Goal: Task Accomplishment & Management: Manage account settings

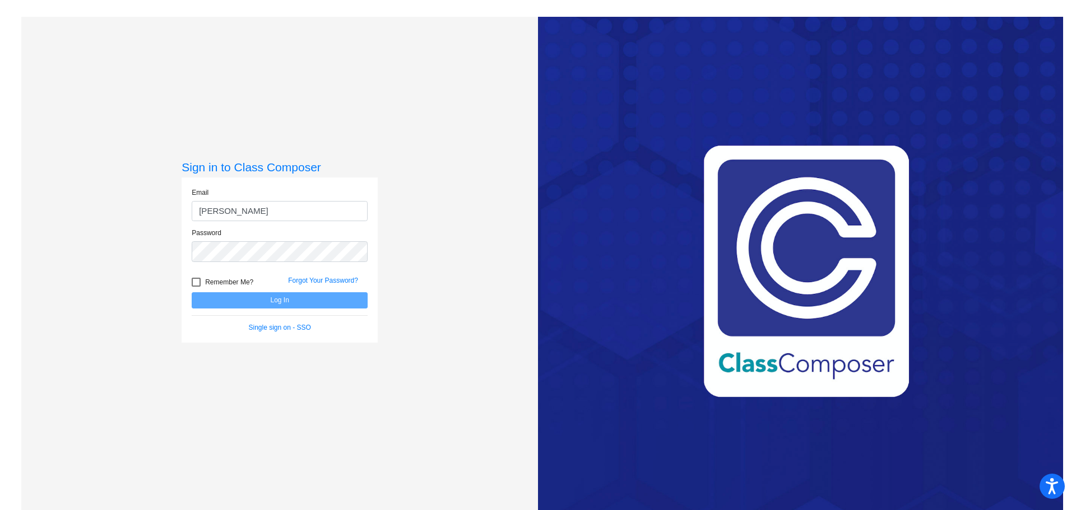
type input "[EMAIL_ADDRESS][PERSON_NAME][DOMAIN_NAME]"
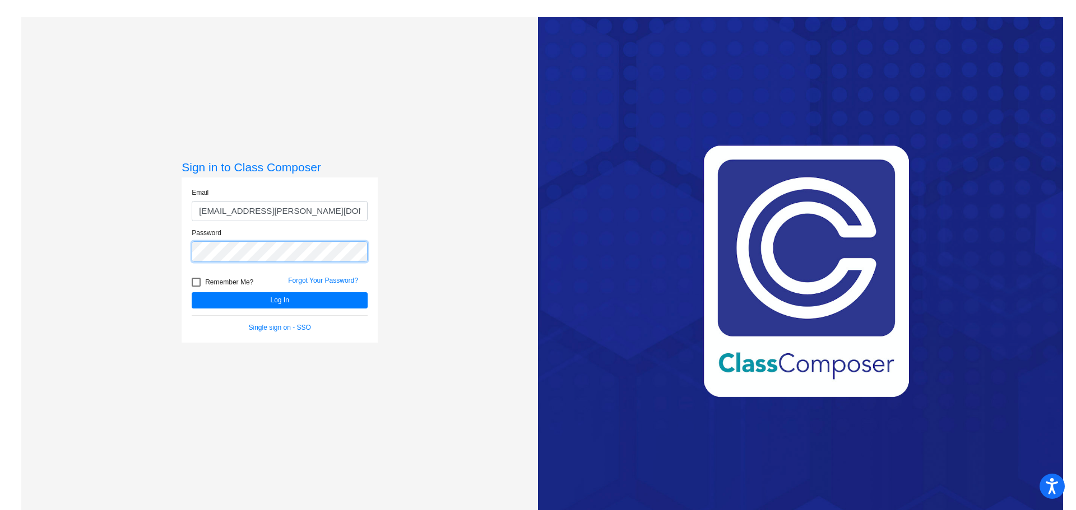
click at [192, 292] on button "Log In" at bounding box center [280, 300] width 176 height 16
click at [254, 296] on button "Log In" at bounding box center [280, 300] width 176 height 16
click at [79, 236] on div "Sign in to Class Composer Email skowronskis@gaylord.k12.mi.us Password Remember…" at bounding box center [279, 272] width 516 height 510
click at [192, 292] on button "Log In" at bounding box center [280, 300] width 176 height 16
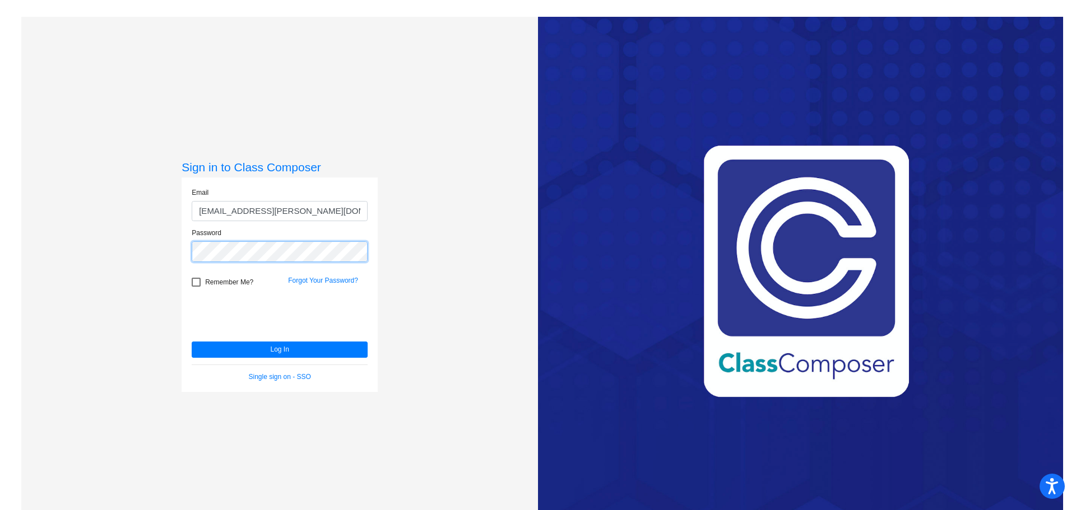
click at [192, 342] on button "Log In" at bounding box center [280, 350] width 176 height 16
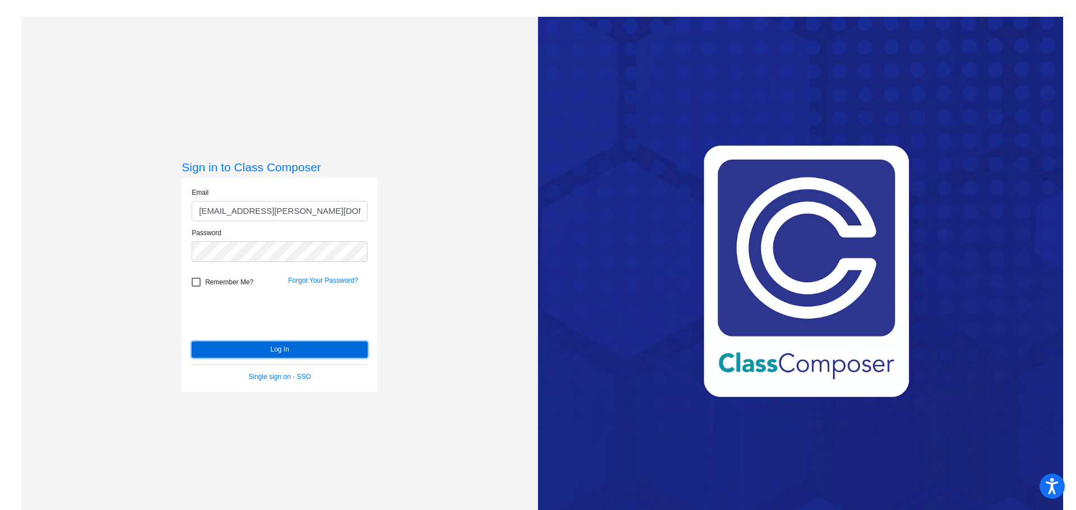
click at [223, 346] on button "Log In" at bounding box center [280, 350] width 176 height 16
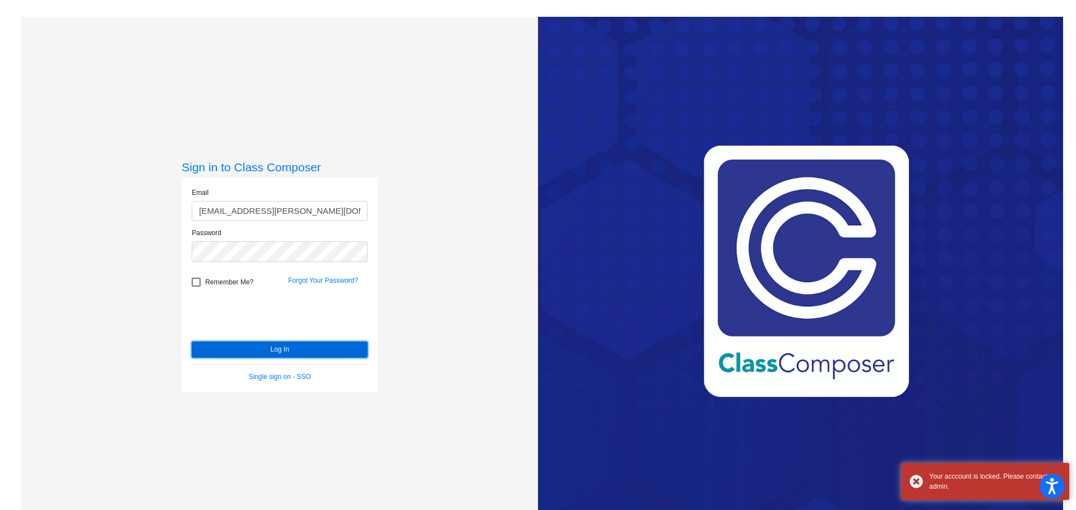
scroll to position [17, 0]
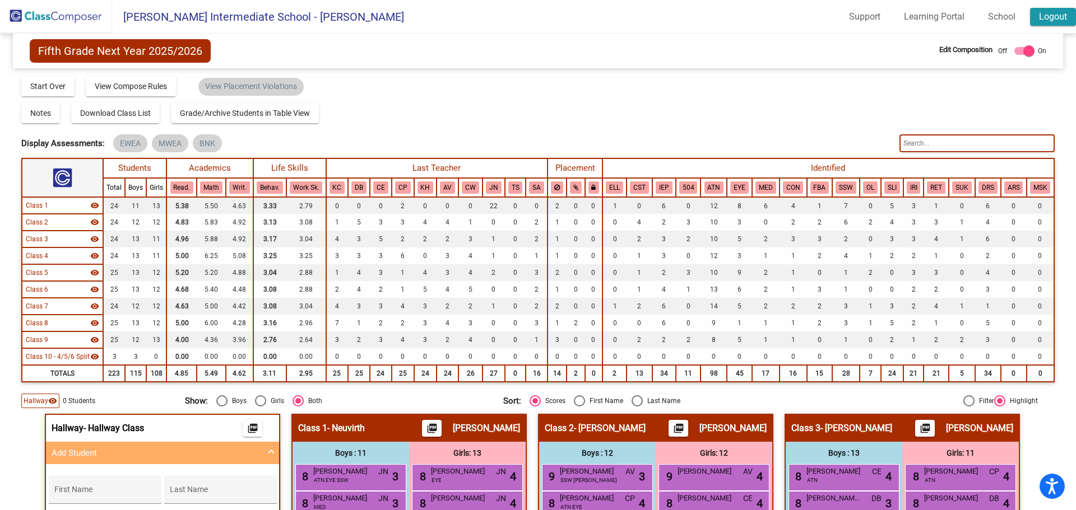
click at [1048, 18] on link "Logout" at bounding box center [1053, 17] width 46 height 18
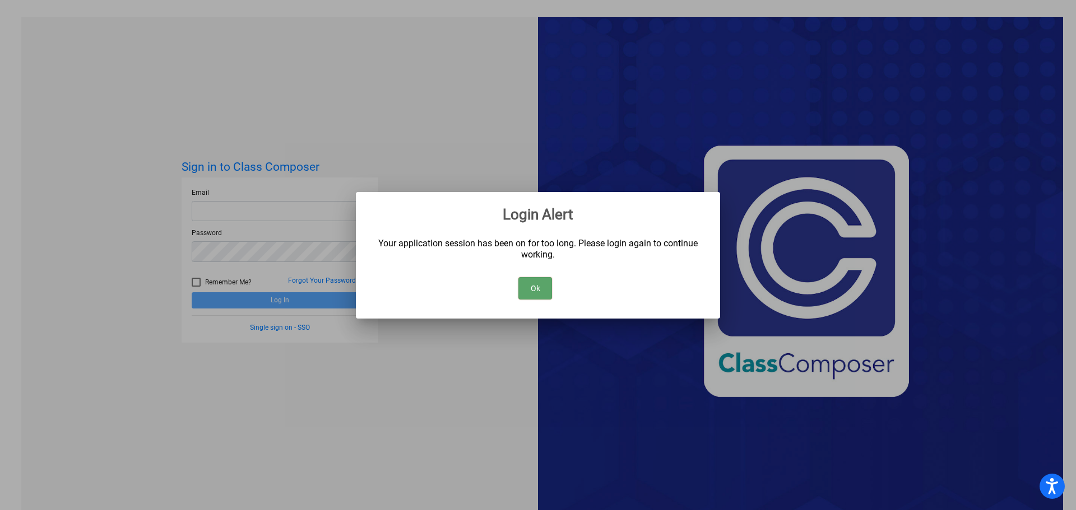
click at [558, 291] on div "Ok" at bounding box center [537, 285] width 337 height 39
click at [534, 296] on button "Ok" at bounding box center [535, 288] width 34 height 22
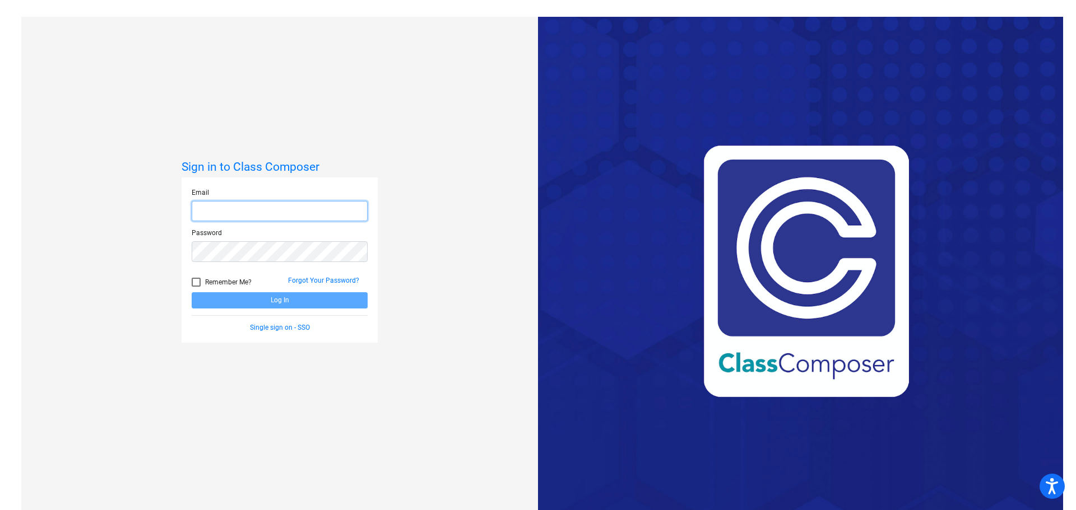
click at [226, 209] on input "email" at bounding box center [280, 211] width 176 height 21
type input "skowronskis@gaylord.k12.mi.us"
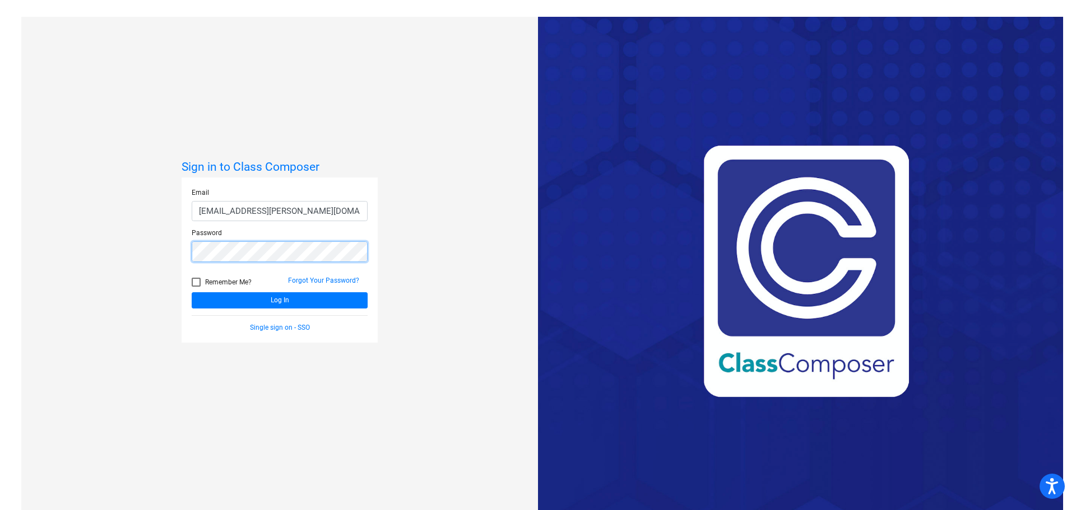
click at [192, 292] on button "Log In" at bounding box center [280, 300] width 176 height 16
click at [323, 283] on link "Forgot Your Password?" at bounding box center [323, 281] width 71 height 8
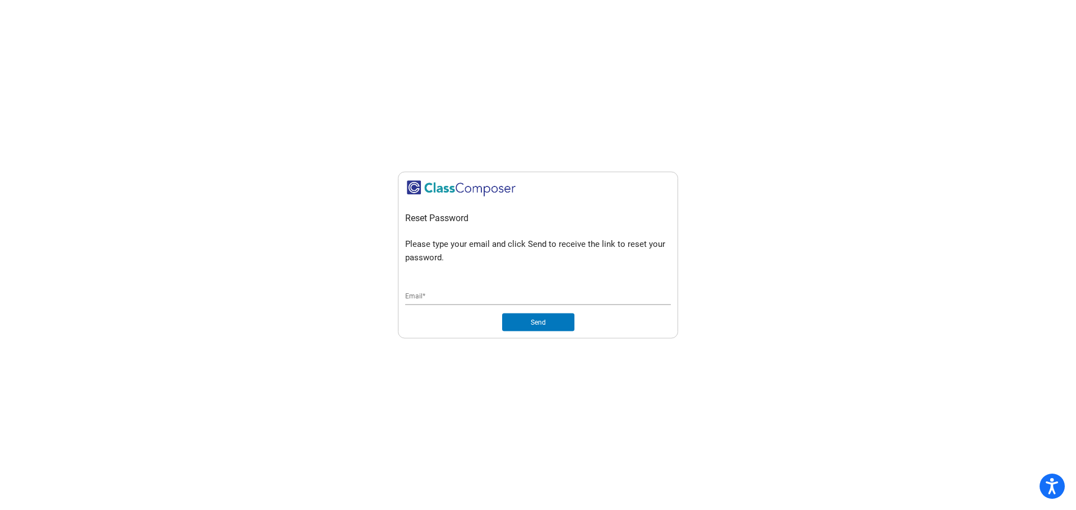
click at [491, 288] on div "Email *" at bounding box center [538, 294] width 266 height 21
type input "skowronskis@gaylord.k12.mi.us"
click at [502, 314] on button "Send" at bounding box center [538, 323] width 72 height 18
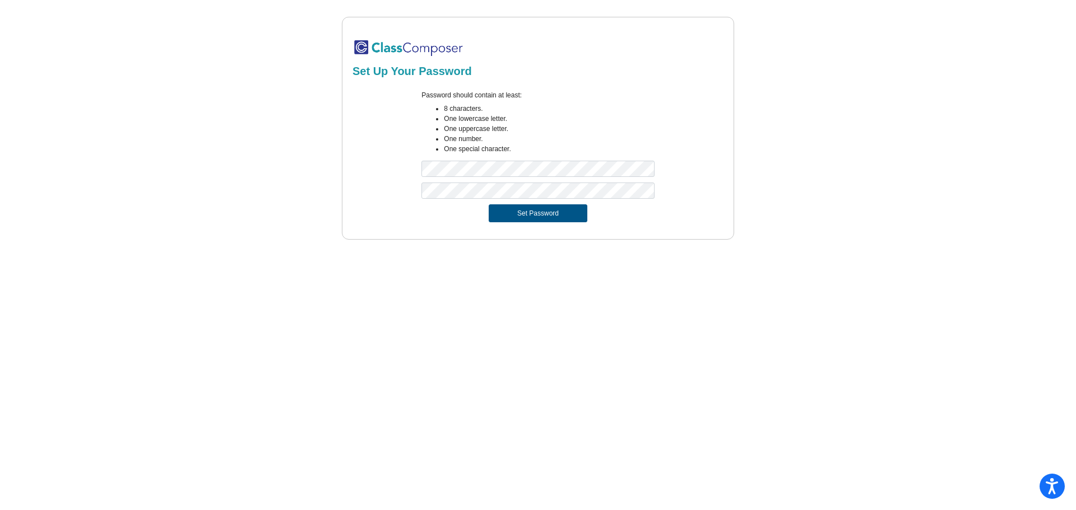
click at [552, 214] on button "Set Password" at bounding box center [537, 213] width 99 height 18
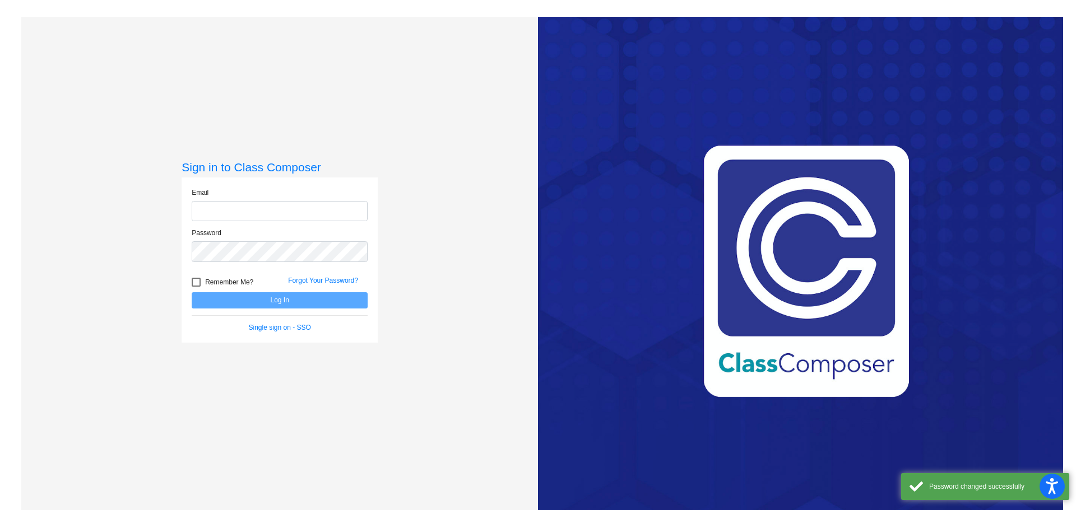
click at [295, 218] on input "email" at bounding box center [280, 211] width 176 height 21
type input "[EMAIL_ADDRESS][PERSON_NAME][DOMAIN_NAME]"
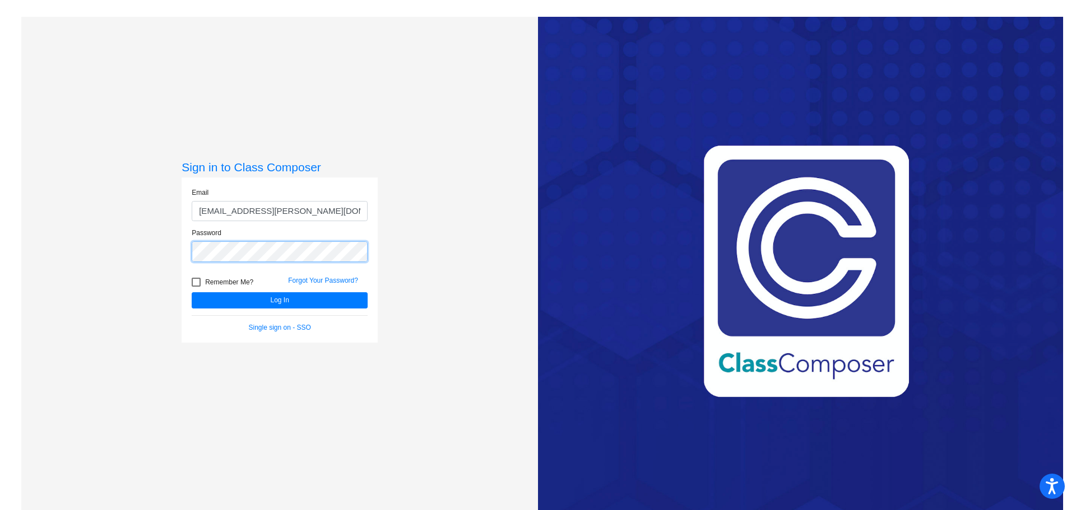
click at [192, 292] on button "Log In" at bounding box center [280, 300] width 176 height 16
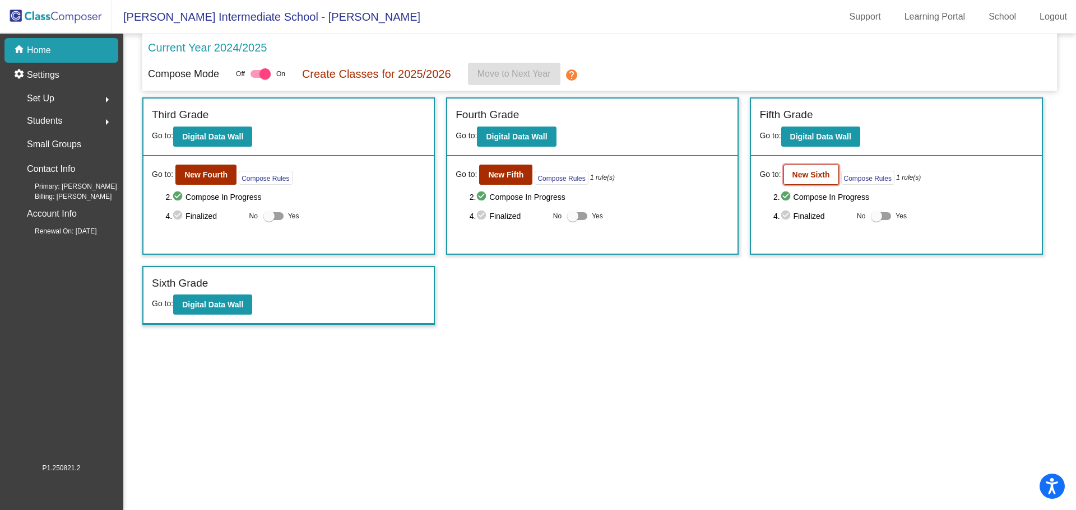
click at [823, 181] on button "New Sixth" at bounding box center [810, 175] width 55 height 20
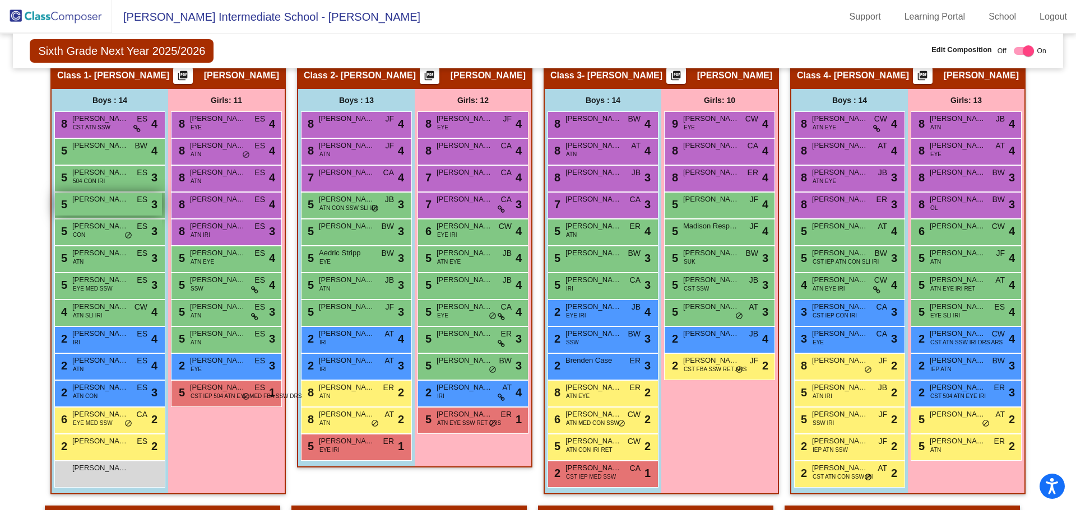
scroll to position [112, 0]
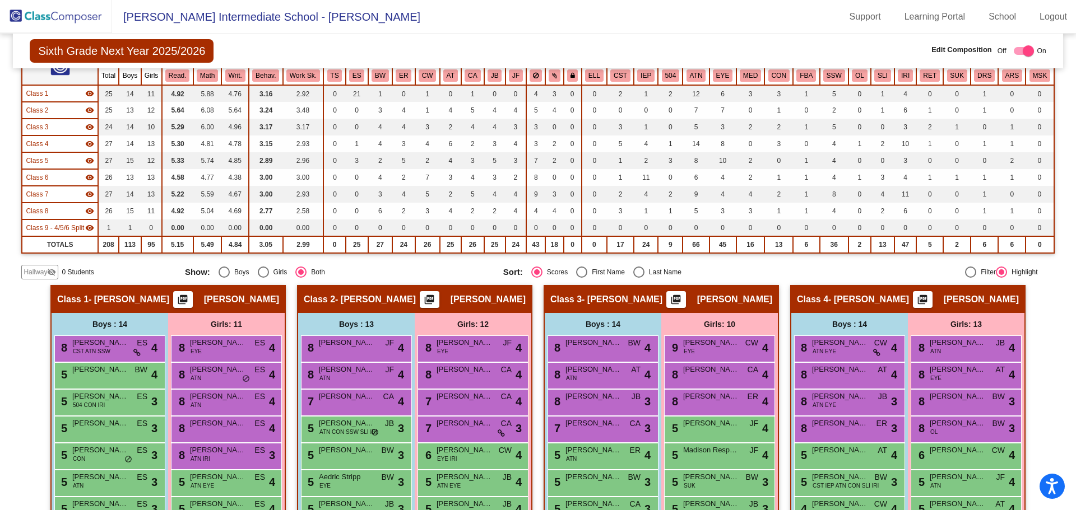
click at [54, 276] on mat-icon "visibility_off" at bounding box center [51, 272] width 9 height 9
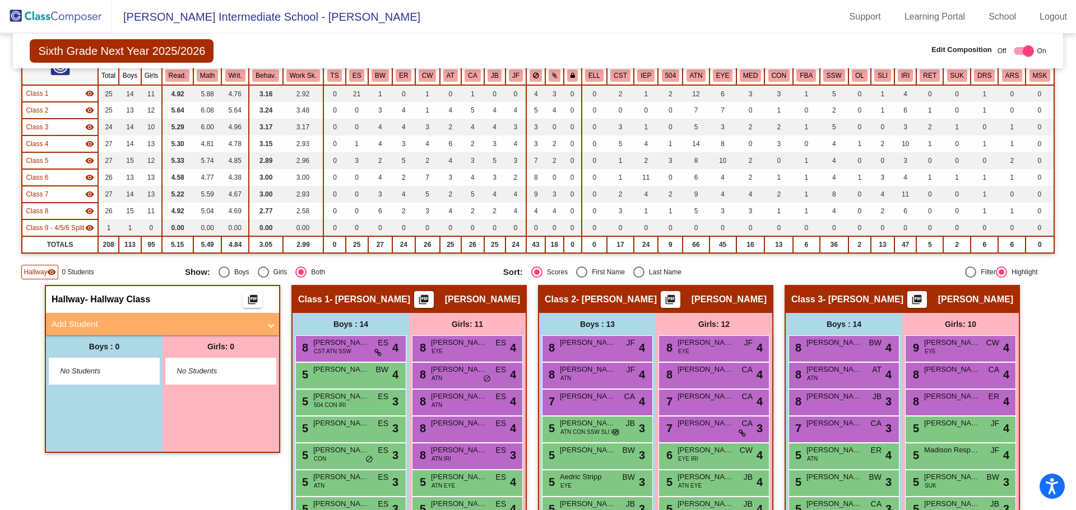
drag, startPoint x: 94, startPoint y: 321, endPoint x: 142, endPoint y: 343, distance: 53.1
click at [94, 322] on mat-panel-title "Add Student" at bounding box center [156, 324] width 208 height 13
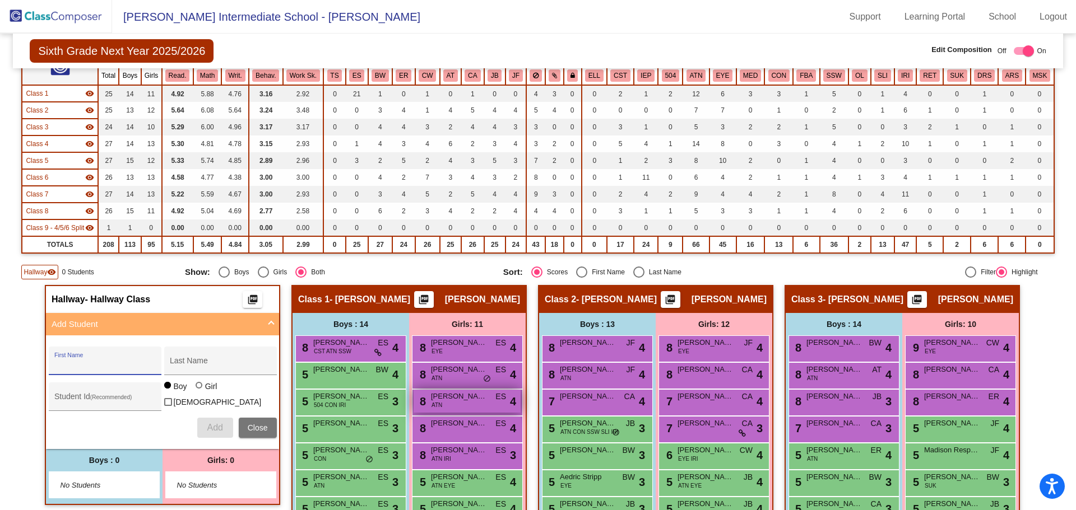
drag, startPoint x: 59, startPoint y: 365, endPoint x: 432, endPoint y: 399, distance: 374.7
click at [59, 365] on input "First Name" at bounding box center [104, 365] width 101 height 9
type input "[PERSON_NAME]"
type input "Dodge"
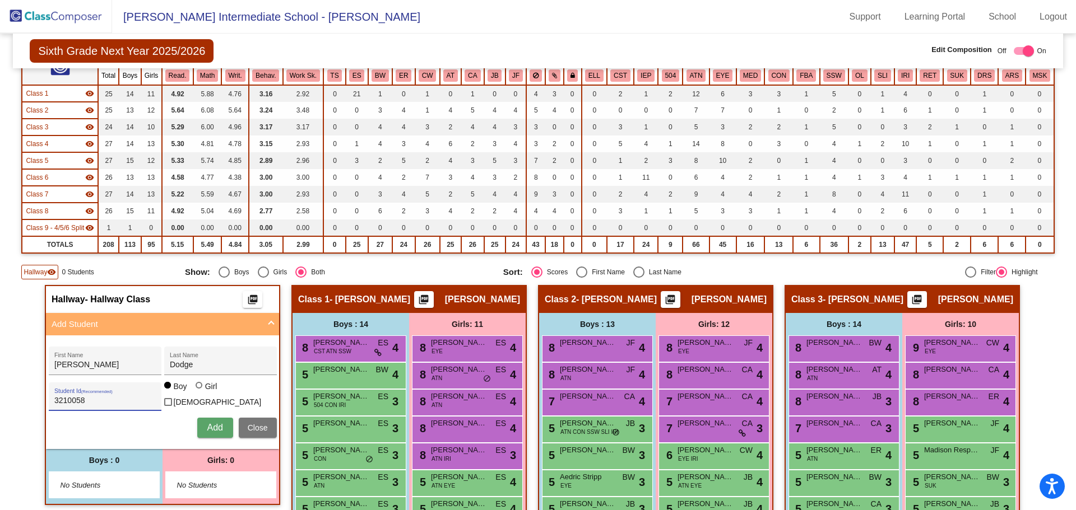
type input "3210058"
click at [207, 423] on span "Add" at bounding box center [215, 428] width 16 height 10
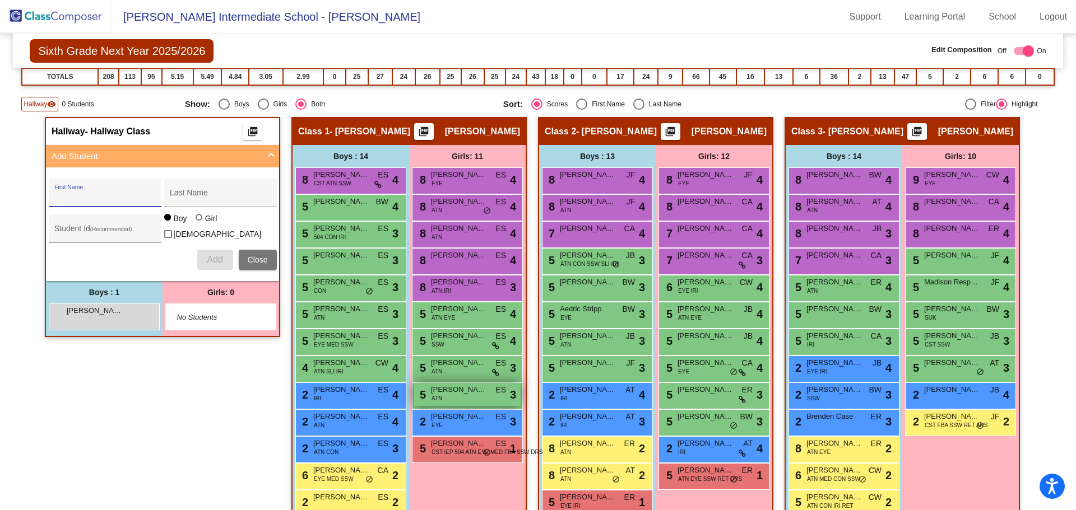
scroll to position [336, 0]
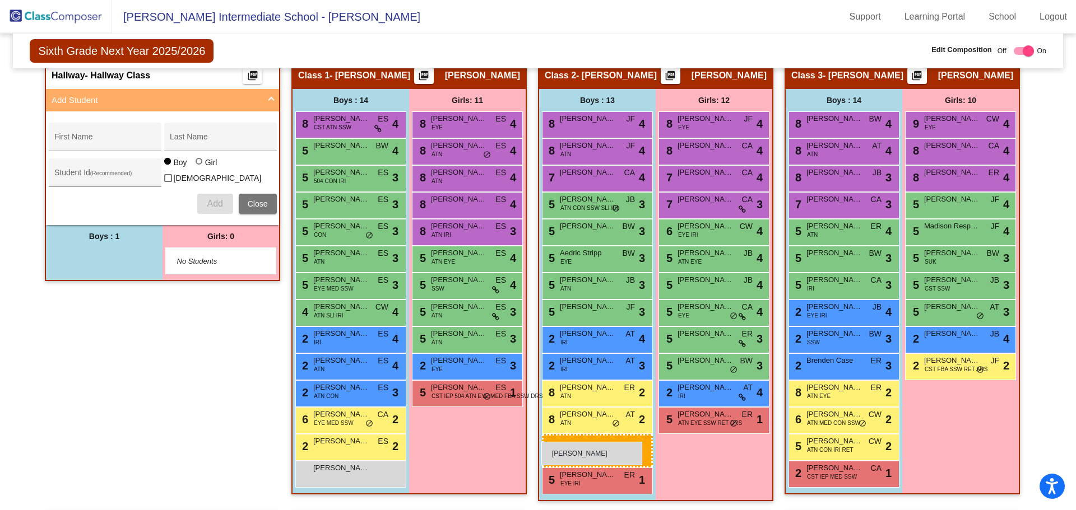
drag, startPoint x: 117, startPoint y: 257, endPoint x: 541, endPoint y: 442, distance: 463.1
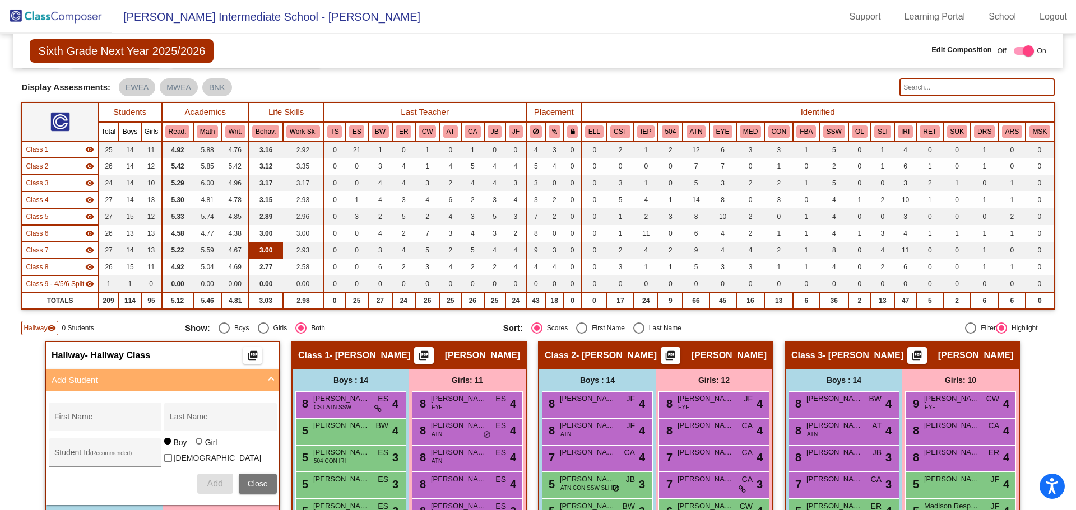
scroll to position [0, 0]
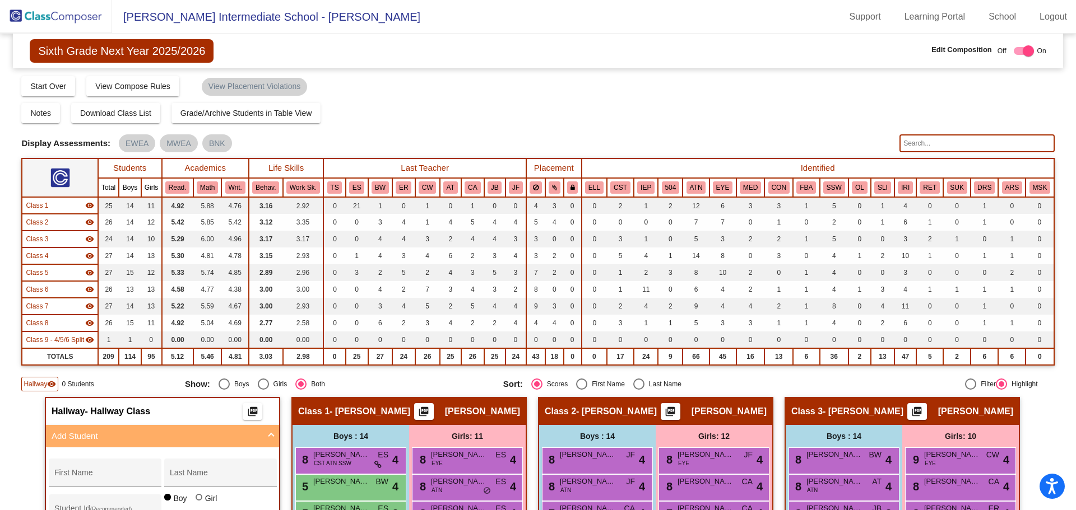
click at [43, 20] on img at bounding box center [56, 16] width 112 height 33
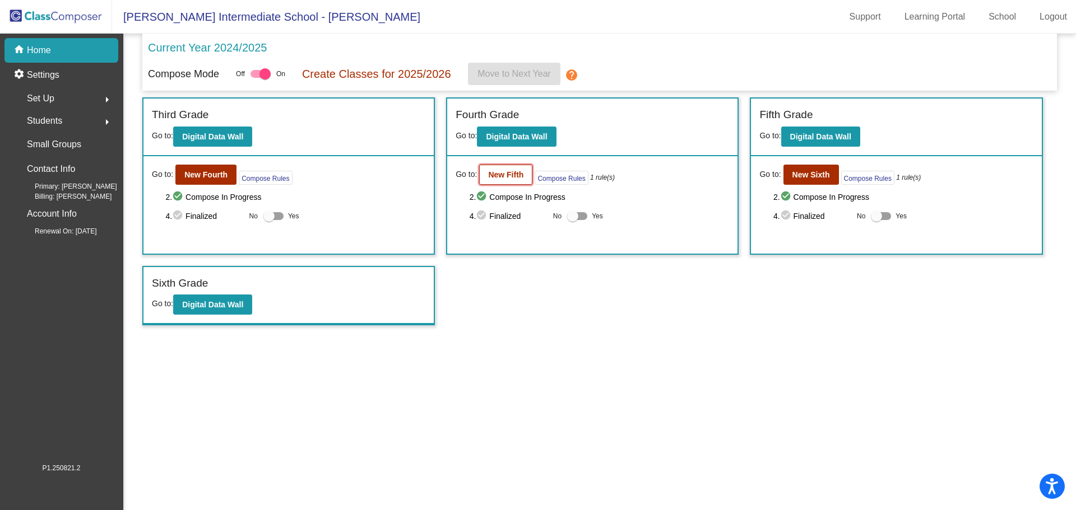
click at [518, 180] on button "New Fifth" at bounding box center [505, 175] width 53 height 20
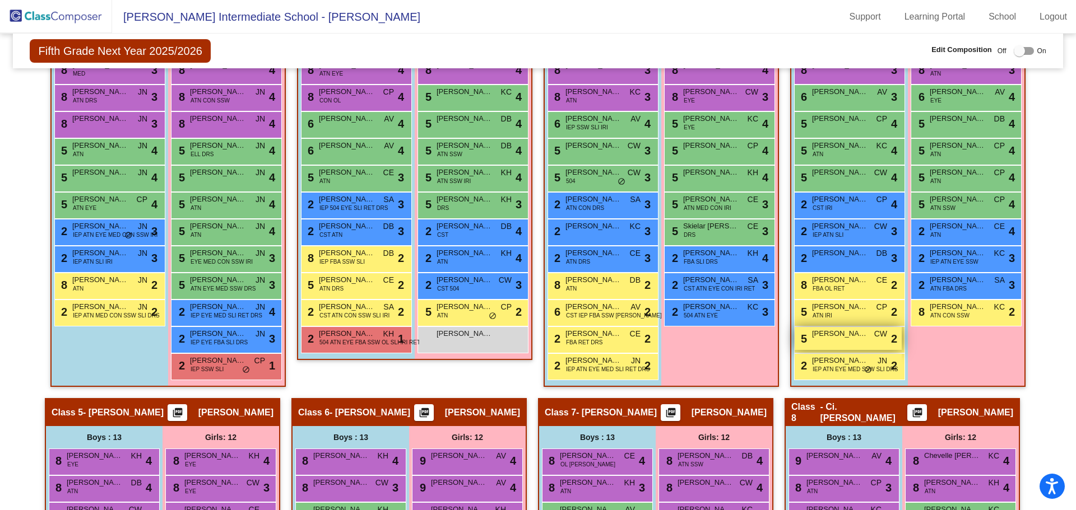
scroll to position [224, 0]
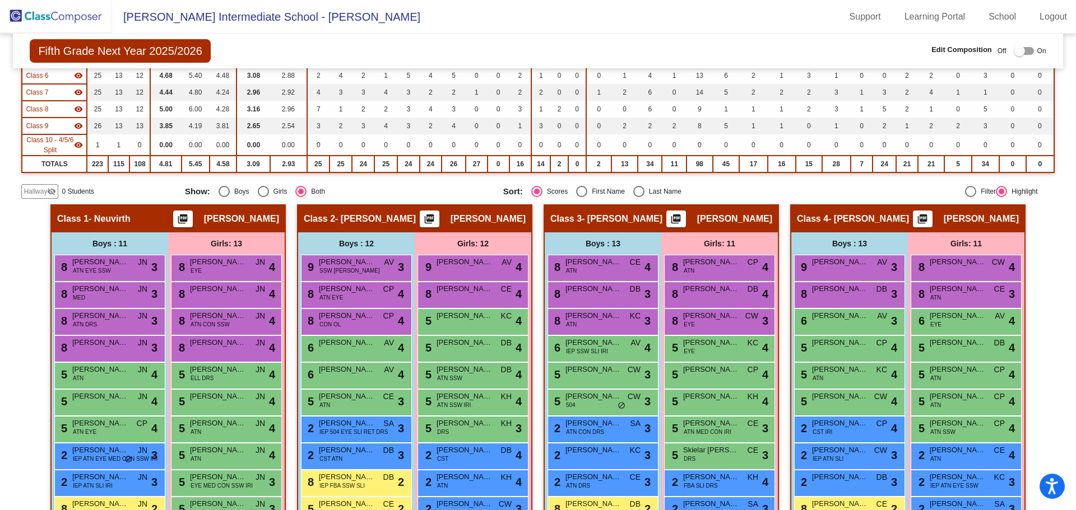
click at [46, 195] on span "Hallway" at bounding box center [36, 192] width 24 height 10
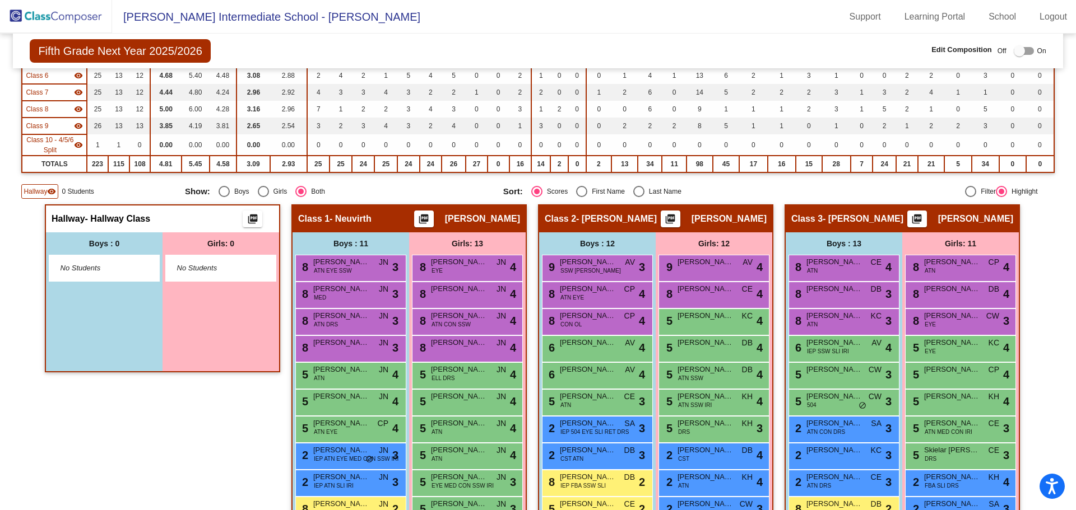
scroll to position [112, 0]
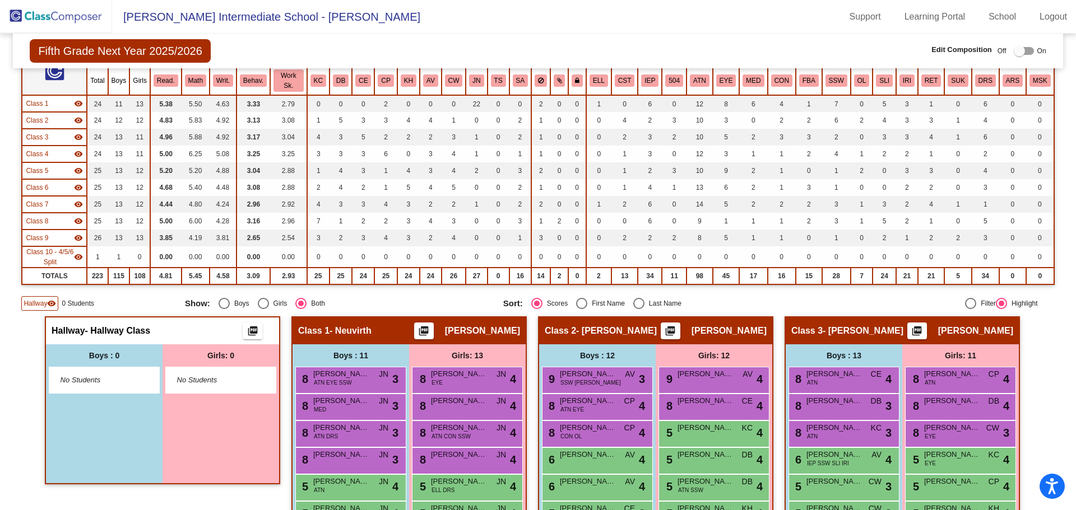
click at [1016, 53] on div at bounding box center [1018, 50] width 11 height 11
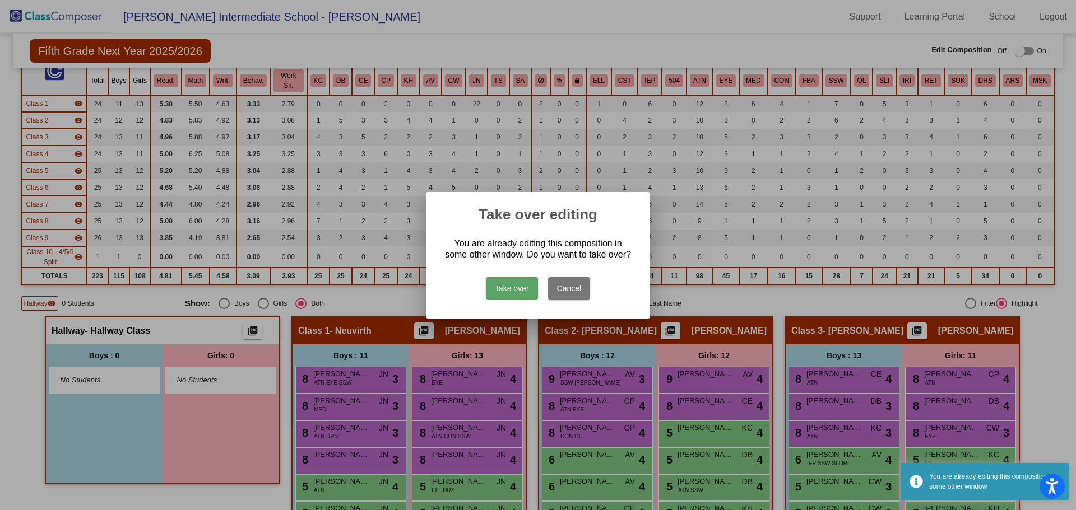
click at [505, 291] on button "Take over" at bounding box center [512, 288] width 52 height 22
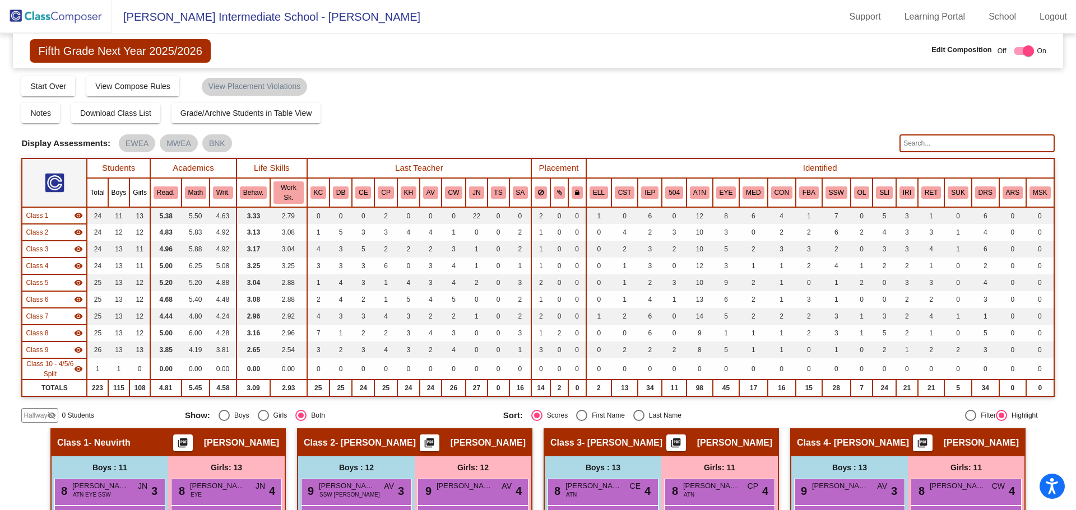
scroll to position [56, 0]
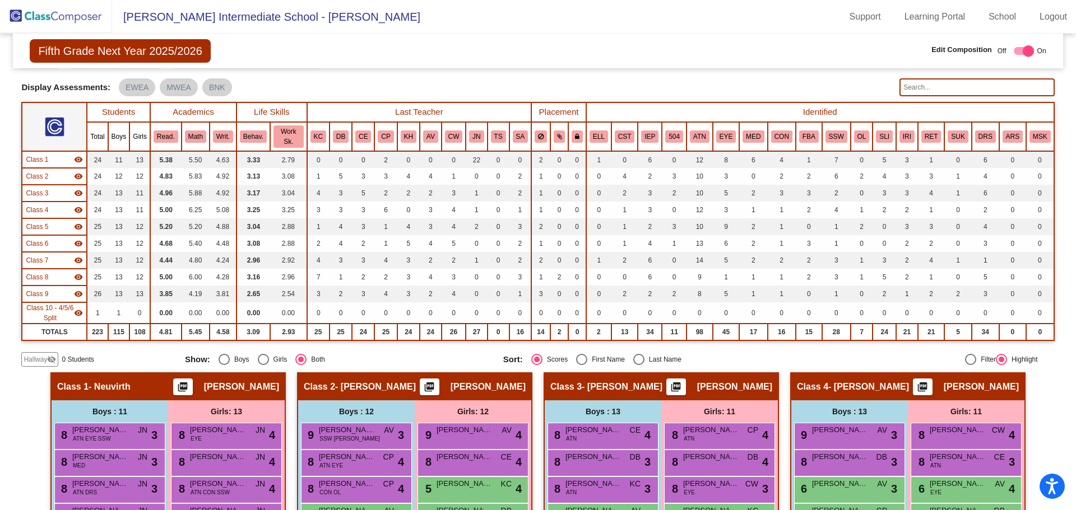
click at [46, 359] on span "Hallway" at bounding box center [36, 360] width 24 height 10
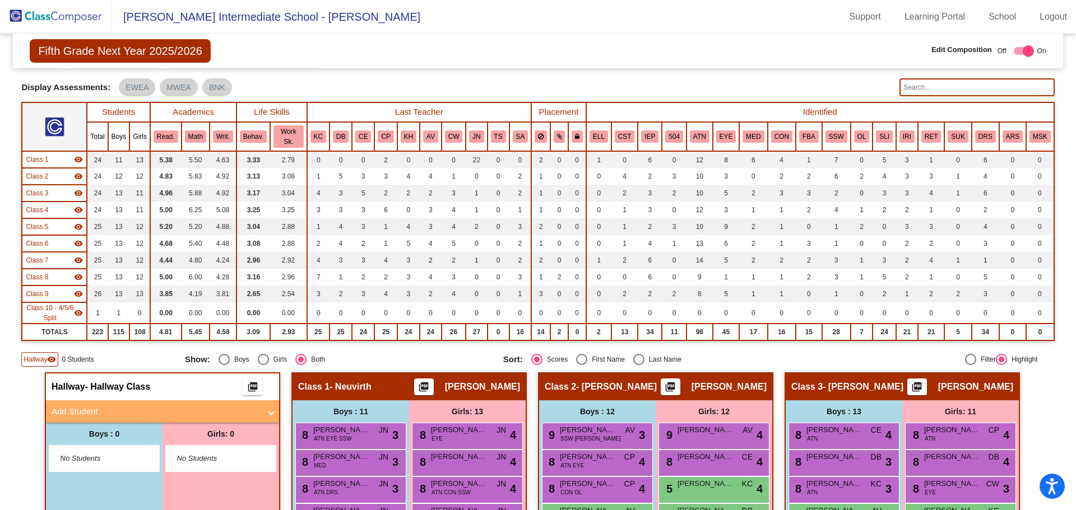
click at [134, 411] on mat-panel-title "Add Student" at bounding box center [156, 412] width 208 height 13
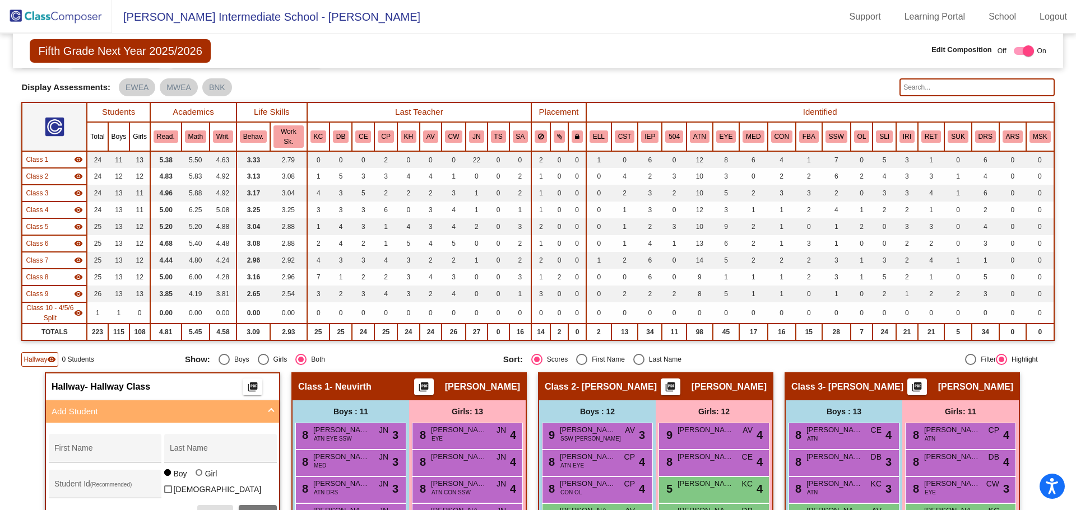
drag, startPoint x: 110, startPoint y: 447, endPoint x: 10, endPoint y: 397, distance: 112.0
click at [111, 447] on div "First Name" at bounding box center [104, 451] width 101 height 23
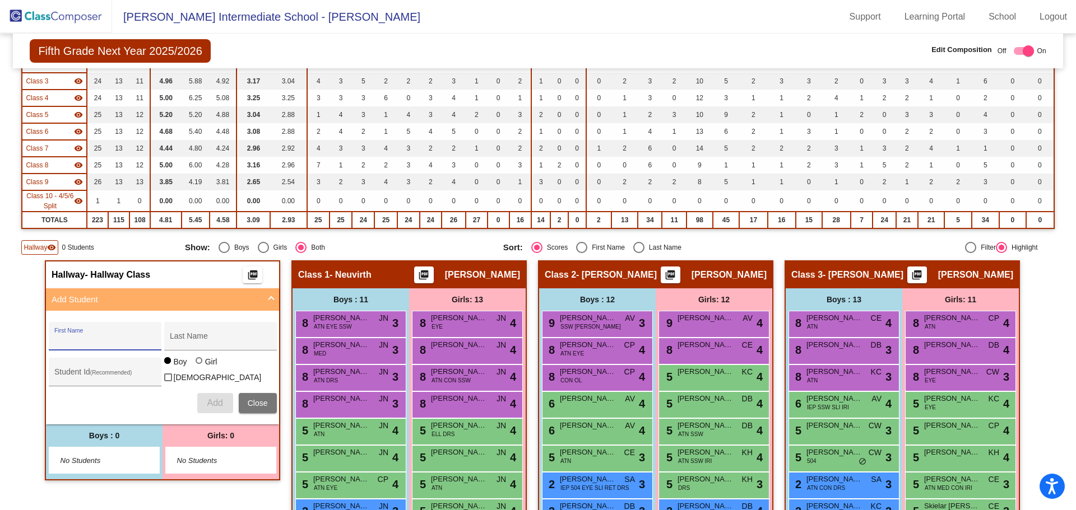
click at [110, 343] on input "First Name" at bounding box center [104, 340] width 101 height 9
type input "Jaz"
type input "[PERSON_NAME]"
type input "3320035"
click at [197, 364] on div at bounding box center [198, 360] width 7 height 7
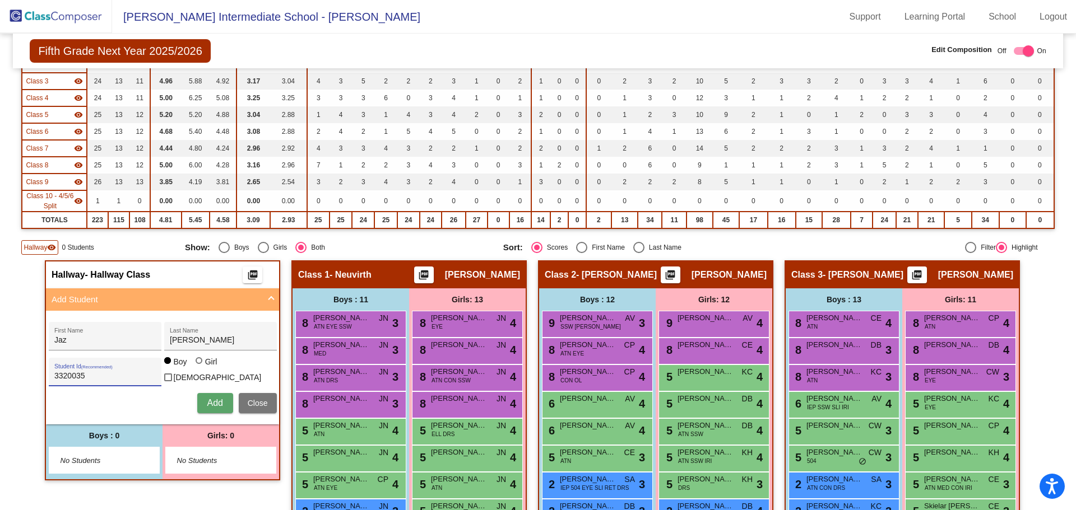
click at [199, 366] on input "Girl" at bounding box center [199, 366] width 1 height 1
radio input "true"
click at [207, 402] on span "Add" at bounding box center [215, 403] width 16 height 10
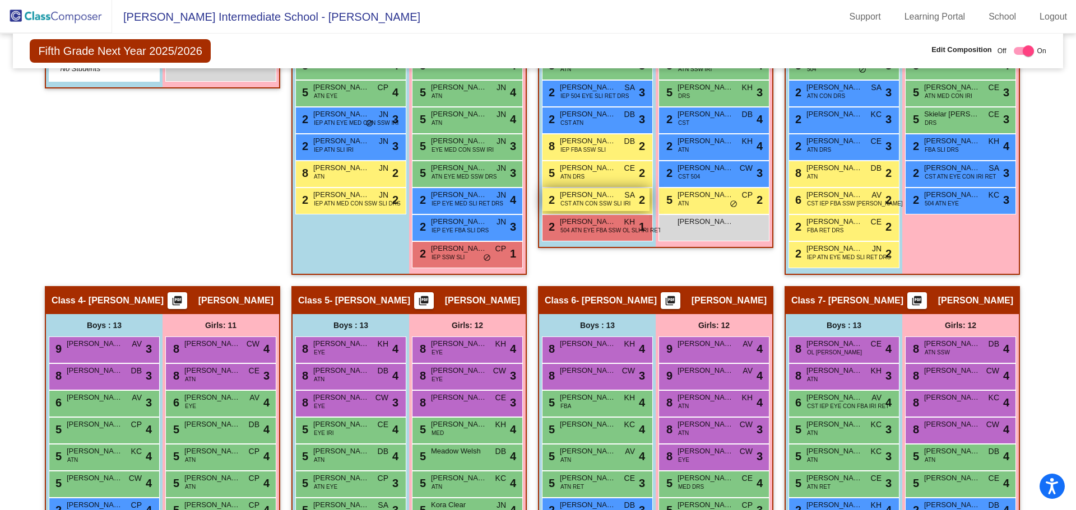
scroll to position [336, 0]
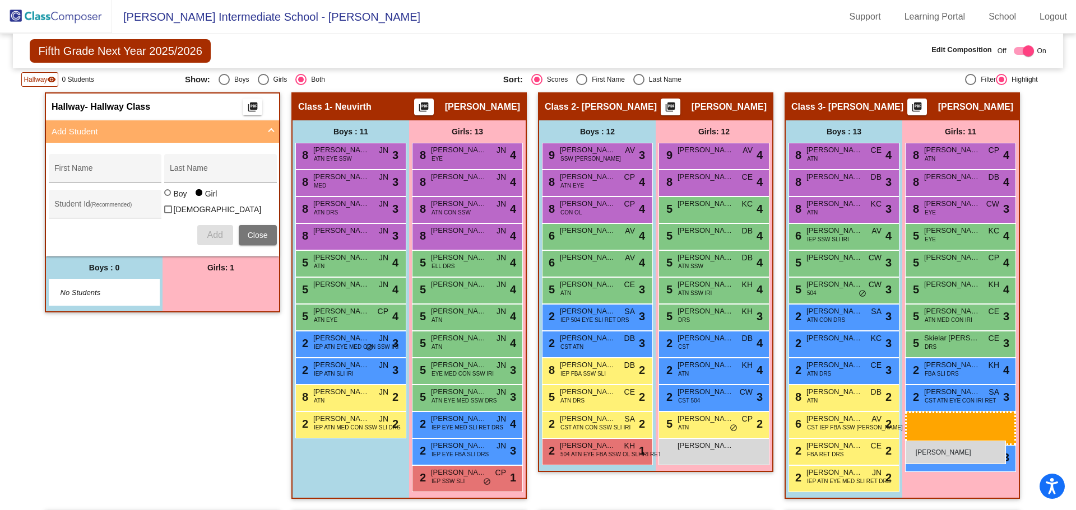
drag, startPoint x: 187, startPoint y: 294, endPoint x: 906, endPoint y: 441, distance: 733.8
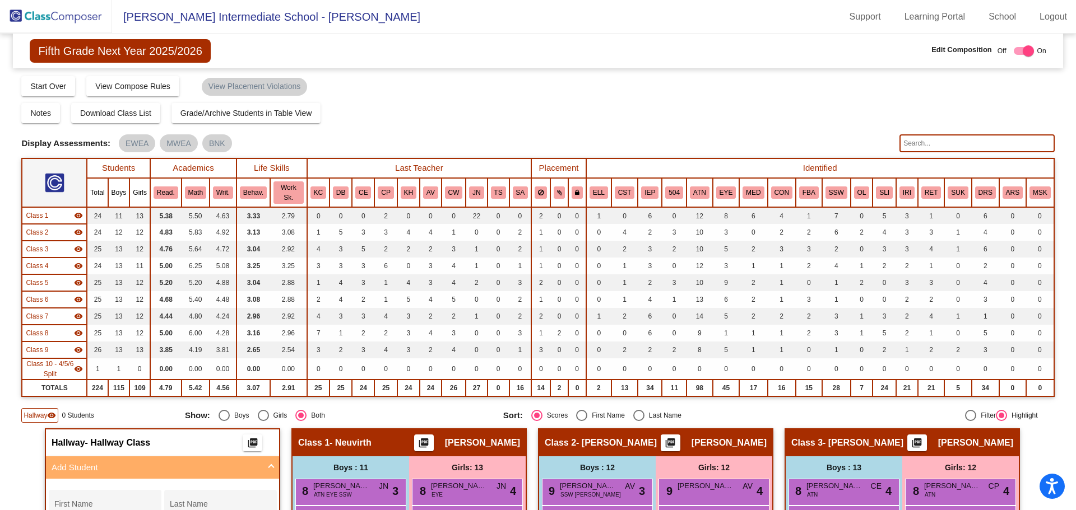
scroll to position [168, 0]
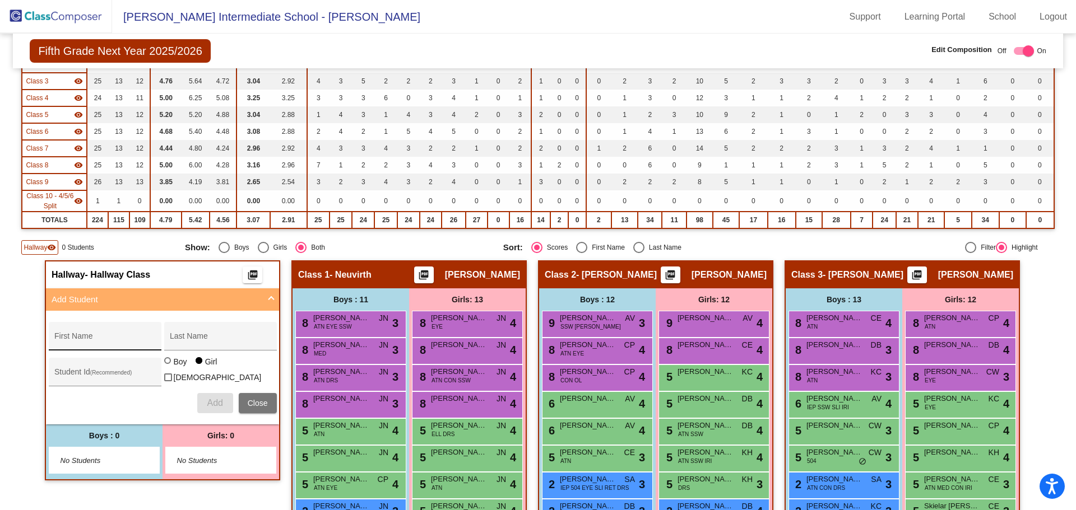
click at [103, 344] on input "First Name" at bounding box center [104, 340] width 101 height 9
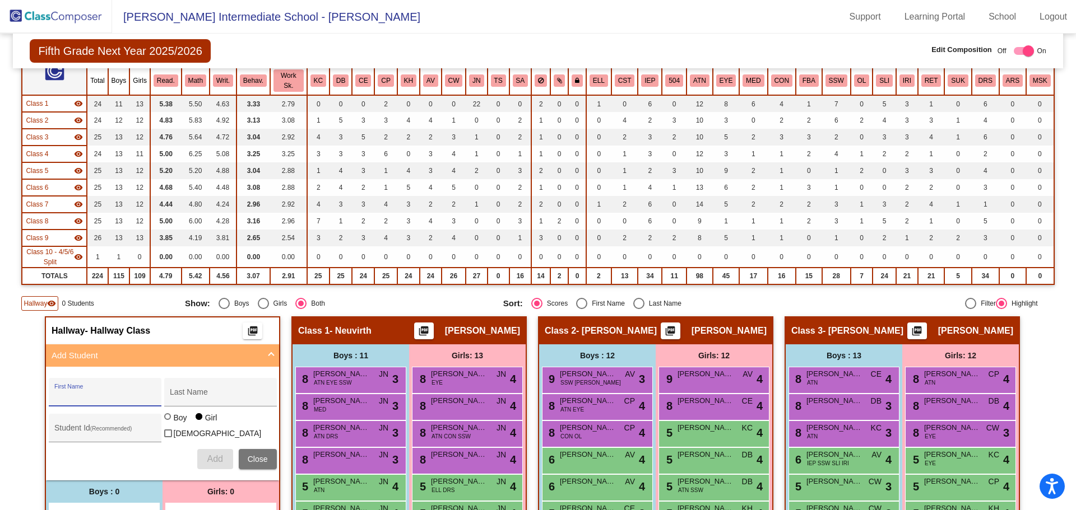
drag, startPoint x: 218, startPoint y: 333, endPoint x: 211, endPoint y: 338, distance: 8.9
click at [218, 333] on div "Hallway - Hallway Class picture_as_pdf" at bounding box center [162, 331] width 233 height 27
click at [108, 385] on div "First Name" at bounding box center [104, 395] width 101 height 23
type input "[PERSON_NAME]"
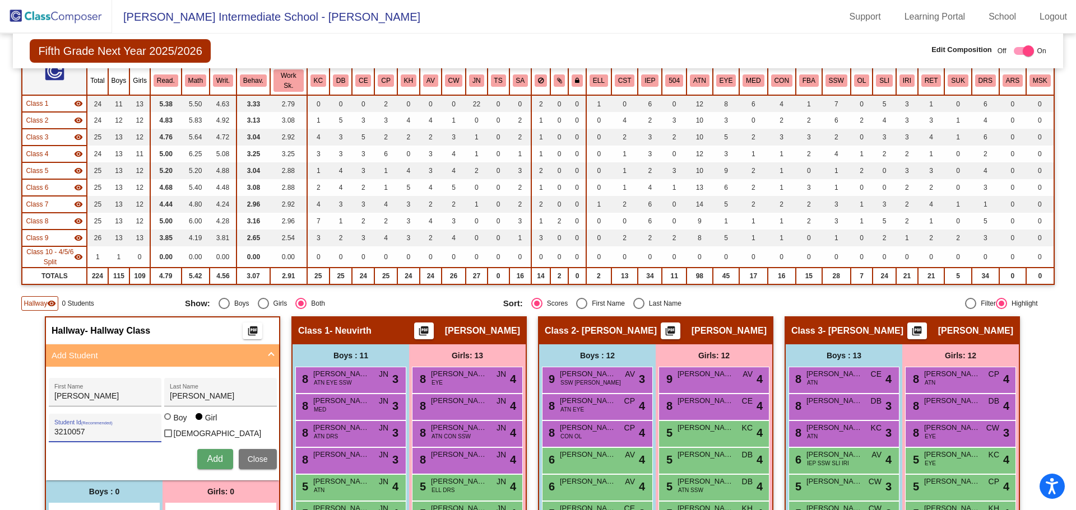
type input "3210057"
click at [216, 454] on span "Add" at bounding box center [215, 459] width 16 height 10
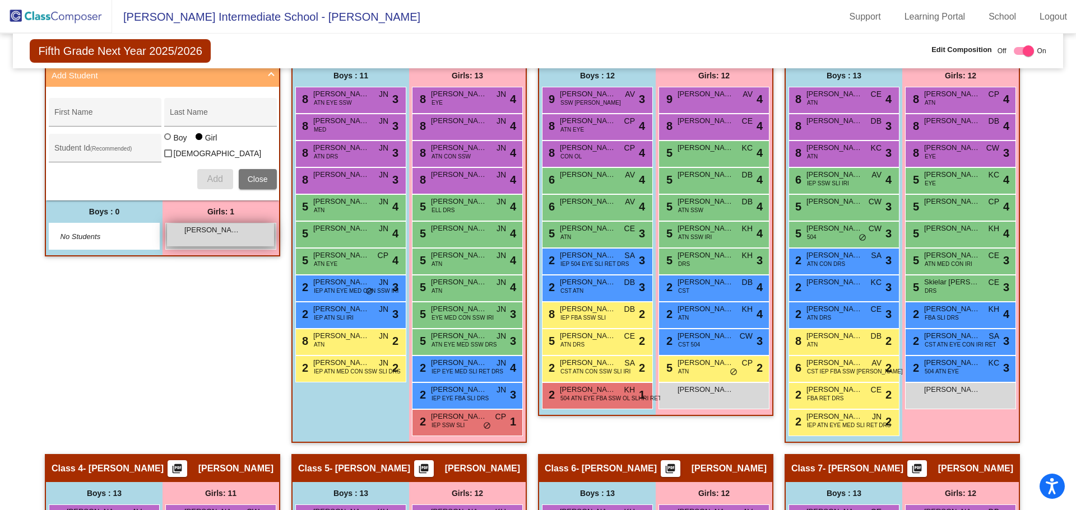
click at [212, 241] on div "[PERSON_NAME] lock do_not_disturb_alt" at bounding box center [220, 235] width 107 height 23
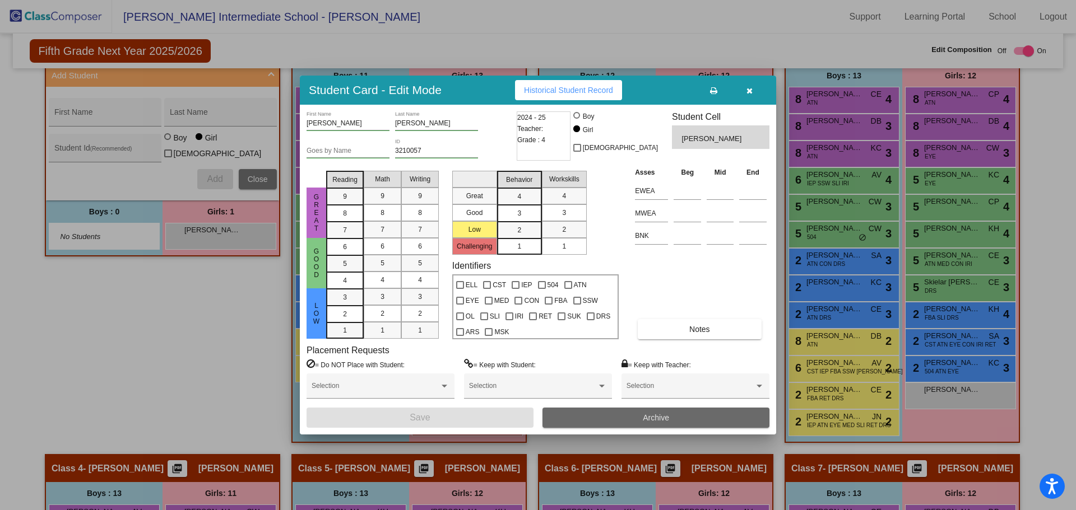
click at [602, 423] on button "Archive" at bounding box center [655, 418] width 227 height 20
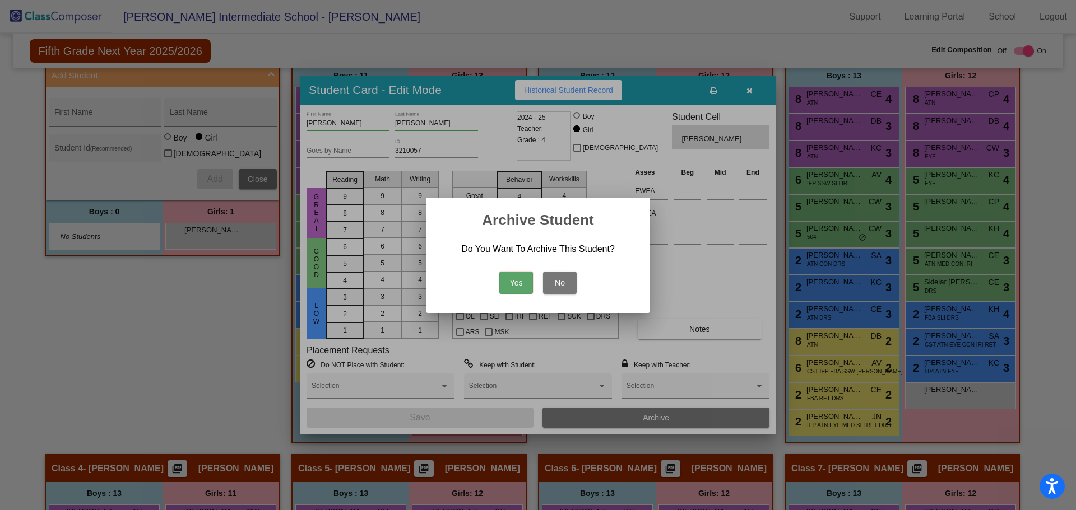
click at [566, 284] on button "No" at bounding box center [560, 283] width 34 height 22
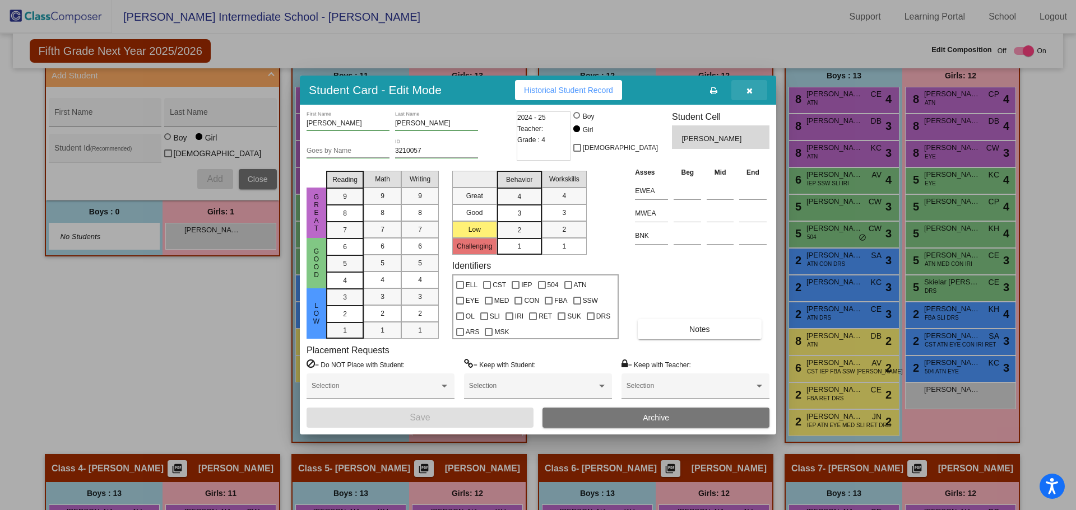
drag, startPoint x: 750, startPoint y: 91, endPoint x: 736, endPoint y: 101, distance: 16.9
click at [749, 91] on icon "button" at bounding box center [749, 91] width 6 height 8
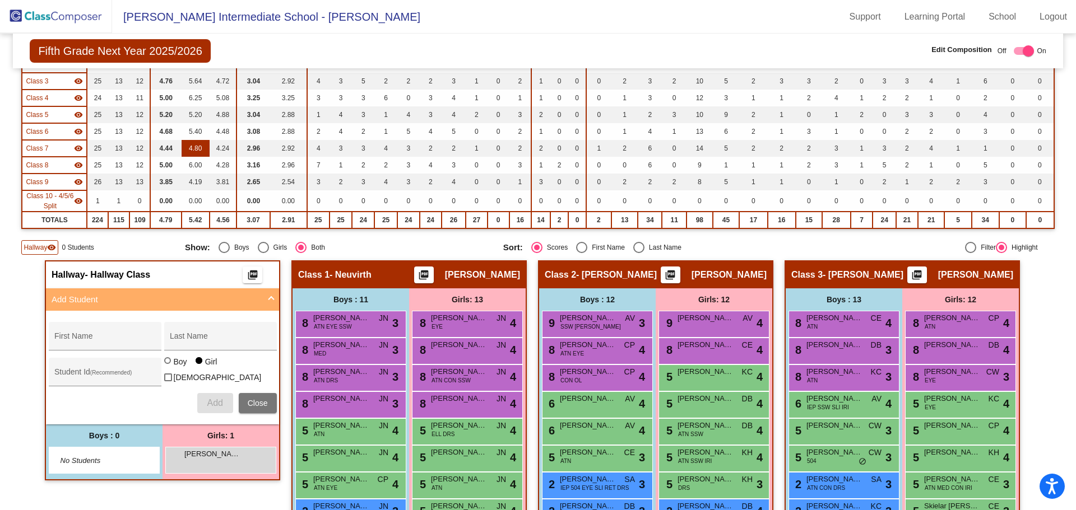
scroll to position [0, 0]
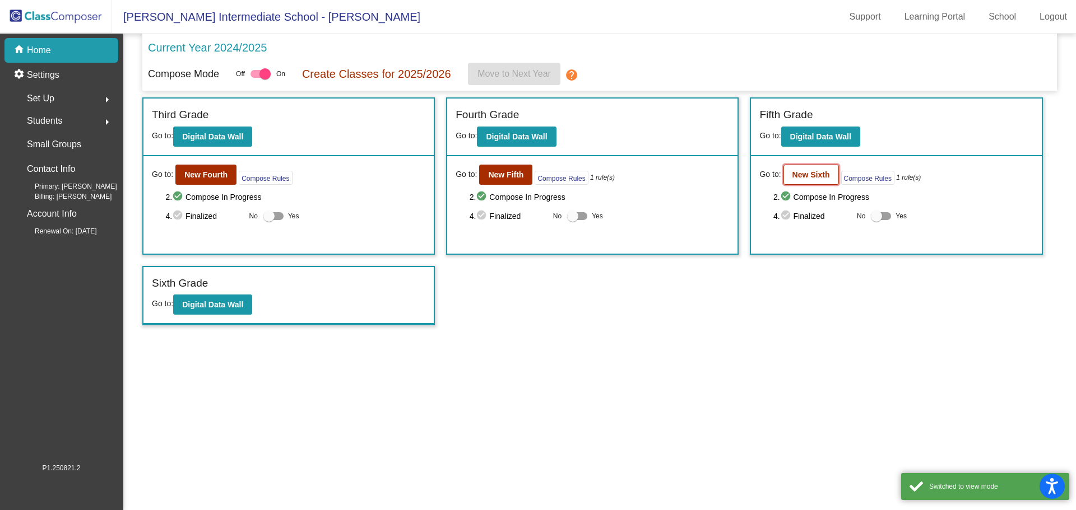
click at [828, 180] on button "New Sixth" at bounding box center [810, 175] width 55 height 20
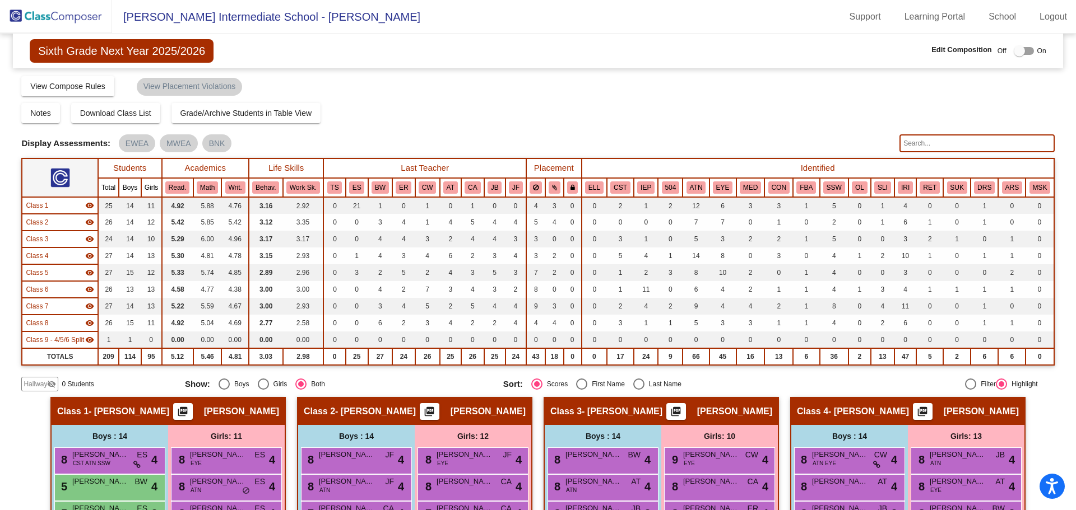
click at [54, 384] on mat-icon "visibility_off" at bounding box center [51, 384] width 9 height 9
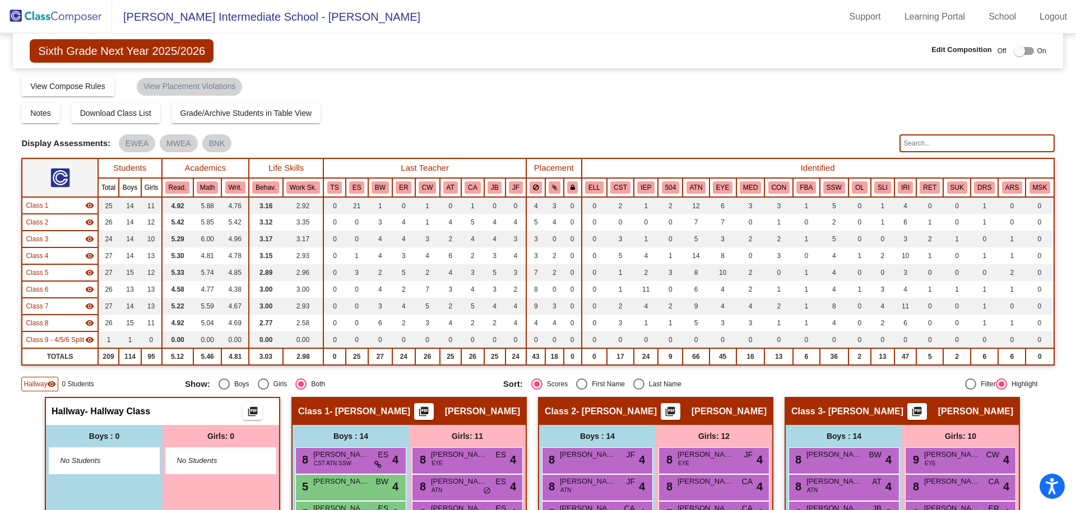
scroll to position [168, 0]
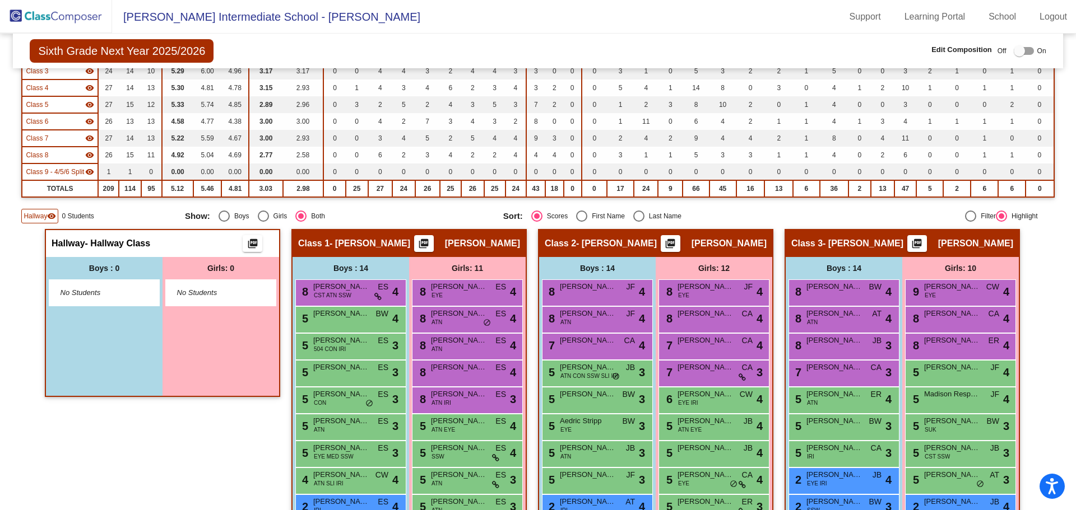
click at [1013, 49] on div at bounding box center [1018, 50] width 11 height 11
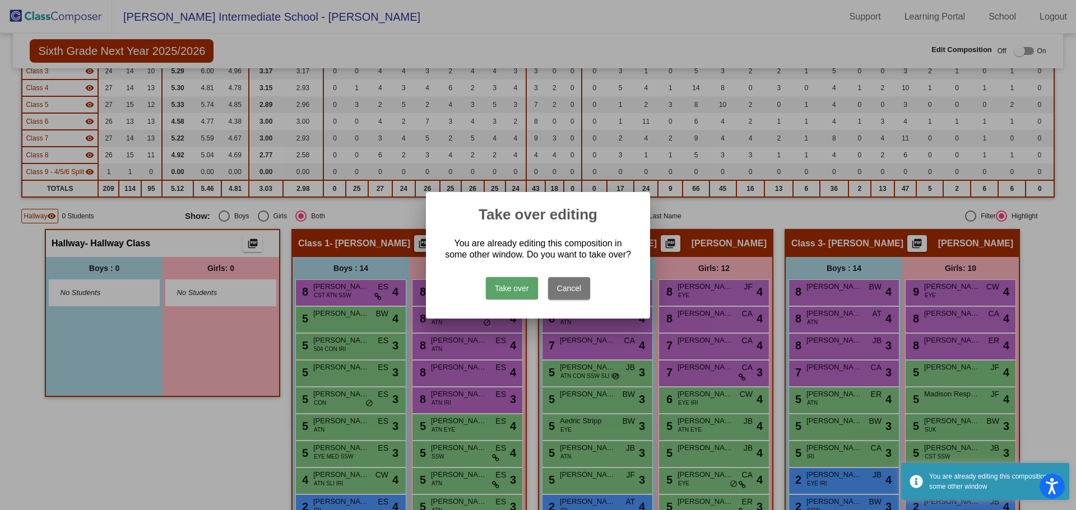
click at [517, 285] on button "Take over" at bounding box center [512, 288] width 52 height 22
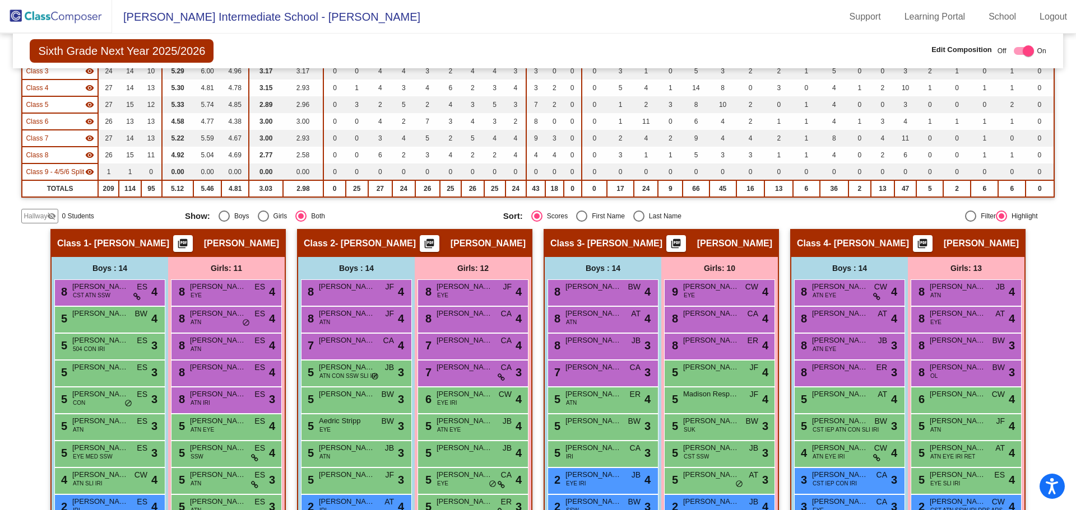
click at [51, 218] on mat-icon "visibility_off" at bounding box center [51, 216] width 9 height 9
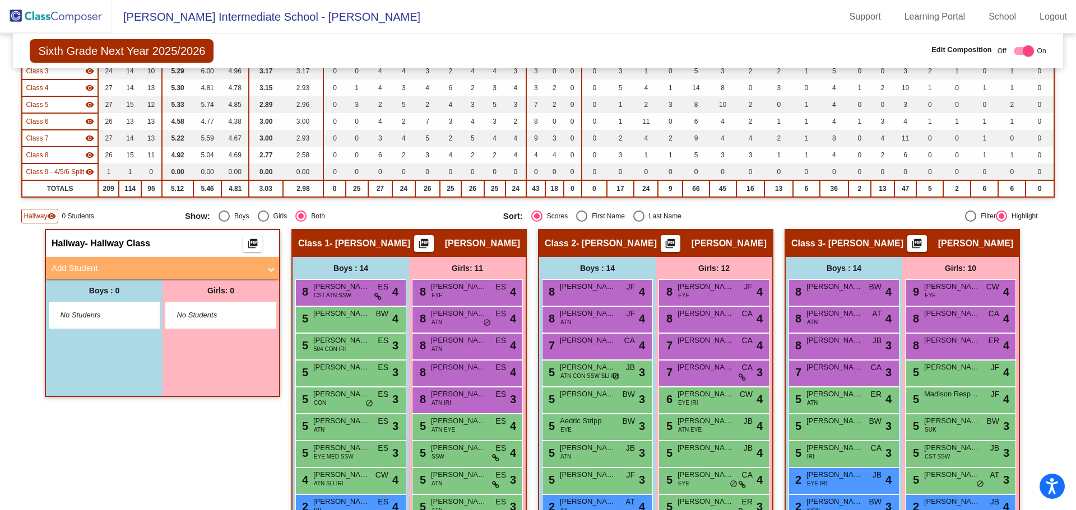
click at [139, 268] on mat-panel-title "Add Student" at bounding box center [156, 268] width 208 height 13
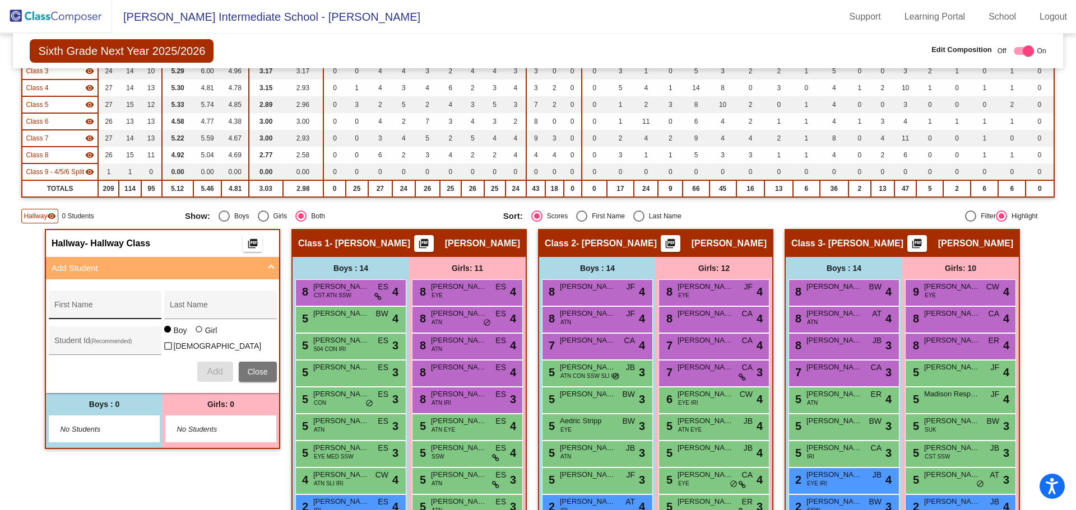
click at [128, 300] on div "First Name" at bounding box center [104, 308] width 101 height 23
type input "r"
type input "[PERSON_NAME]"
type input "3210057"
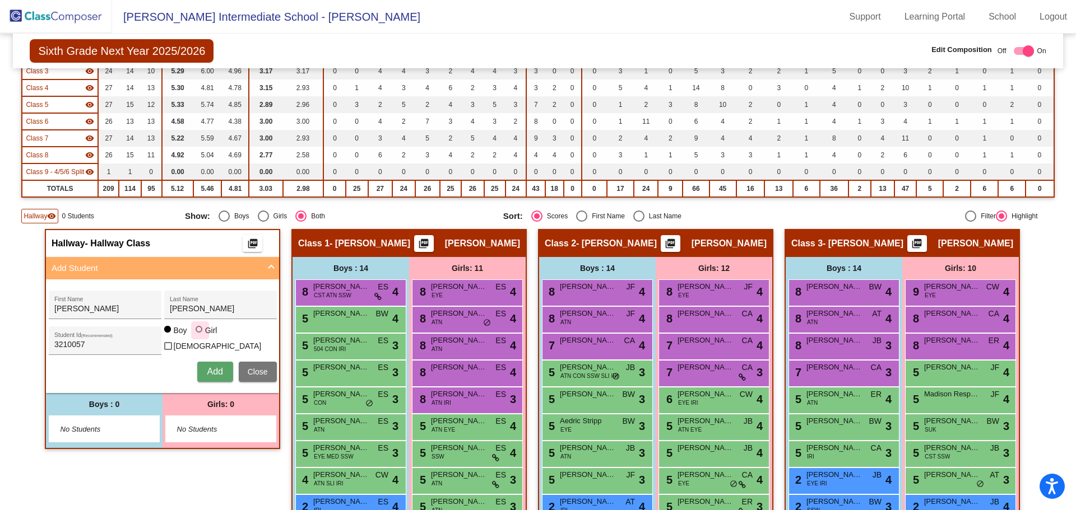
click at [200, 335] on div at bounding box center [199, 330] width 9 height 9
click at [200, 336] on input "Girl" at bounding box center [199, 335] width 1 height 1
radio input "true"
click at [207, 370] on span "Add" at bounding box center [215, 372] width 16 height 10
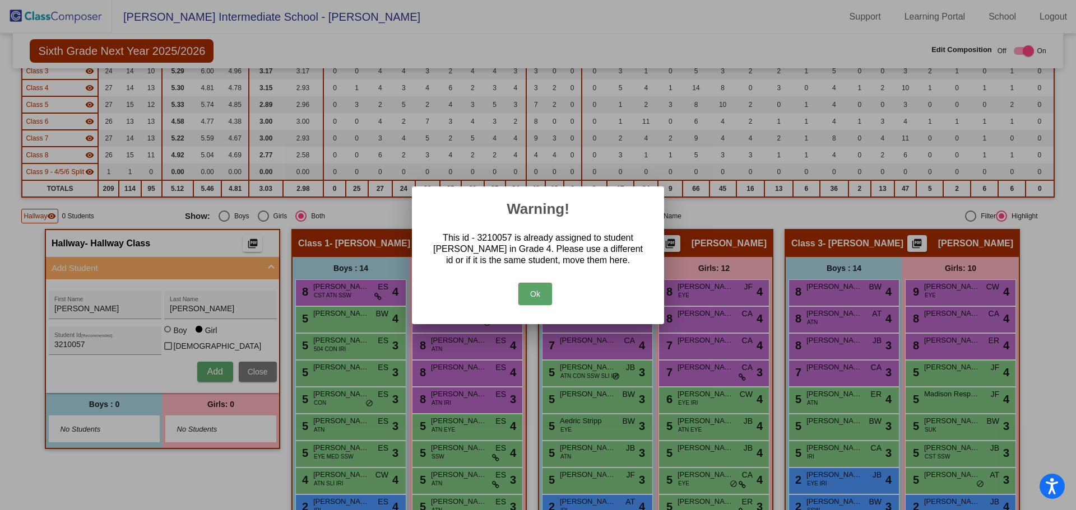
click at [537, 295] on button "Ok" at bounding box center [535, 294] width 34 height 22
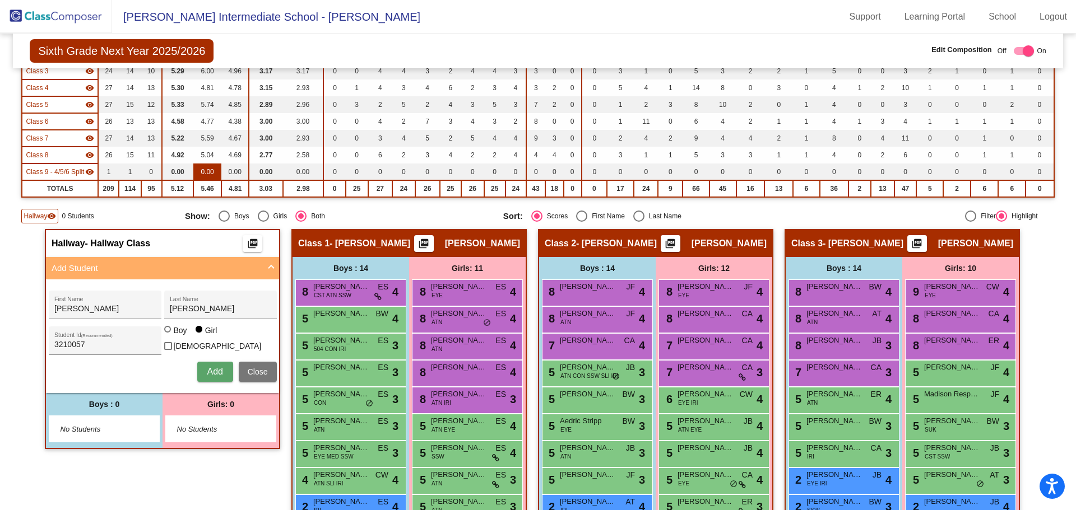
scroll to position [0, 0]
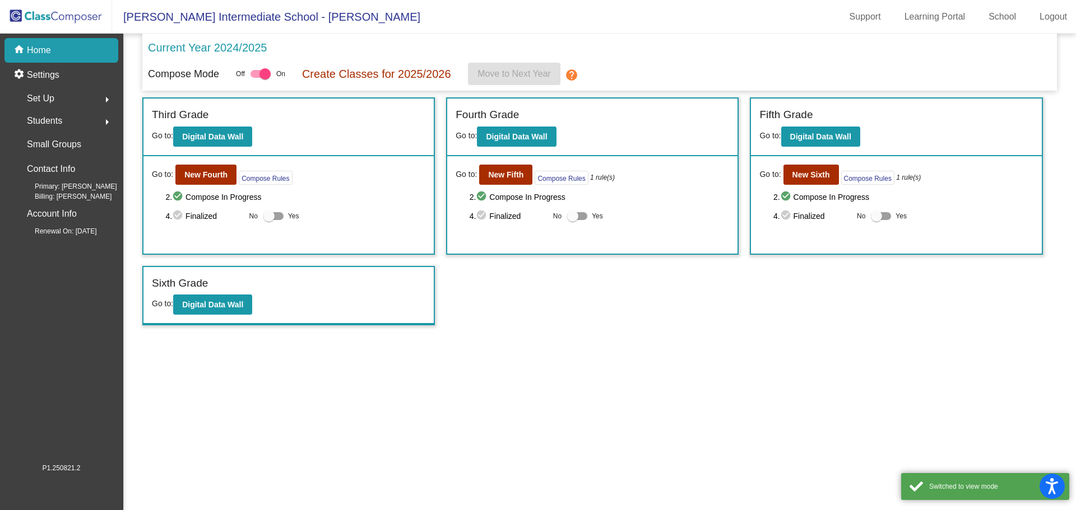
click at [46, 114] on span "Students" at bounding box center [44, 121] width 35 height 16
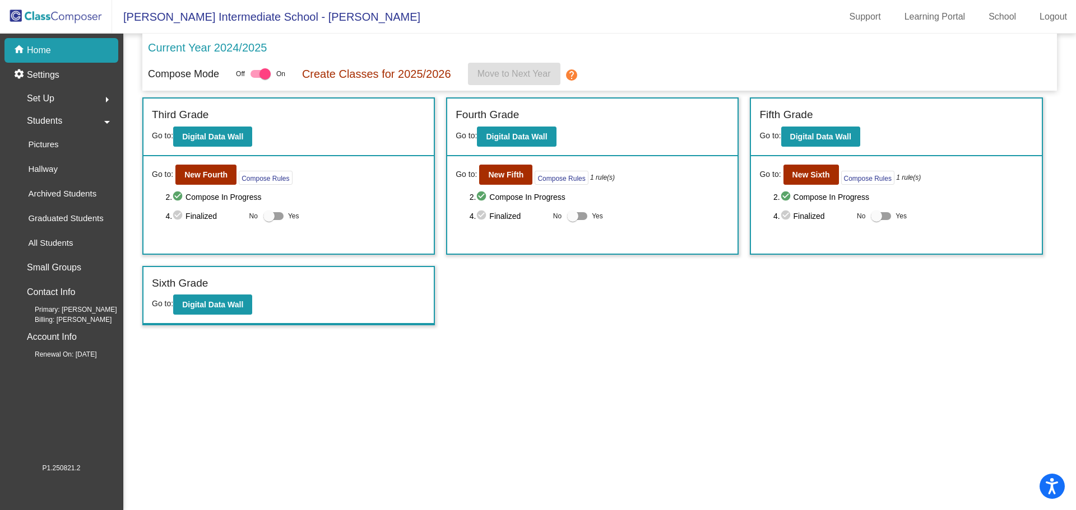
click at [52, 117] on span "Students" at bounding box center [44, 121] width 35 height 16
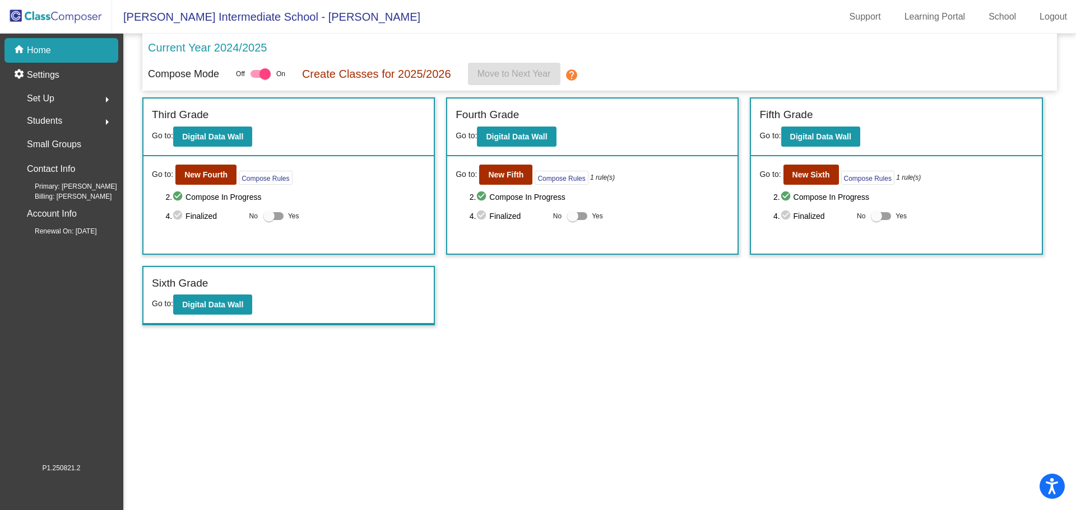
click at [58, 96] on div "Set Up arrow_right" at bounding box center [64, 98] width 107 height 22
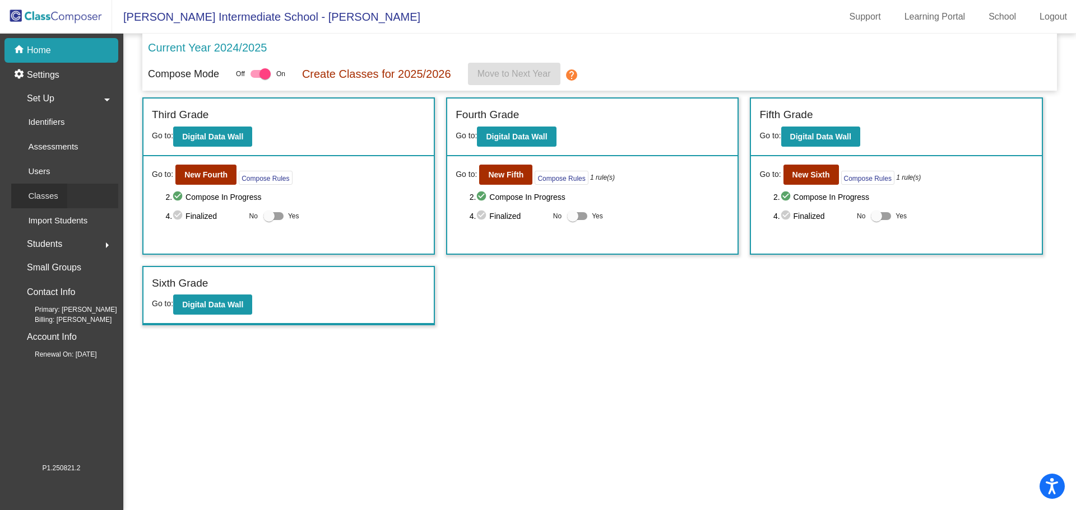
drag, startPoint x: 53, startPoint y: 198, endPoint x: 60, endPoint y: 193, distance: 9.2
click at [54, 198] on p "Classes" at bounding box center [43, 195] width 30 height 13
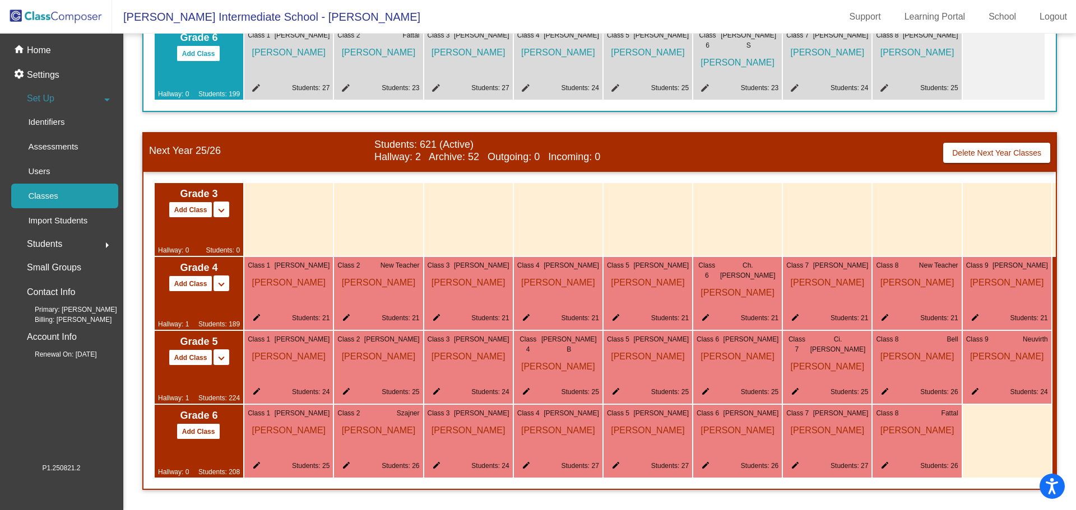
scroll to position [0, 102]
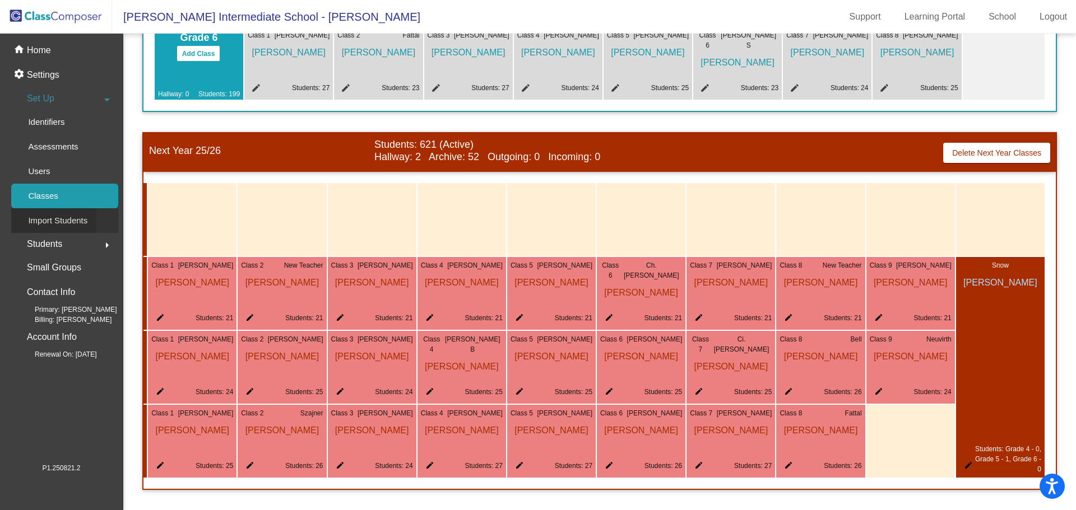
click at [62, 224] on p "Import Students" at bounding box center [57, 220] width 59 height 13
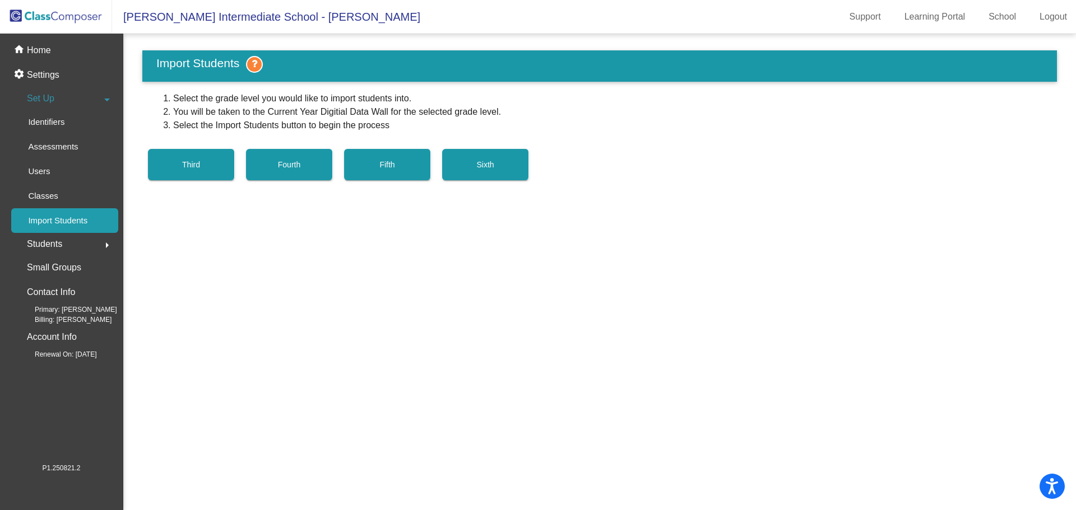
click at [62, 239] on span "Students" at bounding box center [44, 244] width 35 height 16
click at [41, 246] on p "All Students" at bounding box center [50, 242] width 45 height 13
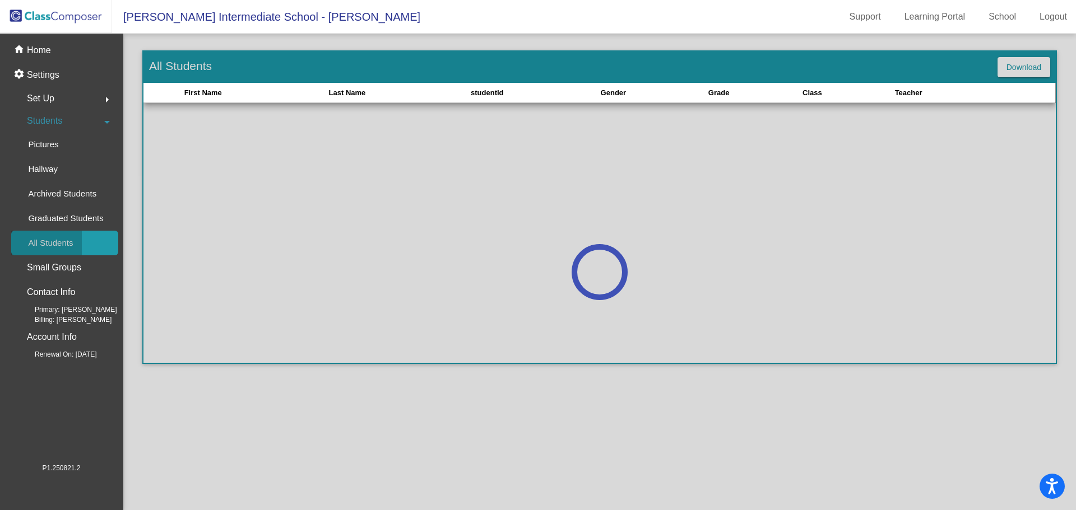
click at [41, 246] on p "All Students" at bounding box center [50, 242] width 45 height 13
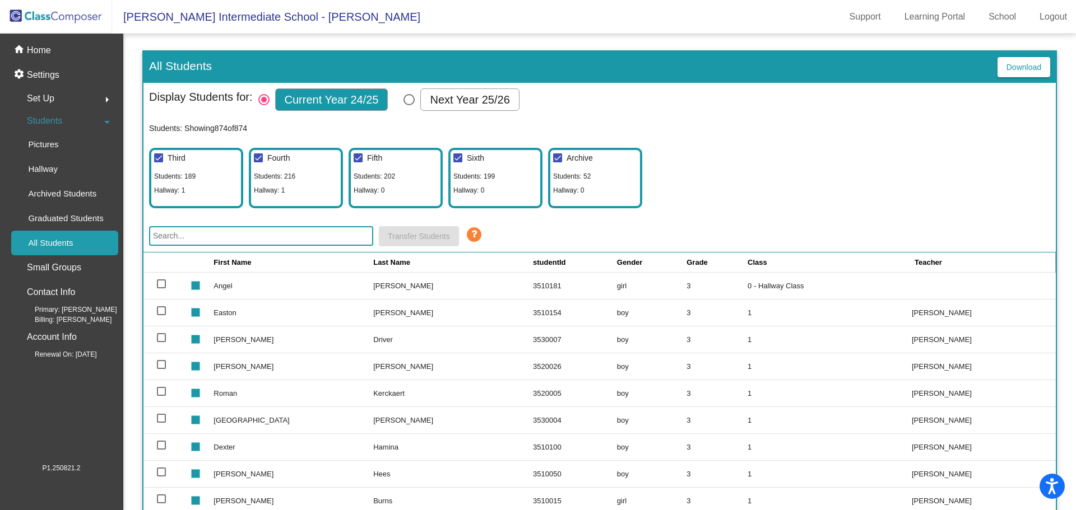
click at [195, 235] on input "text" at bounding box center [261, 236] width 224 height 20
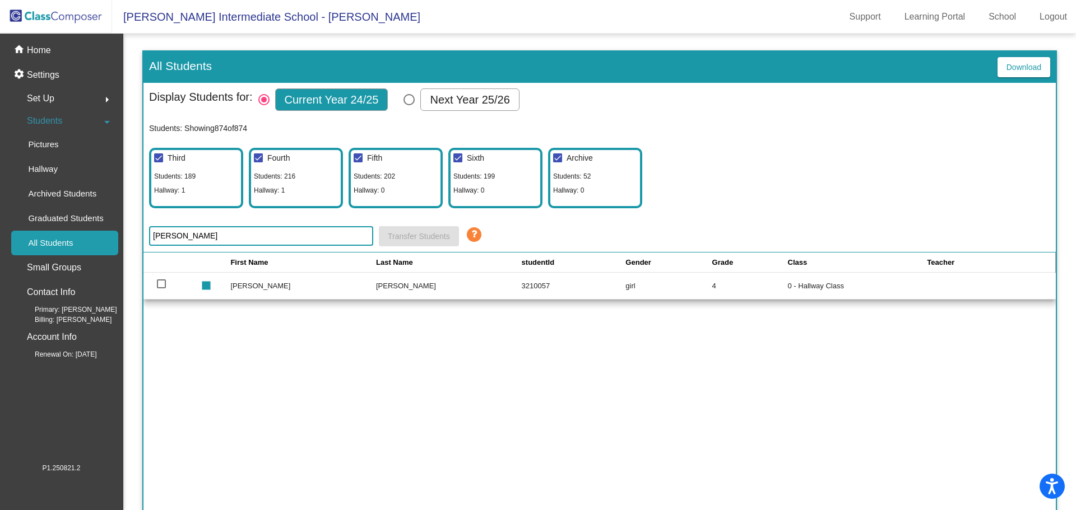
type input "[PERSON_NAME]"
click at [238, 286] on td "[PERSON_NAME]" at bounding box center [303, 285] width 146 height 27
click at [240, 286] on td "[PERSON_NAME]" at bounding box center [303, 285] width 146 height 27
click at [160, 287] on div at bounding box center [161, 284] width 9 height 9
click at [161, 288] on input "select row 192" at bounding box center [161, 288] width 1 height 1
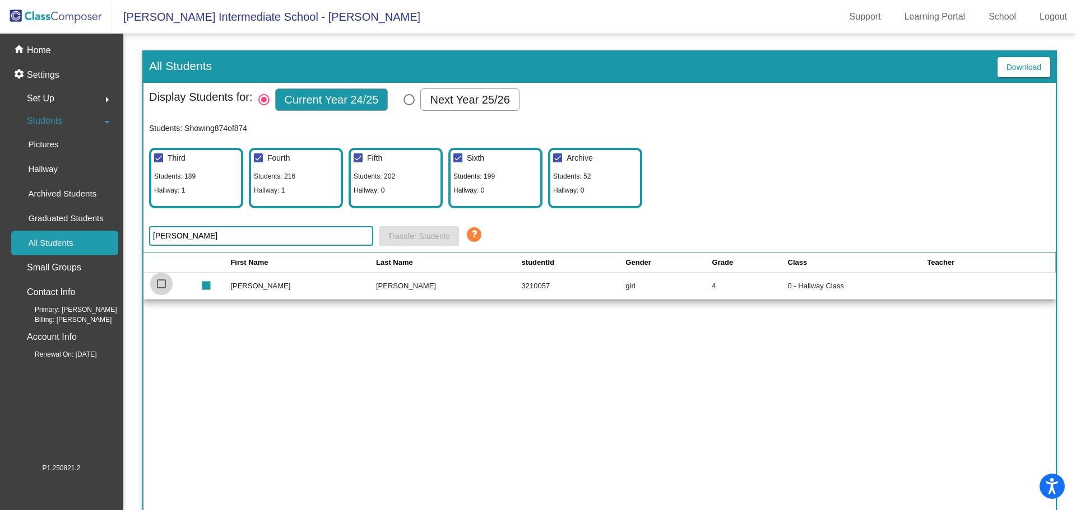
checkbox input "true"
click at [421, 235] on span "Transfer Students" at bounding box center [419, 236] width 62 height 9
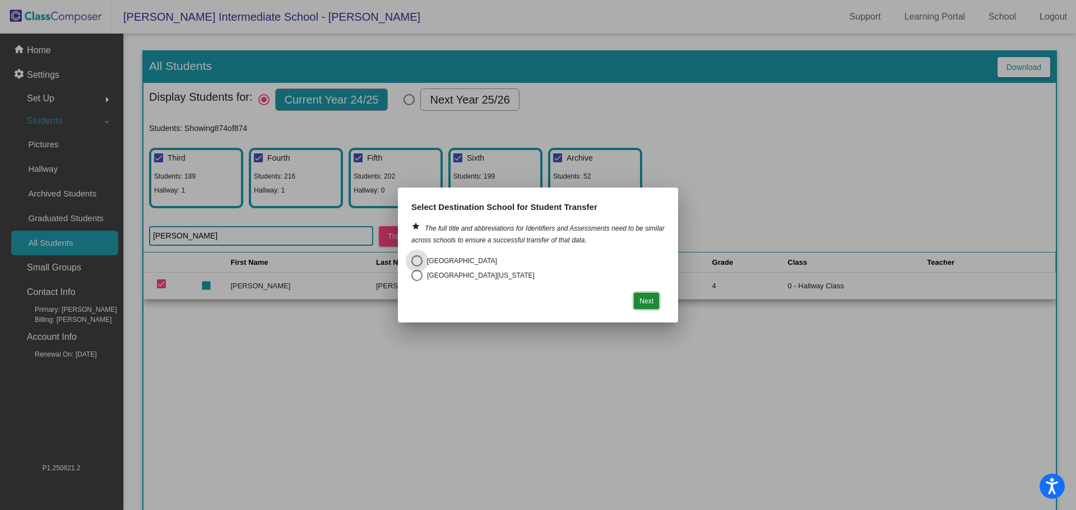
click at [656, 301] on button "Next" at bounding box center [646, 301] width 25 height 16
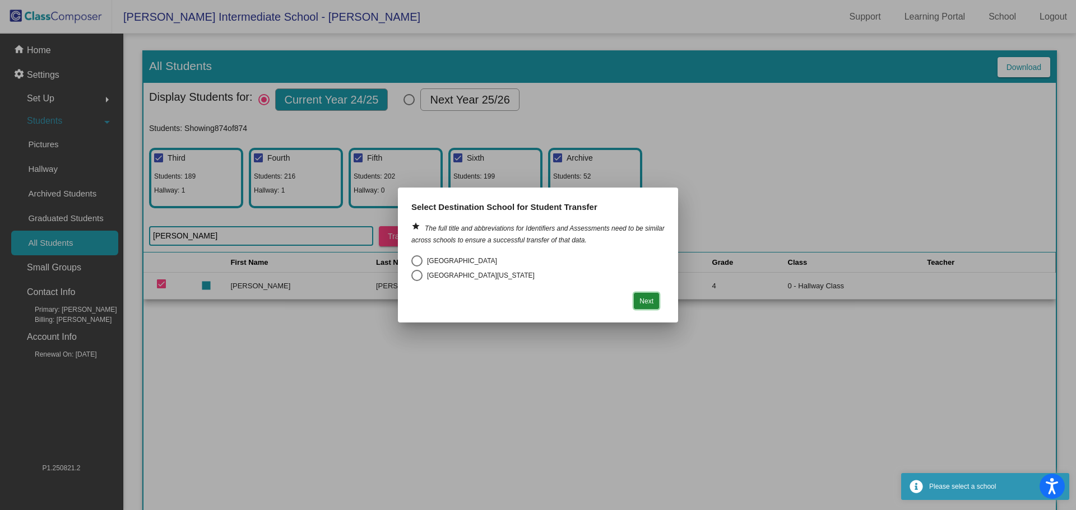
click at [645, 302] on button "Next" at bounding box center [646, 301] width 25 height 16
drag, startPoint x: 645, startPoint y: 302, endPoint x: 654, endPoint y: 301, distance: 9.0
click at [645, 302] on button "Next" at bounding box center [646, 301] width 25 height 16
click at [788, 328] on div at bounding box center [538, 255] width 1076 height 510
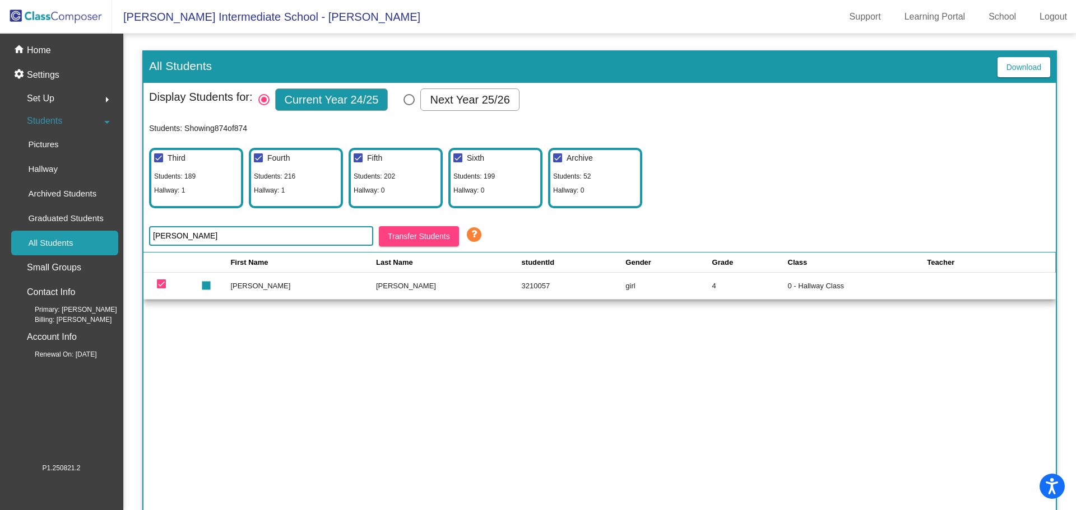
click at [411, 101] on div "Select Columns" at bounding box center [408, 99] width 11 height 11
click at [409, 105] on input "Next Year 25/26" at bounding box center [408, 105] width 1 height 1
radio input "true"
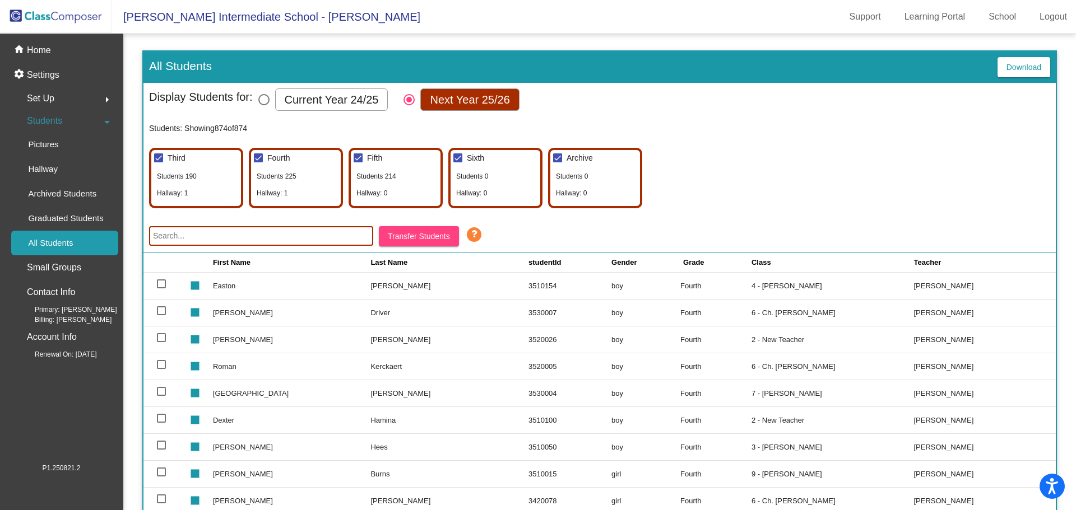
click at [294, 245] on input "text" at bounding box center [261, 236] width 224 height 20
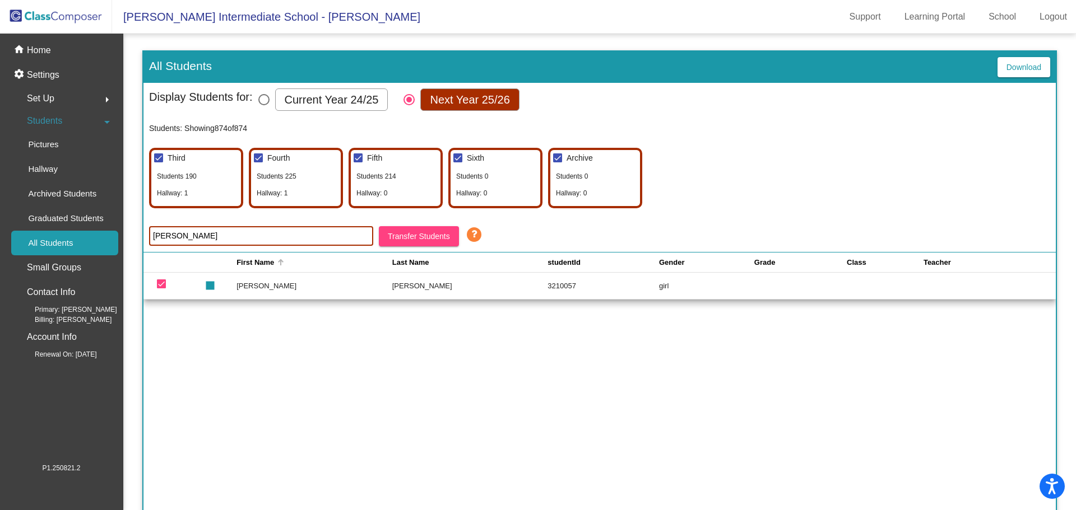
type input "[PERSON_NAME]"
click at [248, 284] on td "[PERSON_NAME]" at bounding box center [314, 285] width 156 height 27
click at [161, 283] on div at bounding box center [161, 284] width 9 height 9
click at [161, 288] on input "deselect row 192" at bounding box center [161, 288] width 1 height 1
click at [161, 283] on div at bounding box center [161, 284] width 9 height 9
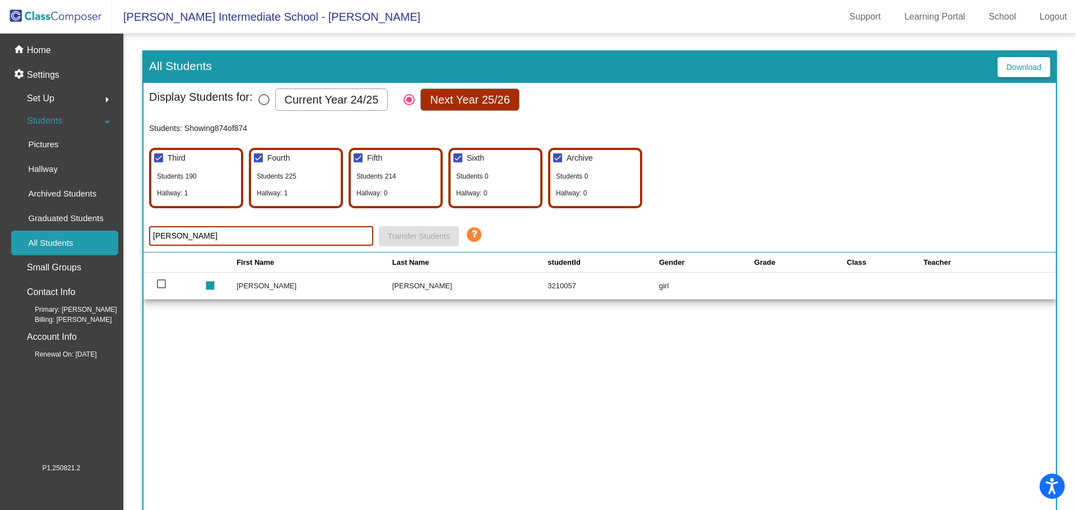
click at [161, 288] on input "select row 192" at bounding box center [161, 288] width 1 height 1
checkbox input "true"
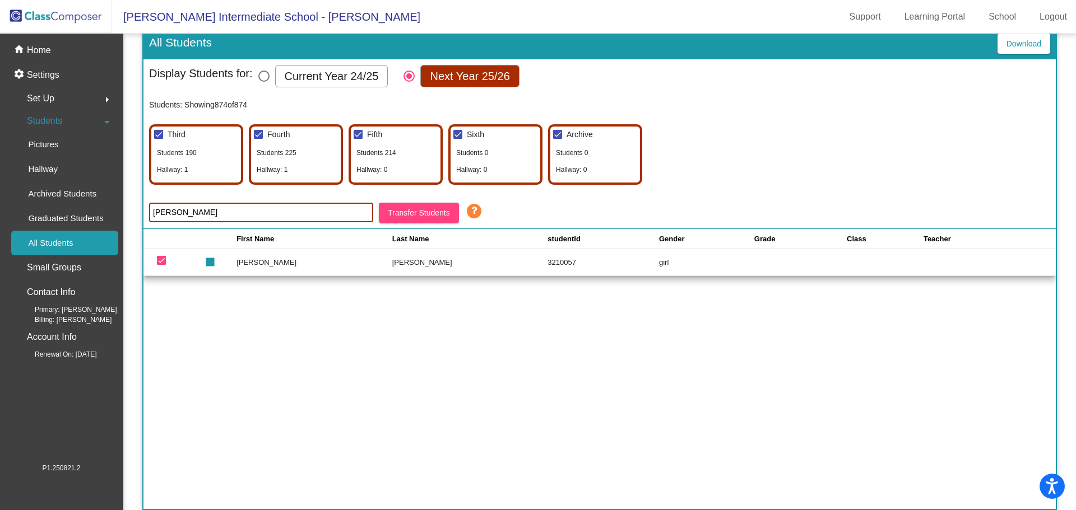
click at [659, 260] on td "girl" at bounding box center [705, 262] width 92 height 27
click at [269, 218] on input "[PERSON_NAME]" at bounding box center [261, 213] width 224 height 20
drag, startPoint x: 269, startPoint y: 218, endPoint x: 507, endPoint y: 252, distance: 239.9
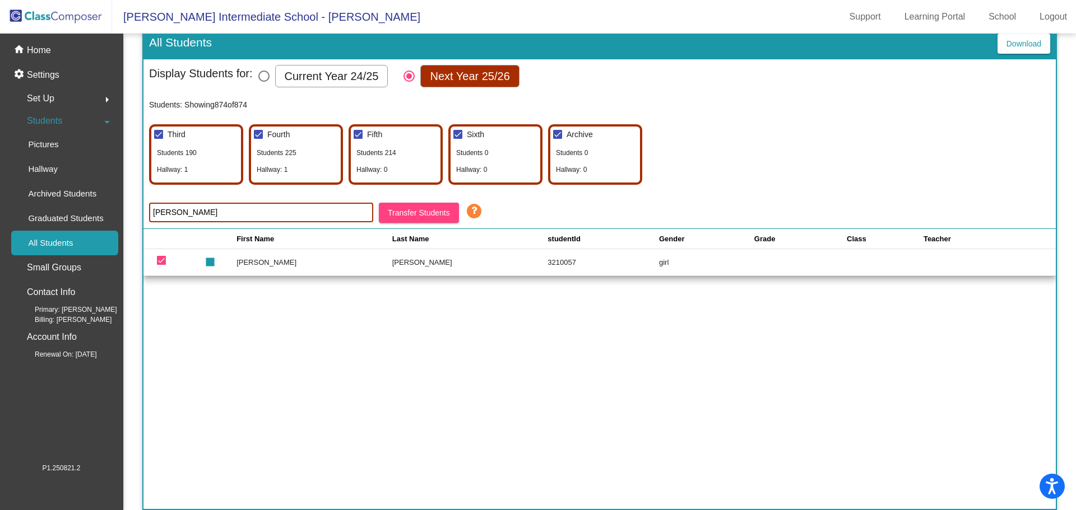
click at [547, 252] on td "3210057" at bounding box center [602, 262] width 111 height 27
click at [474, 211] on icon at bounding box center [474, 211] width 17 height 17
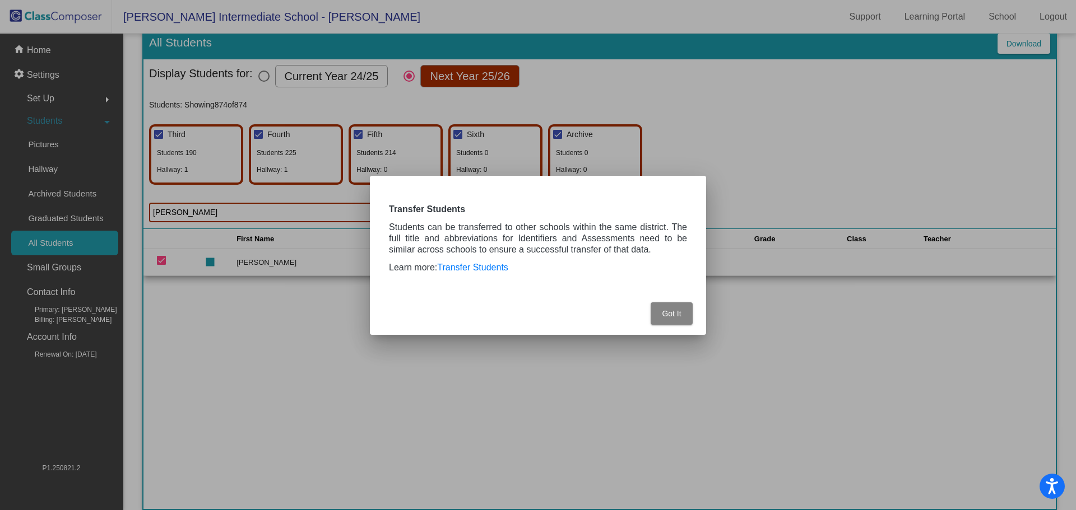
drag, startPoint x: 676, startPoint y: 310, endPoint x: 632, endPoint y: 311, distance: 43.1
click at [677, 312] on span "Got It" at bounding box center [671, 313] width 19 height 9
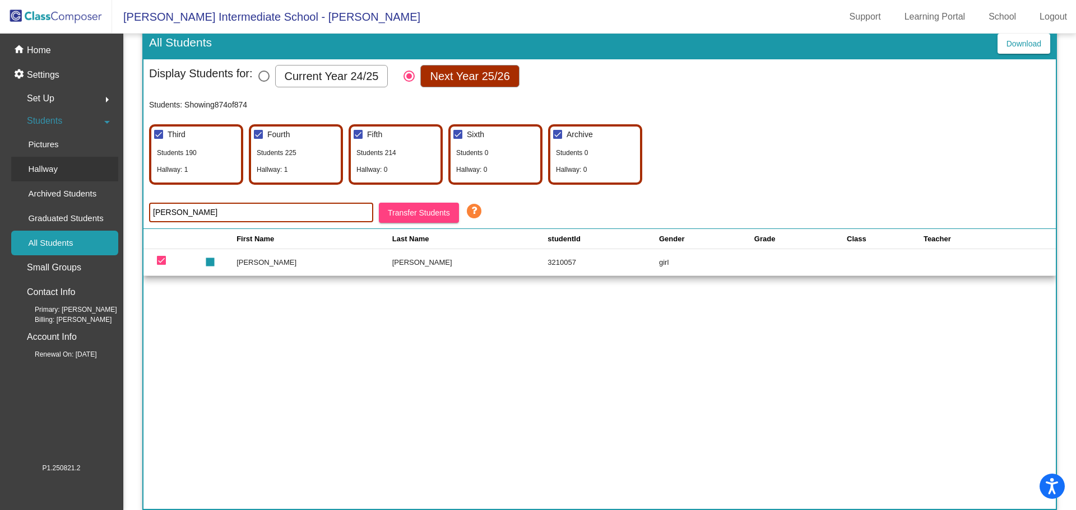
click at [49, 176] on div "Hallway" at bounding box center [38, 169] width 55 height 25
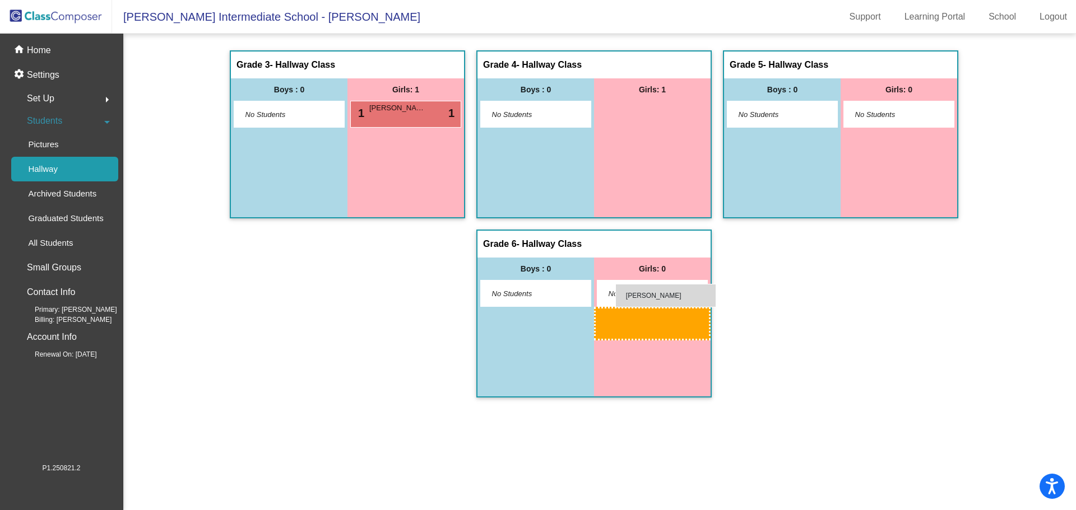
drag, startPoint x: 633, startPoint y: 114, endPoint x: 613, endPoint y: 283, distance: 170.3
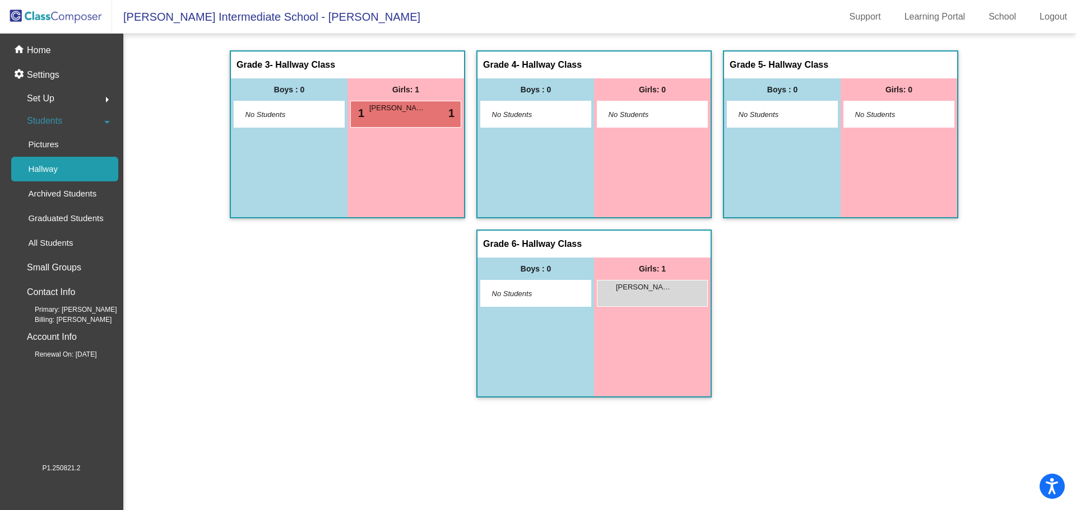
drag, startPoint x: 43, startPoint y: 20, endPoint x: 64, endPoint y: 30, distance: 24.1
click at [43, 20] on img at bounding box center [56, 16] width 112 height 33
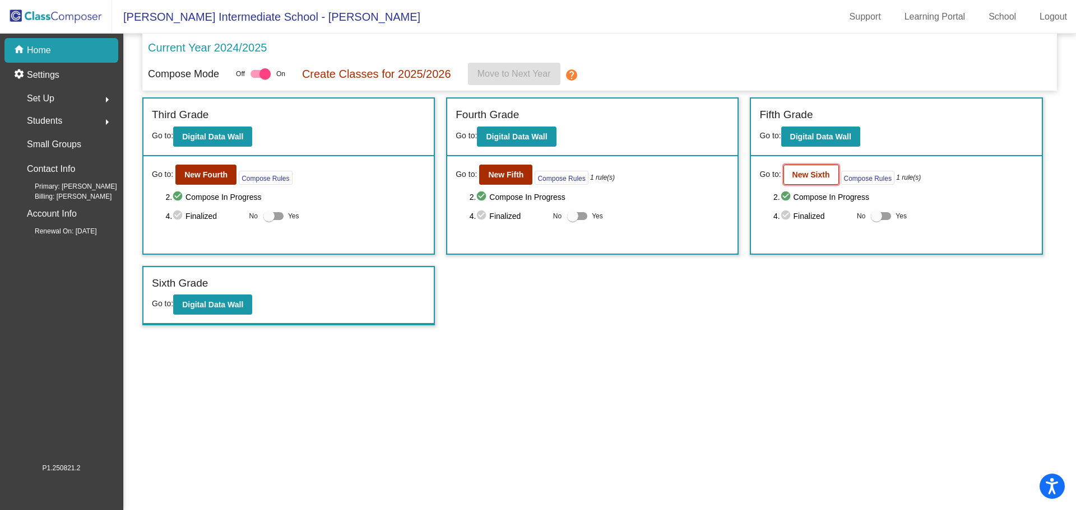
click at [823, 175] on b "New Sixth" at bounding box center [811, 174] width 38 height 9
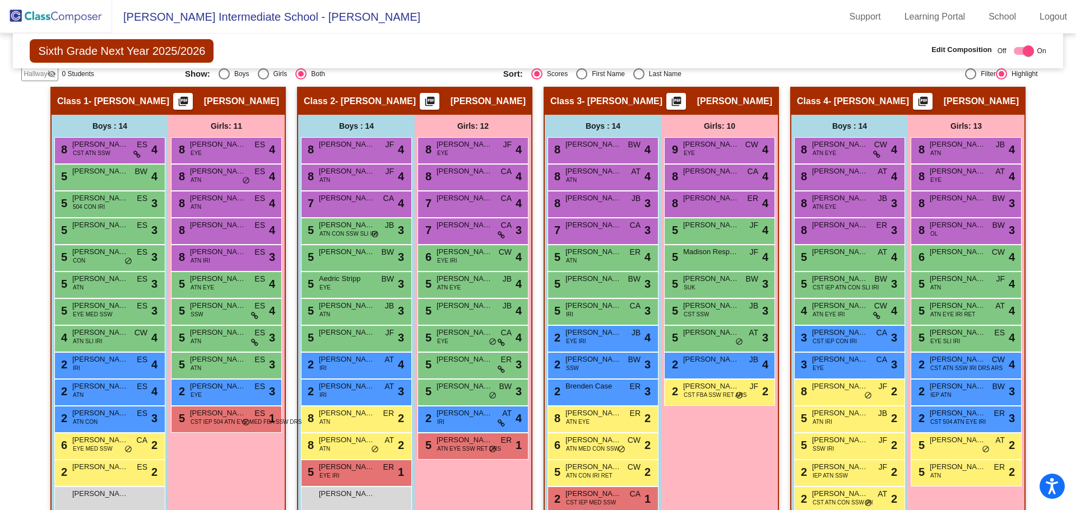
scroll to position [30, 0]
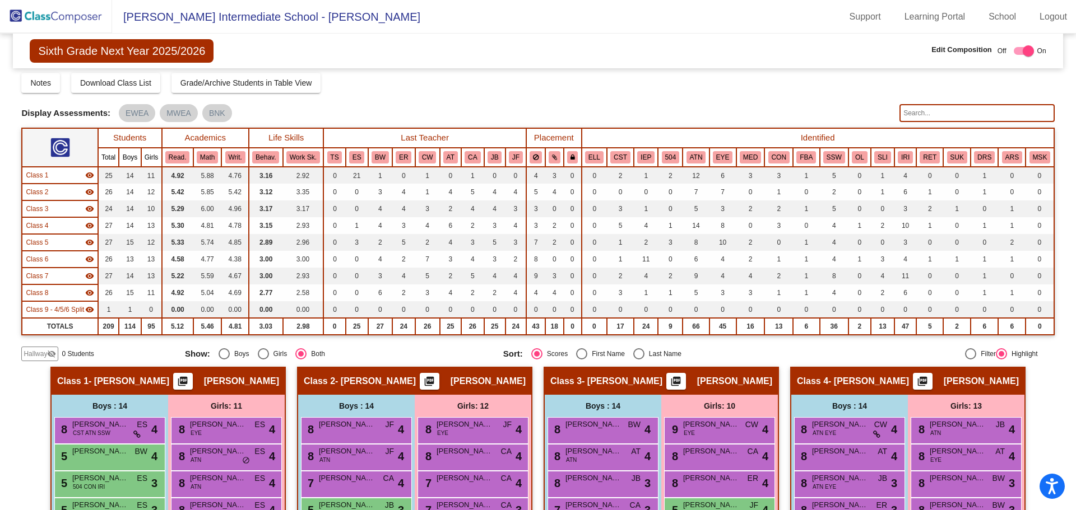
click at [48, 356] on mat-icon "visibility_off" at bounding box center [51, 354] width 9 height 9
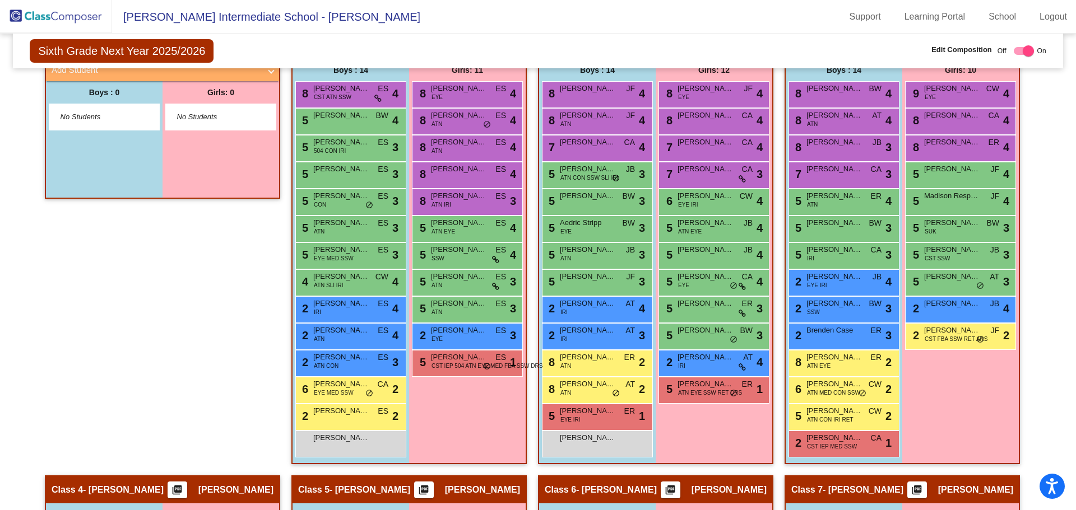
scroll to position [254, 0]
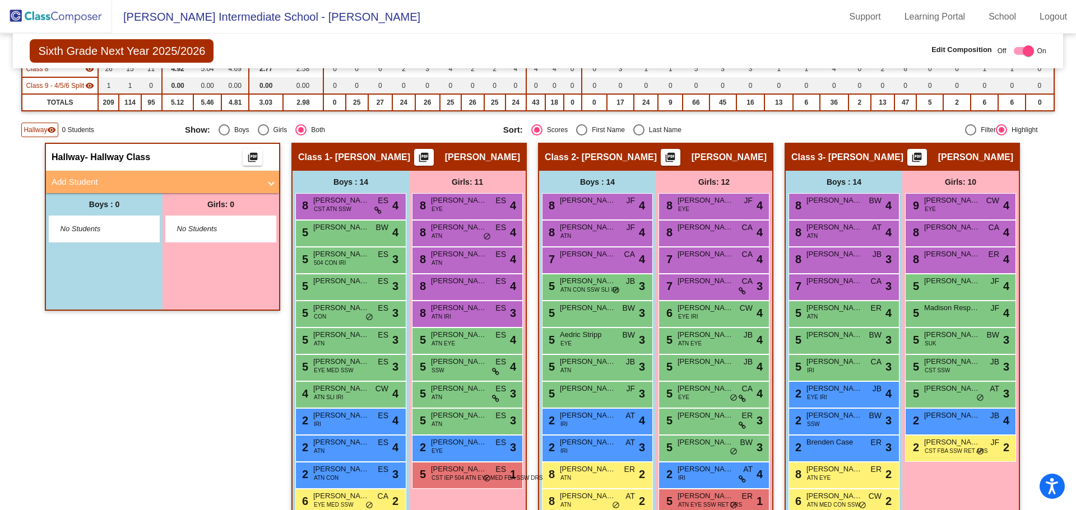
click at [199, 184] on mat-panel-title "Add Student" at bounding box center [156, 182] width 208 height 13
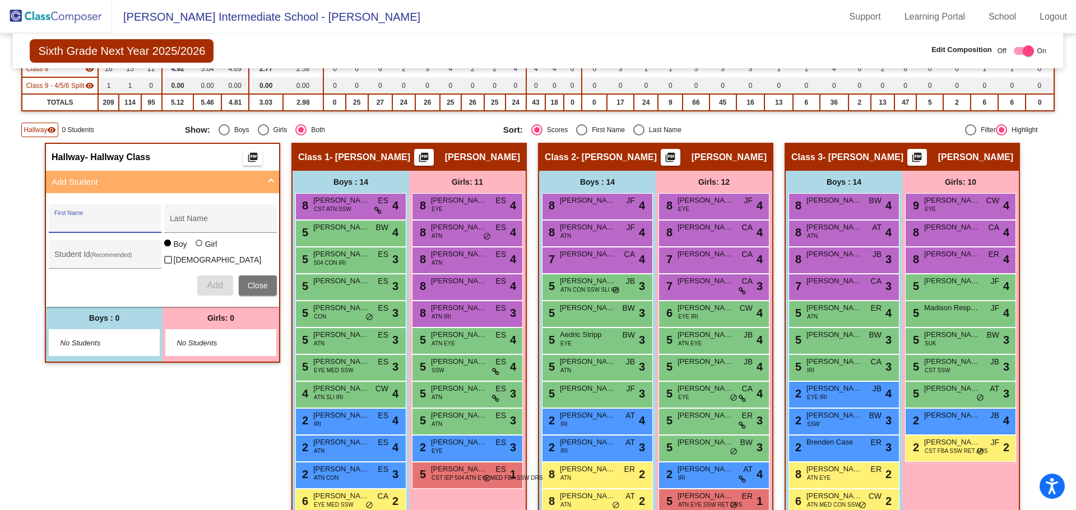
click at [122, 226] on input "First Name" at bounding box center [104, 222] width 101 height 9
click at [182, 431] on div "Hallway - Hallway Class picture_as_pdf Add Student First Name Last Name Student…" at bounding box center [162, 365] width 235 height 445
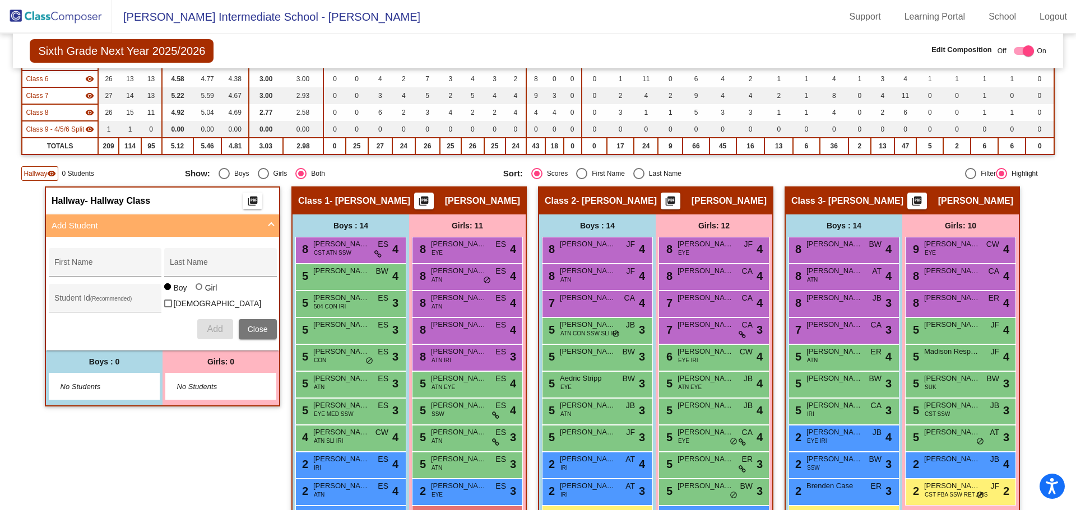
scroll to position [0, 0]
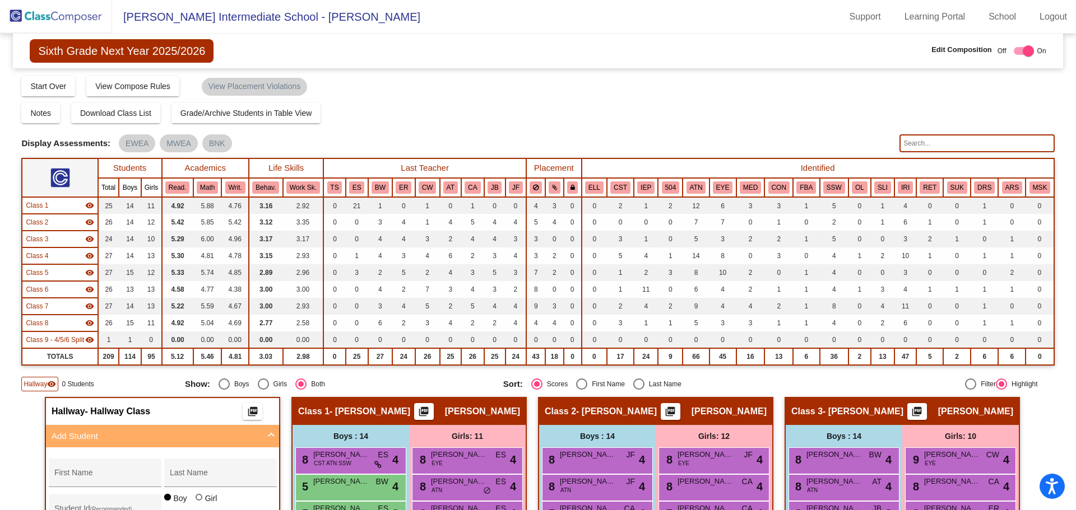
click at [40, 16] on img at bounding box center [56, 16] width 112 height 33
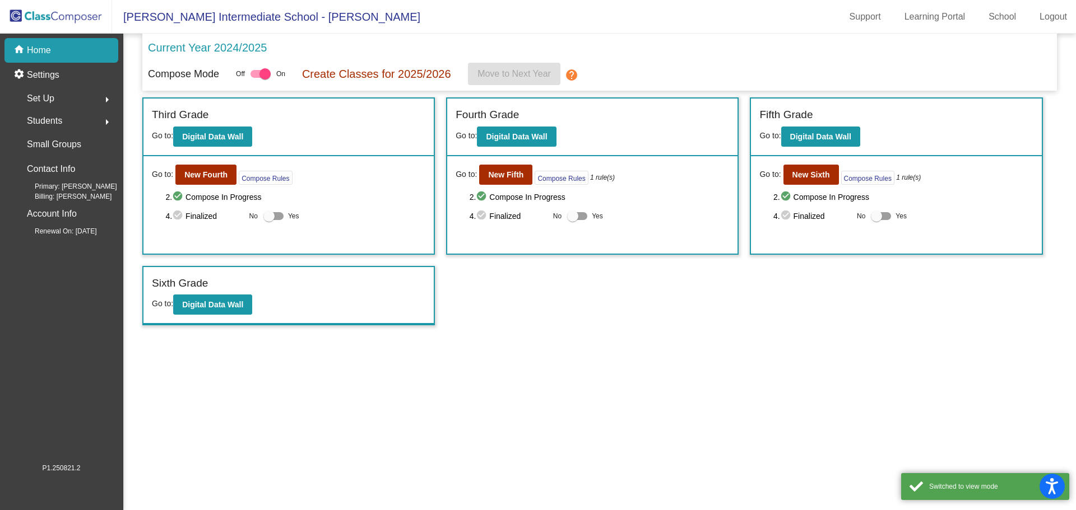
click at [33, 118] on span "Students" at bounding box center [44, 121] width 35 height 16
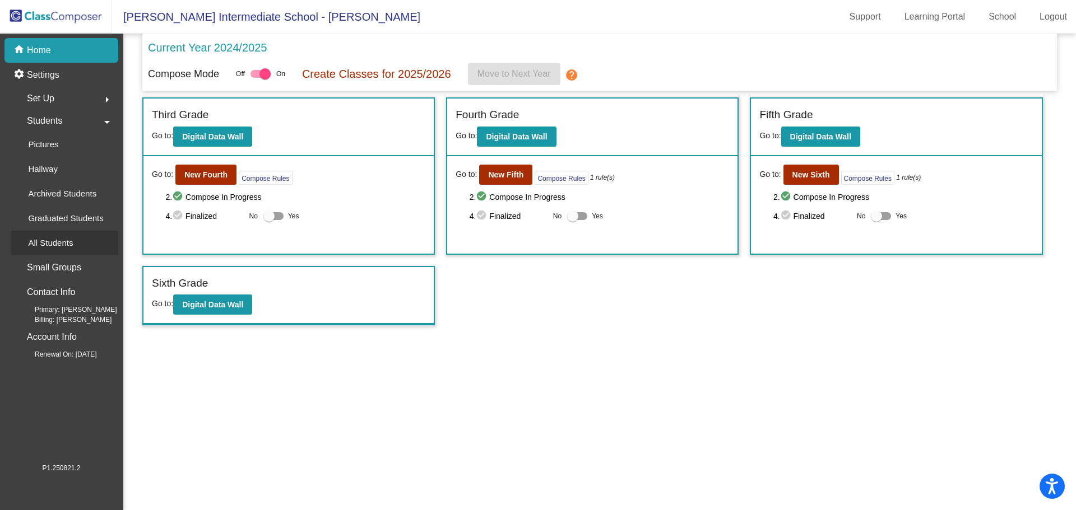
click at [46, 240] on p "All Students" at bounding box center [50, 242] width 45 height 13
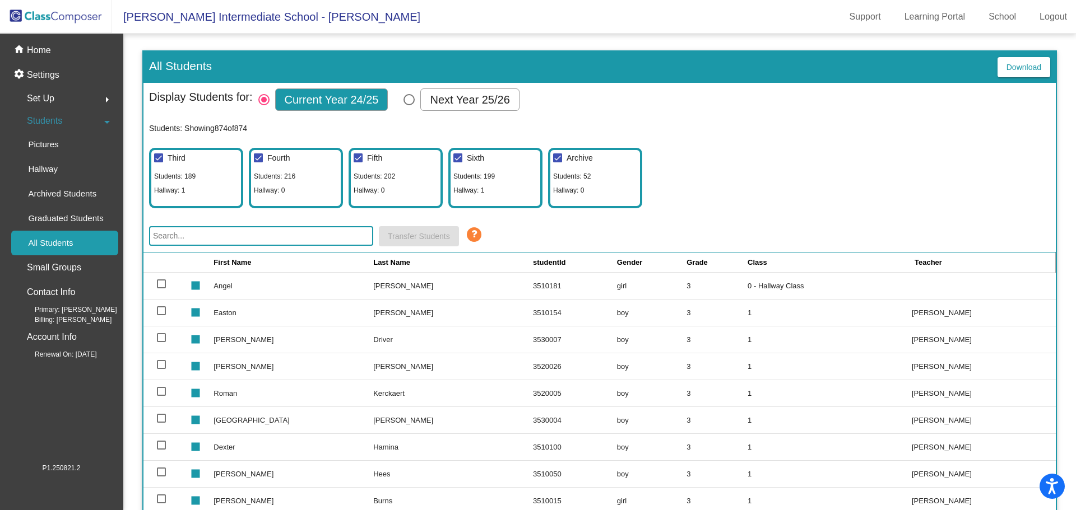
click at [265, 232] on input "text" at bounding box center [261, 236] width 224 height 20
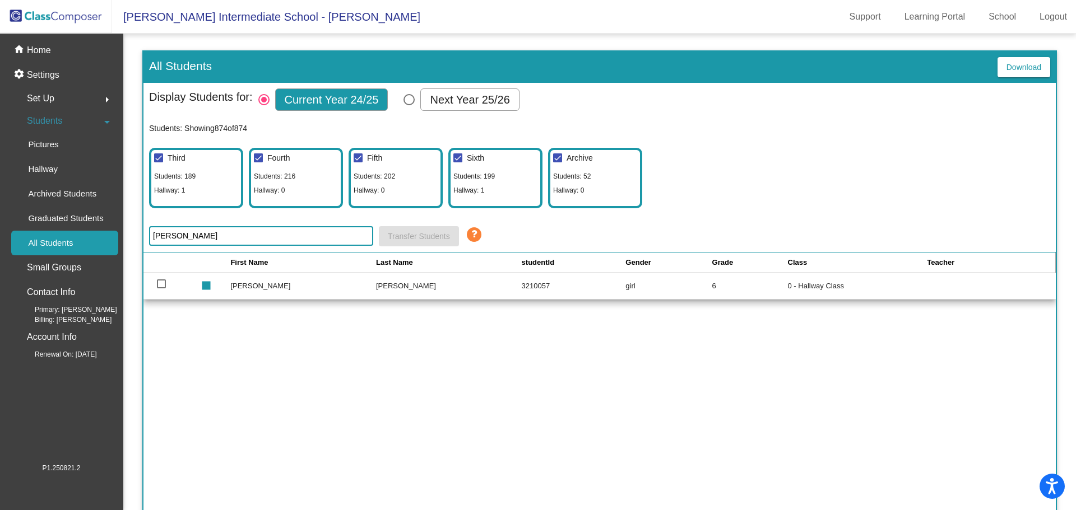
type input "[PERSON_NAME]"
click at [441, 109] on div "Next Year 25/26" at bounding box center [469, 100] width 99 height 22
click at [409, 106] on input "Next Year 25/26" at bounding box center [408, 105] width 1 height 1
radio input "true"
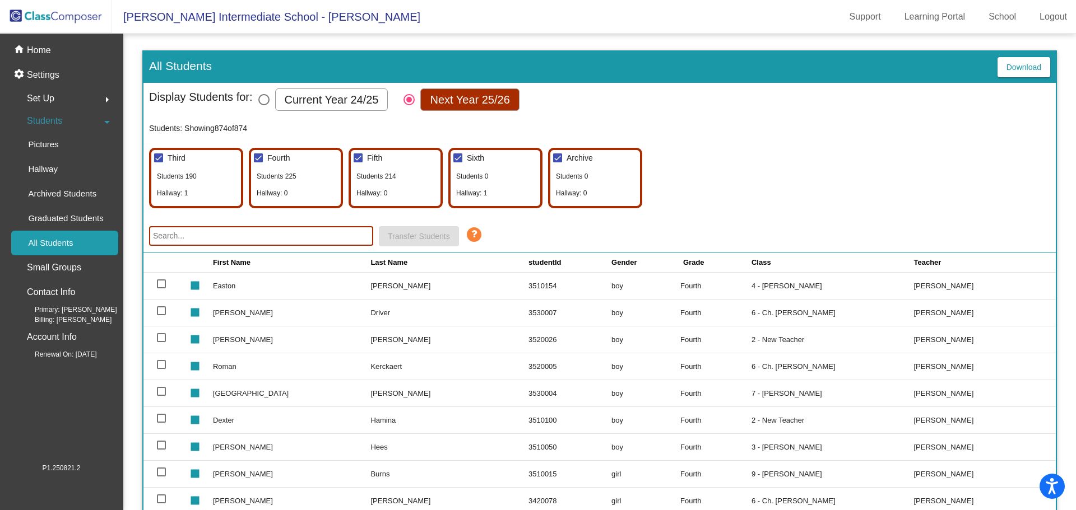
click at [267, 236] on input "text" at bounding box center [261, 236] width 224 height 20
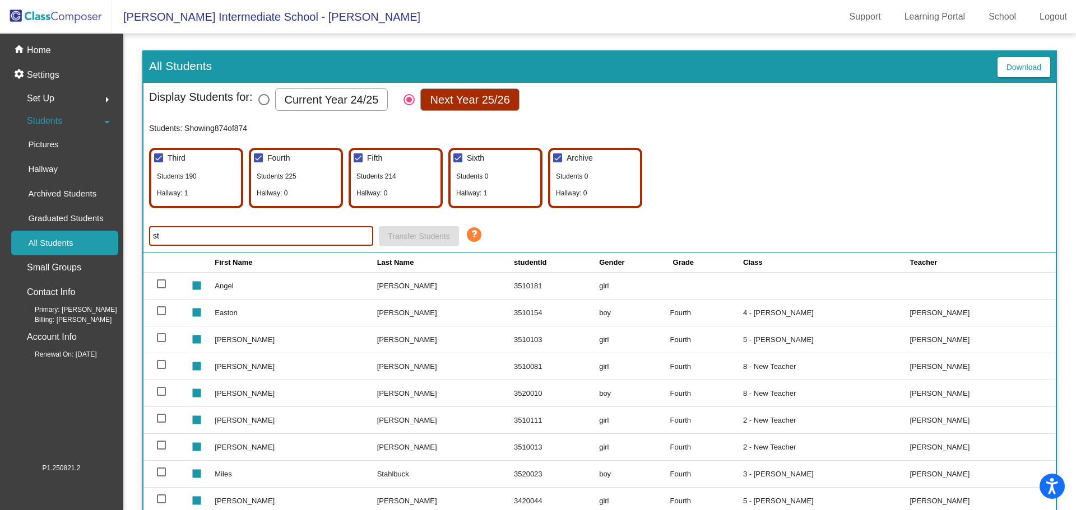
type input "[PERSON_NAME]"
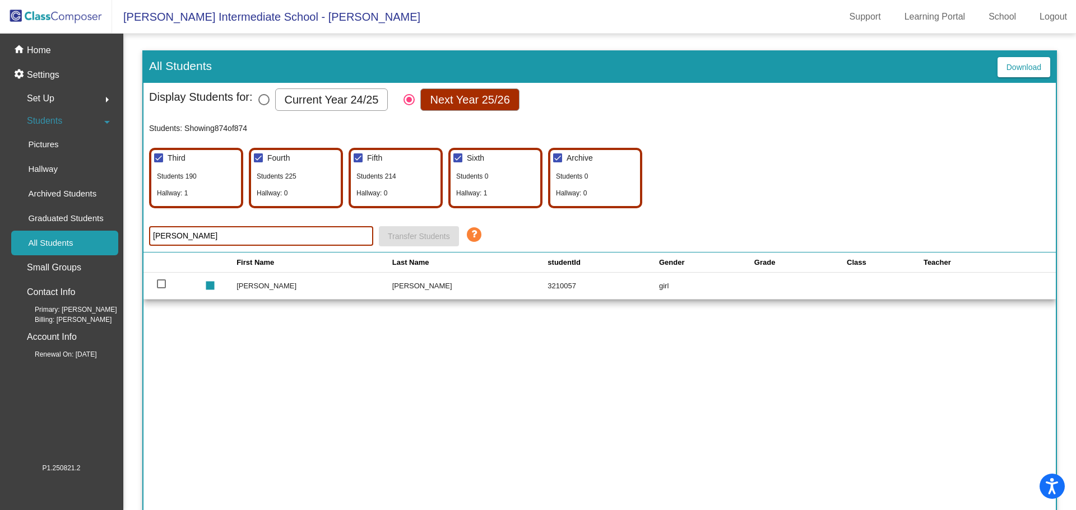
click at [417, 291] on td "[PERSON_NAME]" at bounding box center [470, 285] width 156 height 27
click at [420, 290] on td "[PERSON_NAME]" at bounding box center [470, 285] width 156 height 27
drag, startPoint x: 415, startPoint y: 289, endPoint x: 407, endPoint y: 287, distance: 8.2
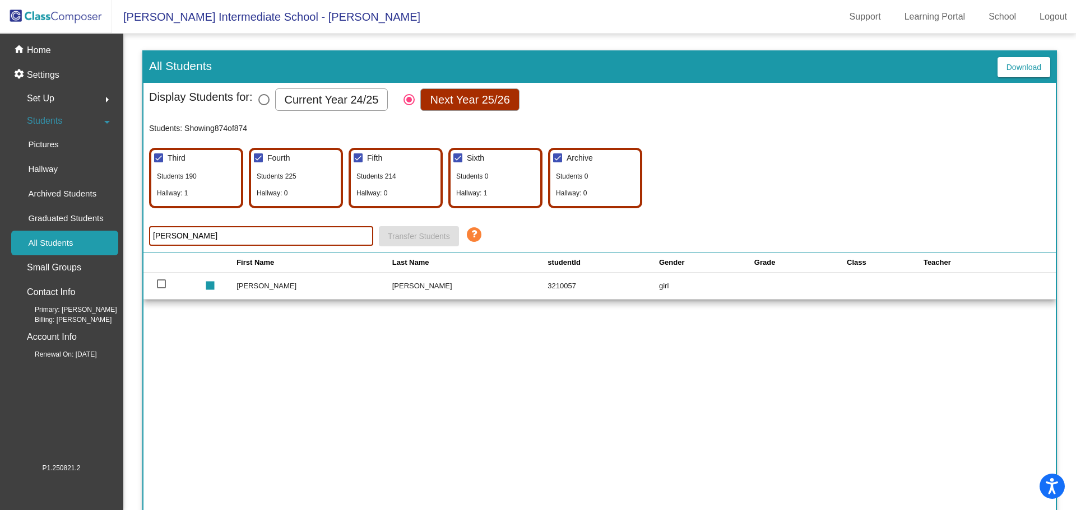
click at [411, 289] on td "[PERSON_NAME]" at bounding box center [470, 285] width 156 height 27
click at [399, 285] on td "[PERSON_NAME]" at bounding box center [470, 285] width 156 height 27
click at [400, 283] on td "[PERSON_NAME]" at bounding box center [470, 285] width 156 height 27
click at [401, 281] on td "[PERSON_NAME]" at bounding box center [470, 285] width 156 height 27
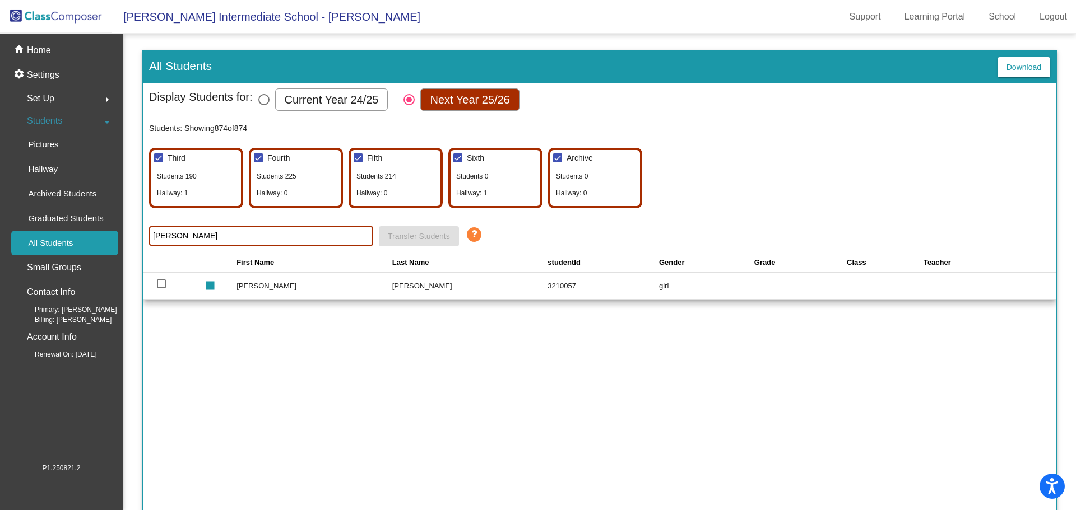
click at [161, 283] on div at bounding box center [161, 284] width 9 height 9
click at [161, 288] on input "select row 610" at bounding box center [161, 288] width 1 height 1
checkbox input "true"
click at [48, 253] on div "All Students" at bounding box center [46, 243] width 71 height 25
click at [44, 272] on p "Small Groups" at bounding box center [54, 268] width 54 height 16
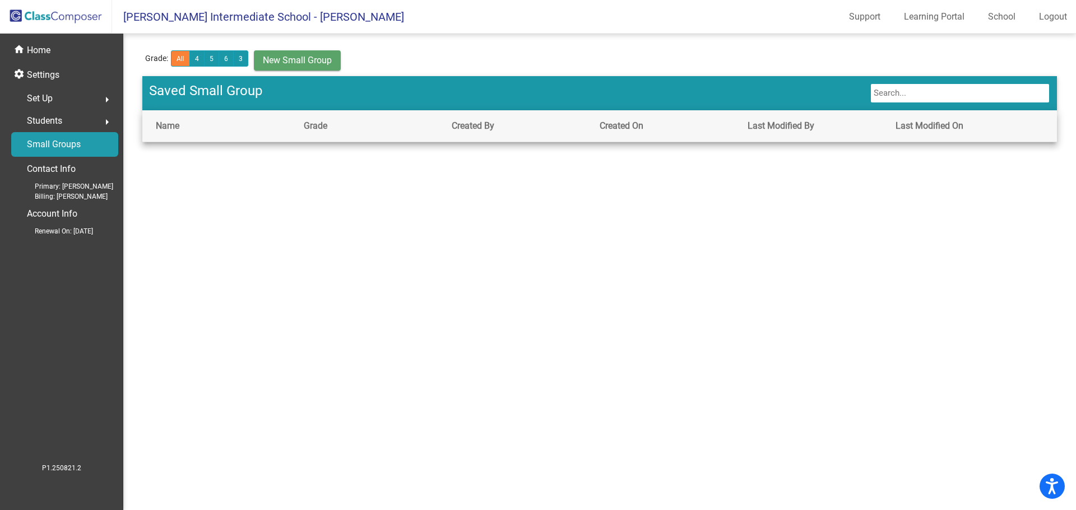
drag, startPoint x: 54, startPoint y: 102, endPoint x: 61, endPoint y: 100, distance: 7.1
click at [56, 103] on div "Set Up arrow_right" at bounding box center [64, 98] width 107 height 22
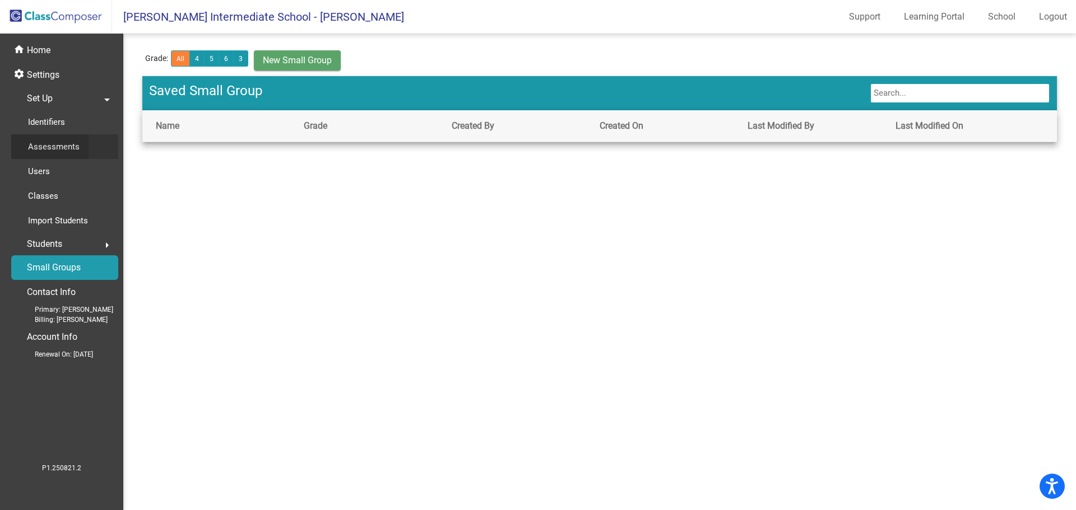
click at [71, 145] on p "Assessments" at bounding box center [54, 146] width 52 height 13
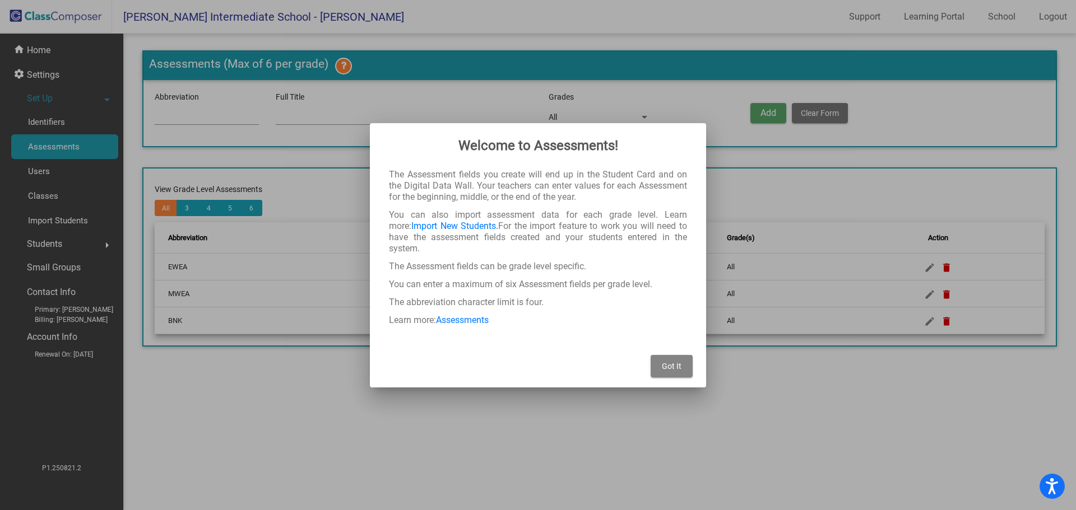
click at [661, 355] on button "Got It" at bounding box center [671, 366] width 42 height 22
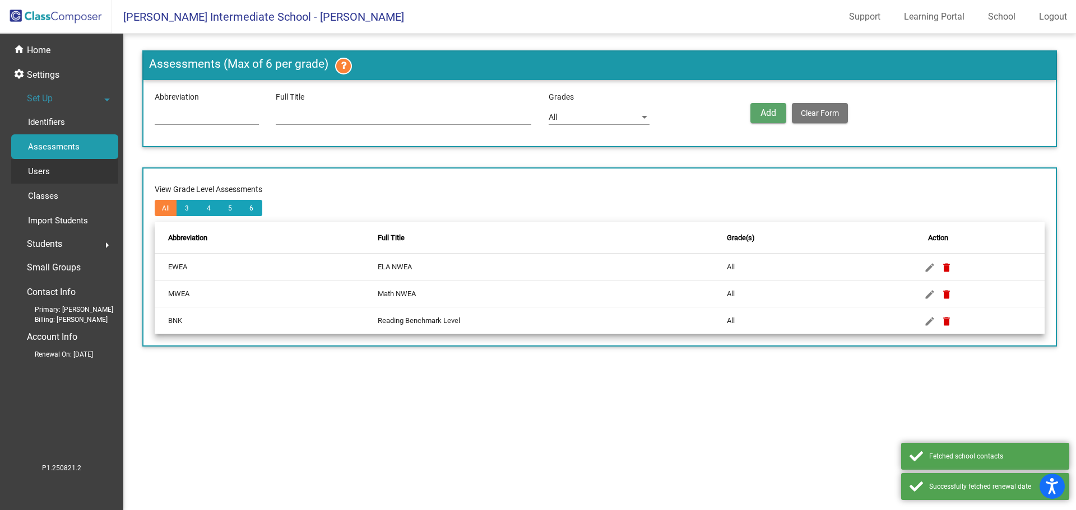
click at [49, 176] on p "Users" at bounding box center [39, 171] width 22 height 13
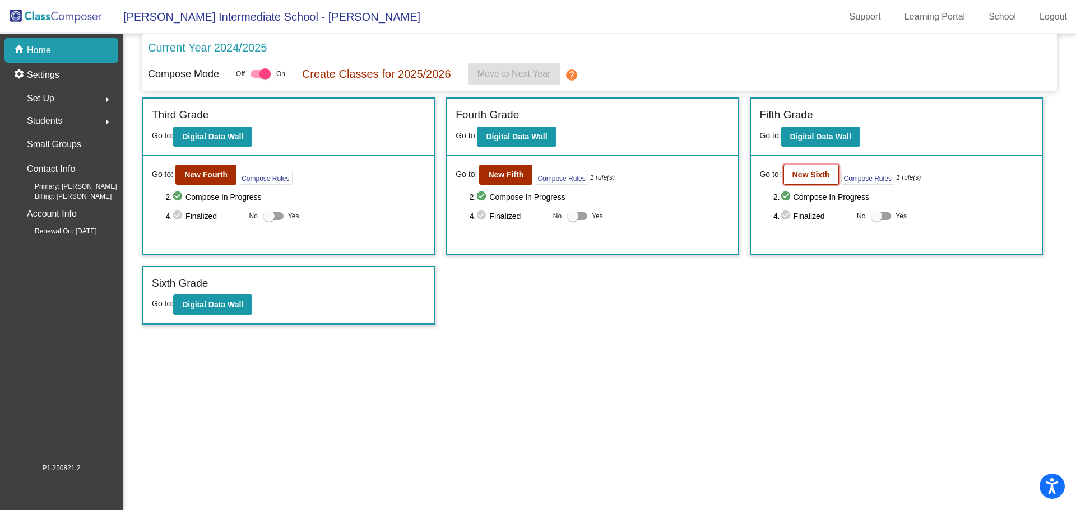
click at [808, 172] on b "New Sixth" at bounding box center [811, 174] width 38 height 9
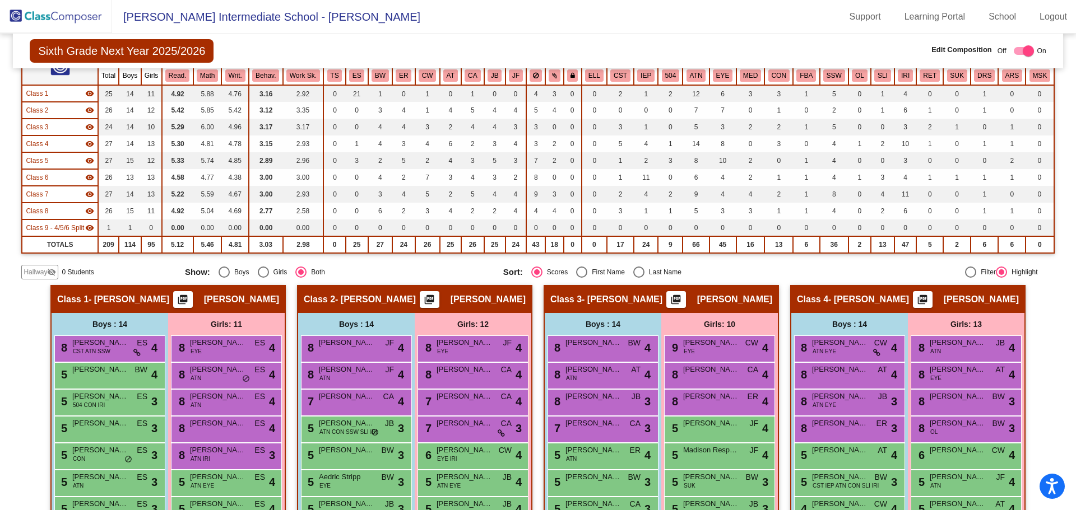
scroll to position [224, 0]
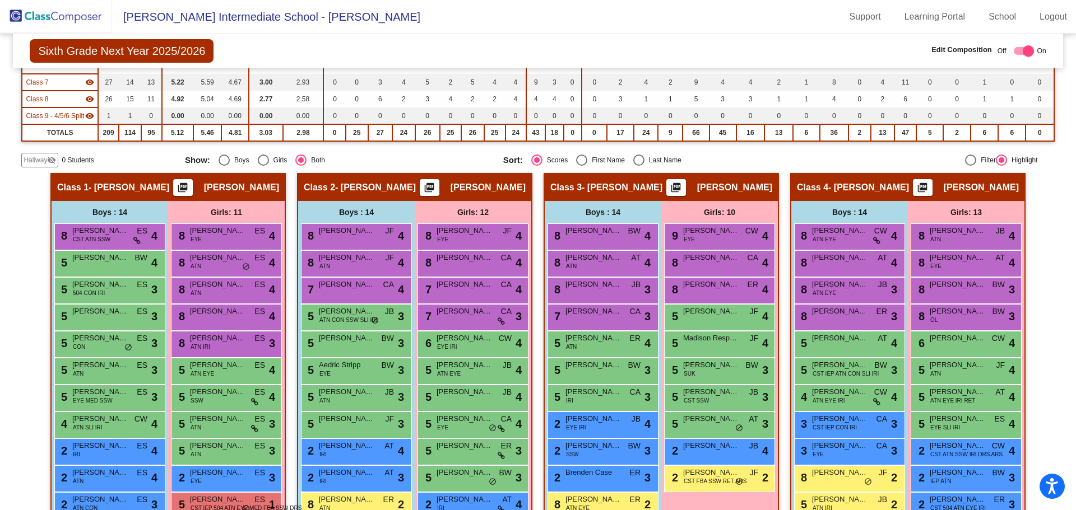
click at [52, 159] on mat-icon "visibility_off" at bounding box center [51, 160] width 9 height 9
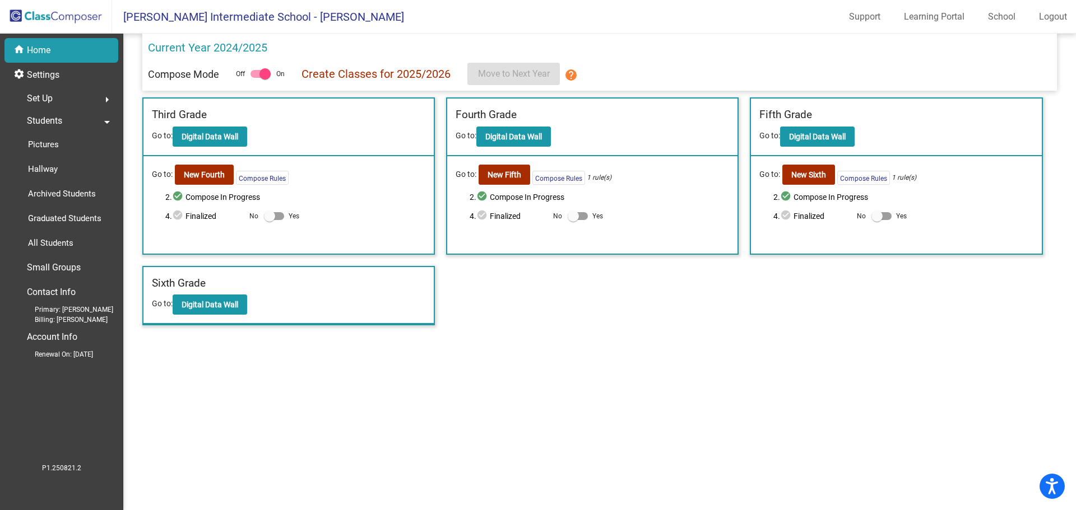
click at [94, 117] on div "Students arrow_drop_down" at bounding box center [64, 121] width 107 height 22
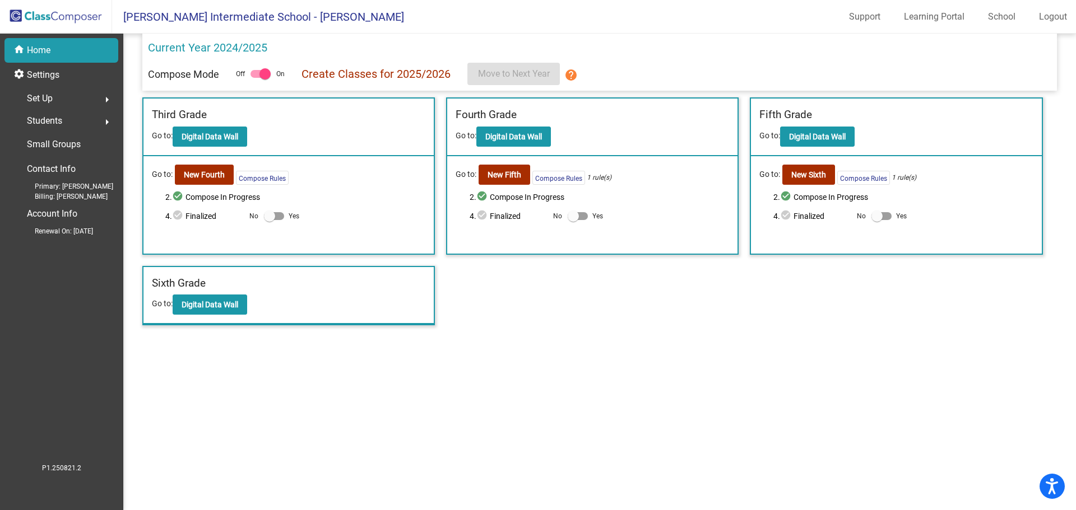
click at [86, 122] on div "Students arrow_right" at bounding box center [64, 121] width 107 height 22
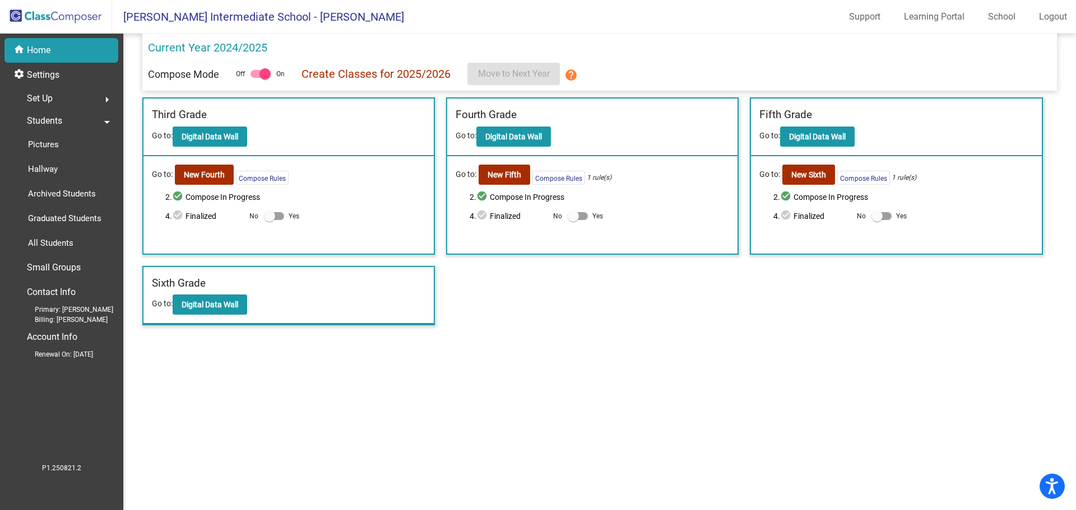
click at [41, 122] on span "Students" at bounding box center [44, 121] width 35 height 16
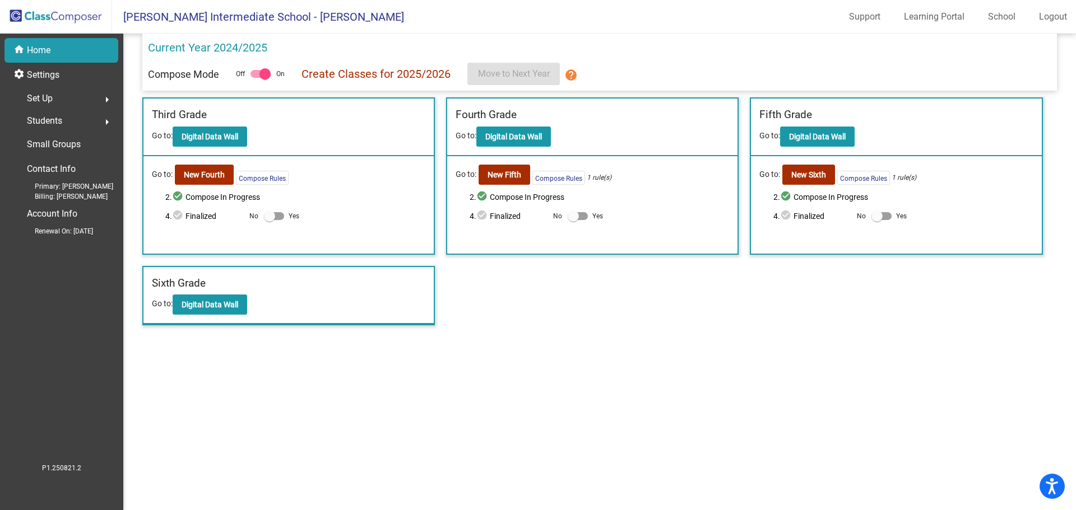
click at [41, 122] on span "Students" at bounding box center [44, 121] width 35 height 16
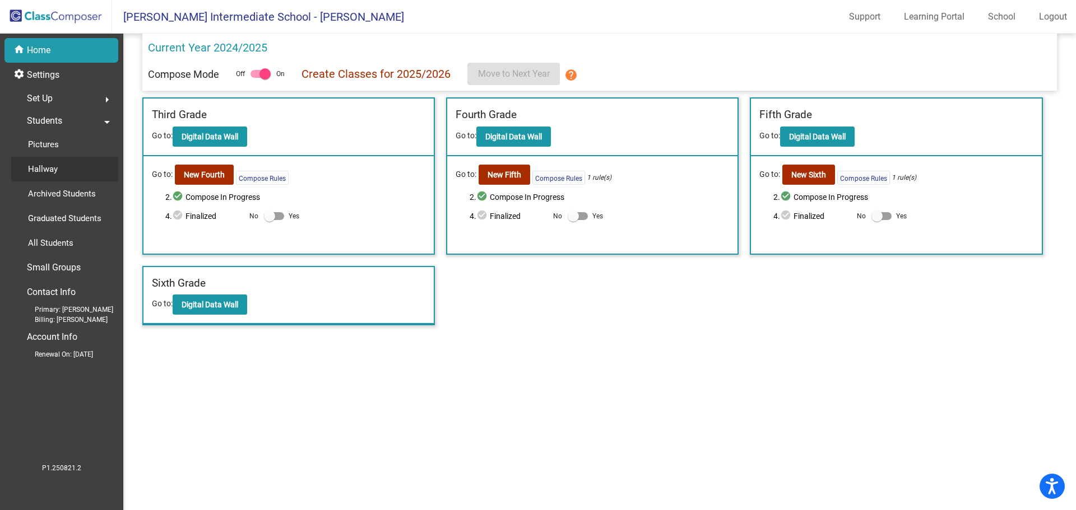
click at [46, 160] on div "Hallway" at bounding box center [38, 169] width 55 height 25
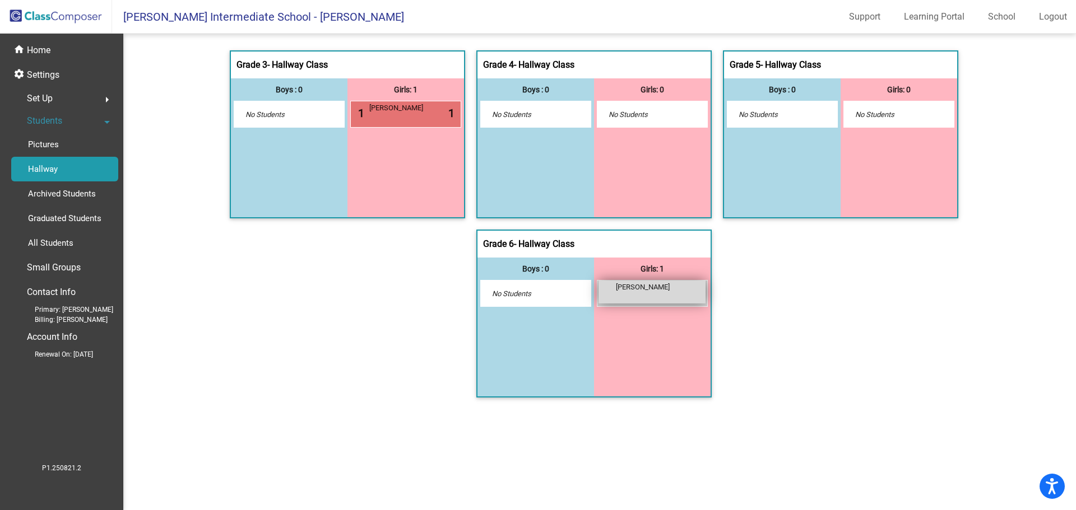
click at [647, 292] on span "[PERSON_NAME]" at bounding box center [644, 287] width 56 height 11
click at [643, 292] on span "[PERSON_NAME]" at bounding box center [644, 287] width 56 height 11
click at [639, 294] on div "[PERSON_NAME] lock do_not_disturb_alt" at bounding box center [651, 292] width 107 height 23
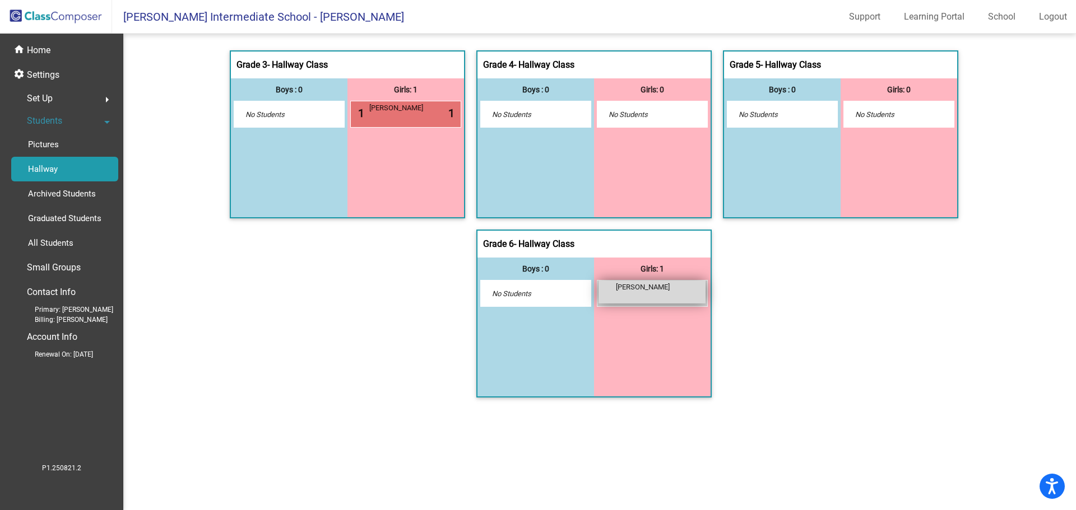
click at [639, 294] on div "[PERSON_NAME] lock do_not_disturb_alt" at bounding box center [651, 292] width 107 height 23
drag, startPoint x: 638, startPoint y: 294, endPoint x: 606, endPoint y: 300, distance: 32.5
click at [606, 301] on div "[PERSON_NAME] lock do_not_disturb_alt" at bounding box center [651, 292] width 107 height 23
click at [607, 300] on div "[PERSON_NAME] lock do_not_disturb_alt" at bounding box center [651, 292] width 107 height 23
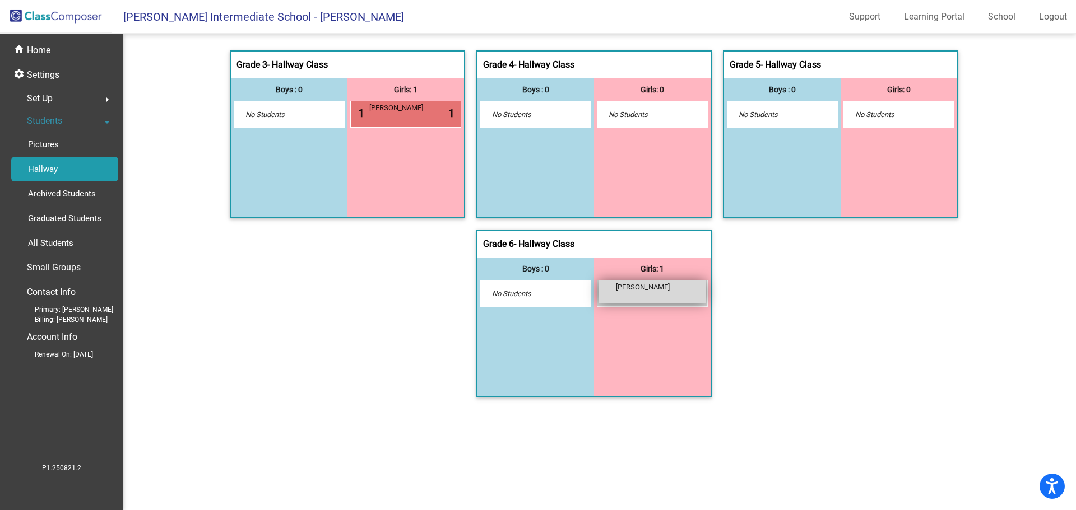
click at [607, 300] on div "[PERSON_NAME] lock do_not_disturb_alt" at bounding box center [651, 292] width 107 height 23
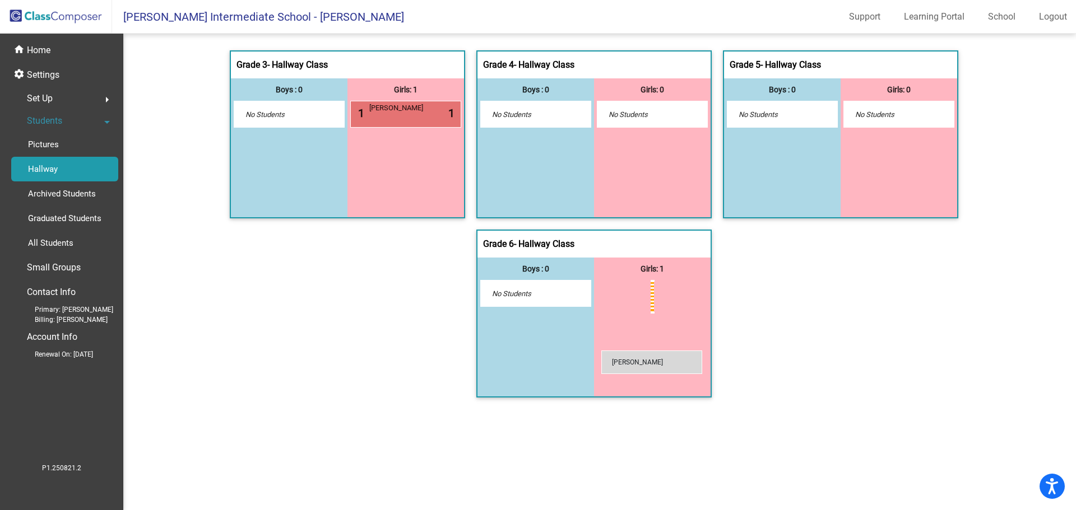
drag, startPoint x: 612, startPoint y: 296, endPoint x: 595, endPoint y: 313, distance: 23.8
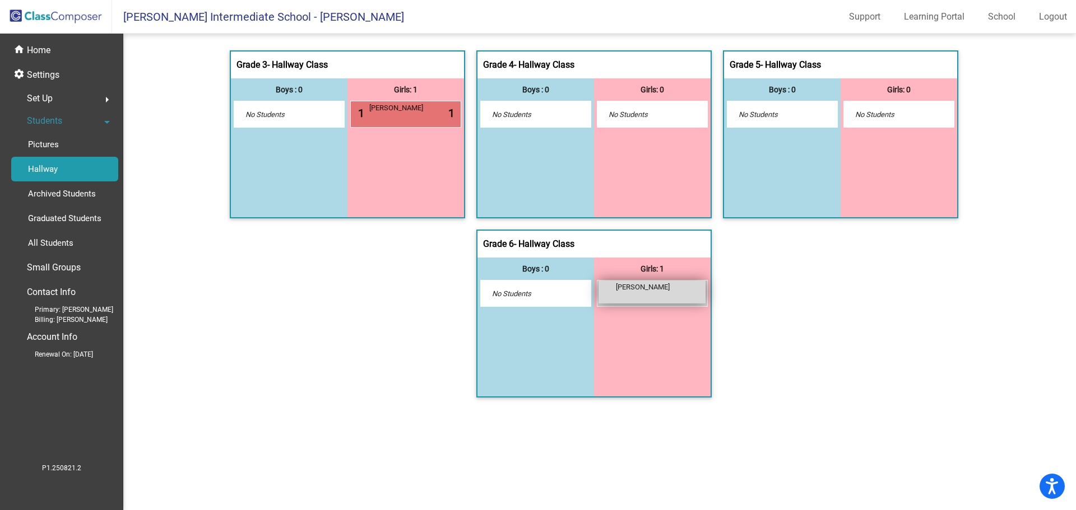
click at [604, 293] on div "[PERSON_NAME] lock do_not_disturb_alt" at bounding box center [651, 292] width 107 height 23
click at [878, 392] on div "Grade 3 - Hallway Class picture_as_pdf Add Student First Name Last Name Student…" at bounding box center [599, 229] width 914 height 359
click at [67, 185] on div "Archived Students" at bounding box center [58, 193] width 94 height 25
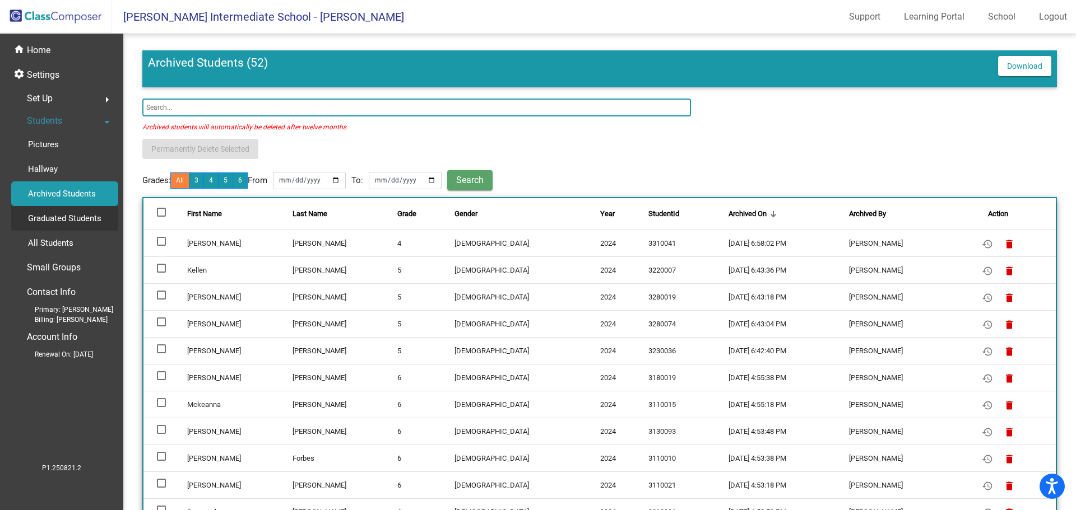
click at [81, 217] on p "Graduated Students" at bounding box center [64, 218] width 73 height 13
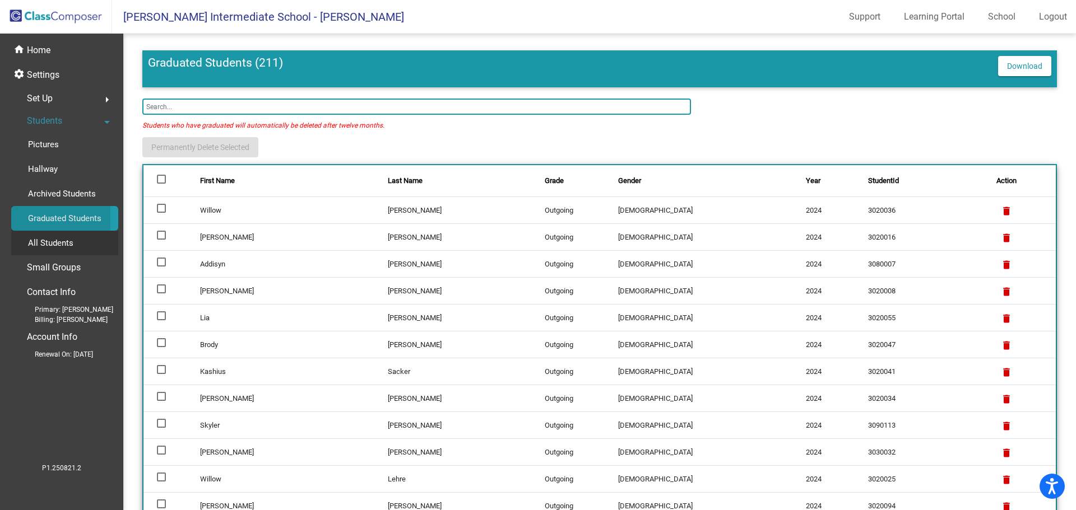
click at [74, 240] on div "All Students" at bounding box center [46, 243] width 71 height 25
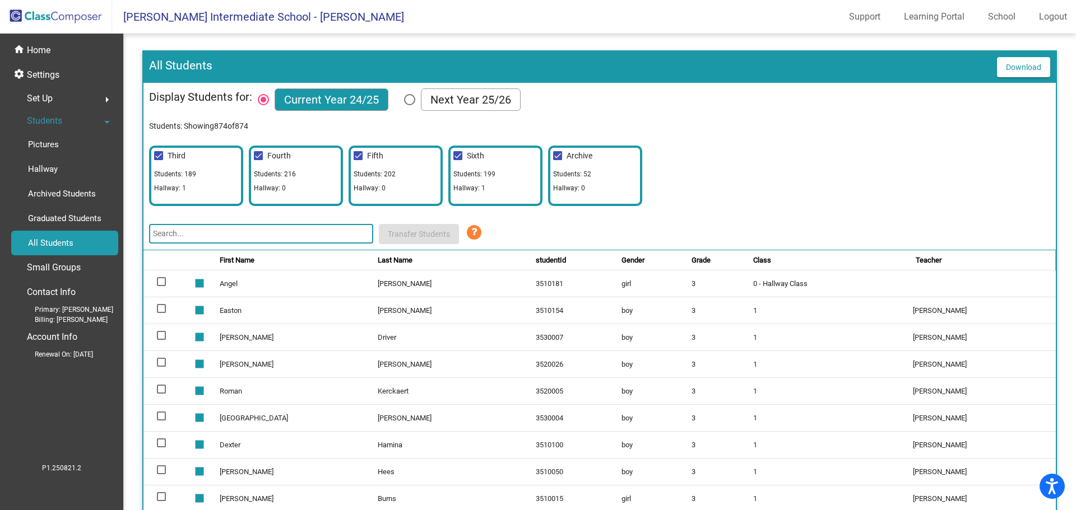
click at [474, 176] on span "Students: 199" at bounding box center [474, 174] width 42 height 11
click at [406, 100] on div "Select Columns" at bounding box center [409, 99] width 11 height 11
click at [409, 105] on input "Next Year 25/26" at bounding box center [409, 105] width 1 height 1
radio input "true"
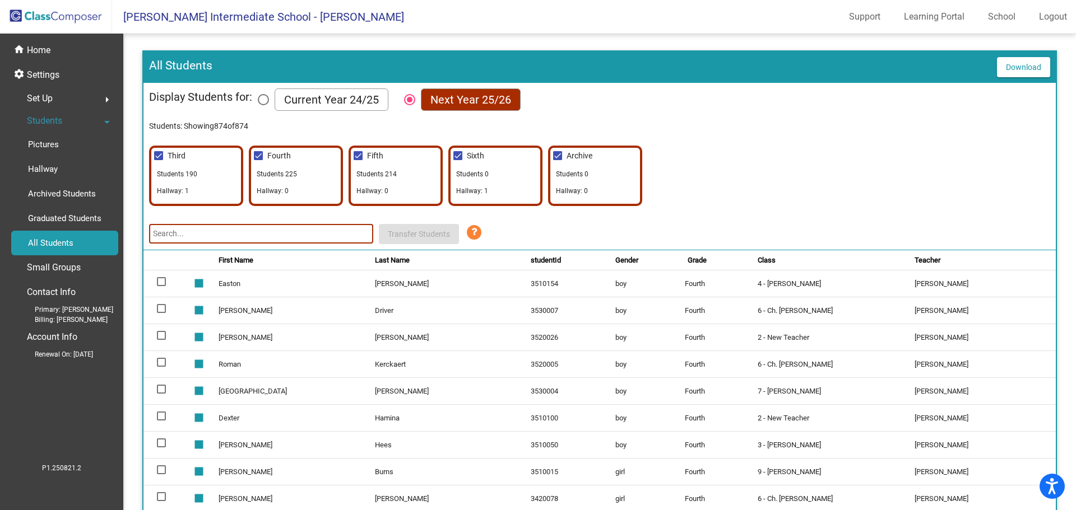
click at [481, 190] on span "Hallway: 1" at bounding box center [470, 192] width 35 height 14
click at [343, 230] on input "text" at bounding box center [261, 234] width 224 height 20
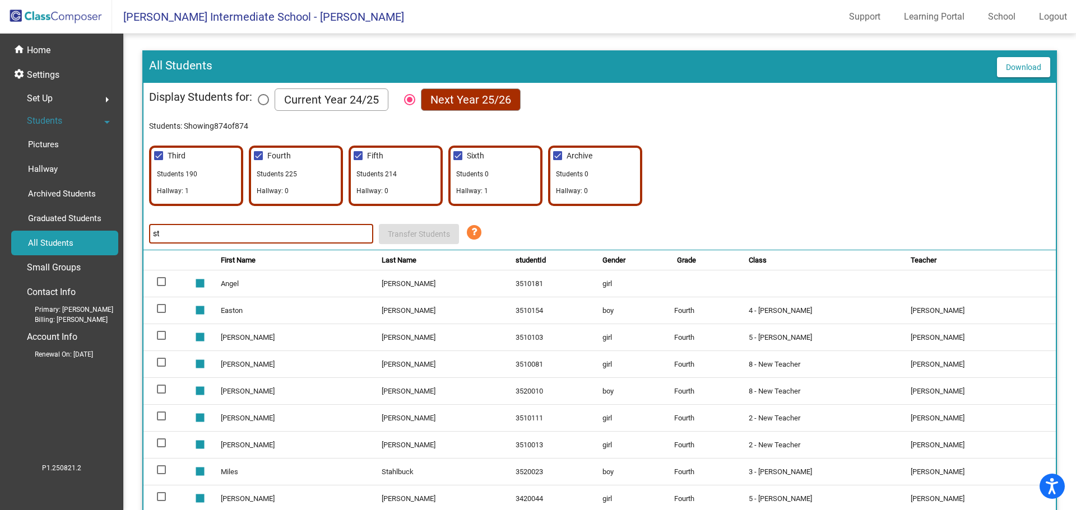
type input "[PERSON_NAME]"
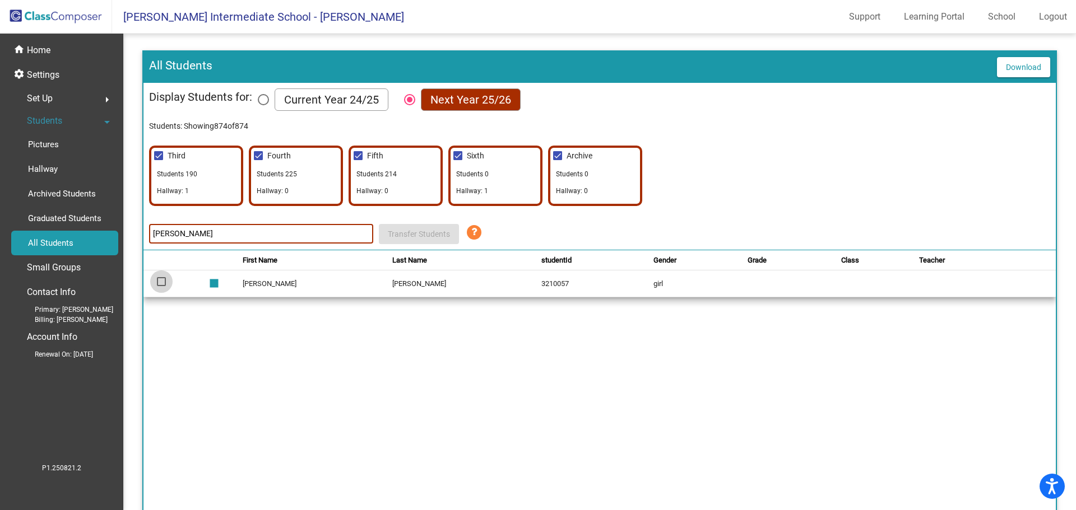
click at [161, 283] on div at bounding box center [161, 281] width 9 height 9
click at [161, 286] on input "select row 610" at bounding box center [161, 286] width 1 height 1
checkbox input "true"
click at [485, 171] on span "Students 0" at bounding box center [470, 176] width 35 height 14
click at [462, 157] on label "Sixth" at bounding box center [468, 155] width 31 height 13
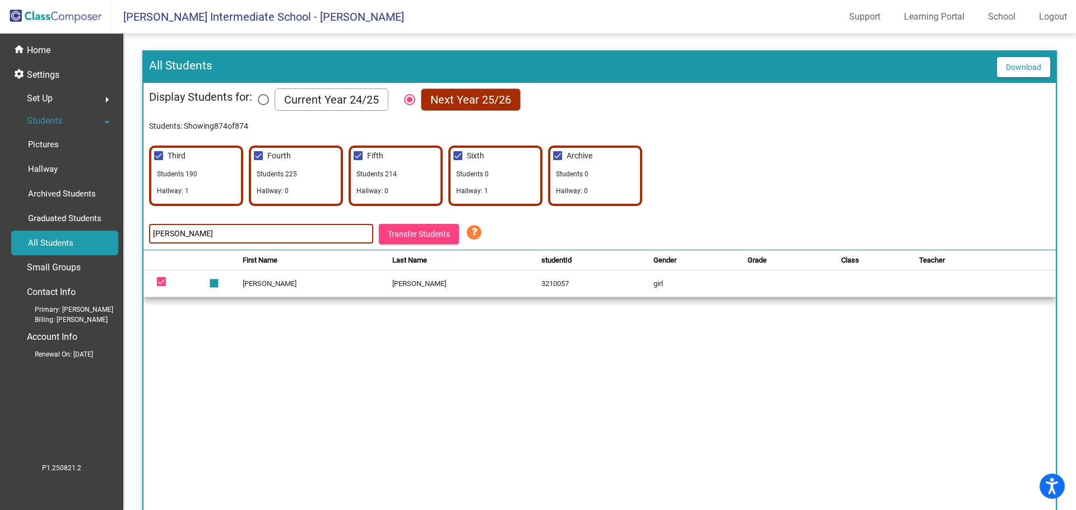
click at [458, 160] on input "Sixth" at bounding box center [457, 160] width 1 height 1
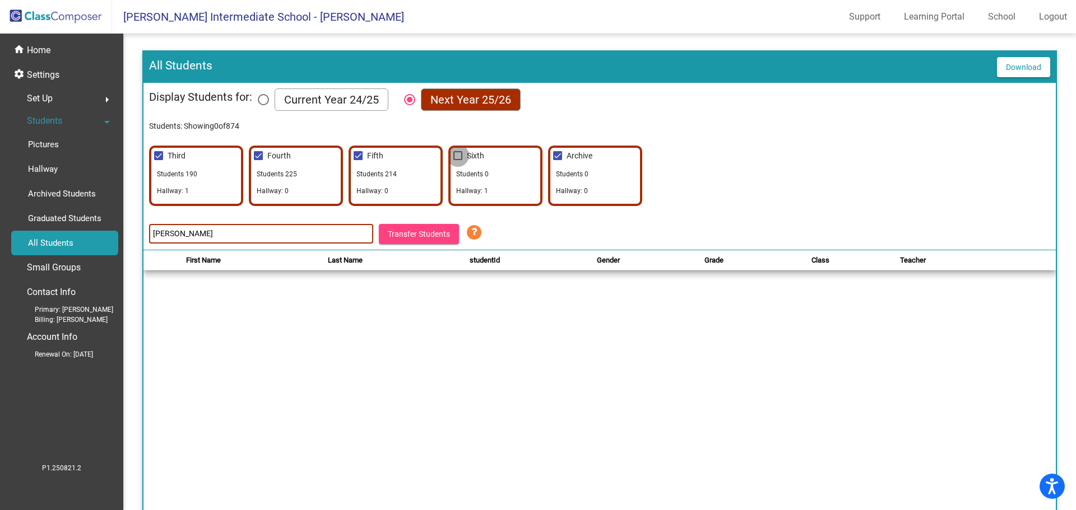
click at [462, 157] on label "Sixth" at bounding box center [468, 155] width 31 height 13
click at [458, 160] on input "Sixth" at bounding box center [457, 160] width 1 height 1
click at [460, 159] on div at bounding box center [457, 155] width 9 height 9
click at [458, 160] on input "Sixth" at bounding box center [457, 160] width 1 height 1
click at [460, 159] on div at bounding box center [457, 155] width 9 height 9
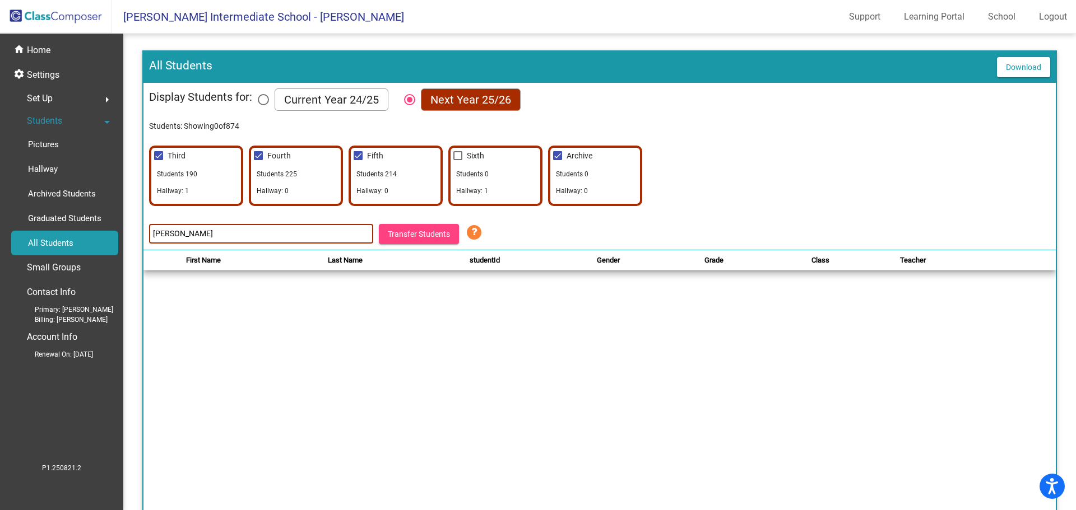
click at [458, 160] on input "Sixth" at bounding box center [457, 160] width 1 height 1
checkbox input "true"
click at [53, 246] on p "All Students" at bounding box center [50, 242] width 45 height 13
click at [52, 261] on p "Small Groups" at bounding box center [54, 268] width 54 height 16
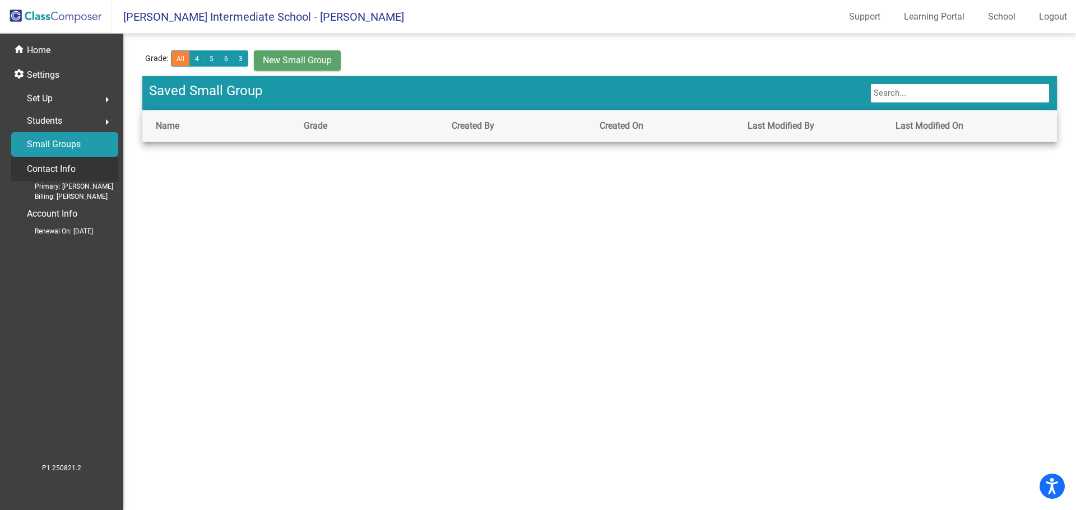
click at [57, 168] on p "Contact Info" at bounding box center [51, 169] width 49 height 16
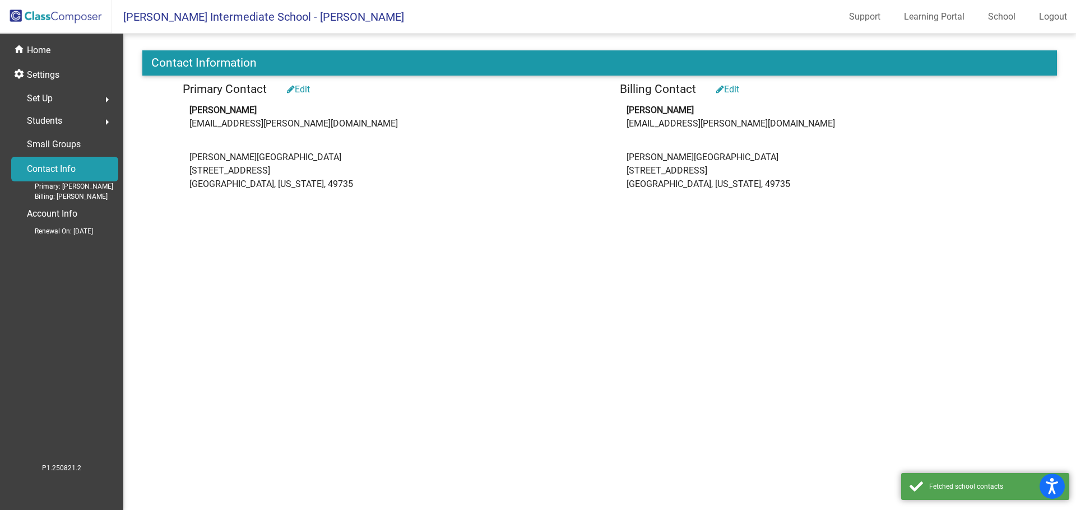
click at [45, 13] on img at bounding box center [56, 16] width 112 height 33
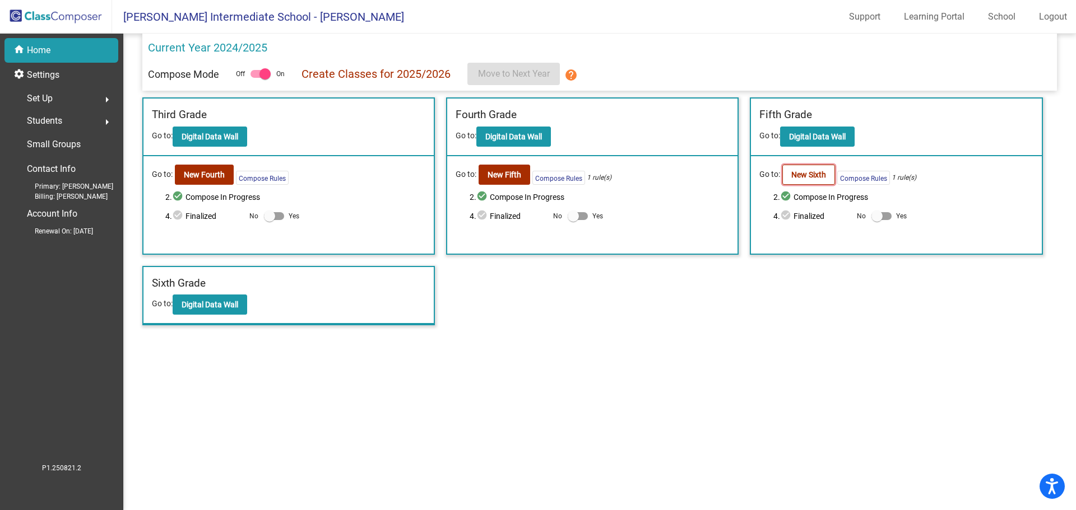
click at [802, 173] on b "New Sixth" at bounding box center [808, 174] width 35 height 9
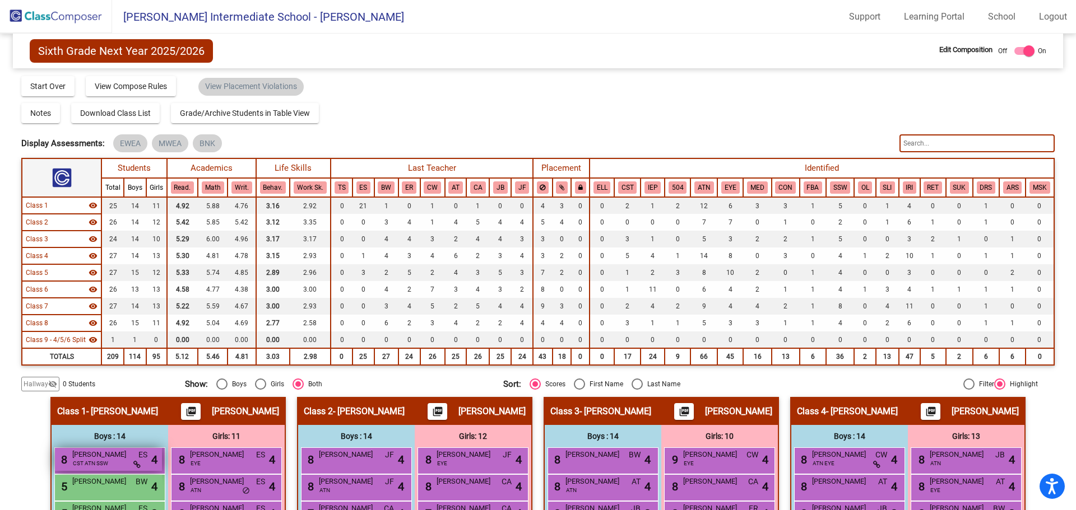
scroll to position [112, 0]
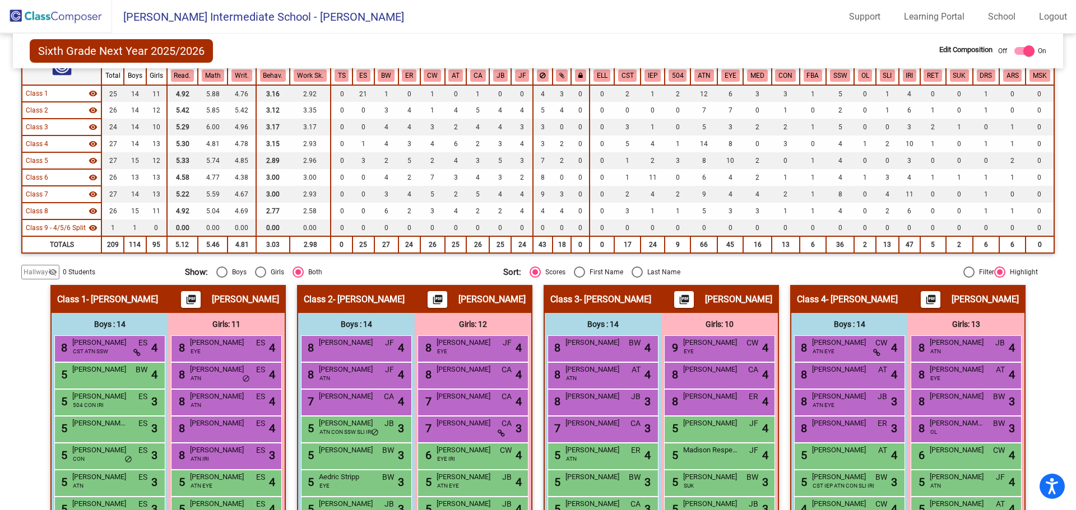
click at [44, 274] on span "Hallway" at bounding box center [36, 272] width 25 height 10
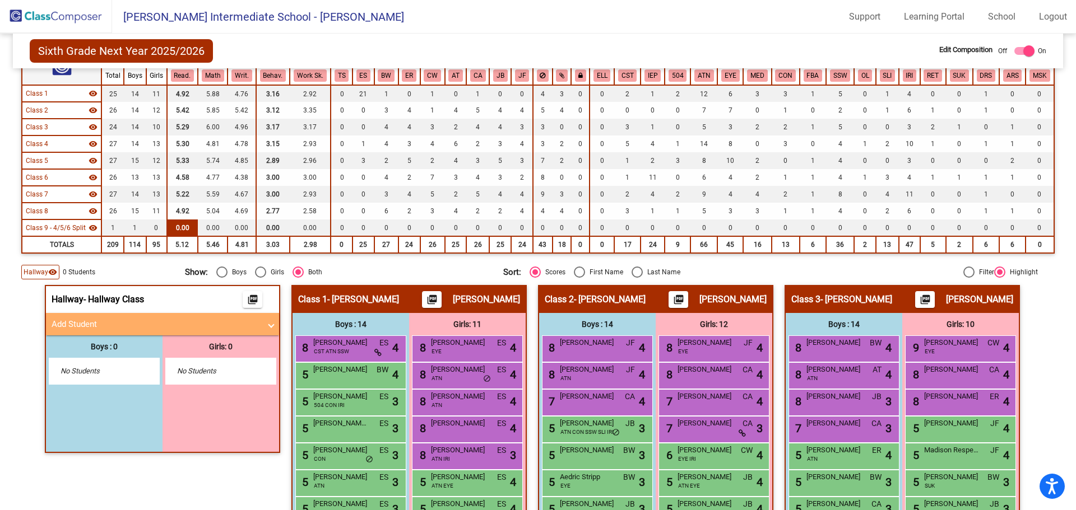
scroll to position [0, 0]
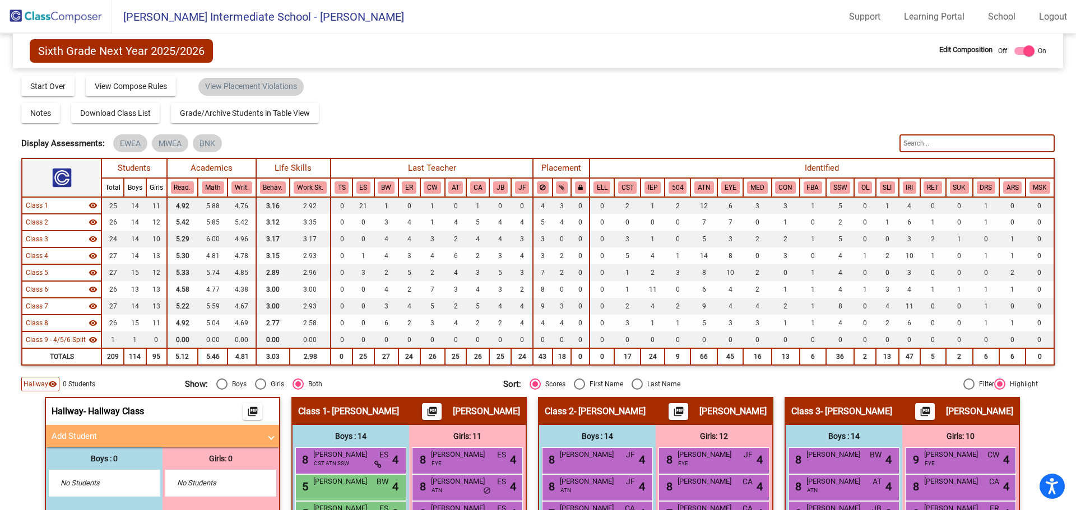
click at [20, 12] on img at bounding box center [56, 16] width 112 height 33
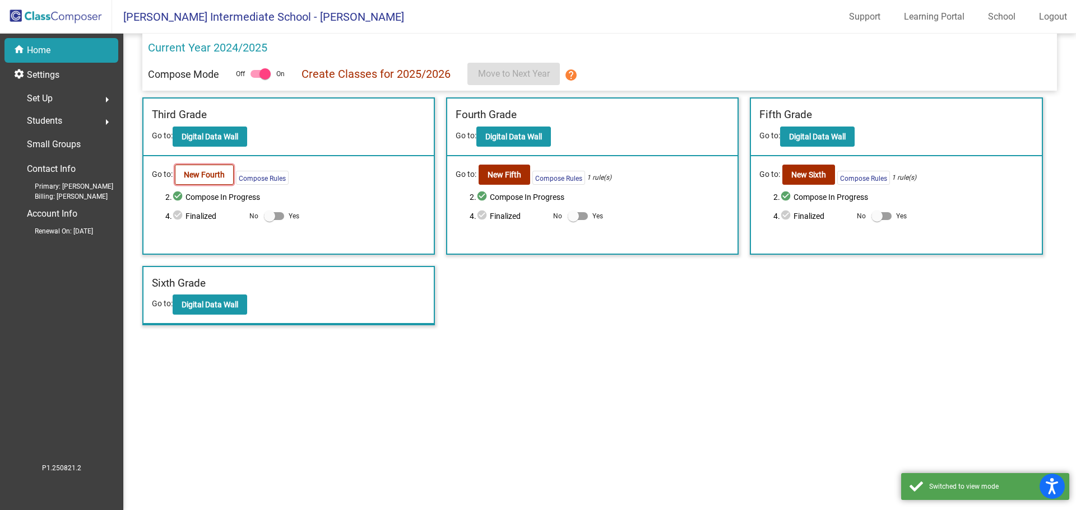
click at [218, 181] on button "New Fourth" at bounding box center [204, 175] width 59 height 20
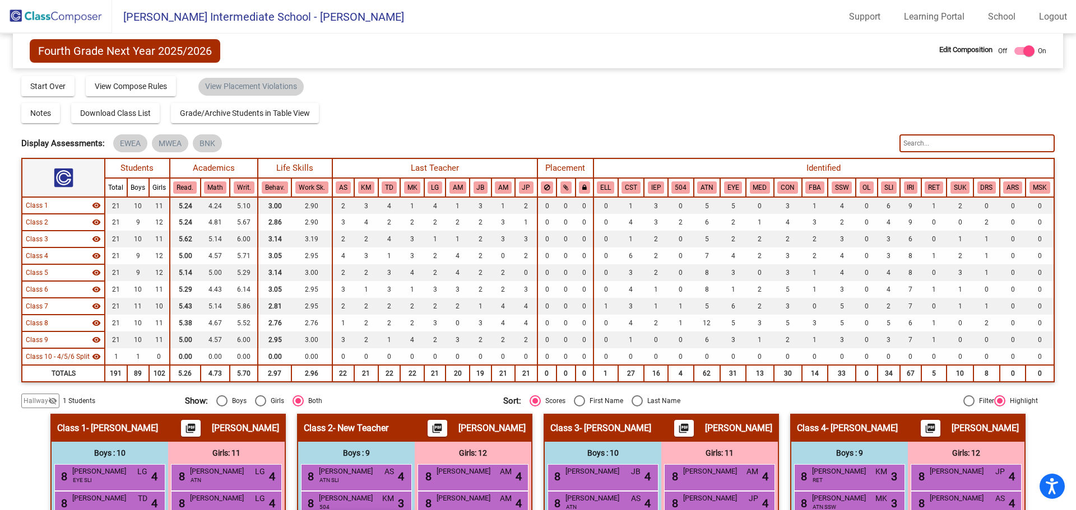
scroll to position [168, 0]
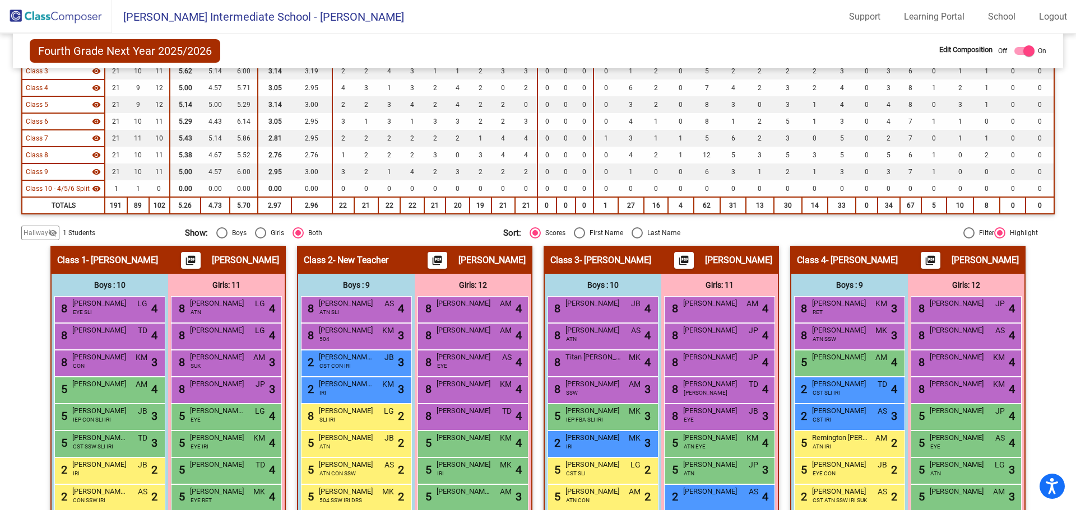
click at [54, 231] on mat-icon "visibility_off" at bounding box center [52, 233] width 9 height 9
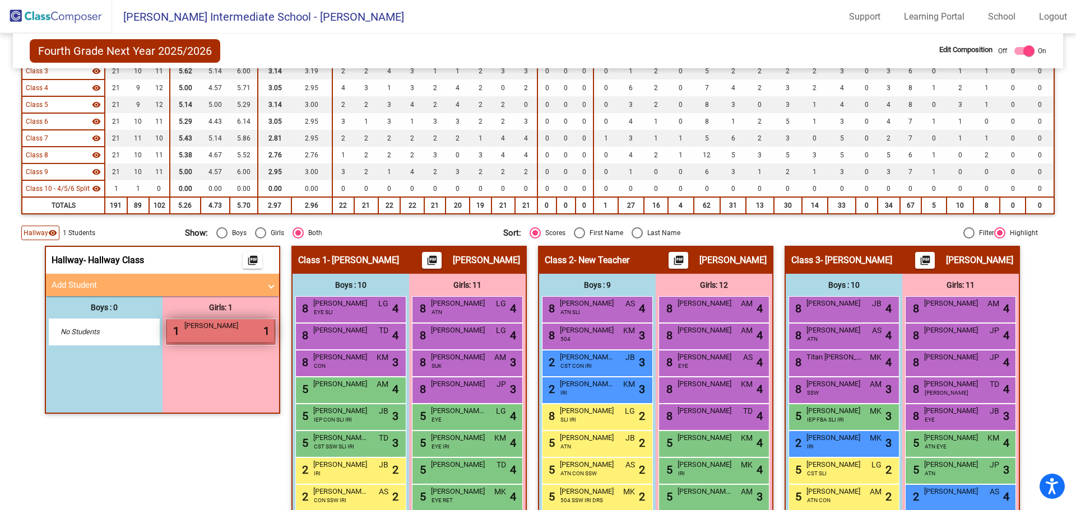
click at [236, 339] on div "1 Angel Steffes lock do_not_disturb_alt 1" at bounding box center [220, 330] width 107 height 23
click at [235, 337] on div "1 Angel Steffes lock do_not_disturb_alt 1" at bounding box center [220, 330] width 107 height 23
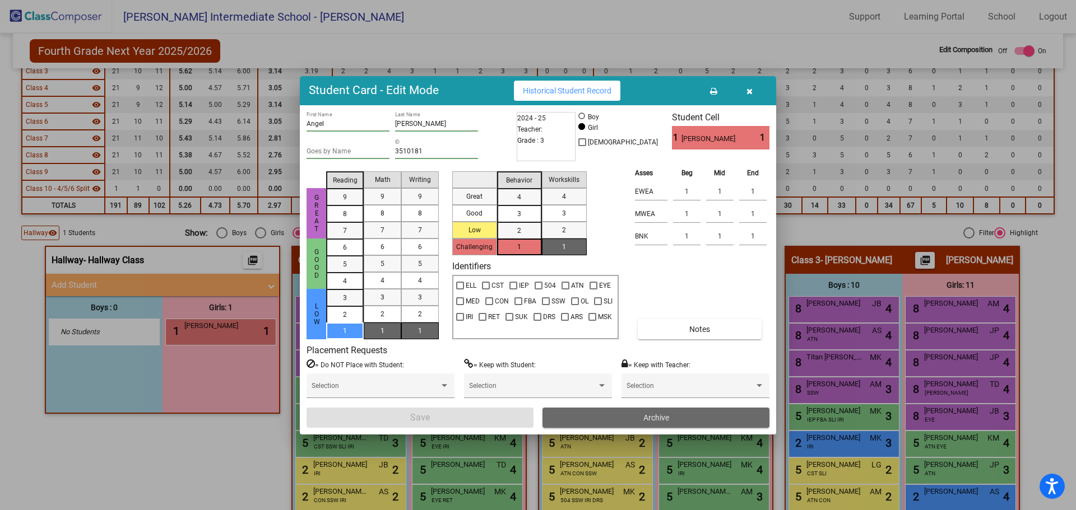
click at [603, 424] on button "Archive" at bounding box center [655, 418] width 227 height 20
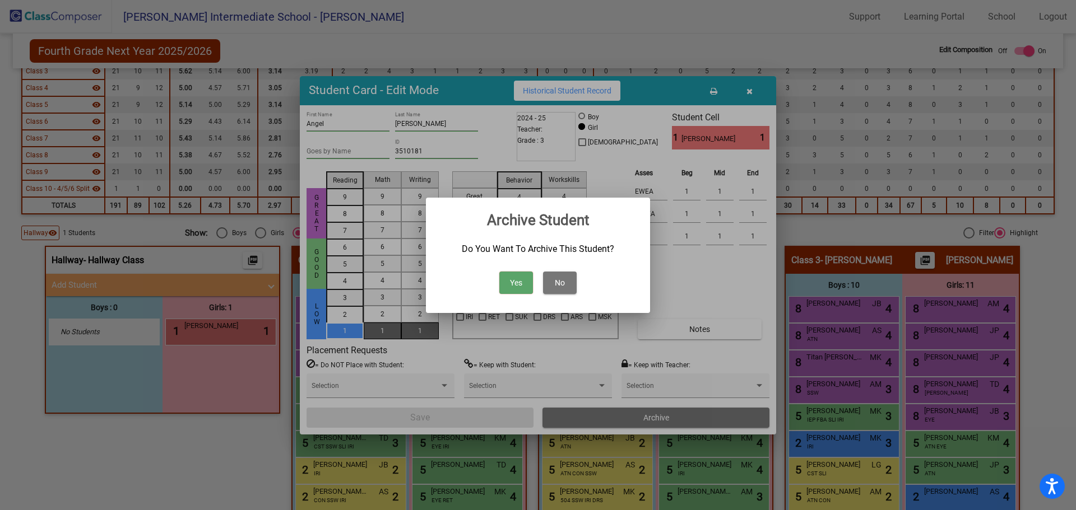
click at [512, 281] on button "Yes" at bounding box center [516, 283] width 34 height 22
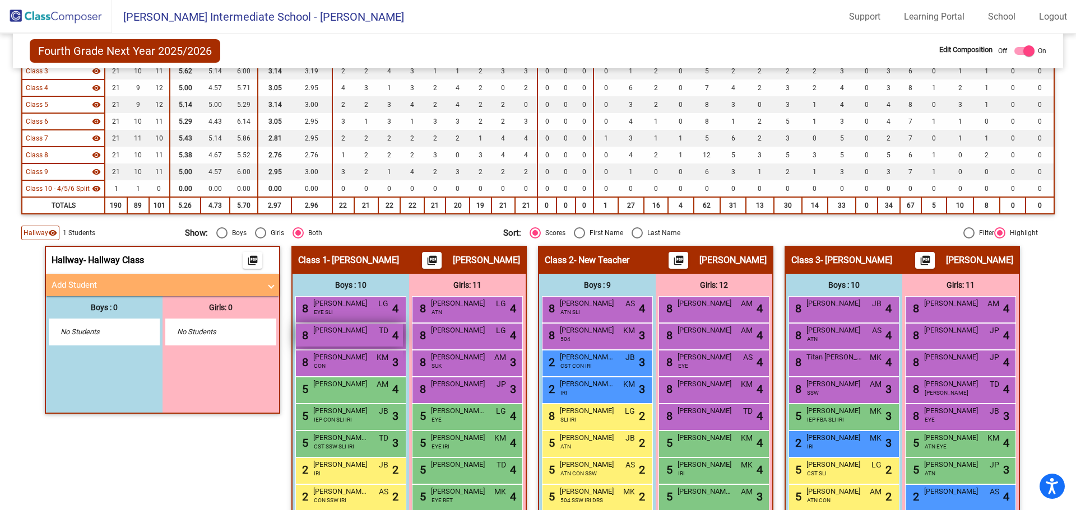
scroll to position [112, 0]
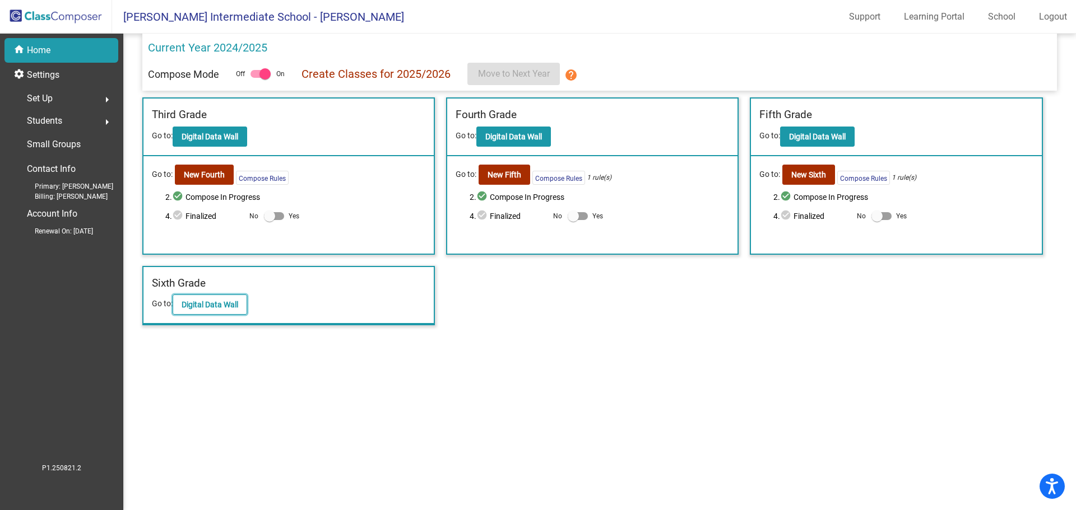
click at [217, 298] on button "Digital Data Wall" at bounding box center [210, 305] width 75 height 20
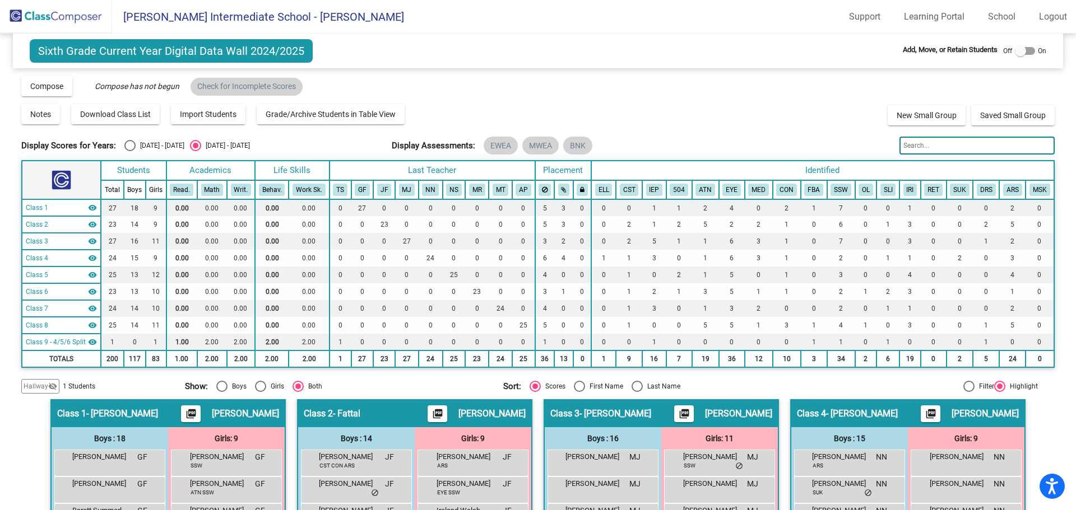
scroll to position [112, 0]
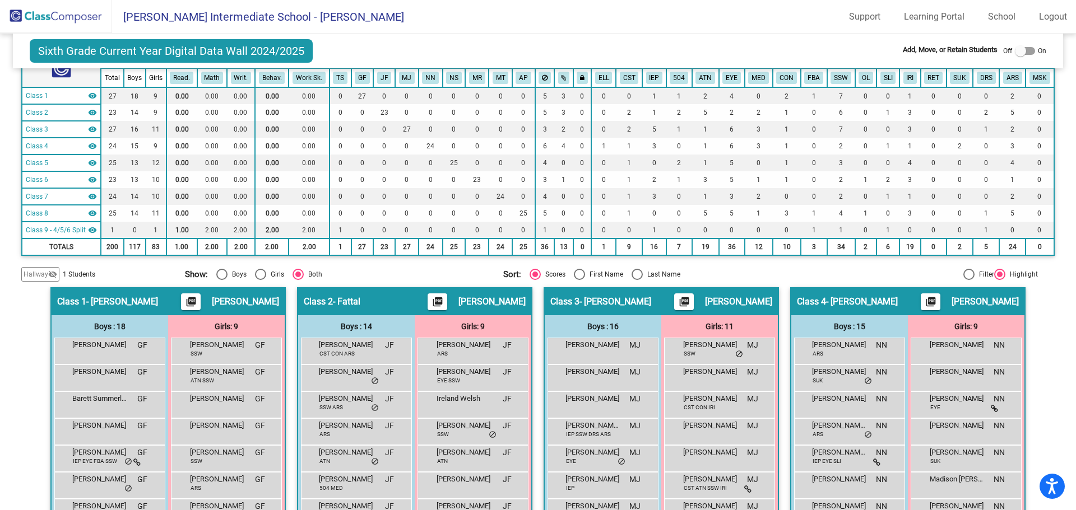
click at [35, 274] on span "Hallway" at bounding box center [36, 274] width 25 height 10
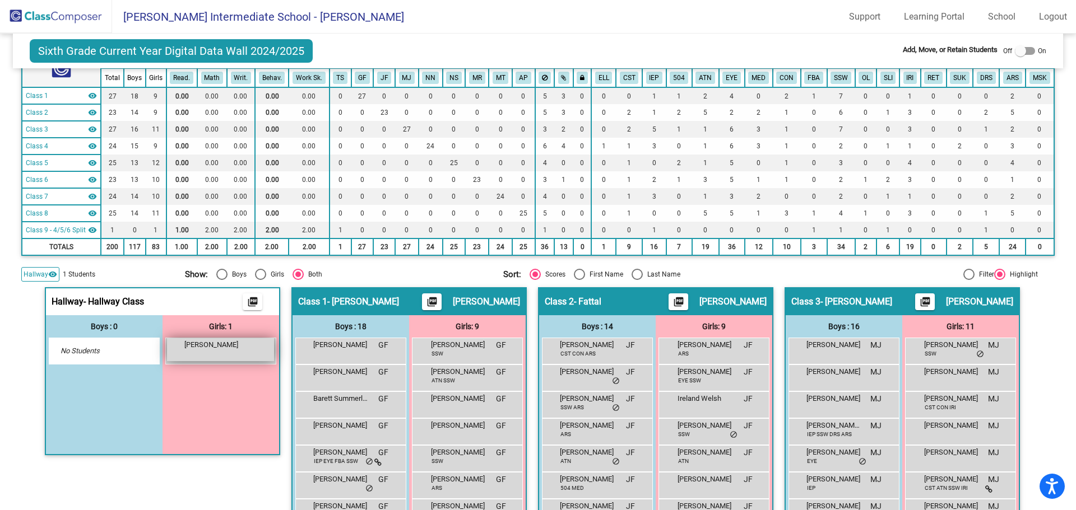
click at [199, 347] on span "[PERSON_NAME]" at bounding box center [212, 344] width 56 height 11
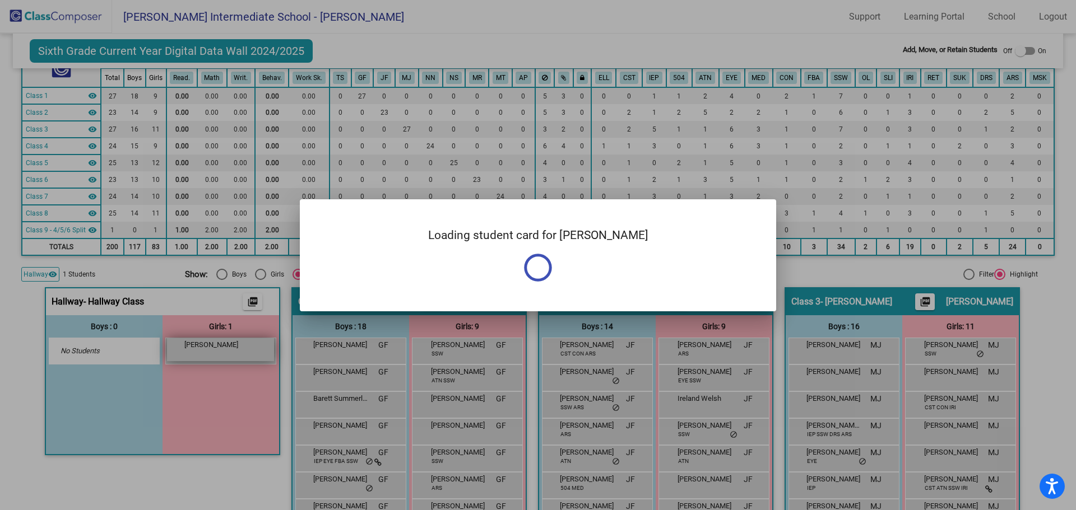
click at [199, 347] on div at bounding box center [538, 255] width 1076 height 510
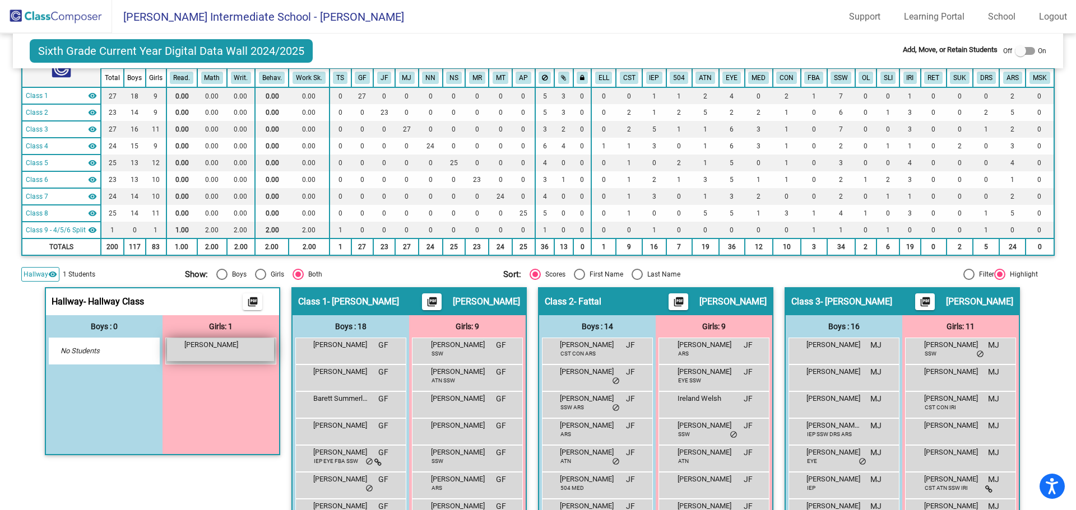
click at [218, 352] on div "[PERSON_NAME] lock do_not_disturb_alt" at bounding box center [220, 349] width 107 height 23
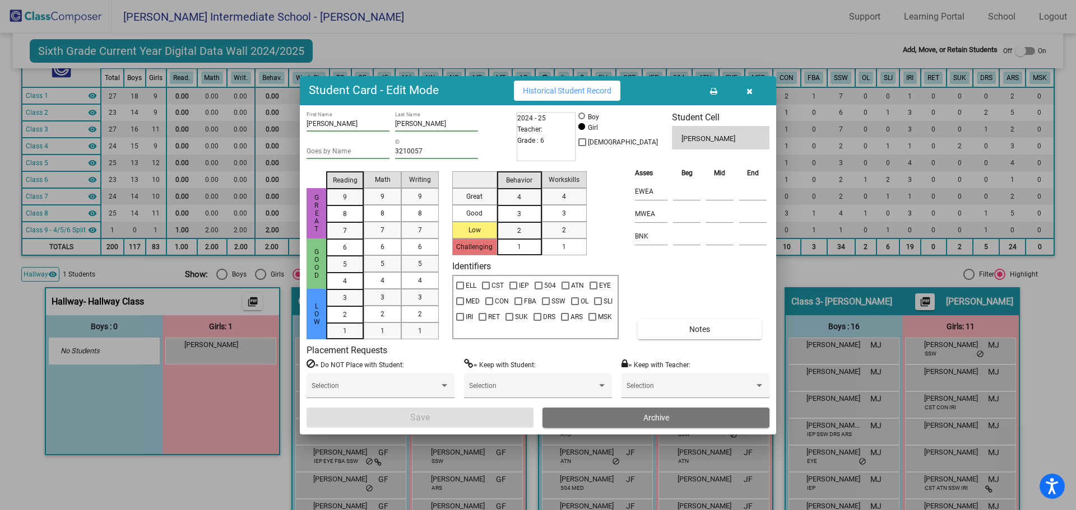
click at [744, 90] on button "button" at bounding box center [749, 91] width 36 height 20
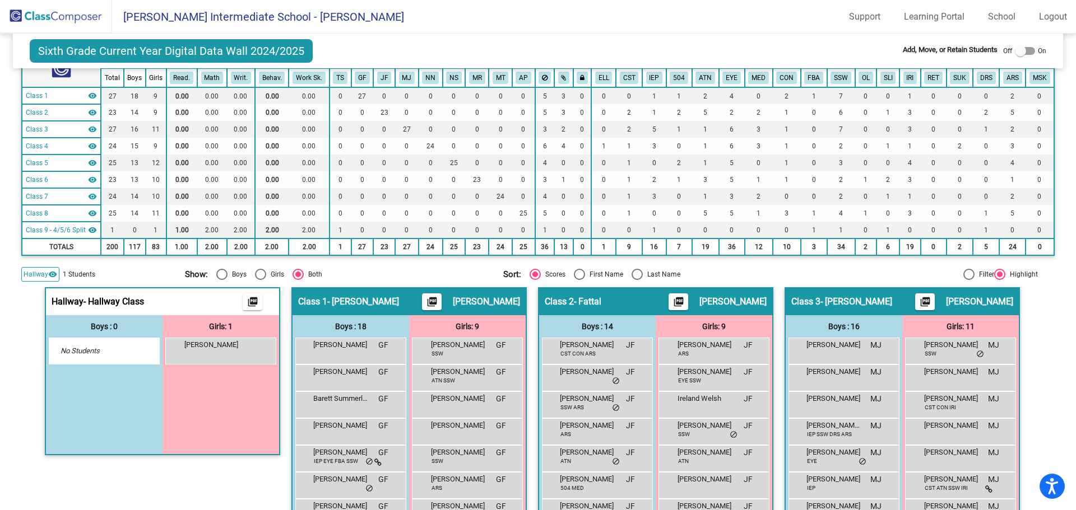
drag, startPoint x: 25, startPoint y: 11, endPoint x: 34, endPoint y: 15, distance: 9.3
click at [25, 11] on img at bounding box center [56, 16] width 112 height 33
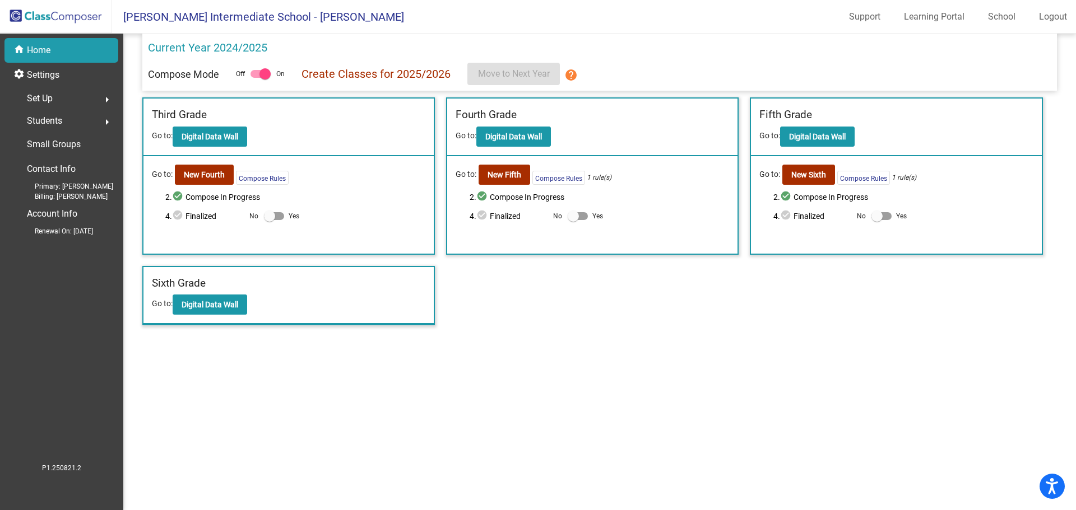
click at [57, 119] on span "Students" at bounding box center [44, 121] width 35 height 16
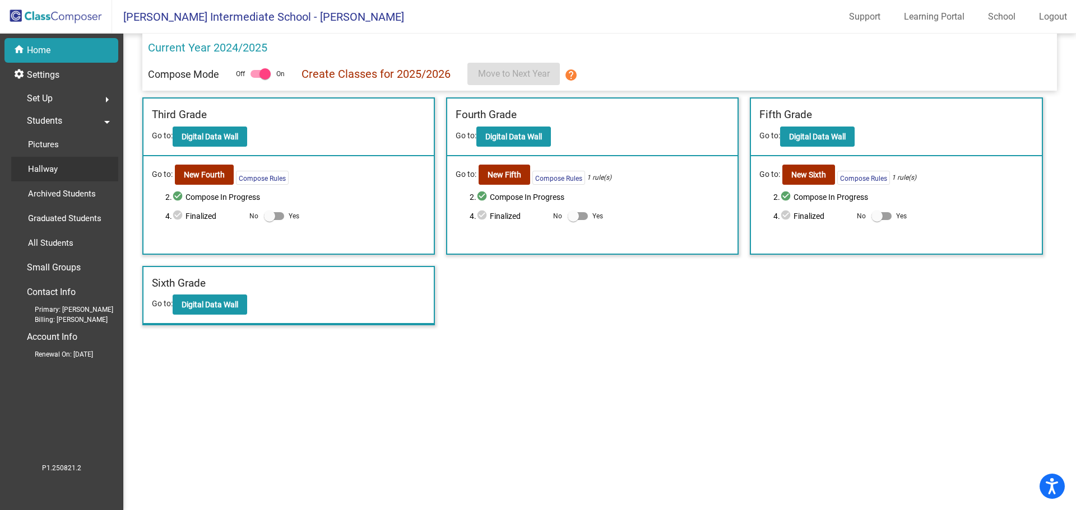
click at [54, 174] on p "Hallway" at bounding box center [43, 168] width 30 height 13
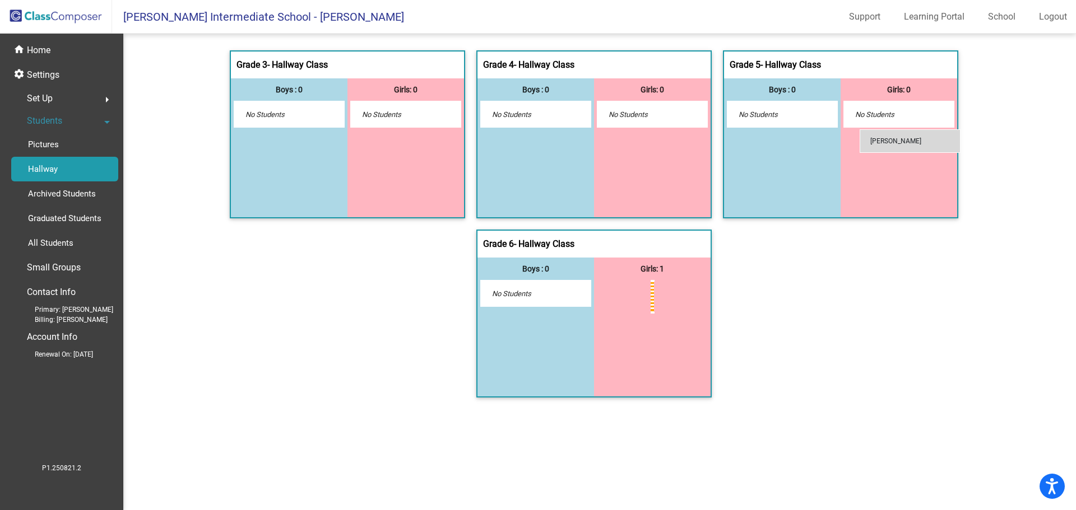
drag, startPoint x: 630, startPoint y: 292, endPoint x: 864, endPoint y: 118, distance: 292.2
drag, startPoint x: 646, startPoint y: 291, endPoint x: 850, endPoint y: 99, distance: 280.2
drag, startPoint x: 679, startPoint y: 290, endPoint x: 842, endPoint y: 125, distance: 230.9
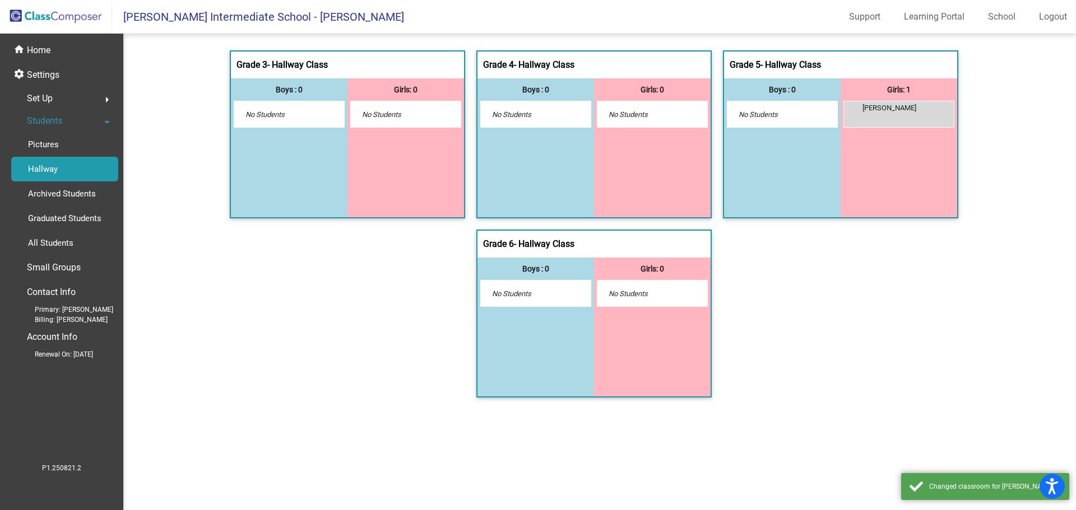
drag, startPoint x: 16, startPoint y: 13, endPoint x: 38, endPoint y: 21, distance: 23.9
click at [16, 13] on img at bounding box center [56, 16] width 112 height 33
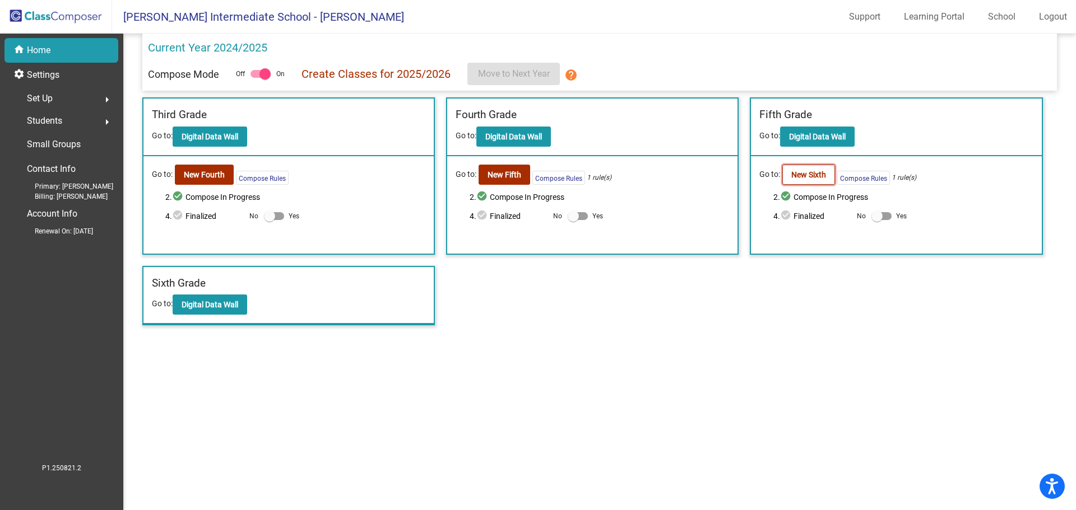
click at [795, 172] on b "New Sixth" at bounding box center [808, 174] width 35 height 9
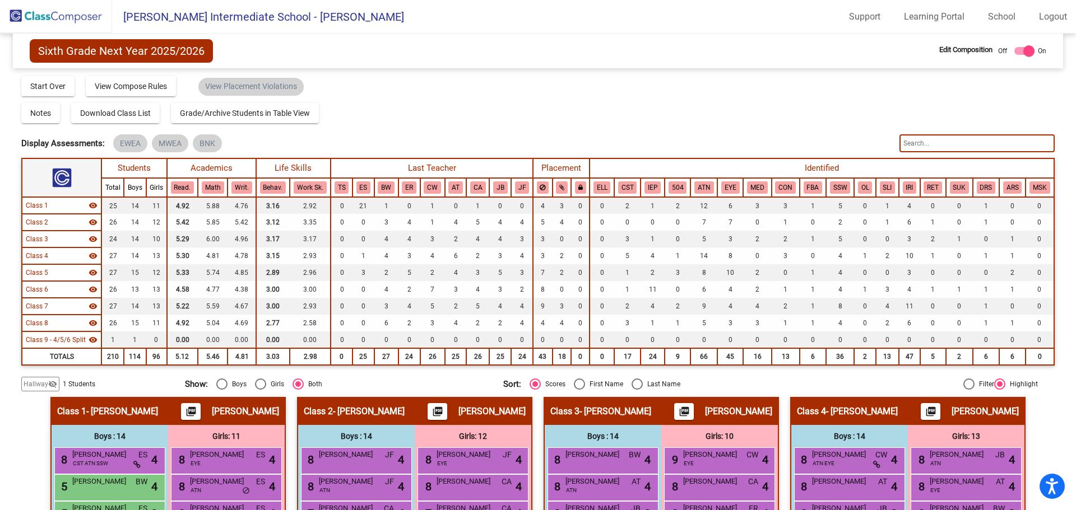
click at [44, 388] on span "Hallway" at bounding box center [36, 384] width 25 height 10
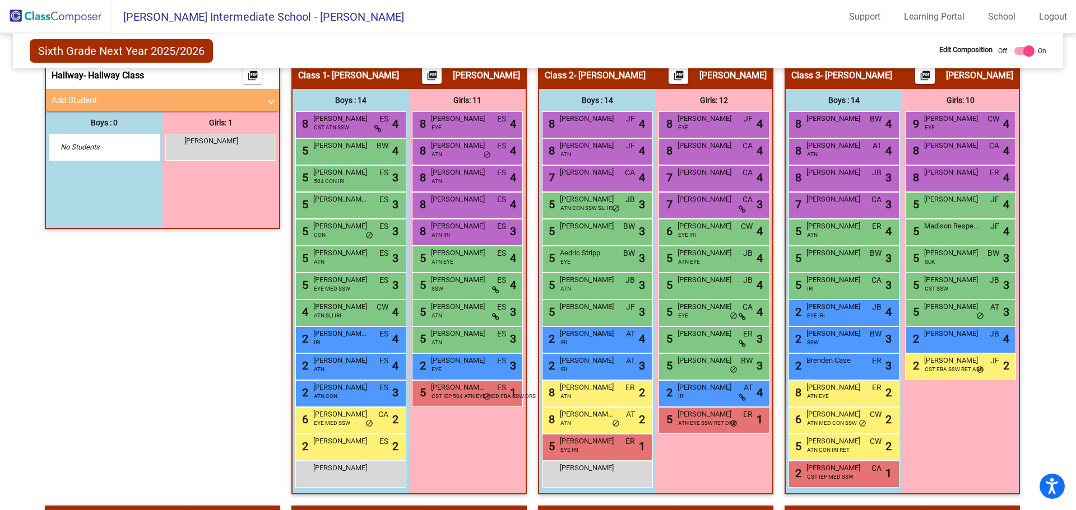
scroll to position [280, 0]
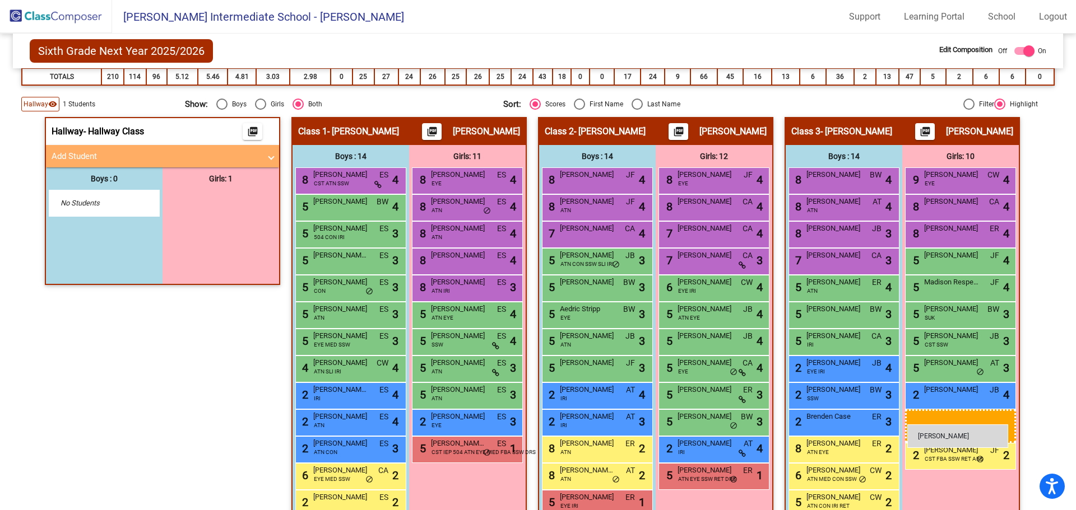
drag, startPoint x: 240, startPoint y: 227, endPoint x: 907, endPoint y: 425, distance: 695.3
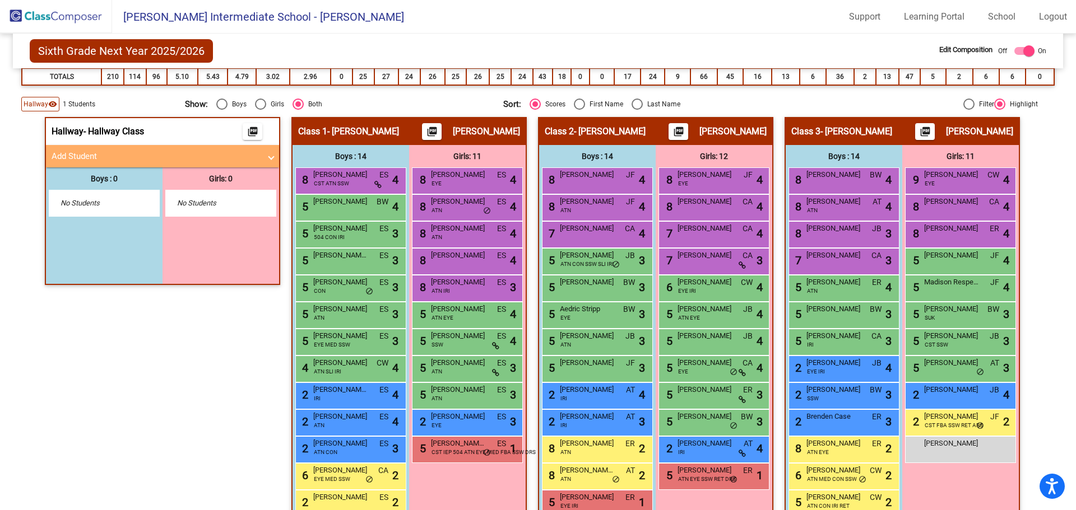
scroll to position [56, 0]
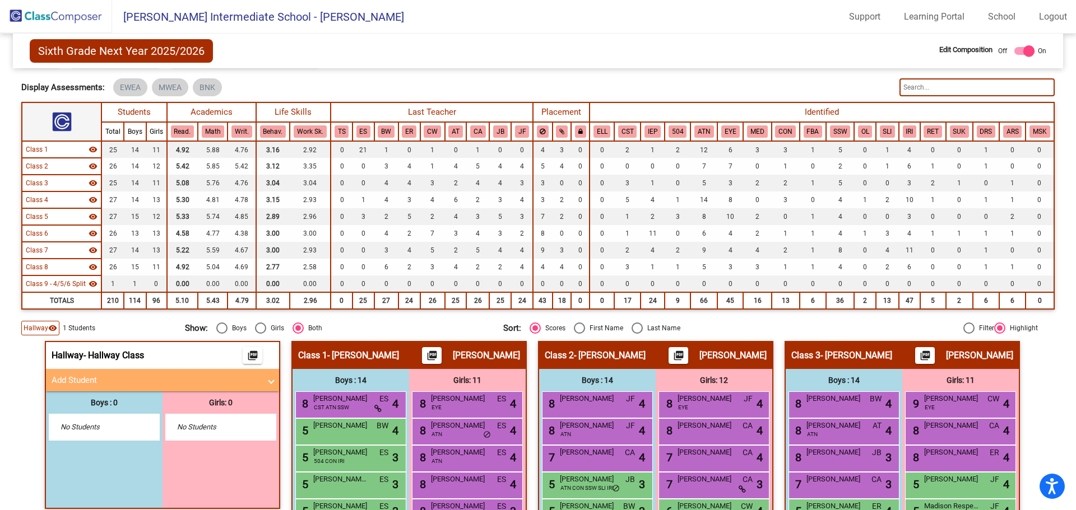
click at [74, 15] on img at bounding box center [56, 16] width 112 height 33
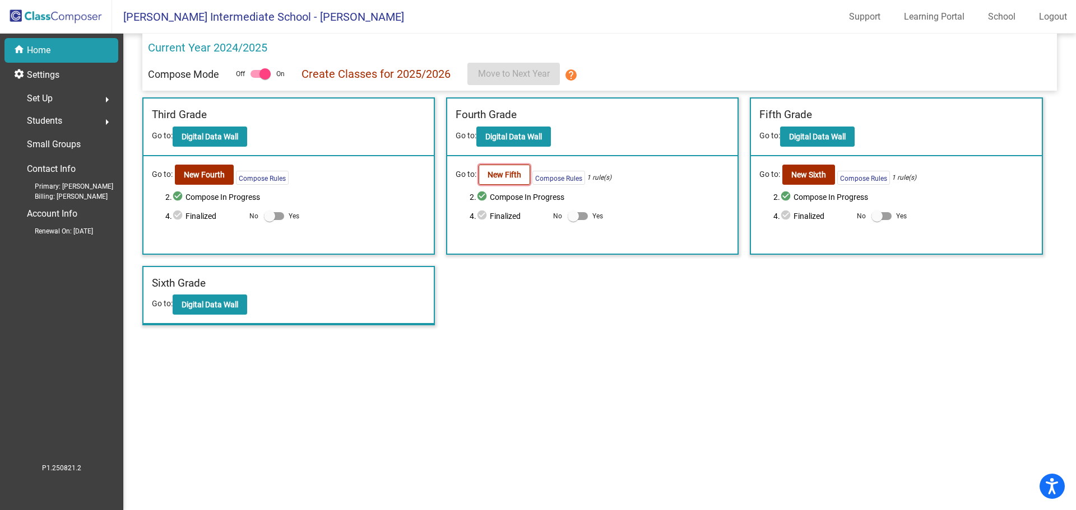
click at [509, 181] on button "New Fifth" at bounding box center [504, 175] width 52 height 20
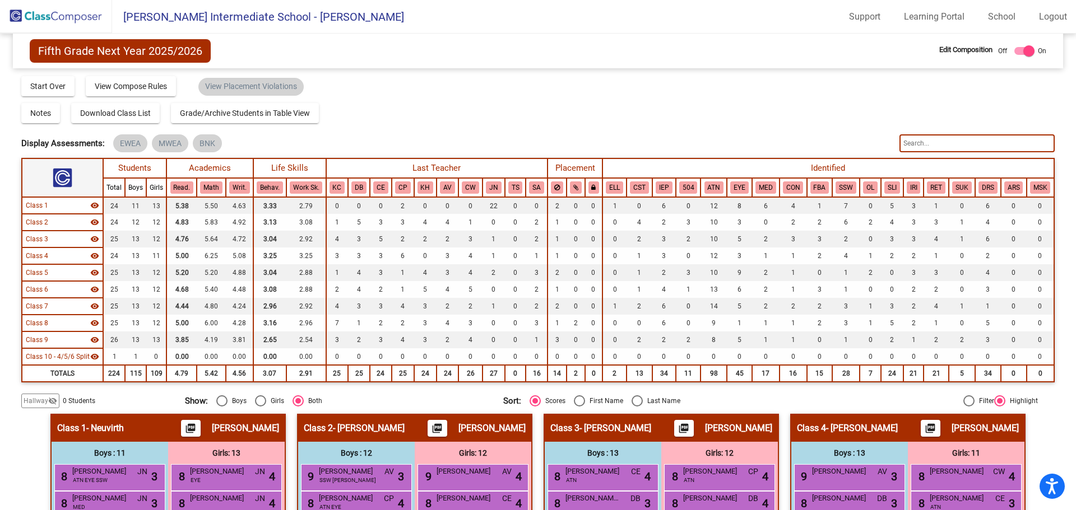
click at [46, 398] on span "Hallway" at bounding box center [36, 401] width 25 height 10
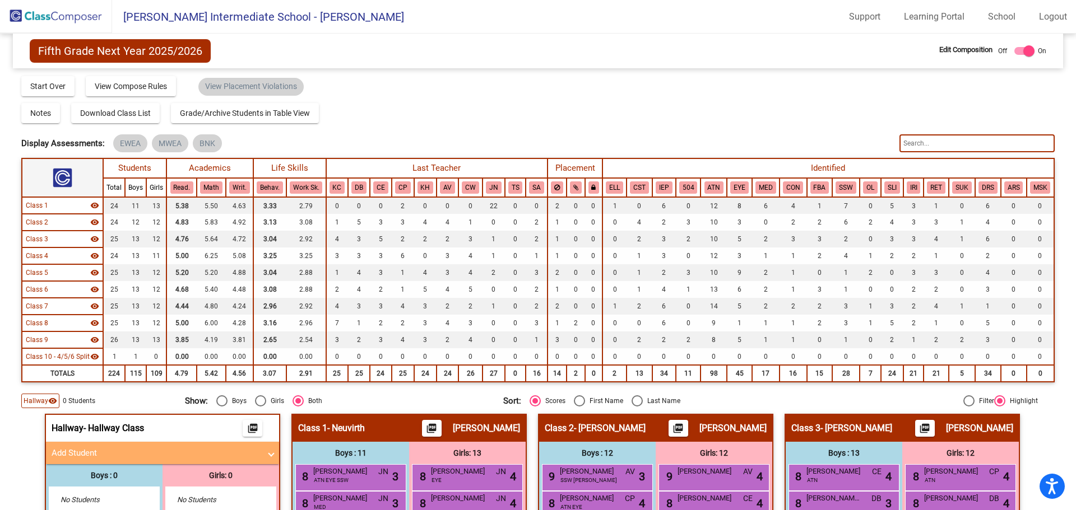
scroll to position [168, 0]
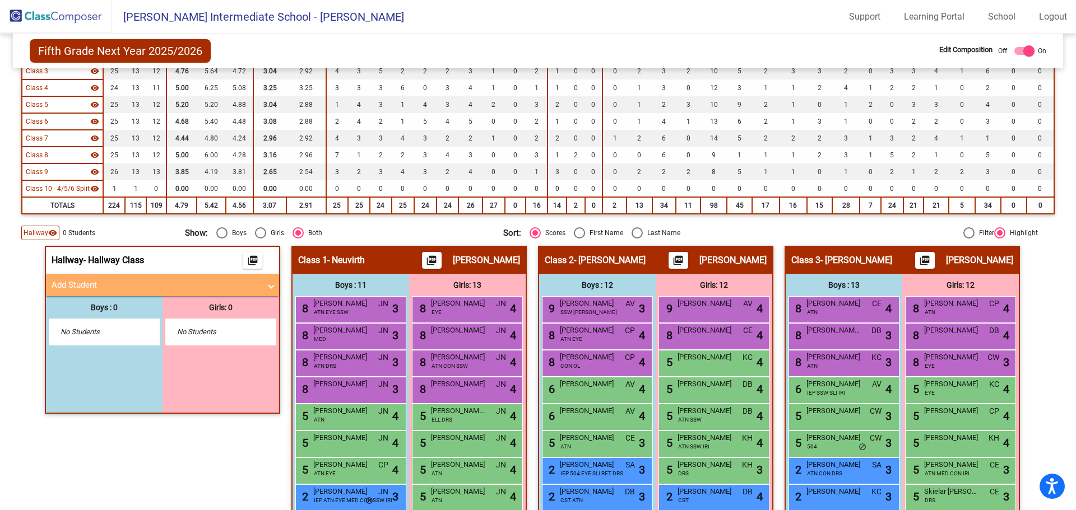
click at [103, 284] on mat-panel-title "Add Student" at bounding box center [156, 285] width 208 height 13
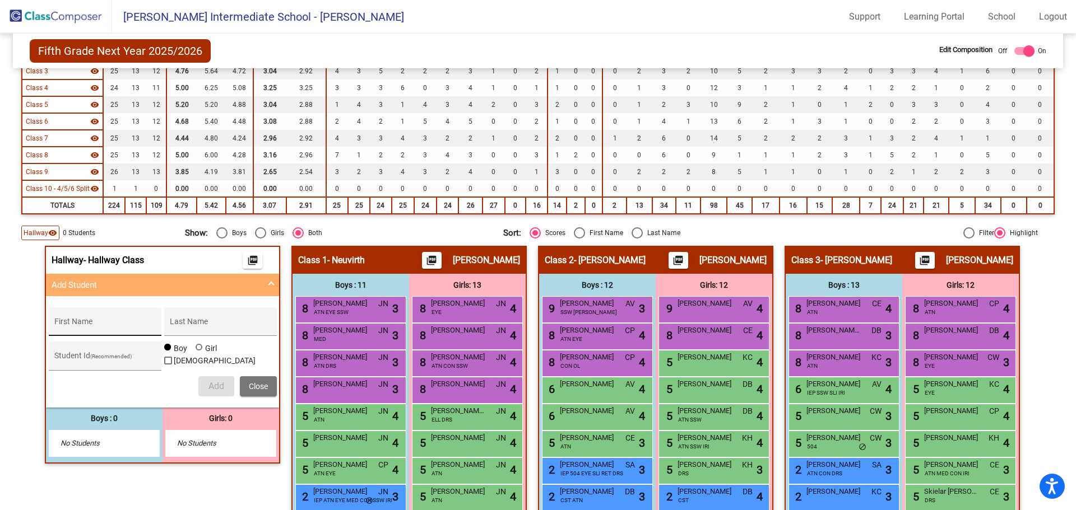
drag, startPoint x: 106, startPoint y: 321, endPoint x: 99, endPoint y: 332, distance: 13.1
click at [107, 321] on div "First Name" at bounding box center [104, 325] width 101 height 23
type input "Corety"
type input "Stevens"
drag, startPoint x: 95, startPoint y: 336, endPoint x: 97, endPoint y: 329, distance: 7.8
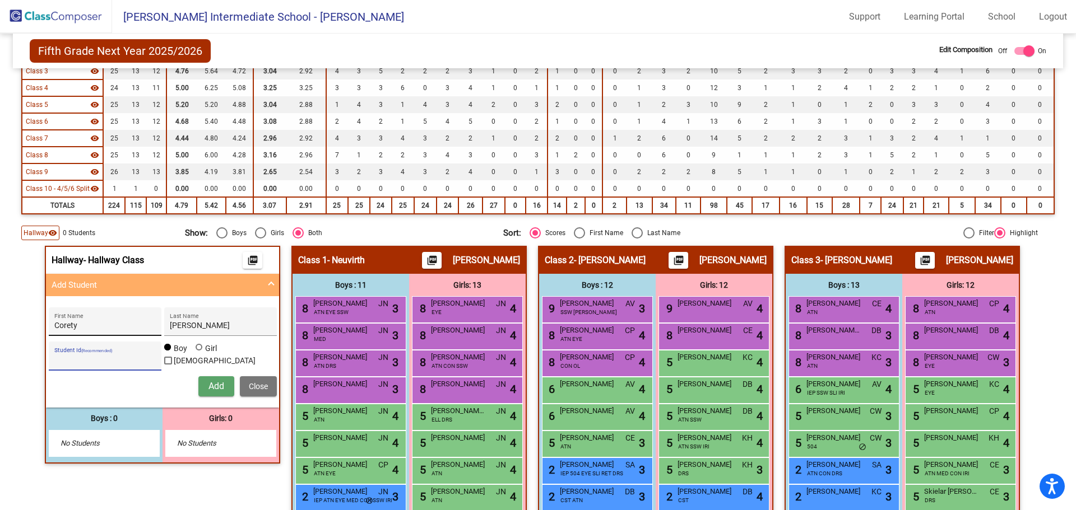
click at [97, 333] on div "Corety First Name" at bounding box center [104, 325] width 101 height 23
type input "Corey"
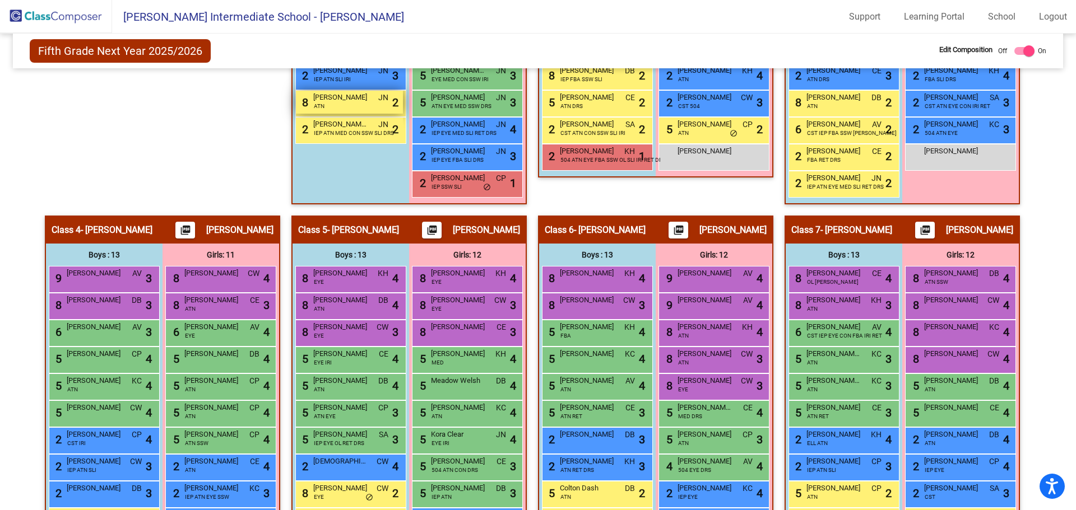
scroll to position [336, 0]
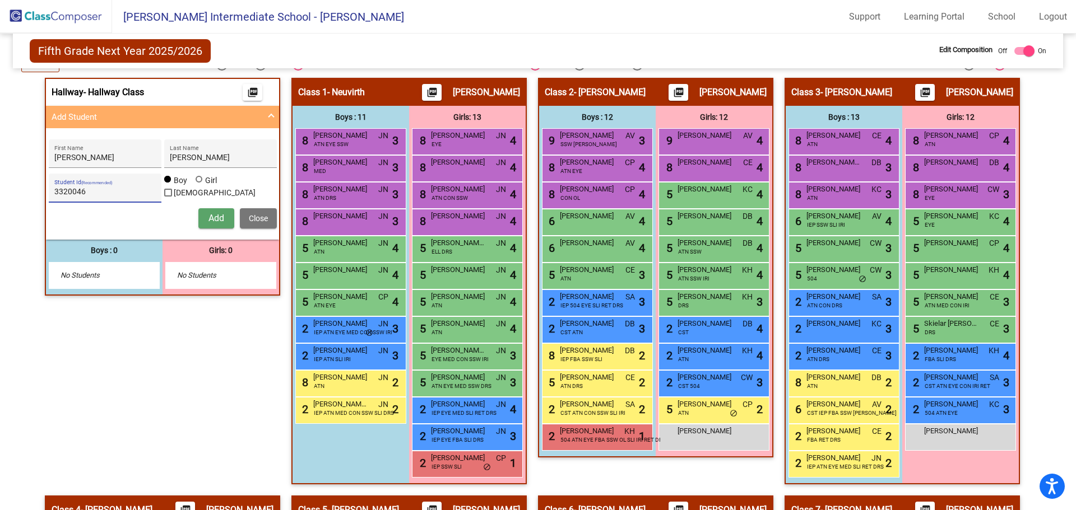
type input "3320046"
click at [211, 220] on span "Add" at bounding box center [216, 218] width 16 height 11
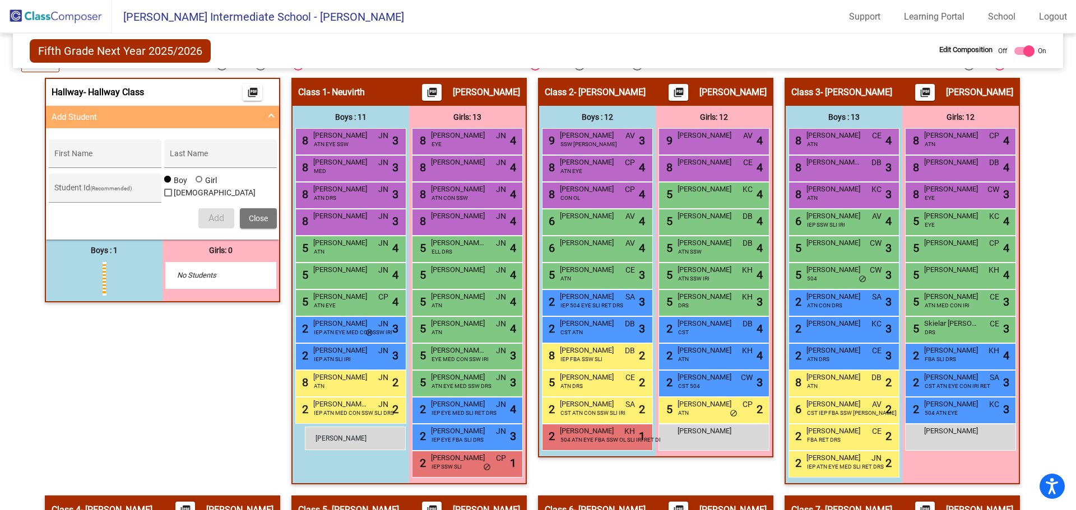
drag, startPoint x: 117, startPoint y: 279, endPoint x: 305, endPoint y: 427, distance: 238.9
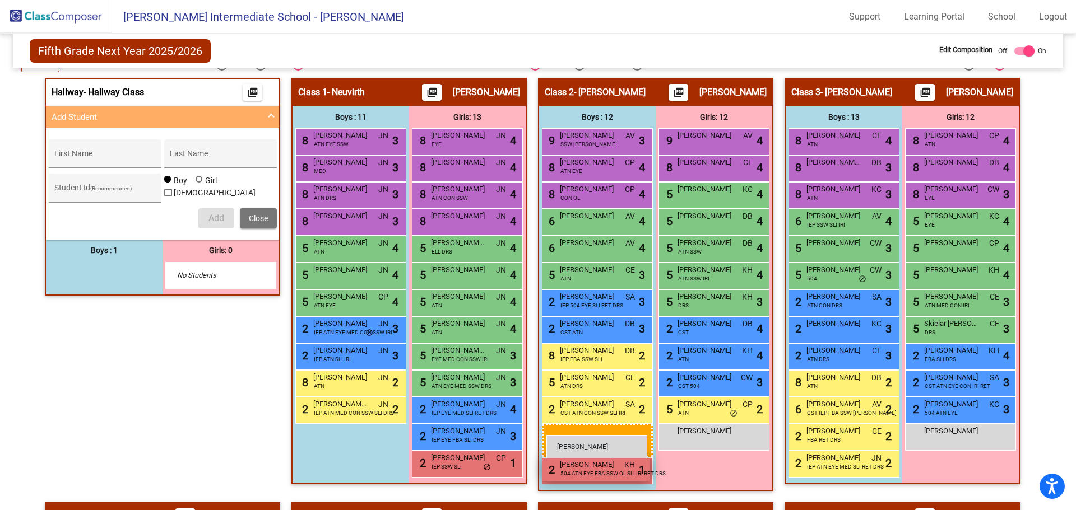
drag, startPoint x: 107, startPoint y: 277, endPoint x: 544, endPoint y: 433, distance: 464.6
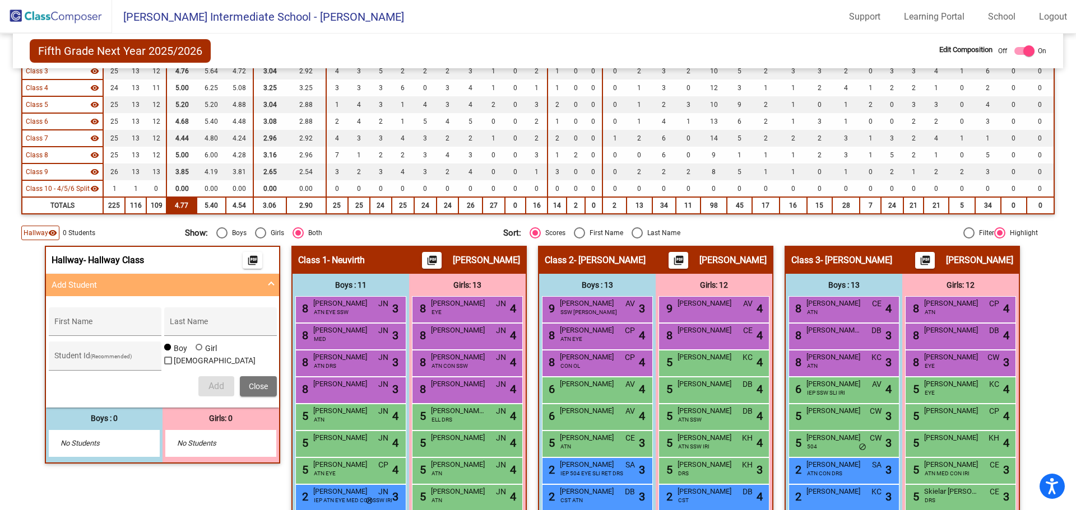
scroll to position [0, 0]
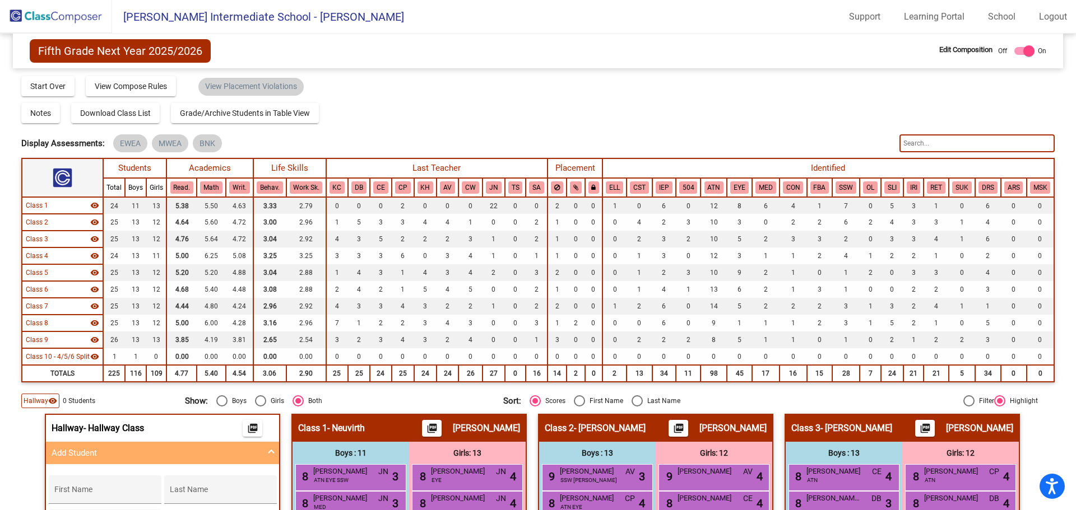
drag, startPoint x: 39, startPoint y: 17, endPoint x: 58, endPoint y: 29, distance: 22.4
click at [39, 17] on img at bounding box center [56, 16] width 112 height 33
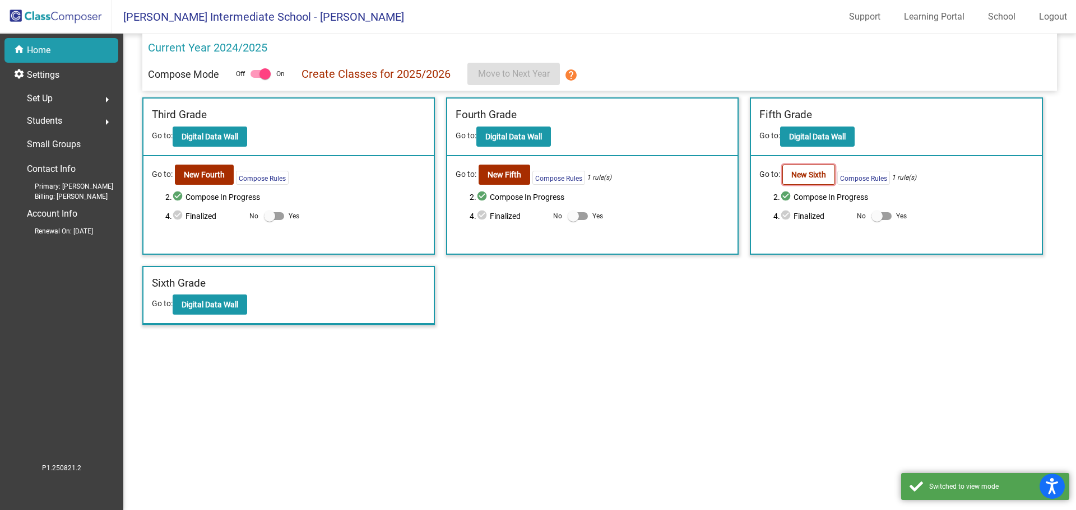
click at [803, 179] on b "New Sixth" at bounding box center [808, 174] width 35 height 9
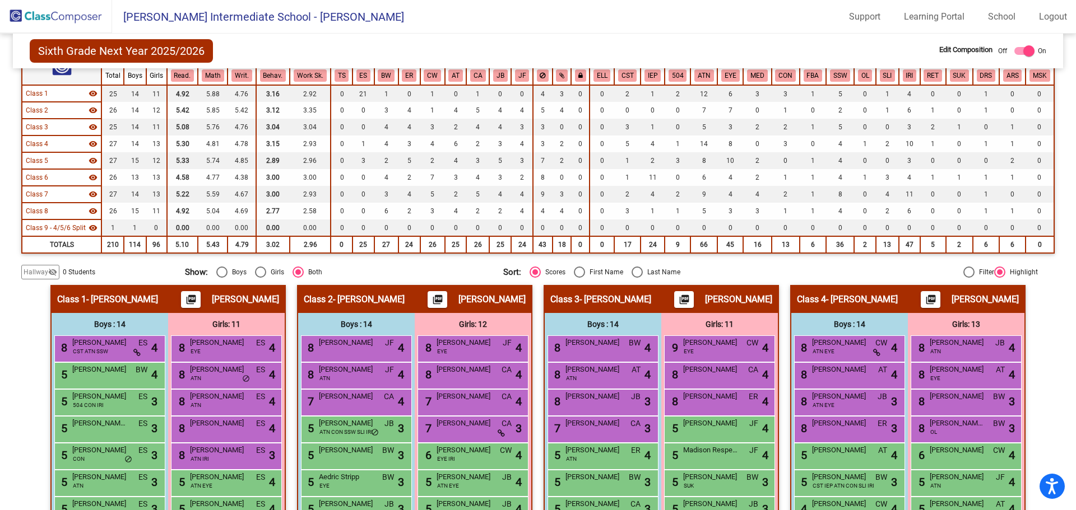
scroll to position [168, 0]
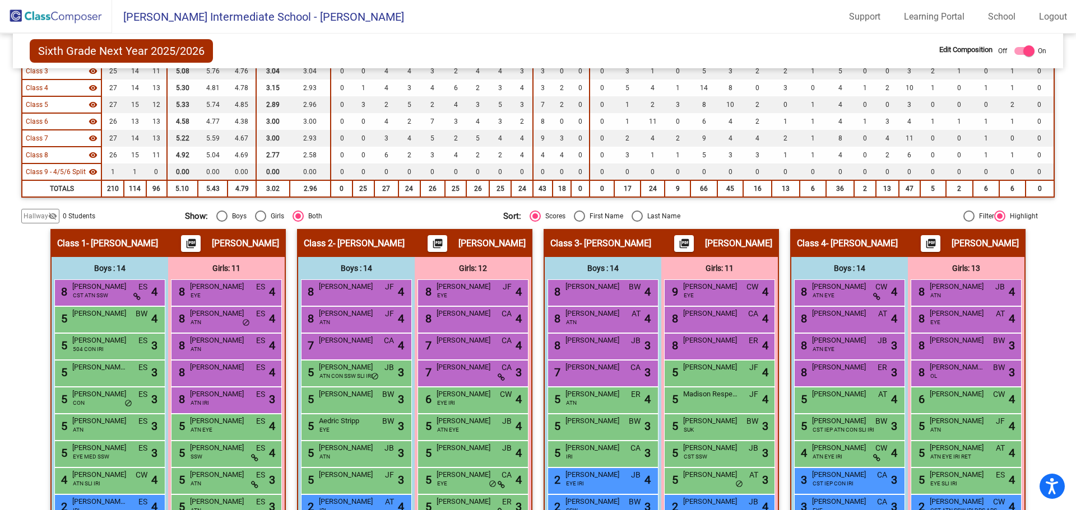
click at [48, 215] on mat-icon "visibility_off" at bounding box center [52, 216] width 9 height 9
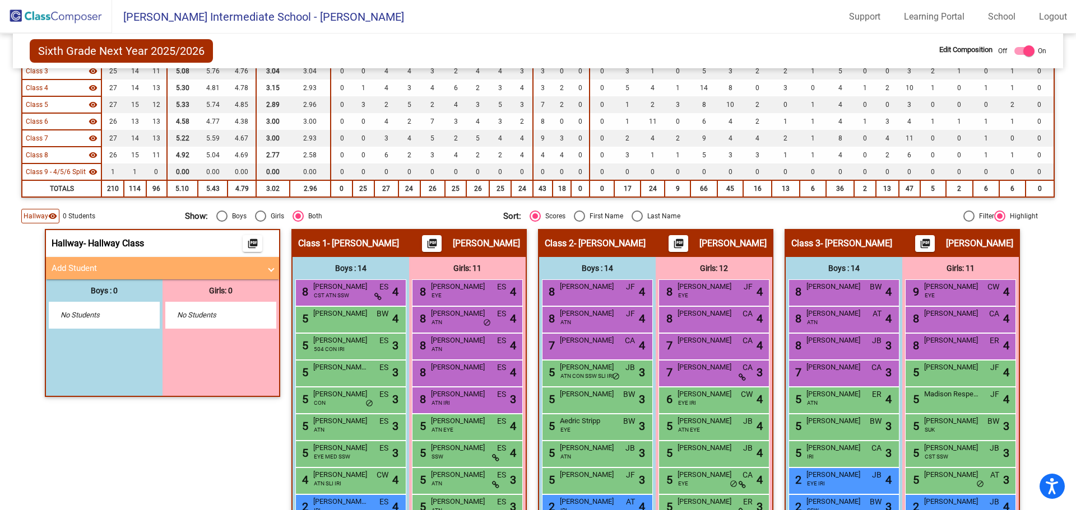
click at [106, 279] on mat-expansion-panel-header "Add Student" at bounding box center [162, 268] width 233 height 22
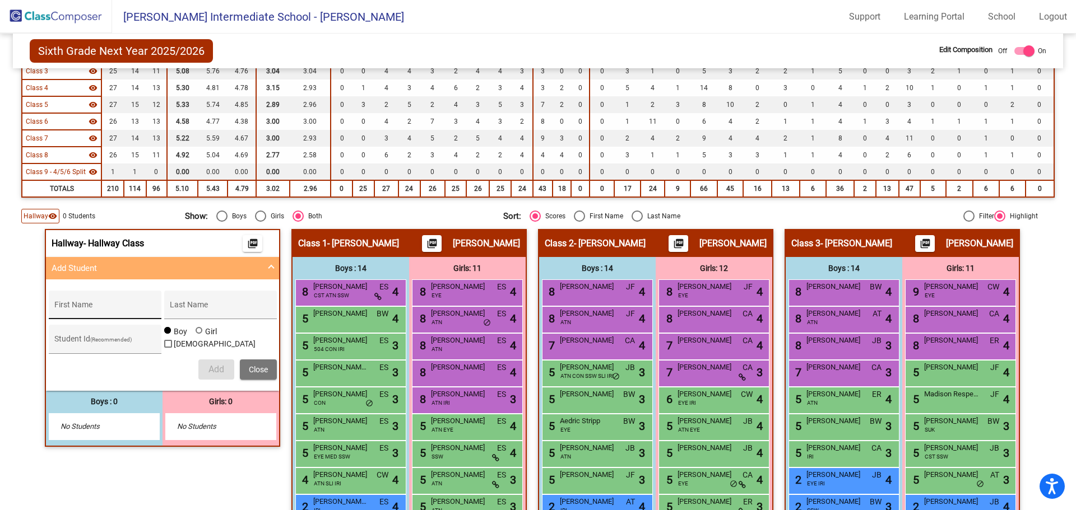
click at [73, 311] on input "First Name" at bounding box center [104, 309] width 101 height 9
type input "[PERSON_NAME]"
type input "Roof"
type input "3310005"
click at [200, 370] on button "Add" at bounding box center [216, 370] width 36 height 20
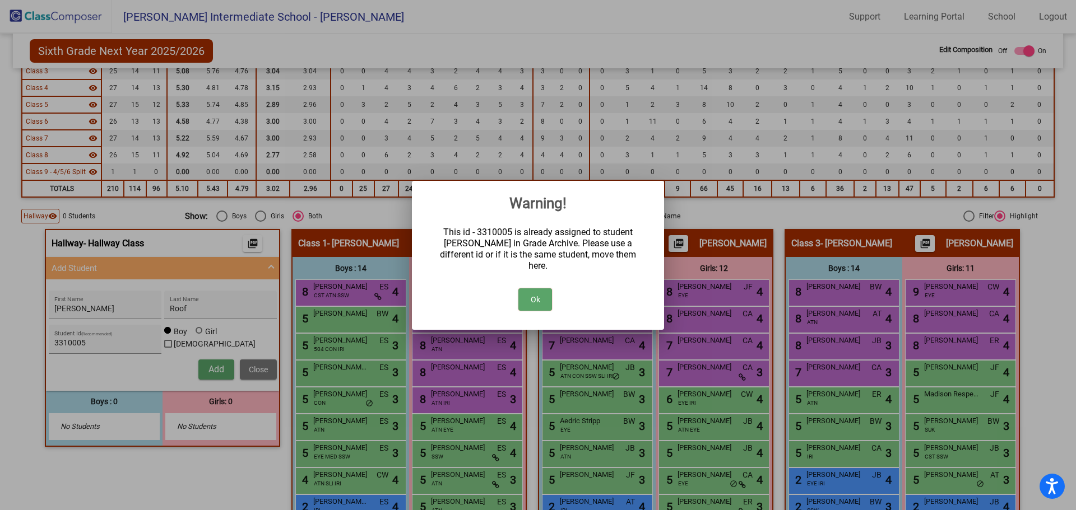
click at [533, 297] on button "Ok" at bounding box center [535, 299] width 34 height 22
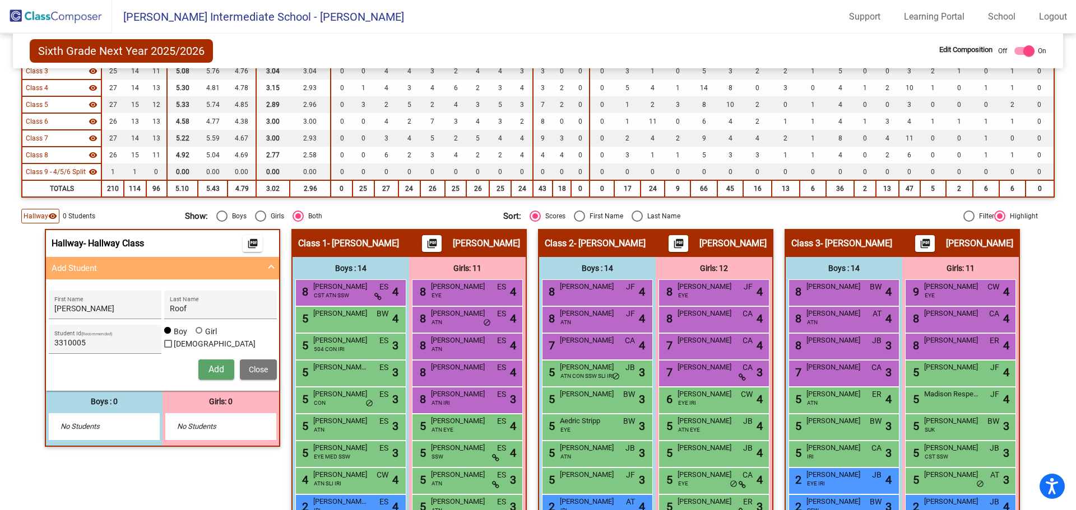
click at [54, 11] on img at bounding box center [56, 16] width 112 height 33
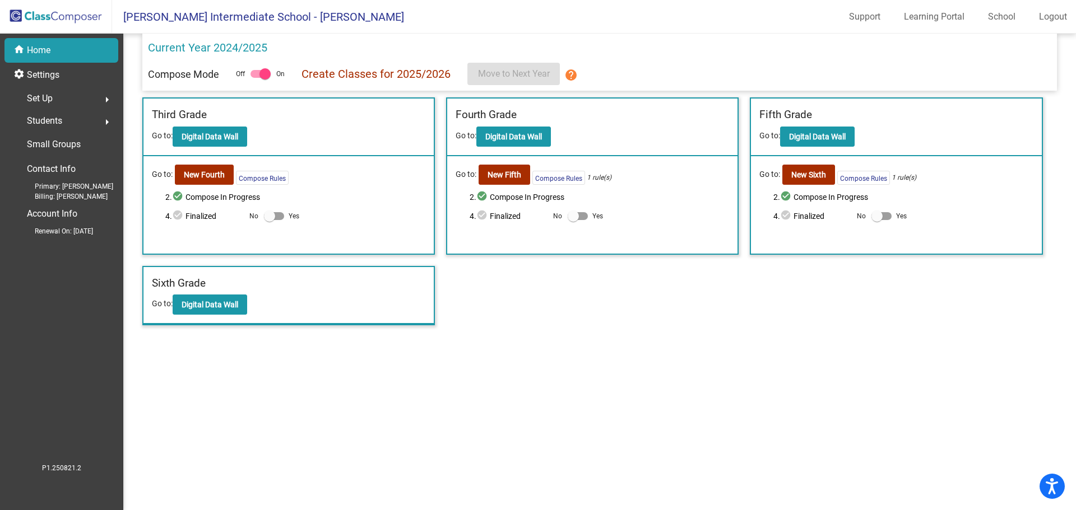
click at [60, 117] on span "Students" at bounding box center [44, 121] width 35 height 16
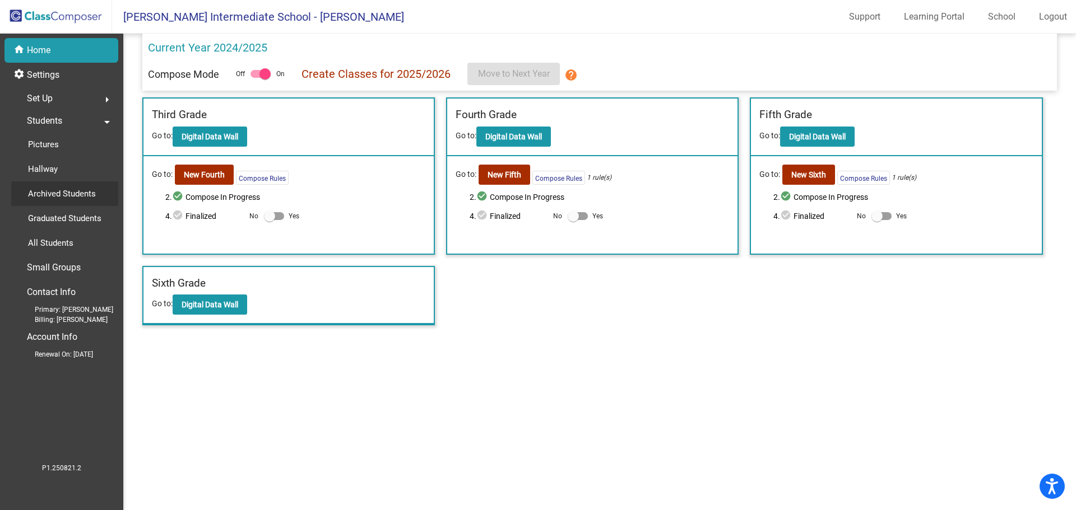
click at [64, 201] on div "Archived Students" at bounding box center [58, 193] width 94 height 25
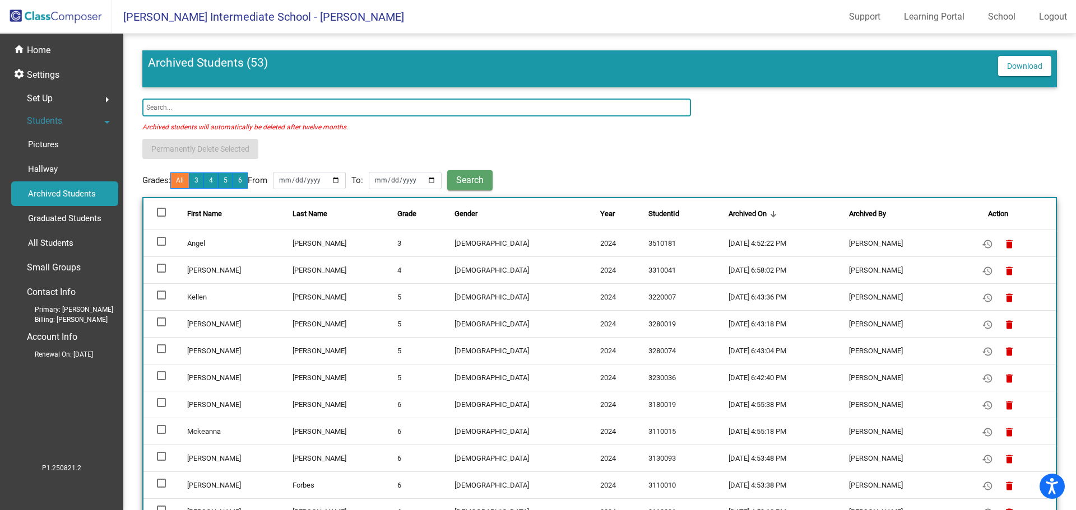
drag, startPoint x: 247, startPoint y: 108, endPoint x: 245, endPoint y: 101, distance: 7.6
click at [247, 108] on input "text" at bounding box center [416, 108] width 548 height 18
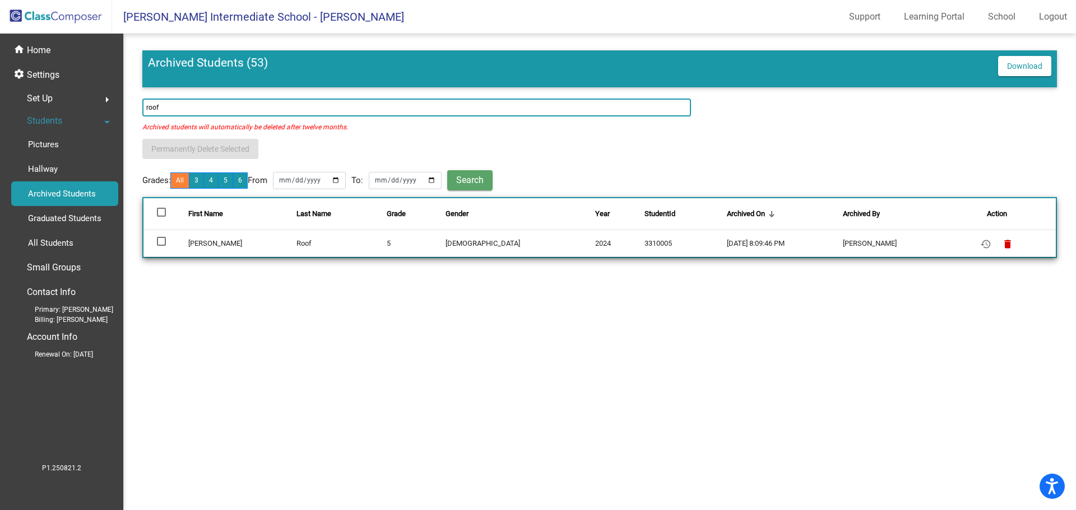
type input "roof"
click at [161, 240] on div at bounding box center [161, 241] width 9 height 9
click at [161, 246] on input "select row 30" at bounding box center [161, 246] width 1 height 1
checkbox input "true"
click at [213, 146] on span "Permanently Delete Selected" at bounding box center [200, 149] width 98 height 9
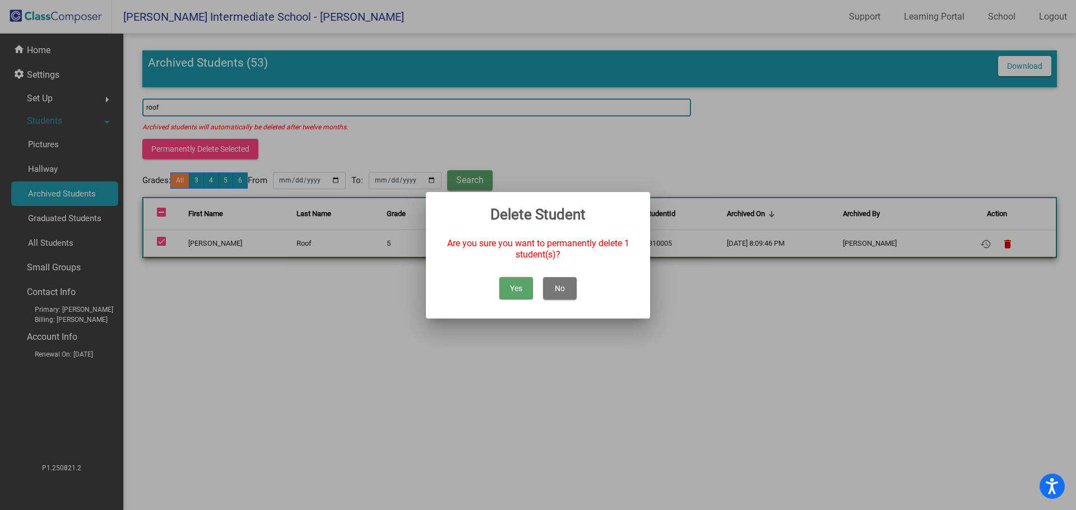
click at [513, 291] on button "Yes" at bounding box center [516, 288] width 34 height 22
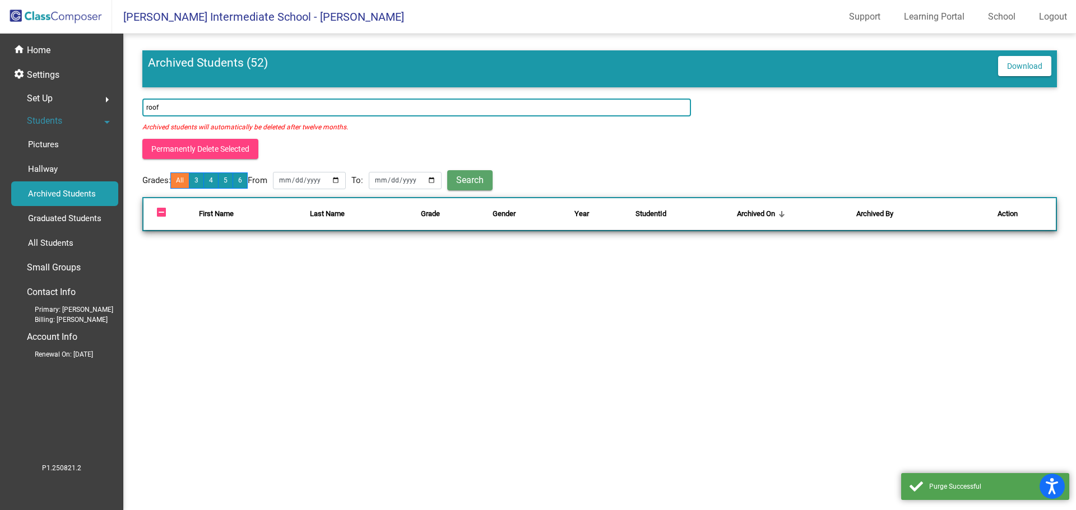
drag, startPoint x: 34, startPoint y: 18, endPoint x: 50, endPoint y: 17, distance: 15.7
click at [34, 18] on img at bounding box center [56, 16] width 112 height 33
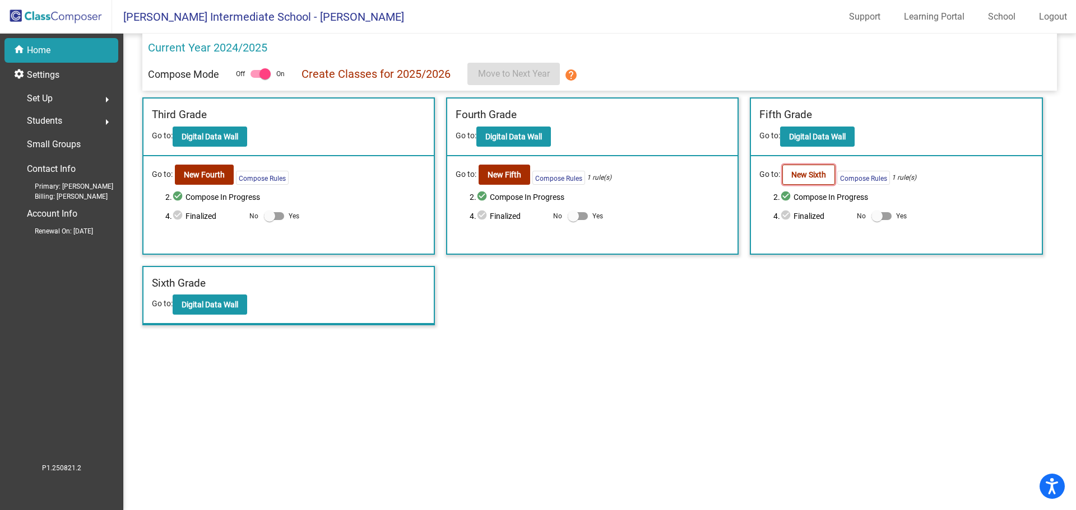
click at [821, 176] on b "New Sixth" at bounding box center [808, 174] width 35 height 9
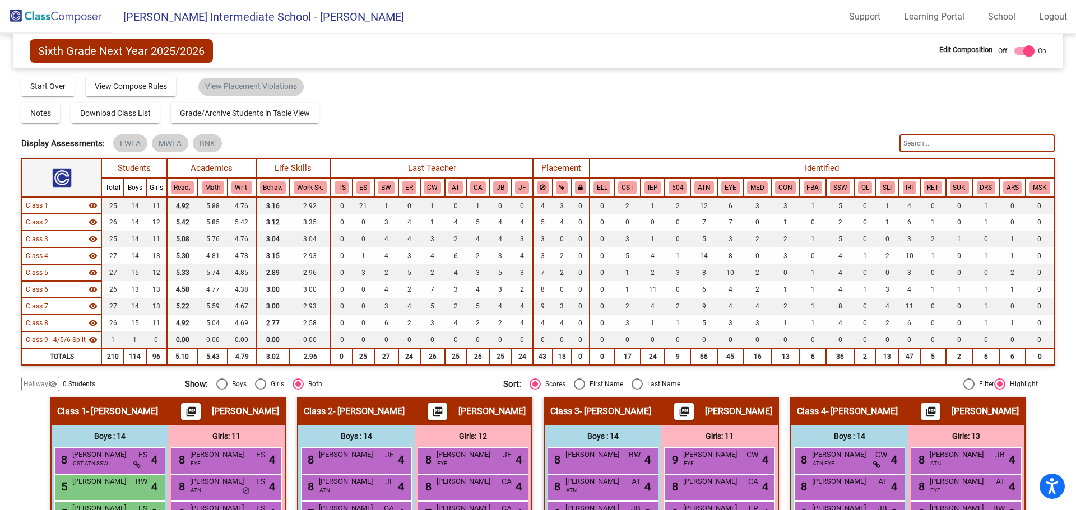
click at [44, 376] on div "Display Scores for Years: 2023 - 2024 2024 - 2025 Grade/Archive Students in Tab…" at bounding box center [537, 233] width 1032 height 316
click at [48, 388] on mat-icon "visibility_off" at bounding box center [52, 384] width 9 height 9
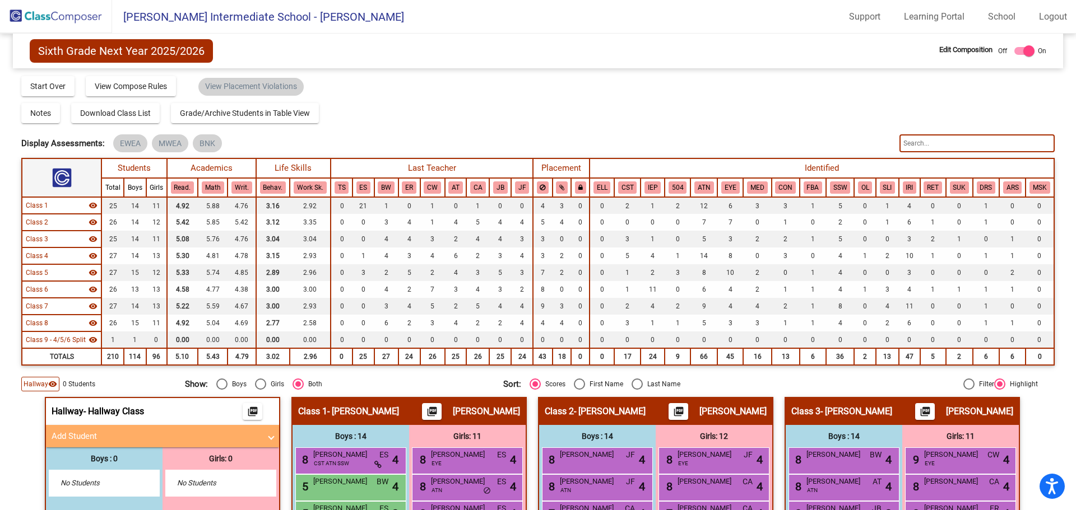
click at [156, 432] on mat-panel-title "Add Student" at bounding box center [156, 436] width 208 height 13
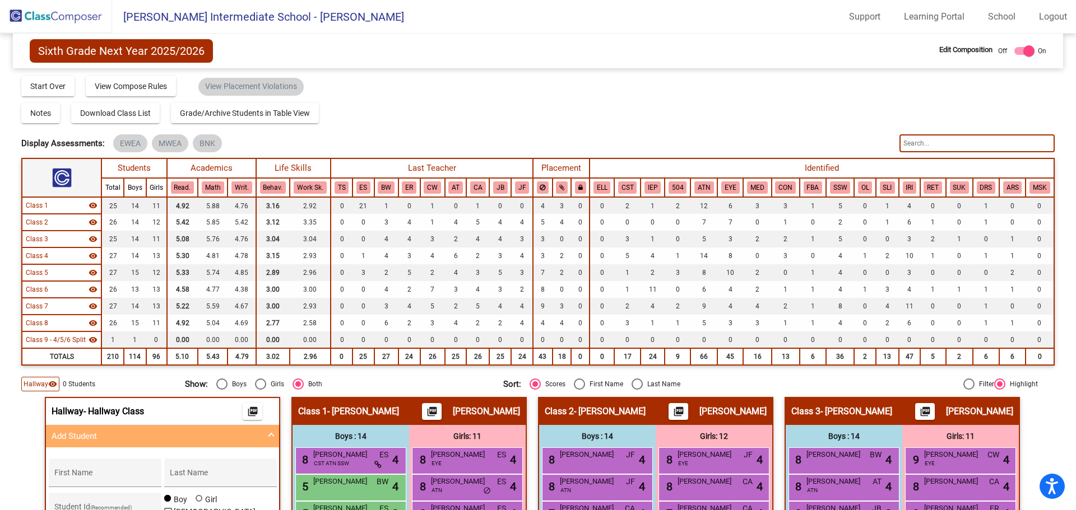
scroll to position [112, 0]
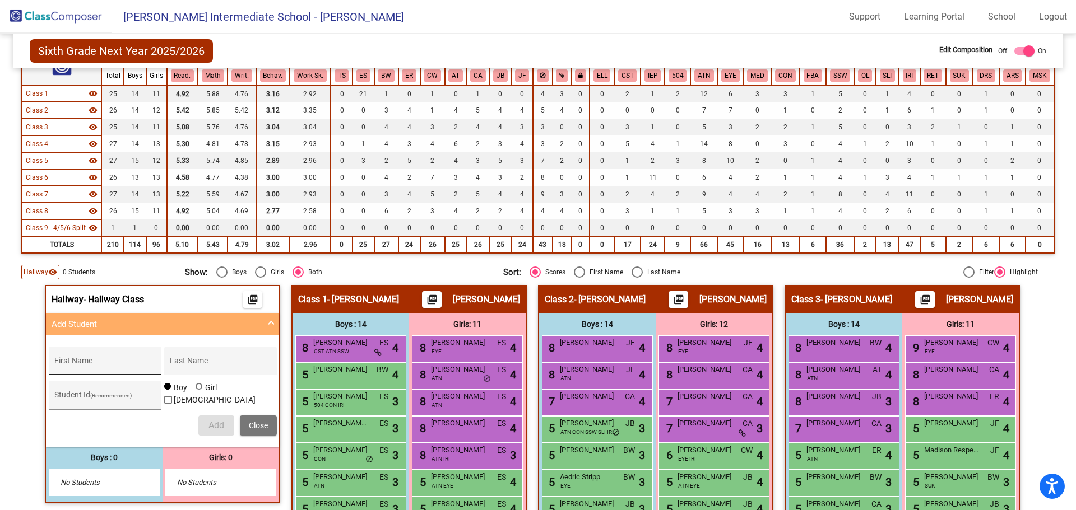
click at [123, 363] on input "First Name" at bounding box center [104, 365] width 101 height 9
type input "[PERSON_NAME]"
type input "Roof"
type input "3310005"
click at [217, 427] on span "Add" at bounding box center [216, 425] width 16 height 11
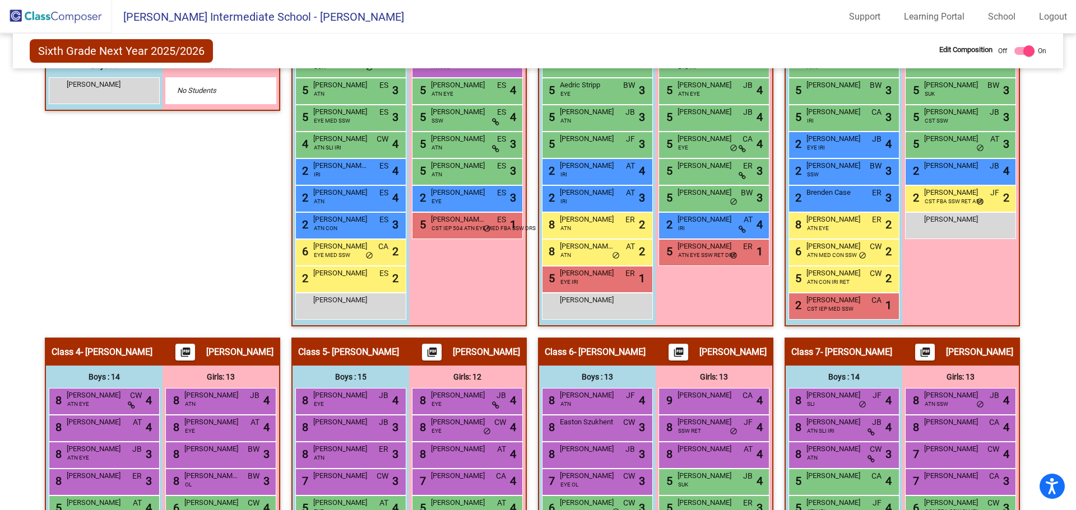
scroll to position [336, 0]
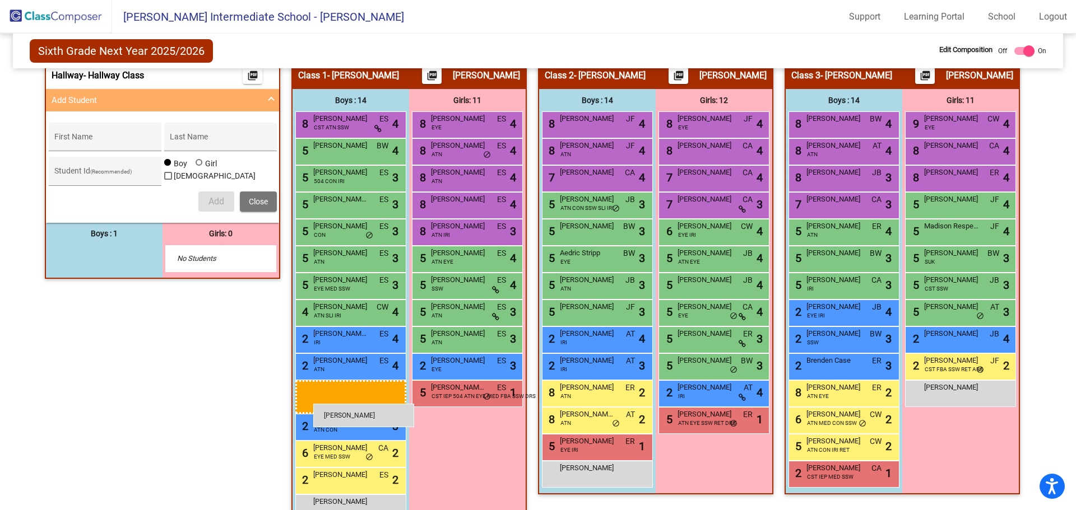
drag, startPoint x: 111, startPoint y: 258, endPoint x: 313, endPoint y: 404, distance: 249.5
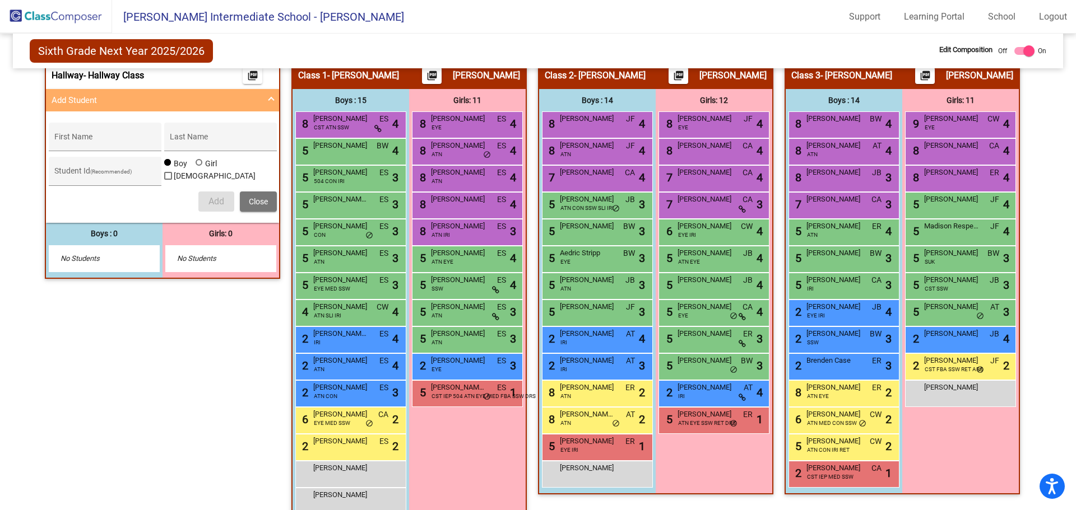
scroll to position [56, 0]
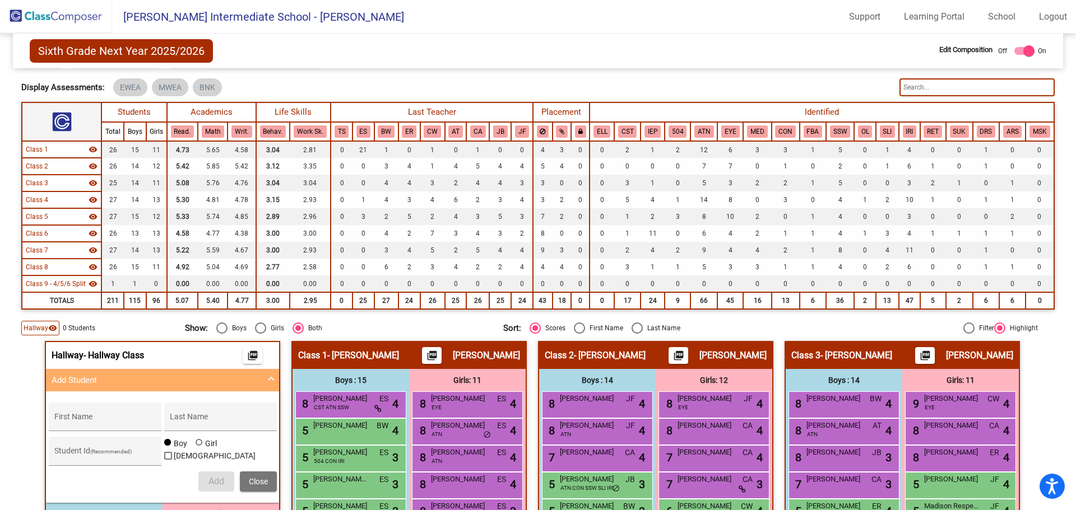
click at [66, 14] on img at bounding box center [56, 16] width 112 height 33
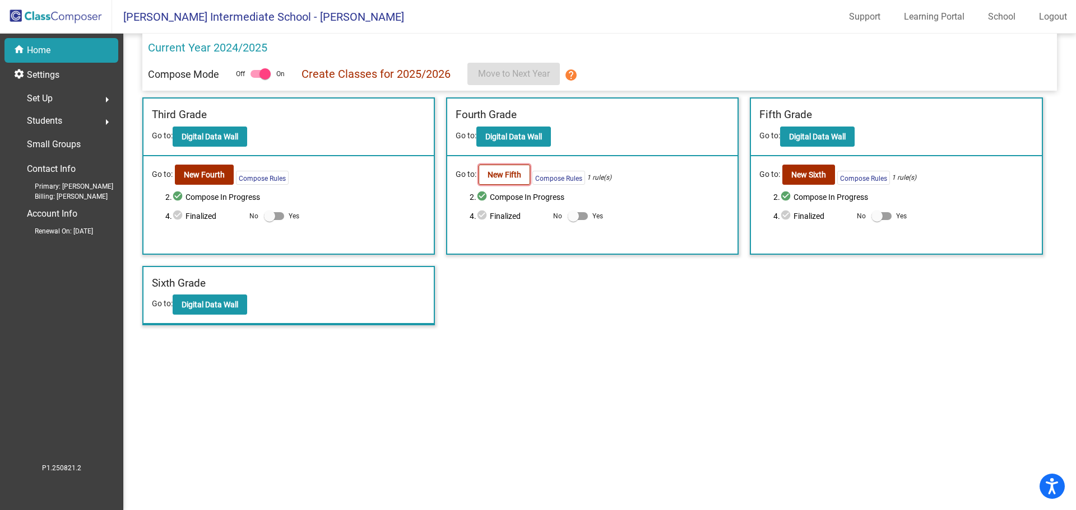
click at [501, 180] on button "New Fifth" at bounding box center [504, 175] width 52 height 20
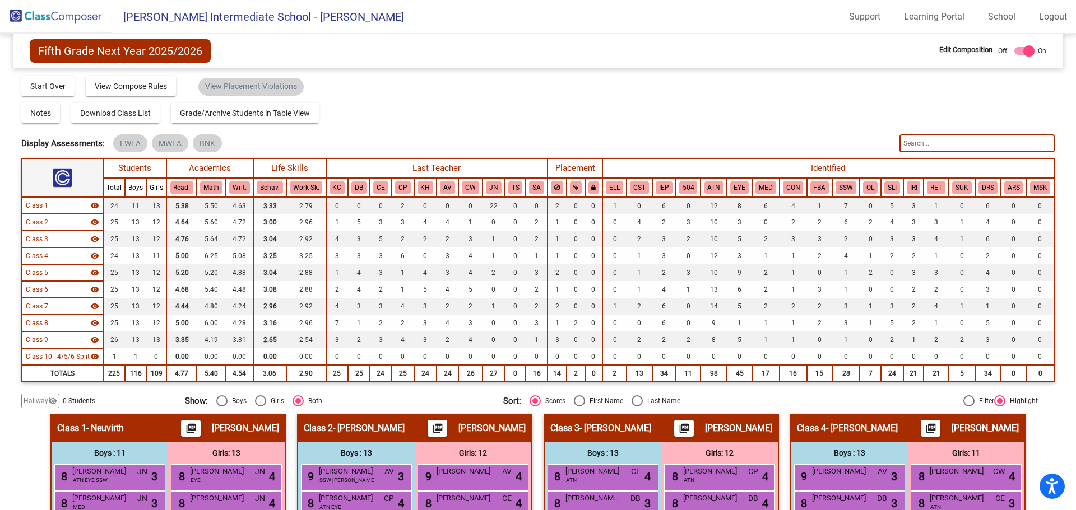
drag, startPoint x: 42, startPoint y: 400, endPoint x: 90, endPoint y: 411, distance: 48.8
click at [43, 399] on span "Hallway" at bounding box center [36, 401] width 25 height 10
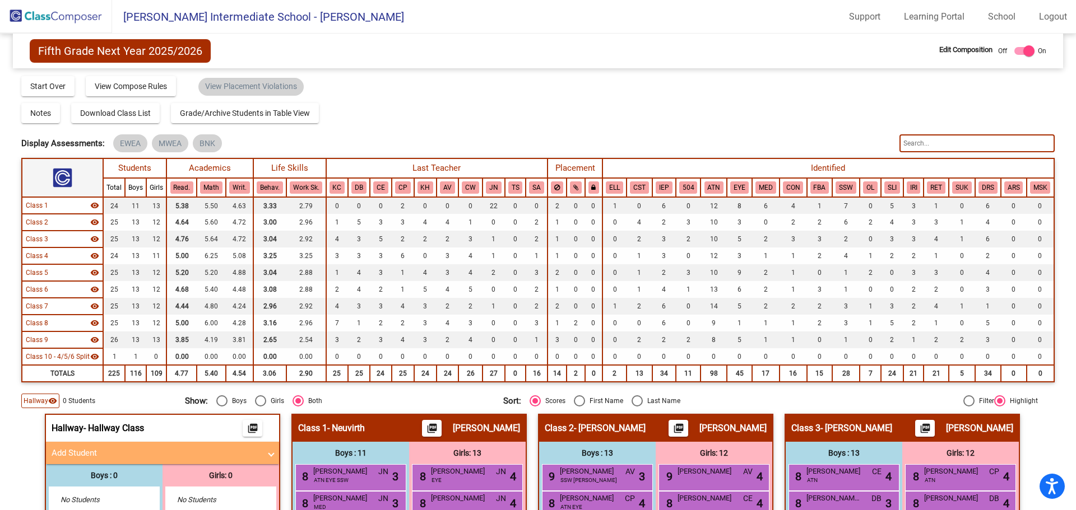
scroll to position [168, 0]
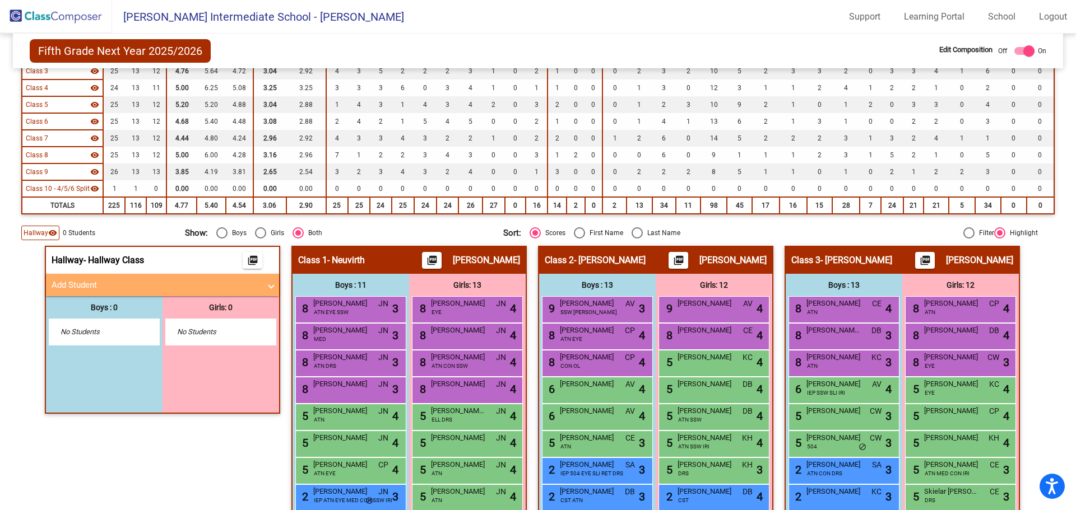
click at [166, 290] on mat-panel-title "Add Student" at bounding box center [156, 285] width 208 height 13
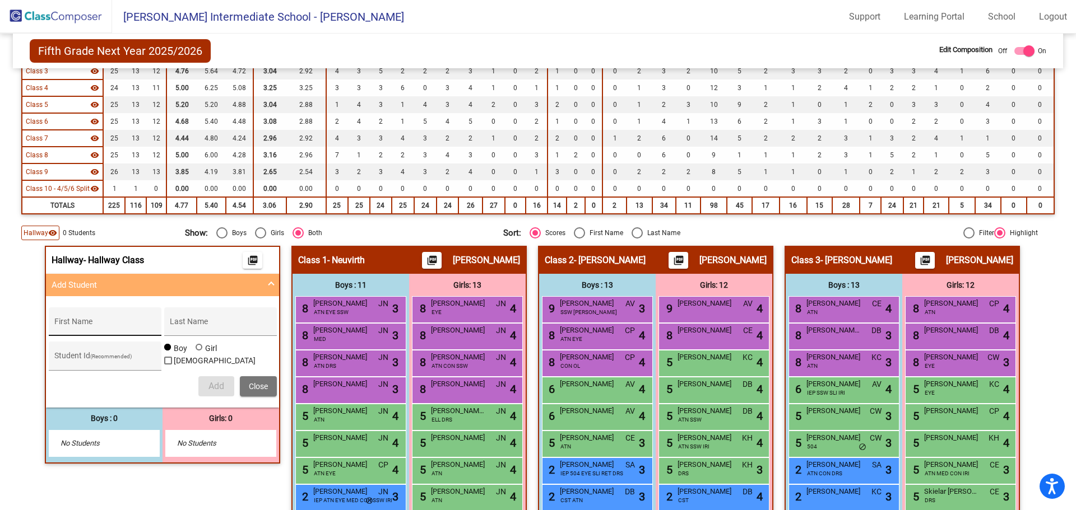
click at [131, 330] on input "First Name" at bounding box center [104, 326] width 101 height 9
type input "Hank"
type input "McDonnell"
click at [124, 354] on div "Student Id (Recommended)" at bounding box center [104, 359] width 101 height 23
click at [122, 324] on input "Hank" at bounding box center [104, 326] width 101 height 9
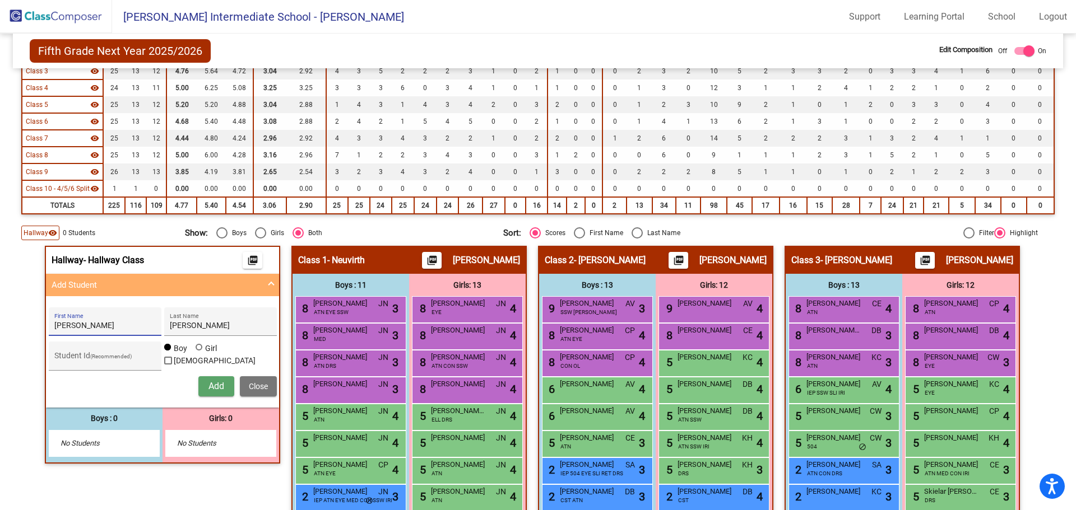
drag, startPoint x: 132, startPoint y: 360, endPoint x: 194, endPoint y: 364, distance: 61.7
click at [132, 360] on input "Student Id (Recommended)" at bounding box center [104, 360] width 101 height 9
type input "3310059"
click at [213, 388] on span "Add" at bounding box center [216, 386] width 16 height 11
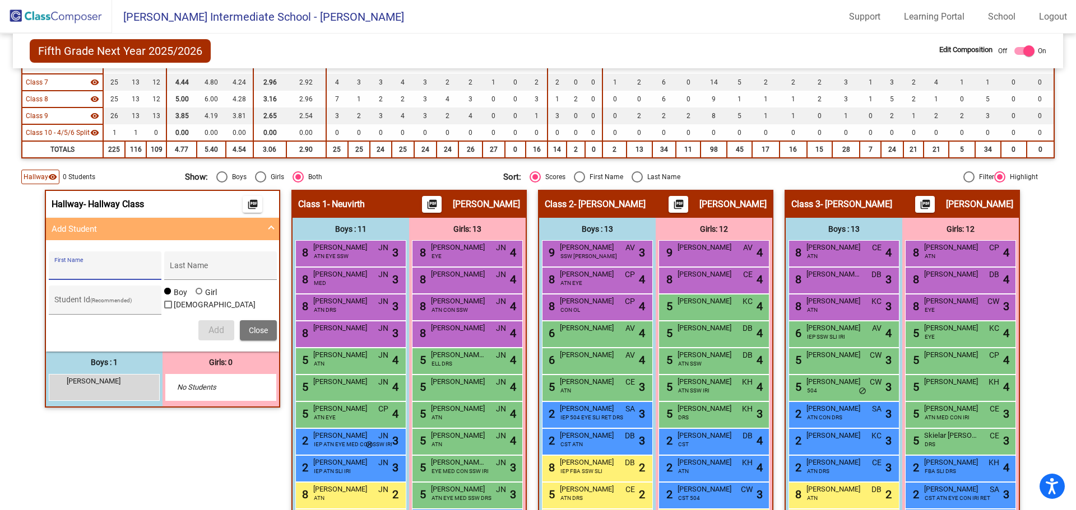
scroll to position [280, 0]
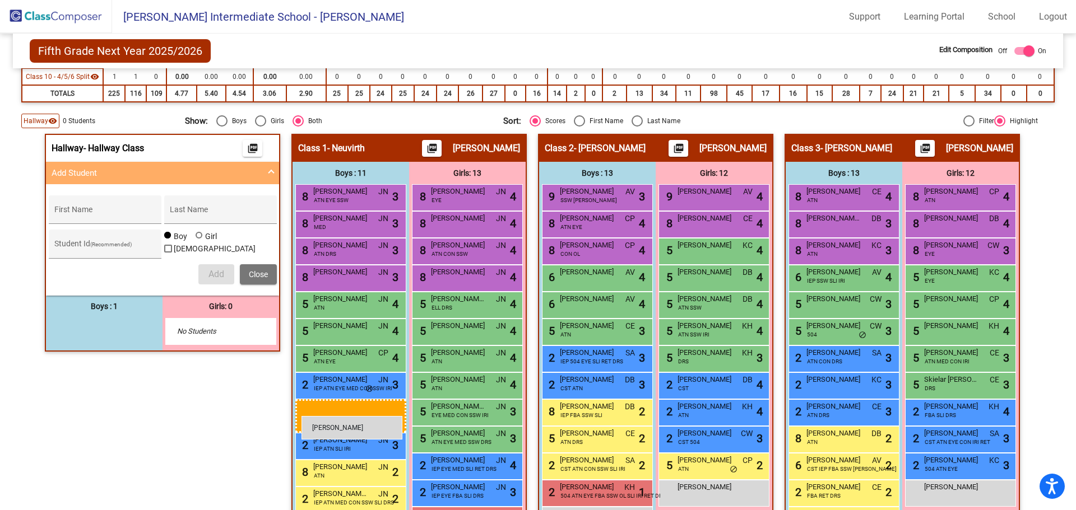
drag, startPoint x: 142, startPoint y: 326, endPoint x: 301, endPoint y: 416, distance: 183.4
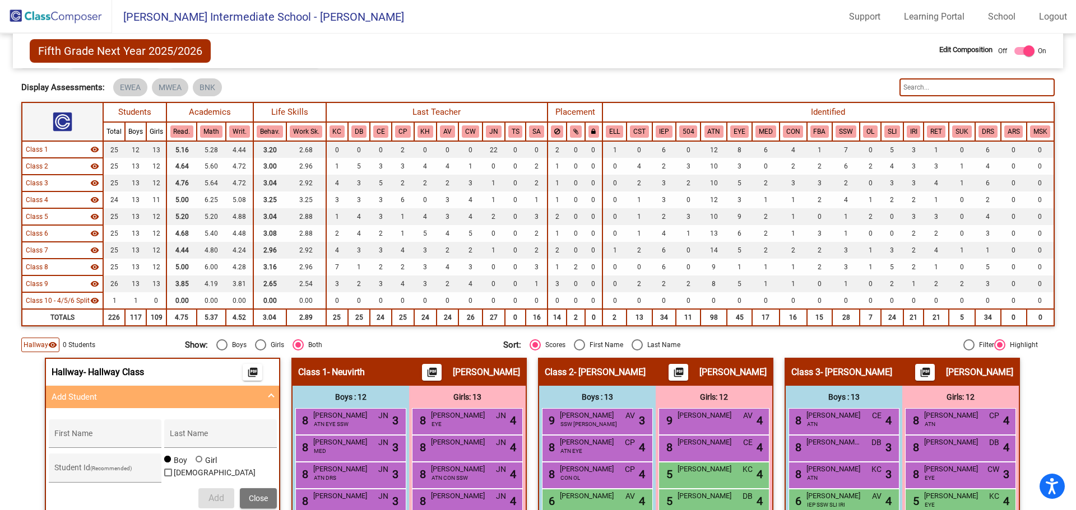
scroll to position [0, 0]
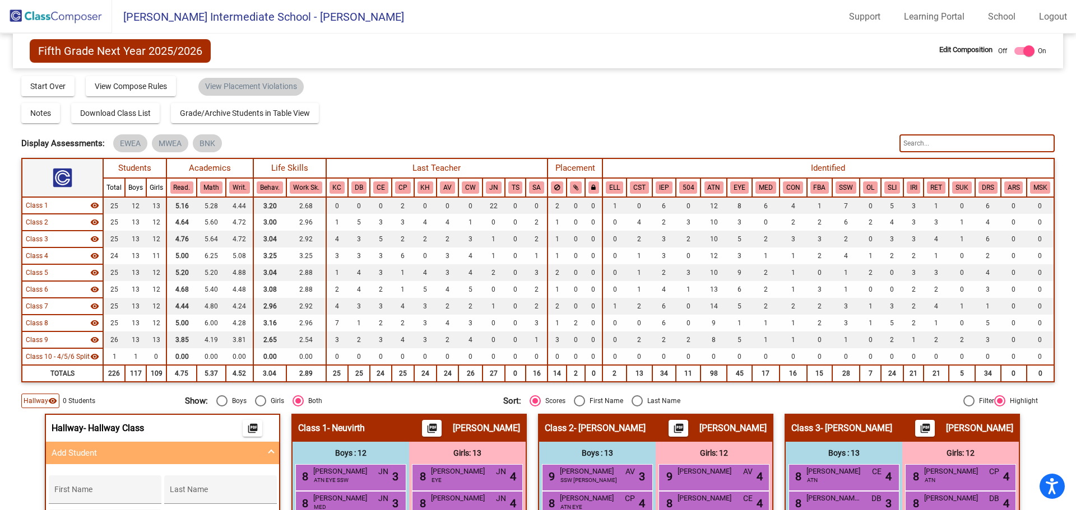
click at [53, 15] on img at bounding box center [56, 16] width 112 height 33
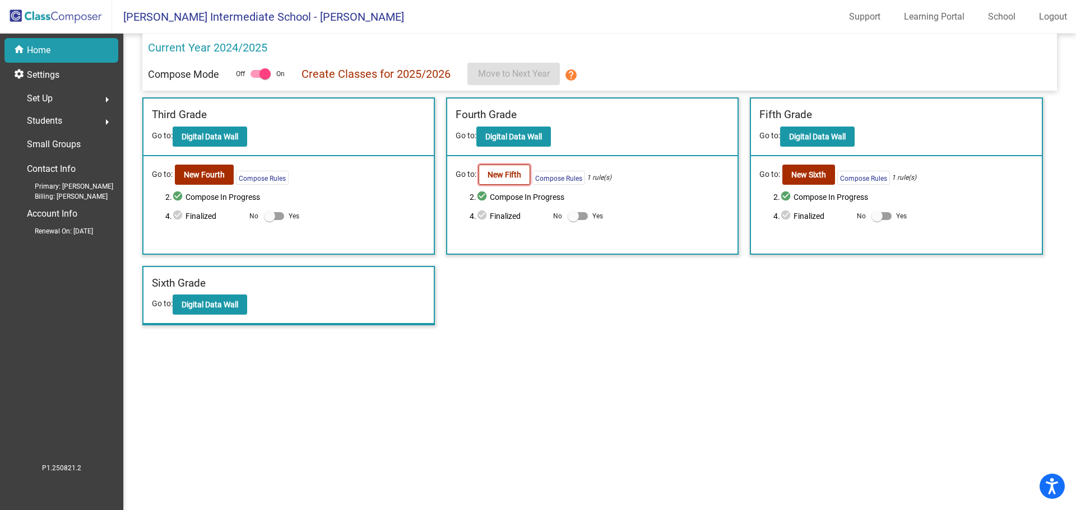
click at [504, 179] on b "New Fifth" at bounding box center [504, 174] width 34 height 9
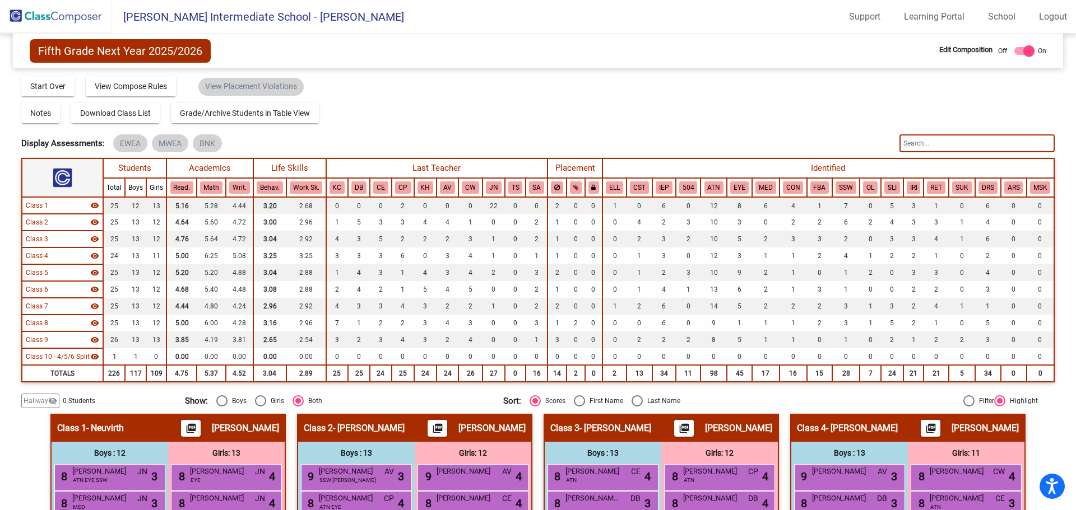
click at [30, 395] on div "Hallway visibility_off" at bounding box center [40, 401] width 38 height 15
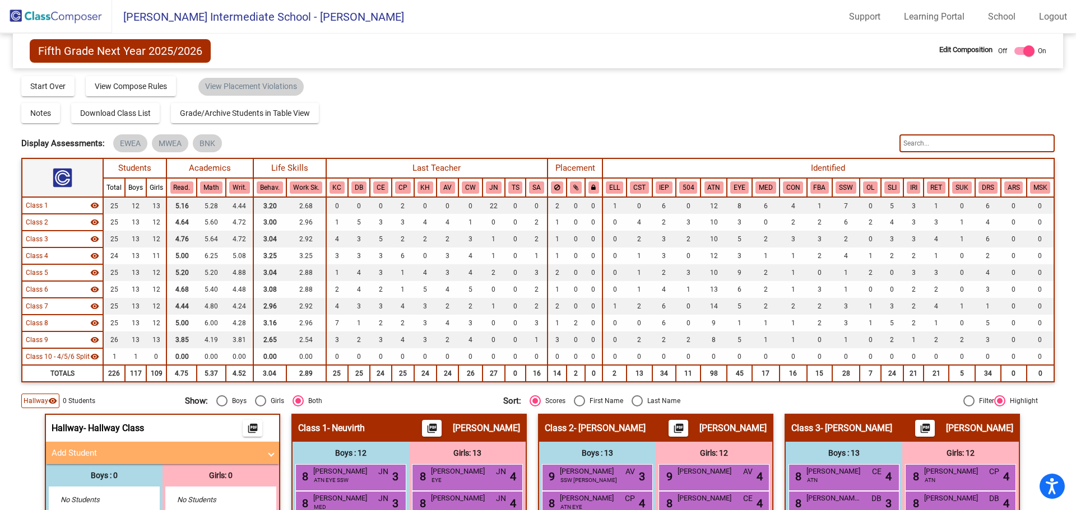
scroll to position [56, 0]
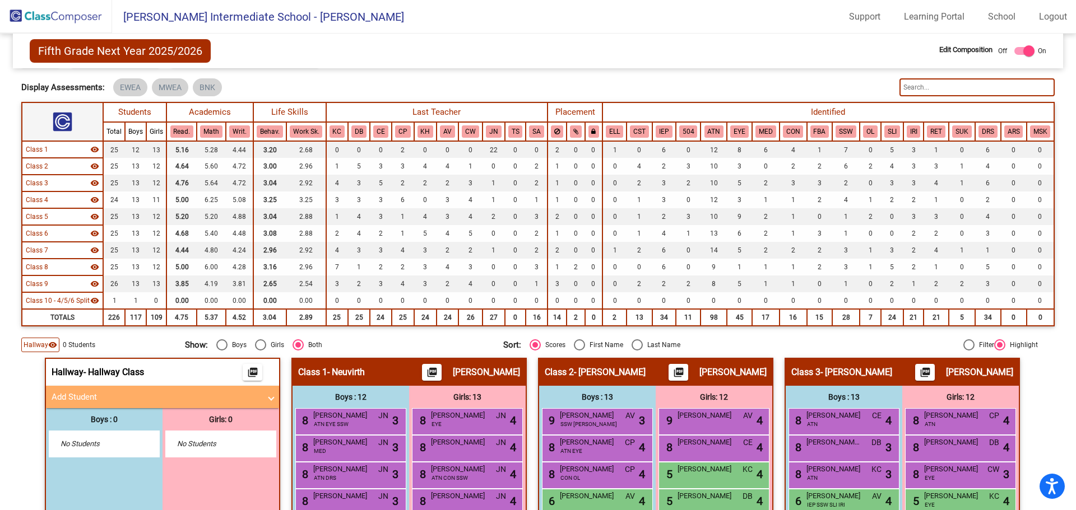
drag, startPoint x: 107, startPoint y: 400, endPoint x: 116, endPoint y: 403, distance: 9.6
click at [107, 404] on mat-expansion-panel-header "Add Student" at bounding box center [162, 397] width 233 height 22
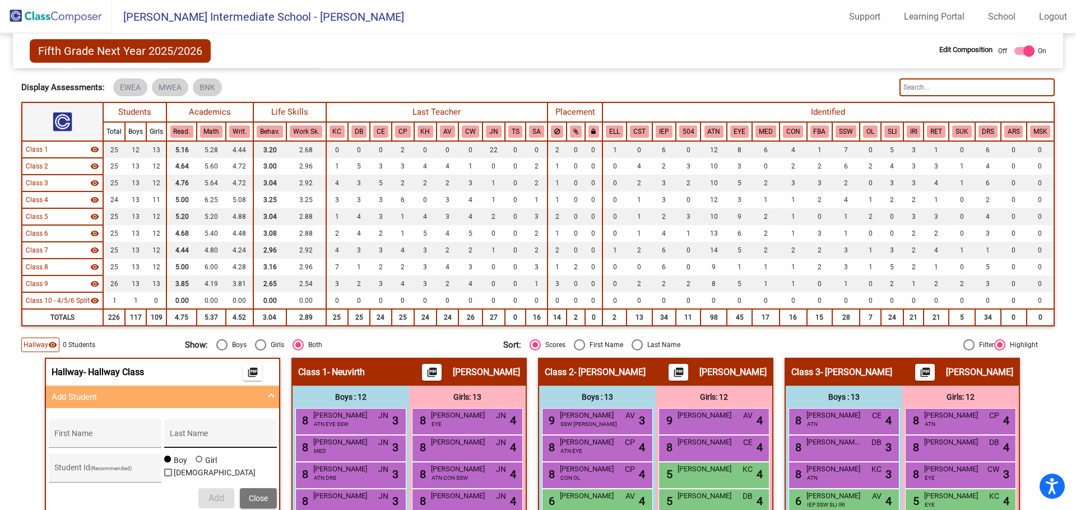
drag, startPoint x: 114, startPoint y: 439, endPoint x: 267, endPoint y: 443, distance: 152.4
click at [114, 439] on input "First Name" at bounding box center [104, 438] width 101 height 9
type input "Knox"
type input "Hall"
type input "3380007"
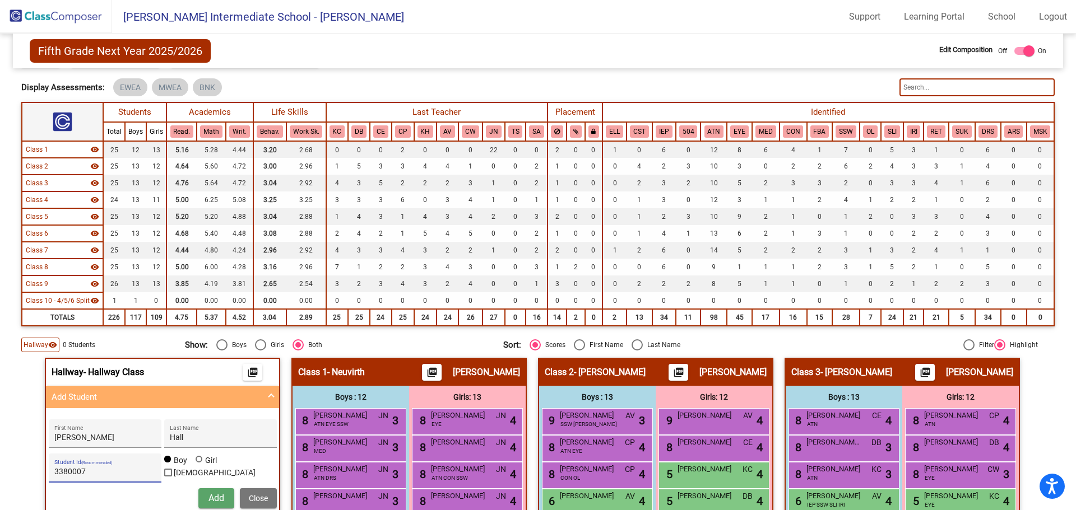
click at [201, 496] on button "Add" at bounding box center [216, 498] width 36 height 20
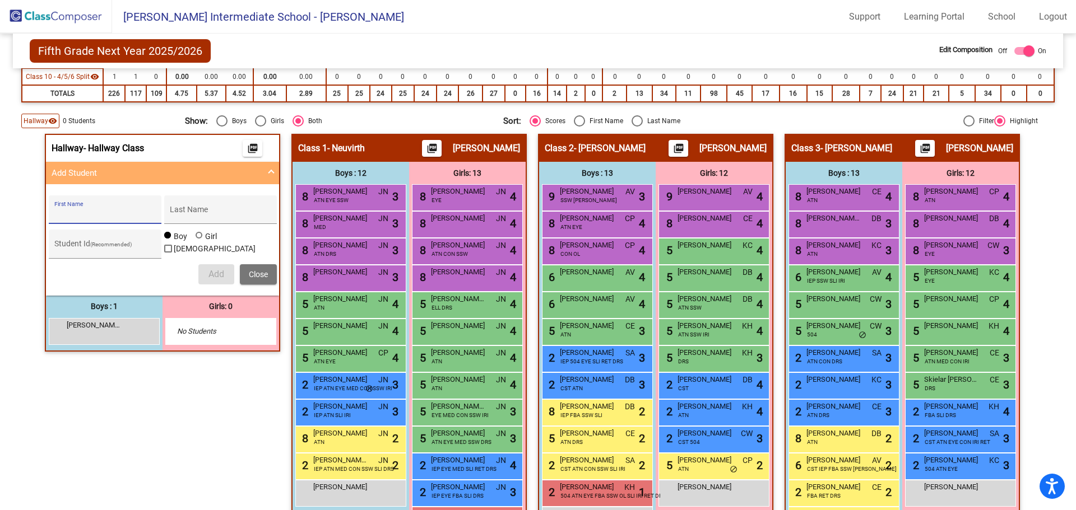
scroll to position [336, 0]
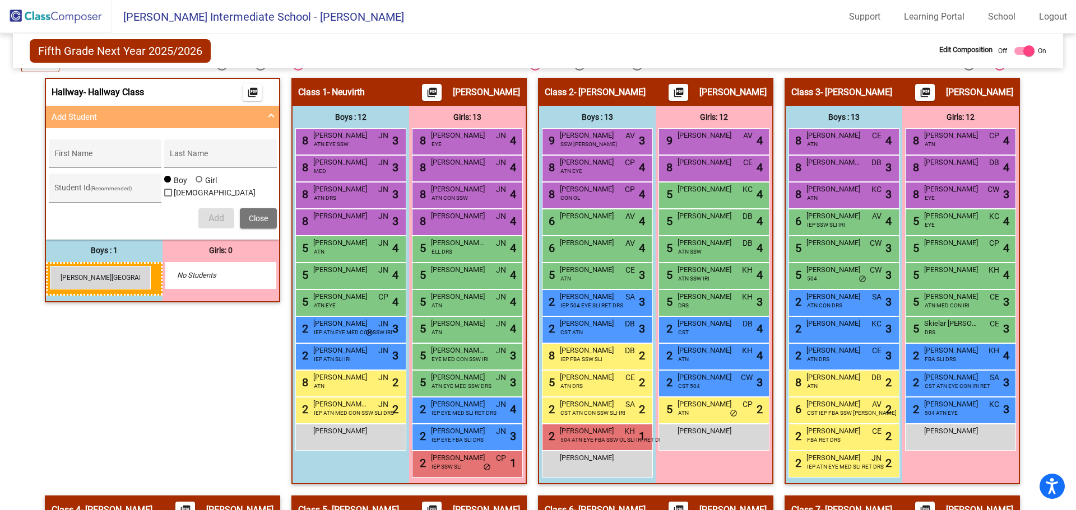
drag, startPoint x: 113, startPoint y: 279, endPoint x: 50, endPoint y: 264, distance: 64.4
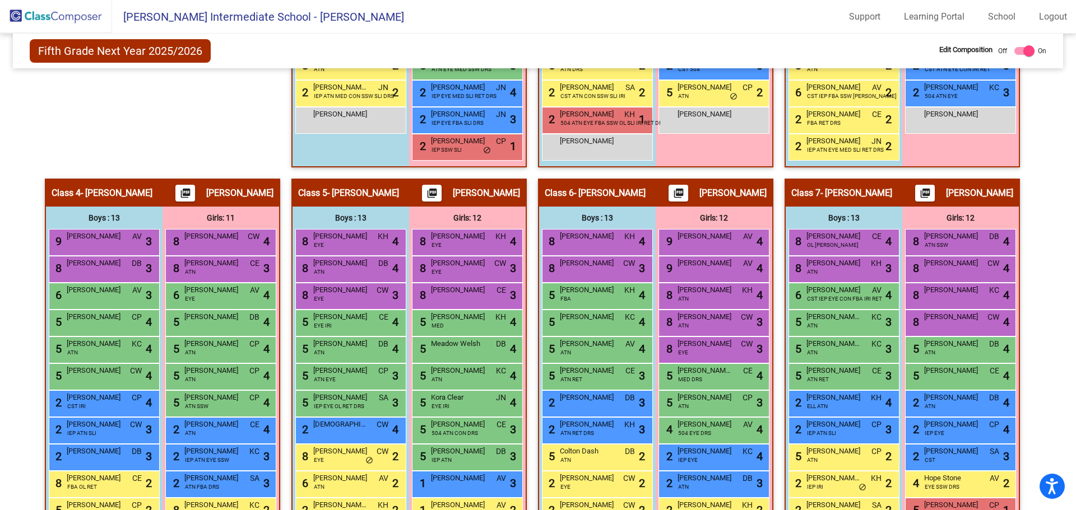
scroll to position [429, 0]
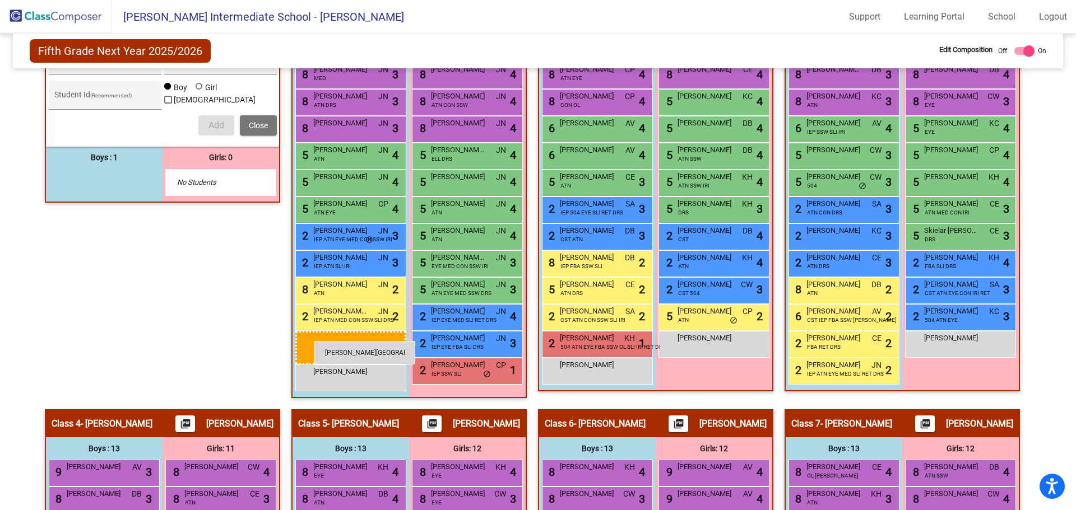
drag, startPoint x: 125, startPoint y: 186, endPoint x: 314, endPoint y: 341, distance: 244.8
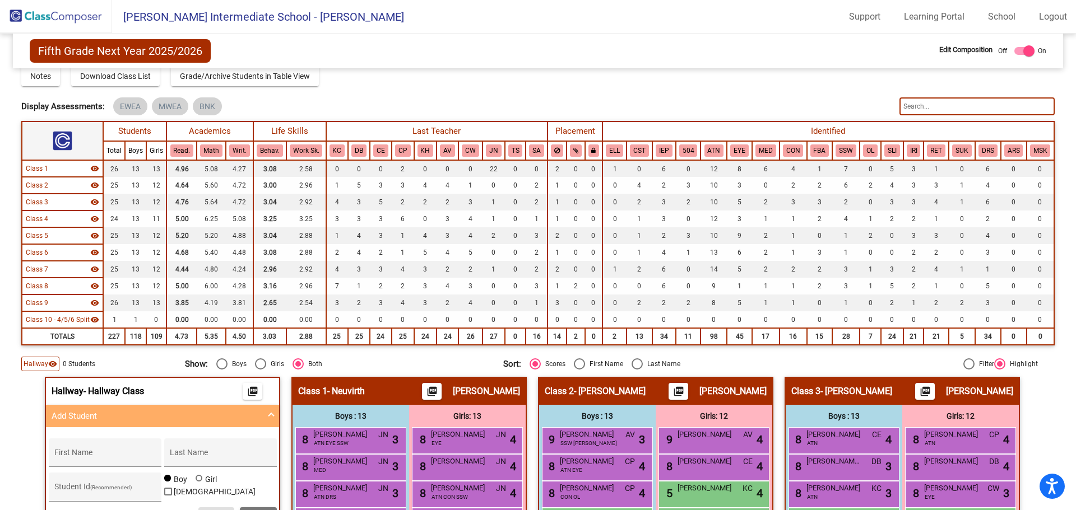
scroll to position [0, 0]
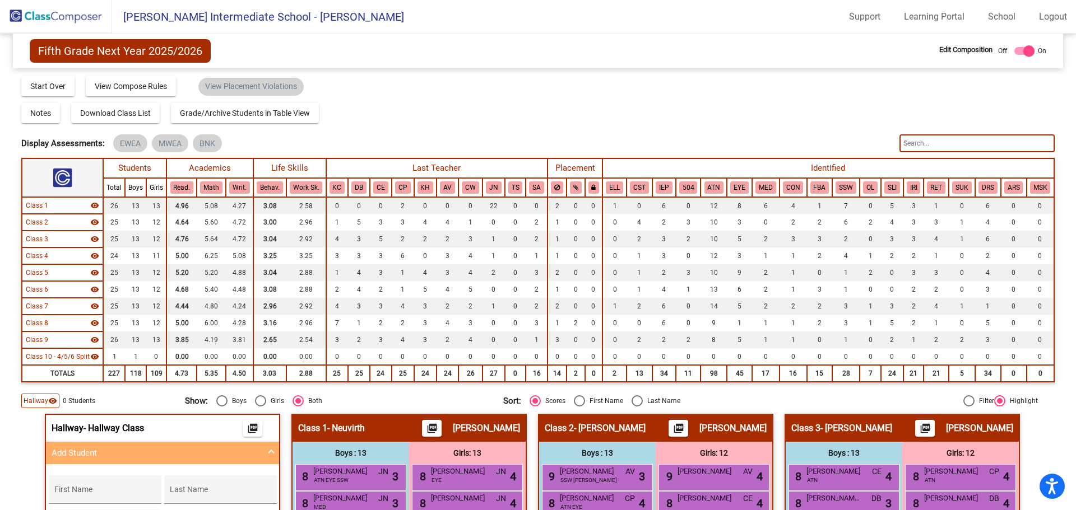
click at [65, 26] on img at bounding box center [56, 16] width 112 height 33
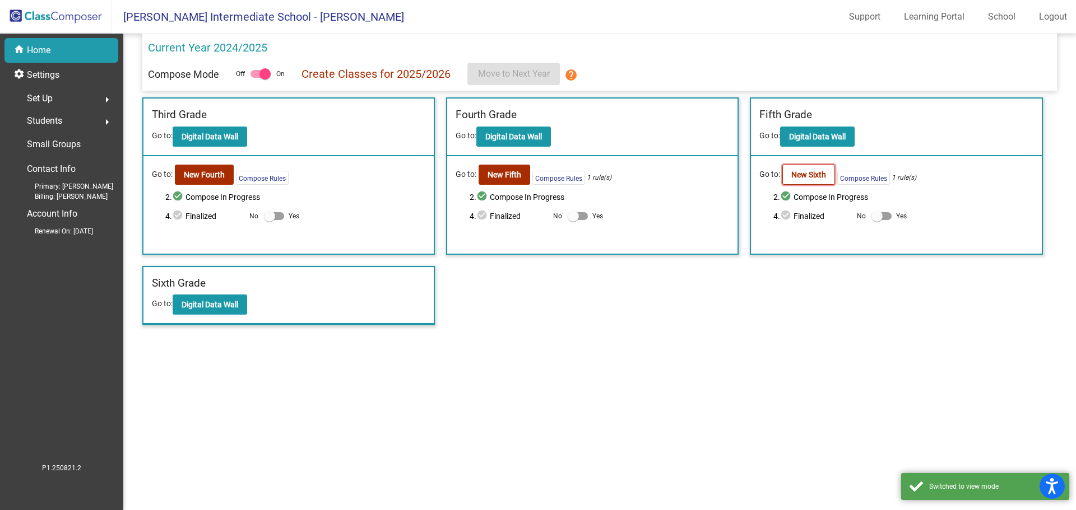
click at [801, 175] on b "New Sixth" at bounding box center [808, 174] width 35 height 9
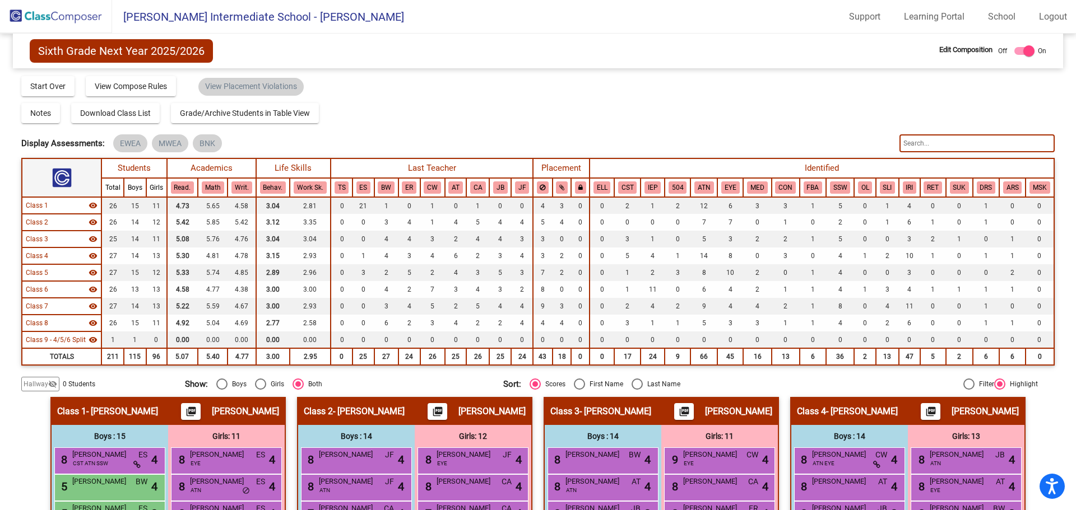
click at [45, 388] on span "Hallway" at bounding box center [36, 384] width 25 height 10
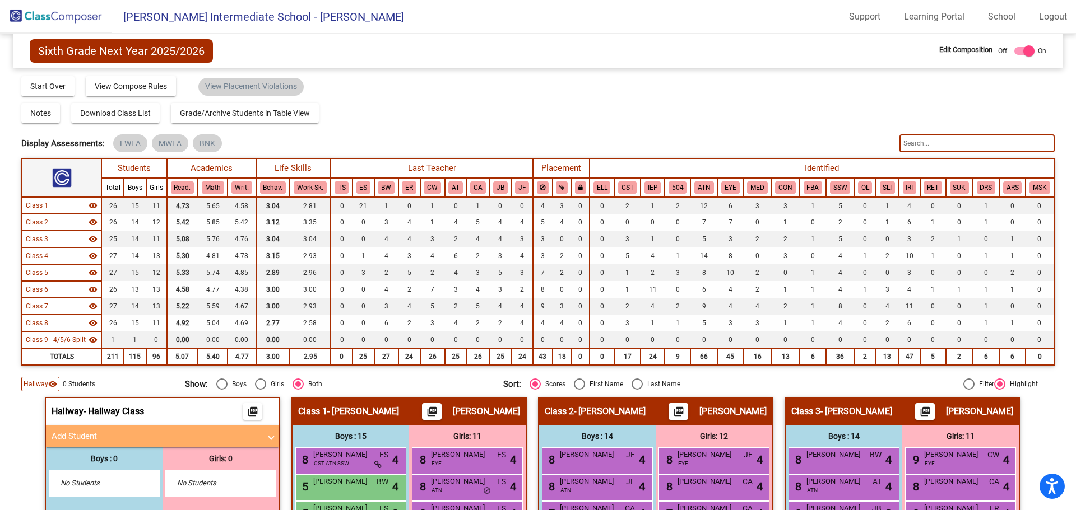
click at [80, 437] on mat-panel-title "Add Student" at bounding box center [156, 436] width 208 height 13
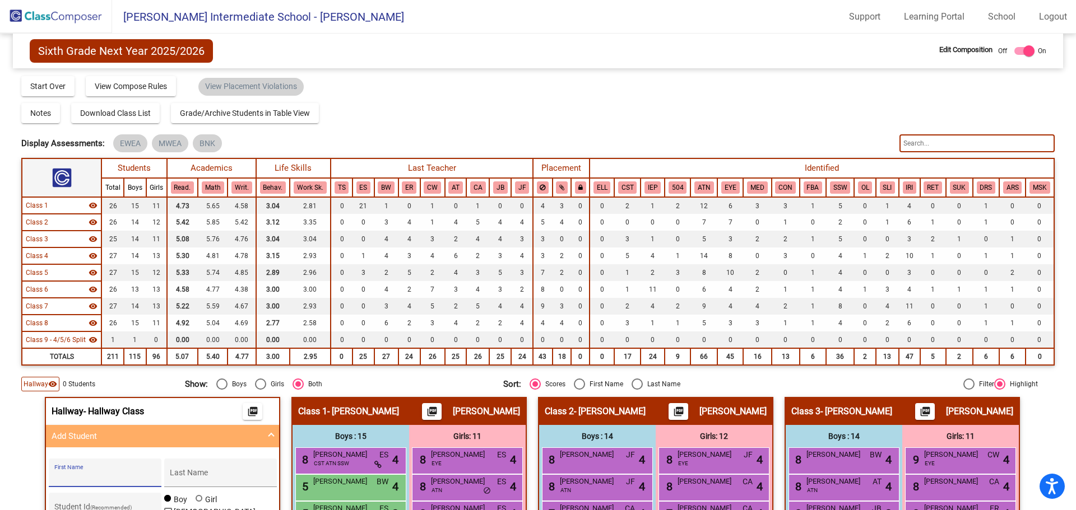
click at [110, 473] on input "First Name" at bounding box center [104, 477] width 101 height 9
type input "E"
type input "Kellen"
type input "[PERSON_NAME]"
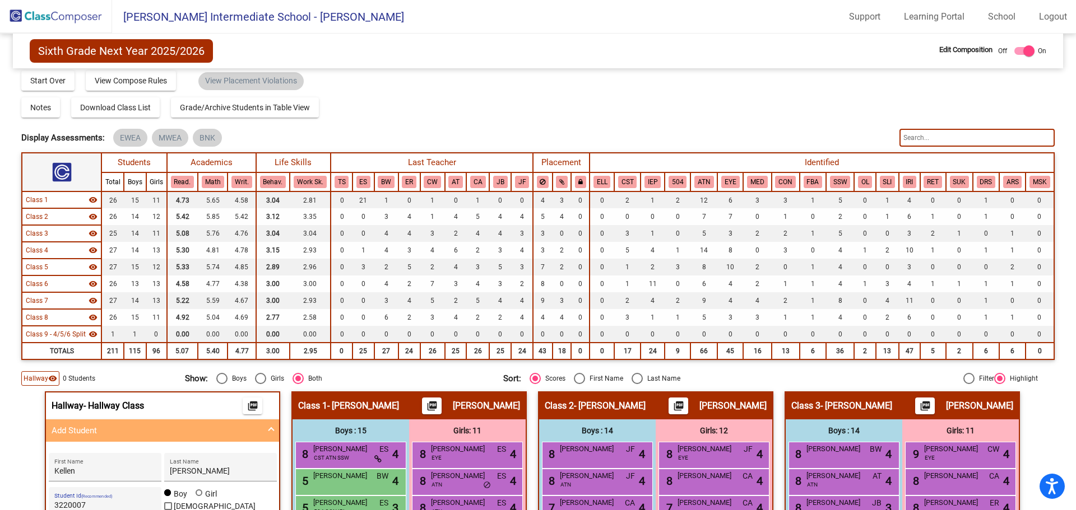
scroll to position [118, 0]
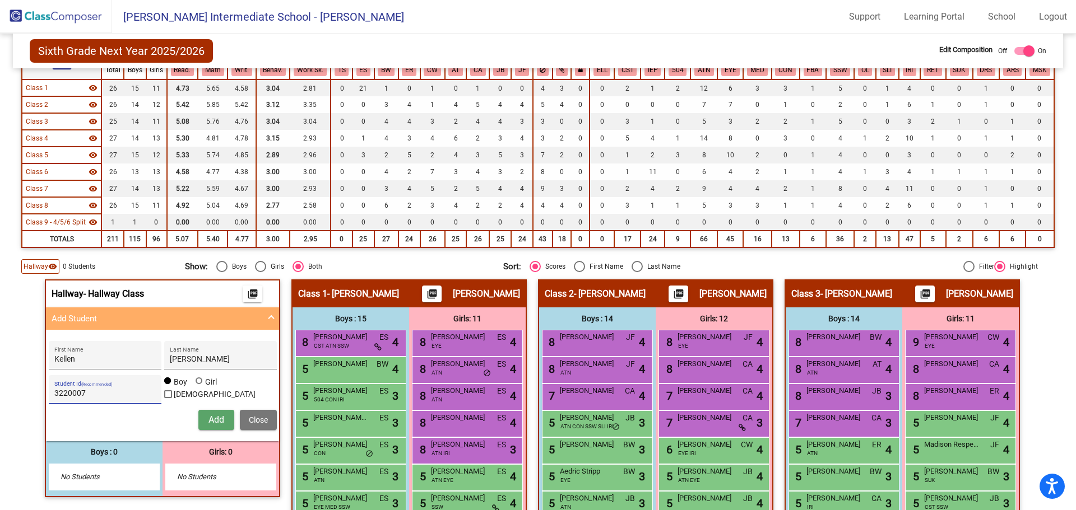
type input "3220007"
click at [210, 429] on button "Add" at bounding box center [216, 420] width 36 height 20
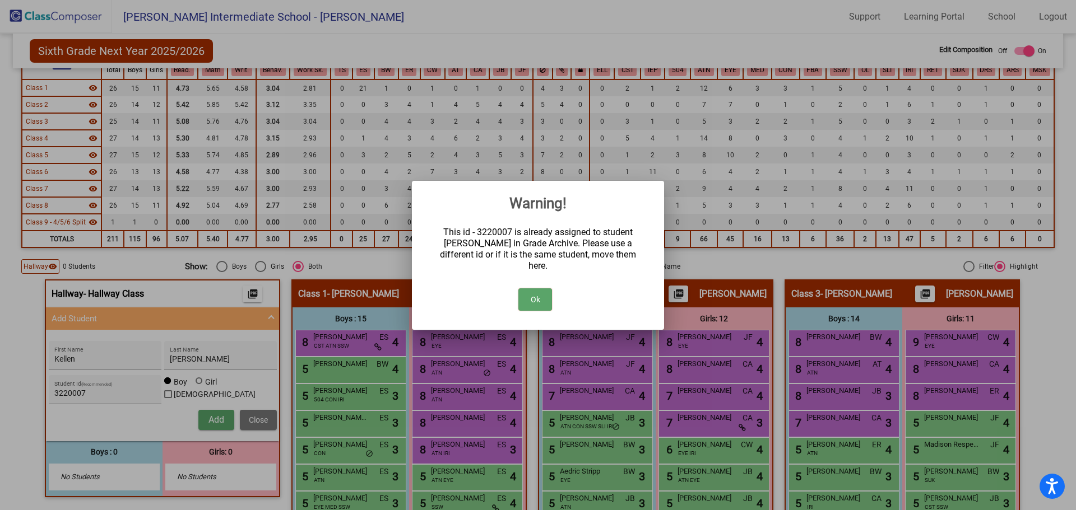
click at [542, 297] on button "Ok" at bounding box center [535, 299] width 34 height 22
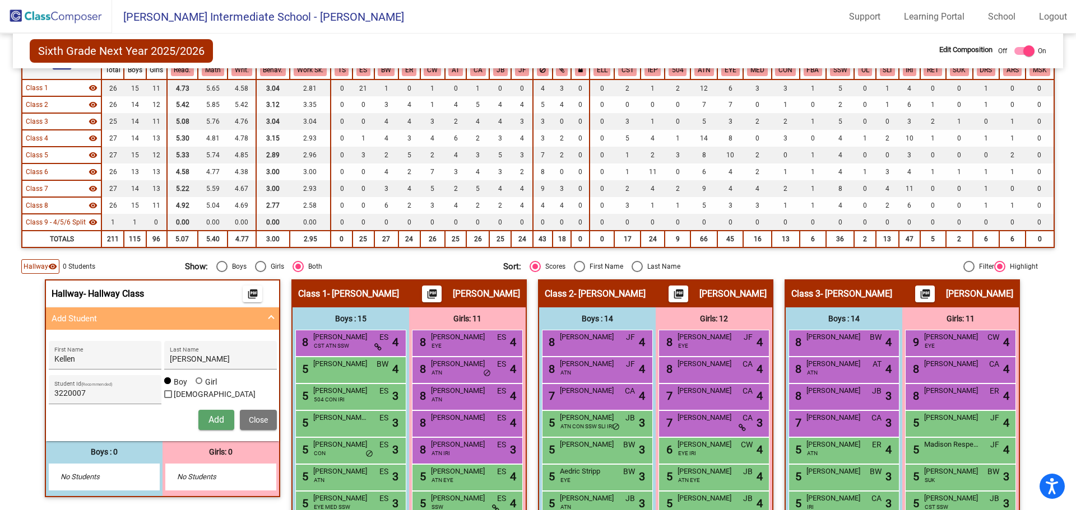
drag, startPoint x: 60, startPoint y: 16, endPoint x: 79, endPoint y: 27, distance: 21.6
click at [60, 16] on img at bounding box center [56, 16] width 112 height 33
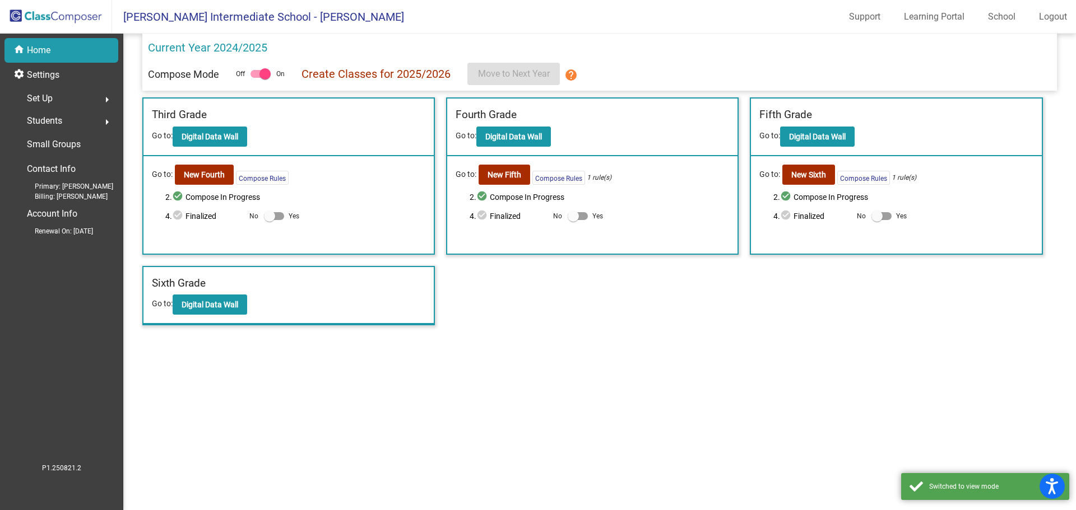
click at [52, 120] on span "Students" at bounding box center [44, 121] width 35 height 16
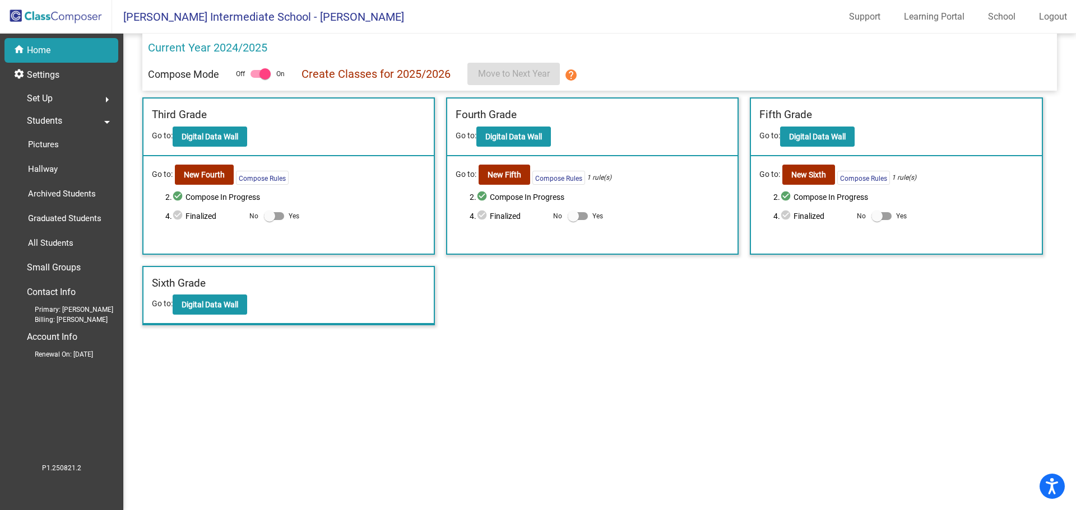
click at [41, 119] on span "Students" at bounding box center [44, 121] width 35 height 16
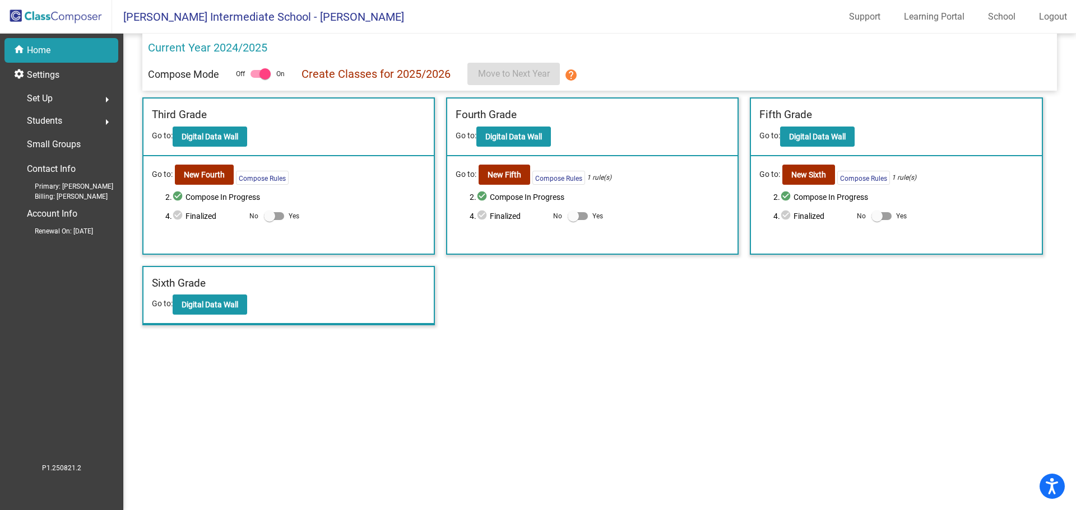
click at [50, 118] on span "Students" at bounding box center [44, 121] width 35 height 16
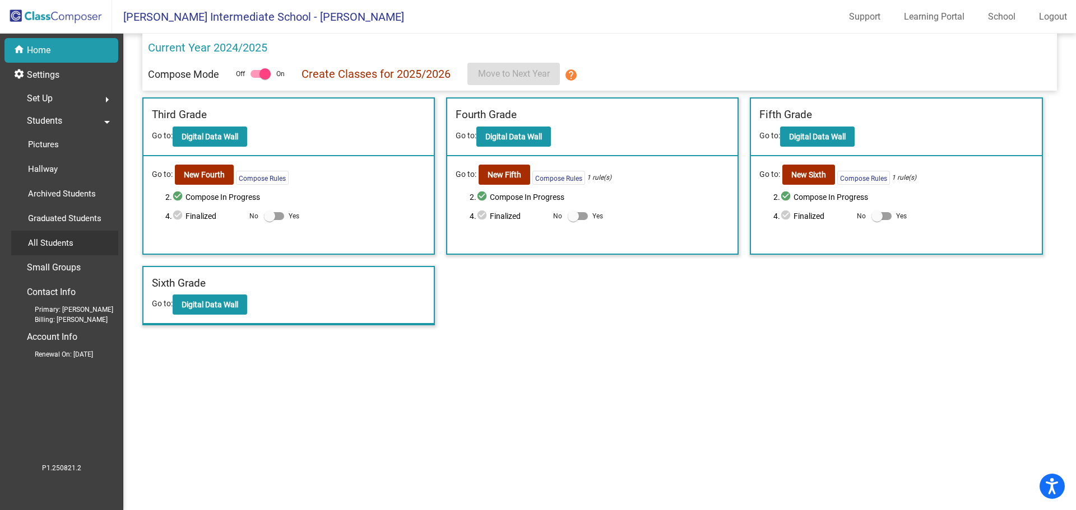
click at [45, 244] on p "All Students" at bounding box center [50, 242] width 45 height 13
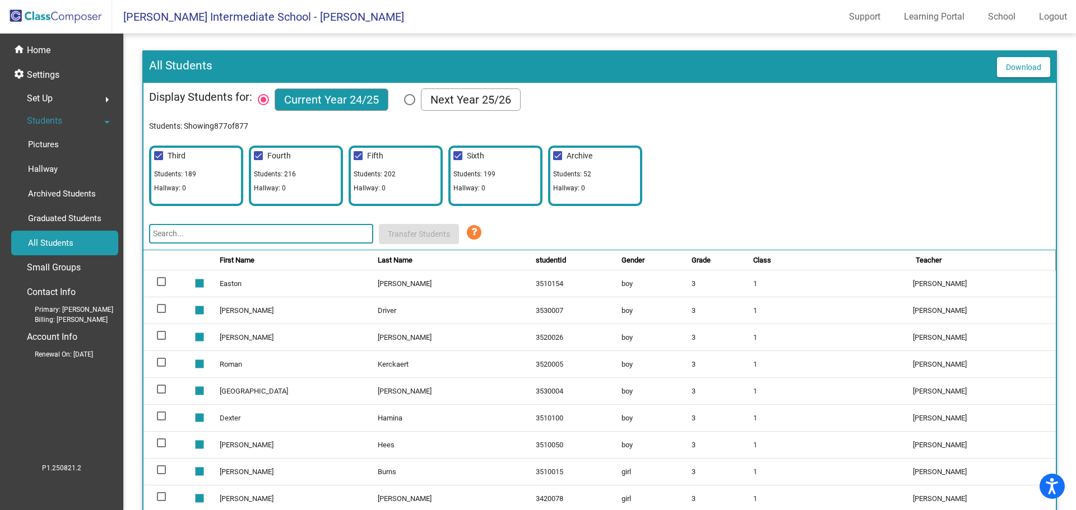
click at [411, 100] on div "Select Columns" at bounding box center [409, 99] width 11 height 11
click at [409, 105] on input "Next Year 25/26" at bounding box center [409, 105] width 1 height 1
radio input "true"
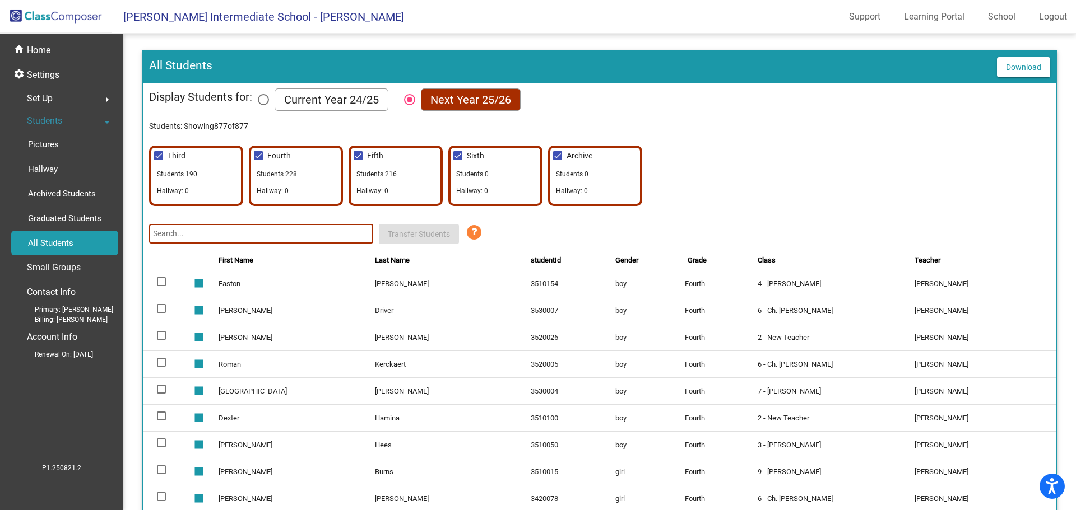
click at [266, 101] on div "Select Columns" at bounding box center [263, 99] width 11 height 11
click at [263, 105] on input "Current Year 24/25" at bounding box center [263, 105] width 1 height 1
radio input "true"
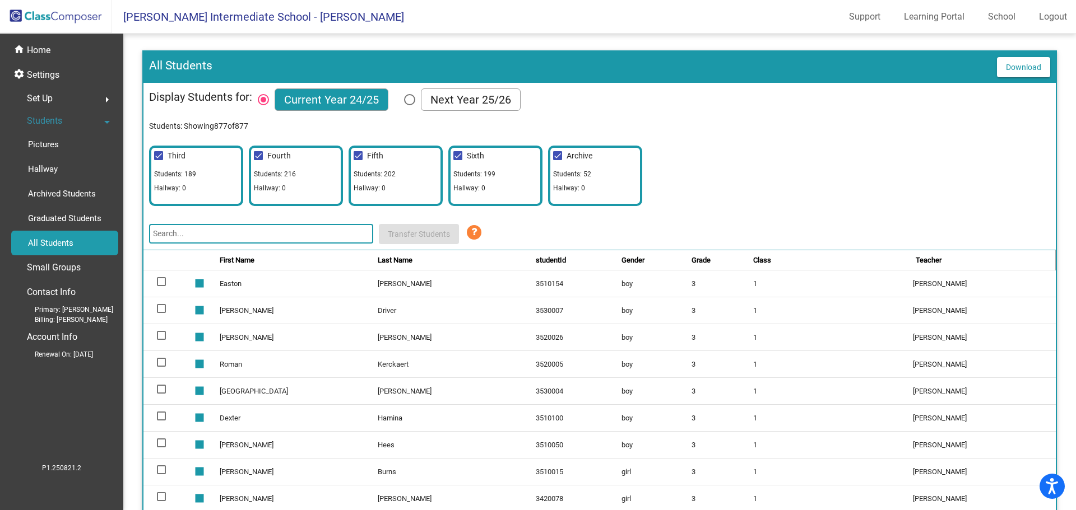
drag, startPoint x: 274, startPoint y: 227, endPoint x: 280, endPoint y: 229, distance: 5.7
click at [274, 227] on input "text" at bounding box center [261, 234] width 224 height 20
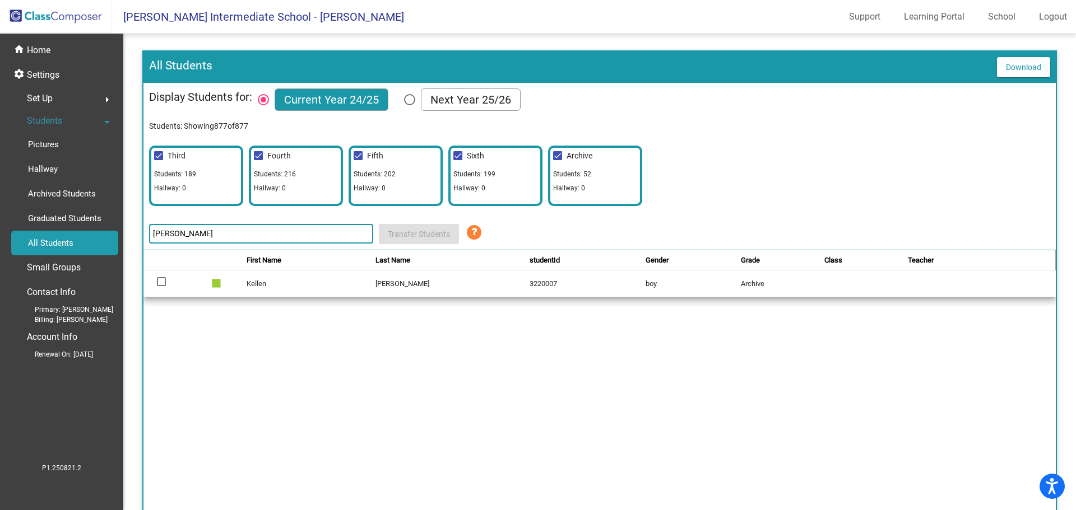
type input "boylan"
click at [260, 296] on td "Kellen" at bounding box center [310, 283] width 129 height 27
click at [260, 286] on td "Kellen" at bounding box center [310, 283] width 129 height 27
drag, startPoint x: 260, startPoint y: 286, endPoint x: 248, endPoint y: 285, distance: 12.4
click at [260, 285] on td "Kellen" at bounding box center [310, 283] width 129 height 27
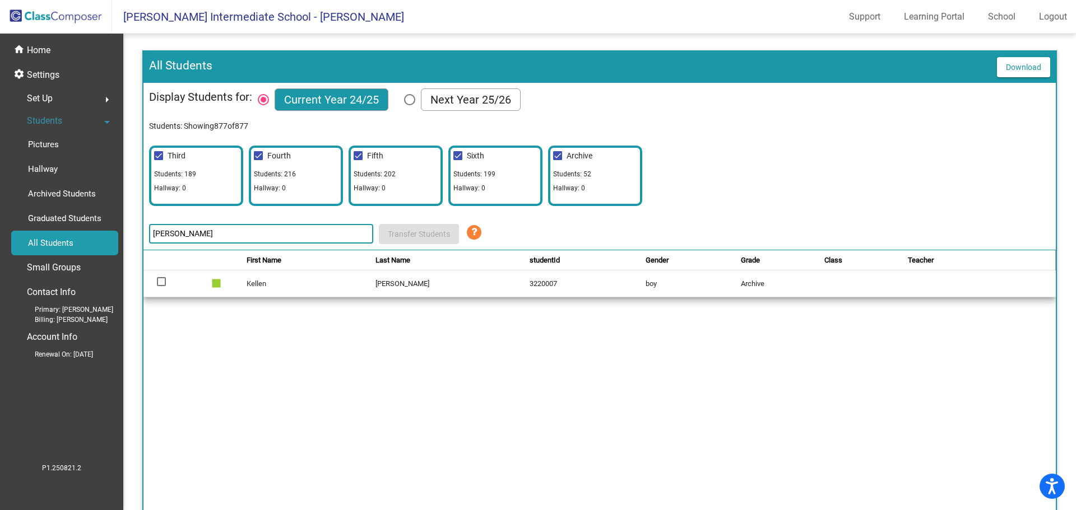
click at [160, 281] on div at bounding box center [161, 281] width 9 height 9
click at [161, 286] on input "select row 812" at bounding box center [161, 286] width 1 height 1
checkbox input "true"
click at [415, 237] on span "Transfer Students" at bounding box center [419, 234] width 62 height 9
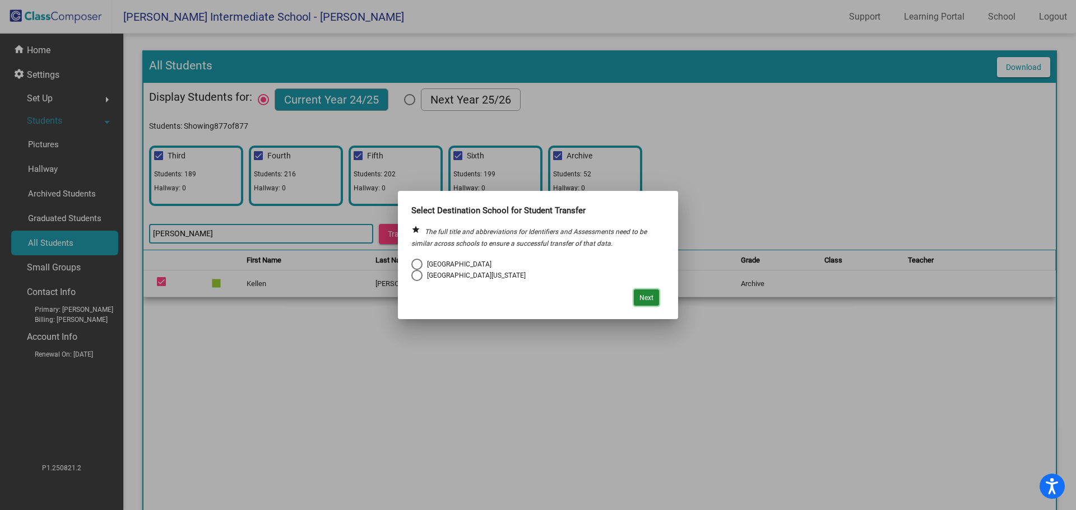
drag, startPoint x: 639, startPoint y: 295, endPoint x: 617, endPoint y: 294, distance: 21.9
click at [639, 296] on button "Next" at bounding box center [646, 298] width 25 height 16
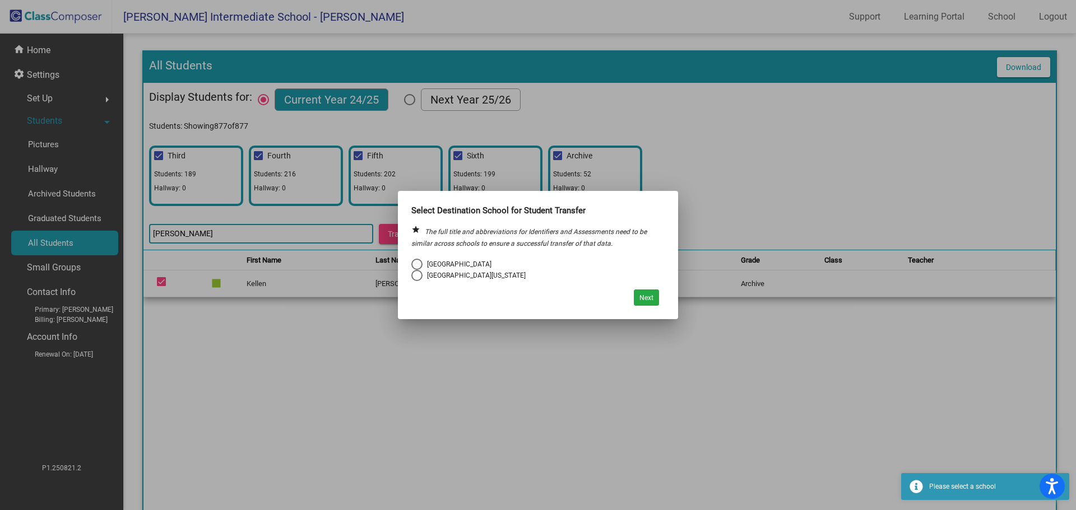
click at [630, 295] on div "Next" at bounding box center [537, 295] width 253 height 22
click at [637, 301] on button "Next" at bounding box center [646, 298] width 25 height 16
click at [723, 202] on div at bounding box center [538, 255] width 1076 height 510
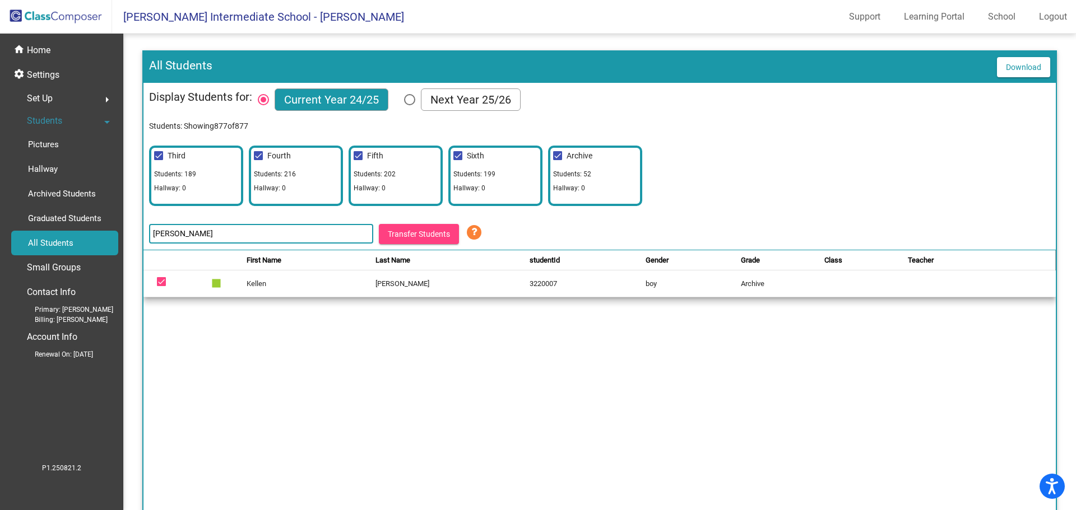
drag, startPoint x: 48, startPoint y: 16, endPoint x: 237, endPoint y: 157, distance: 235.7
click at [48, 16] on img at bounding box center [56, 16] width 112 height 33
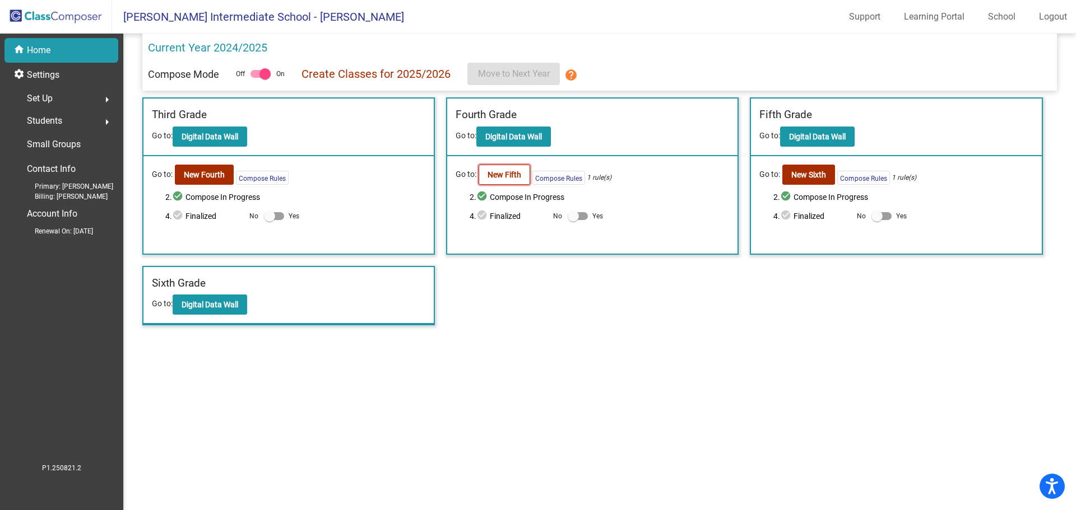
click at [514, 180] on button "New Fifth" at bounding box center [504, 175] width 52 height 20
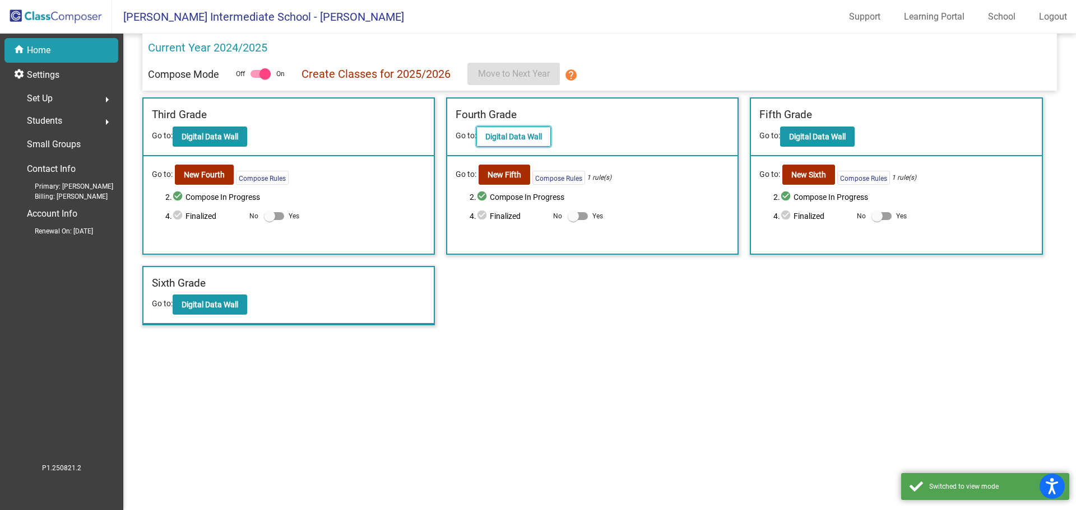
click at [496, 138] on b "Digital Data Wall" at bounding box center [513, 136] width 57 height 9
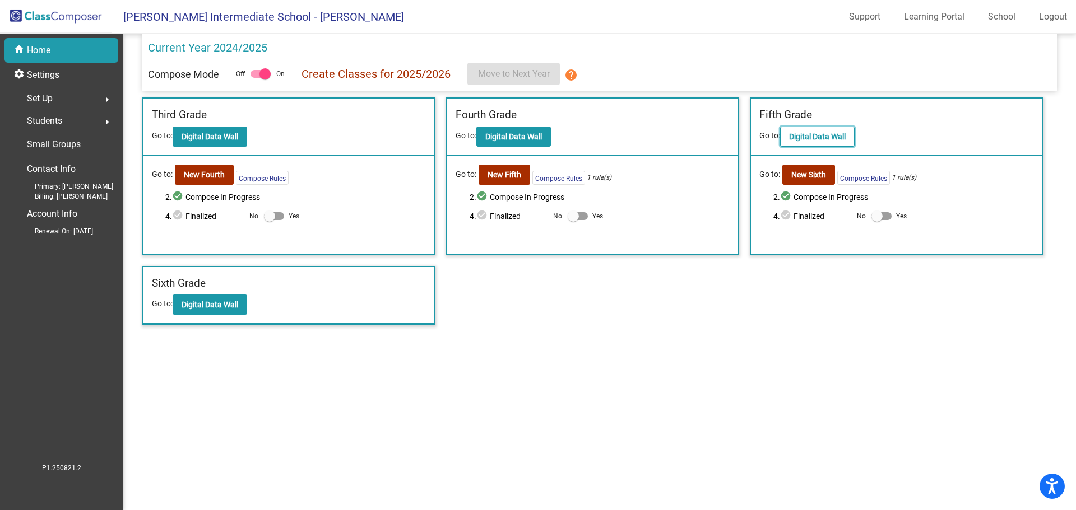
click at [821, 141] on b "Digital Data Wall" at bounding box center [817, 136] width 57 height 9
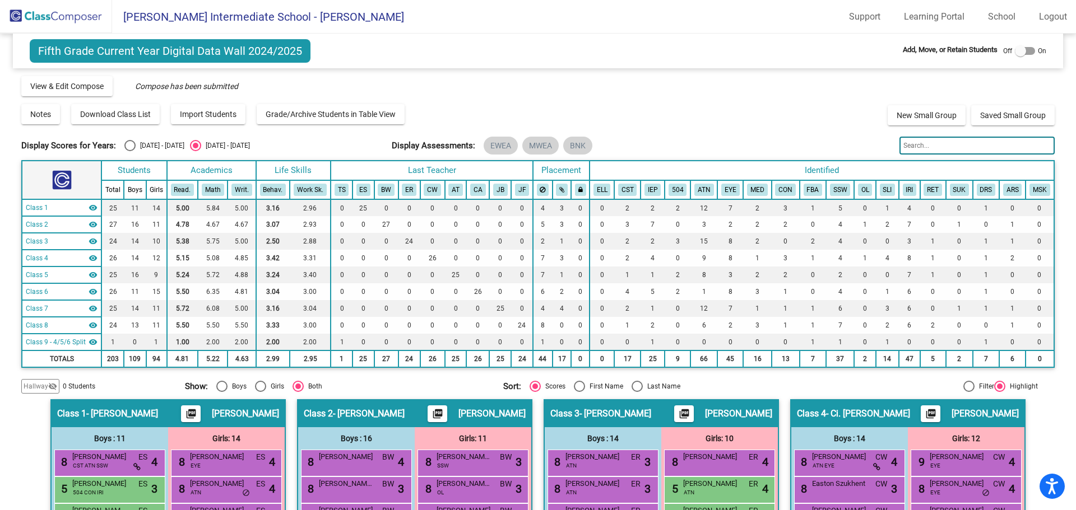
click at [903, 142] on input "text" at bounding box center [976, 146] width 155 height 18
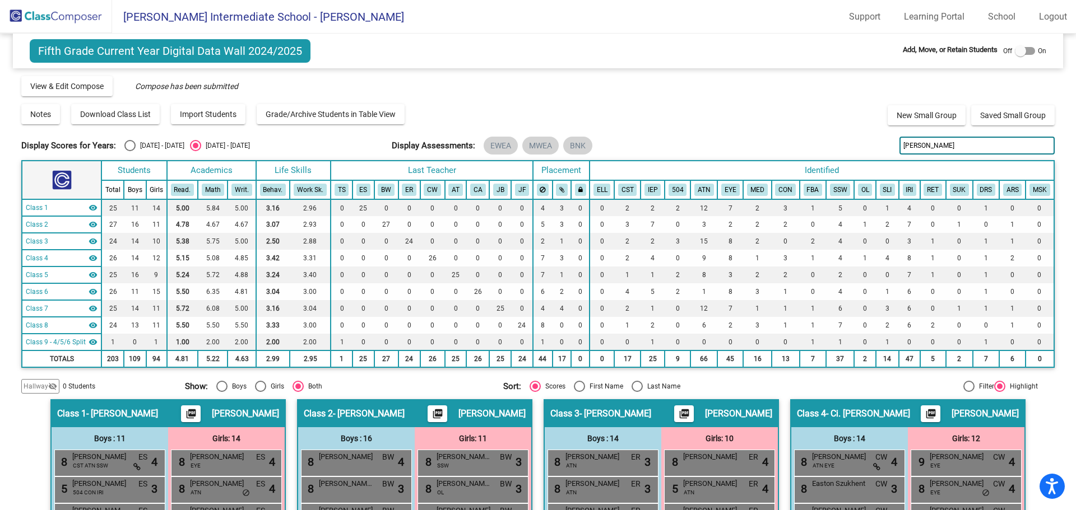
click at [927, 143] on input "boylan" at bounding box center [976, 146] width 155 height 18
drag, startPoint x: 924, startPoint y: 152, endPoint x: 807, endPoint y: 147, distance: 116.6
click at [813, 150] on div "Display Scores for Years: 2023 - 2024 2024 - 2025 Display Assessments: EWEA MWE…" at bounding box center [537, 146] width 1032 height 18
type input "boylan"
click at [31, 15] on img at bounding box center [56, 16] width 112 height 33
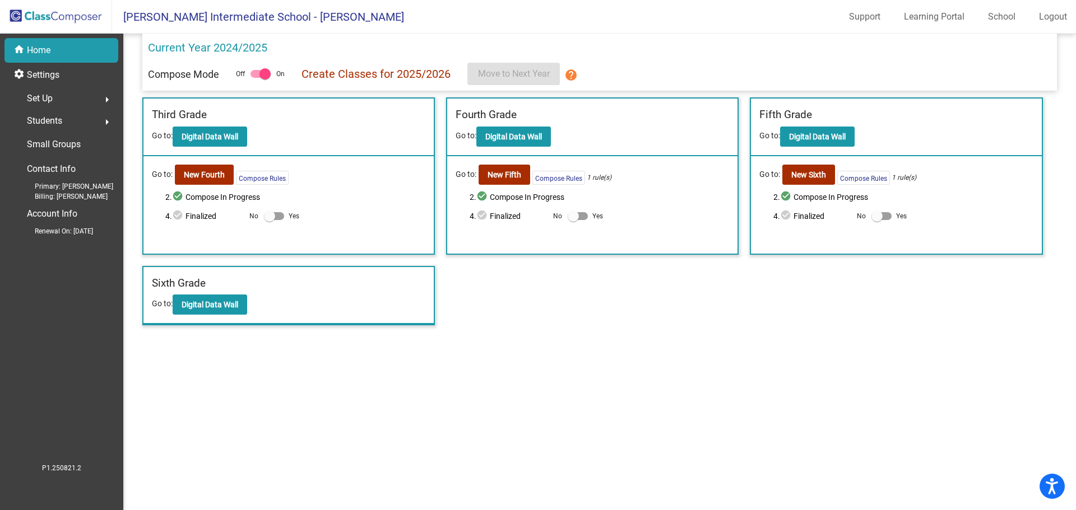
click at [60, 114] on span "Students" at bounding box center [44, 121] width 35 height 16
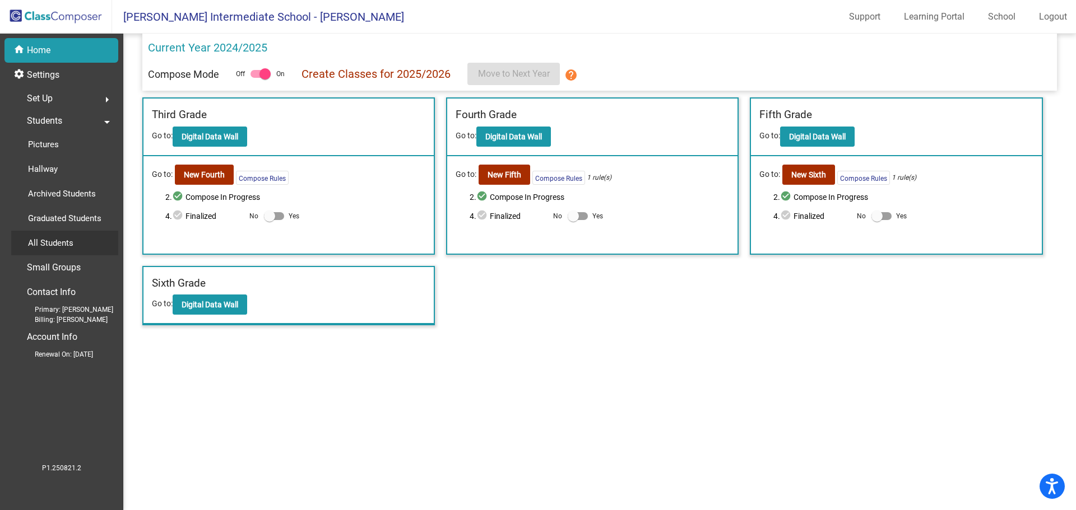
click at [76, 236] on div "All Students" at bounding box center [46, 243] width 71 height 25
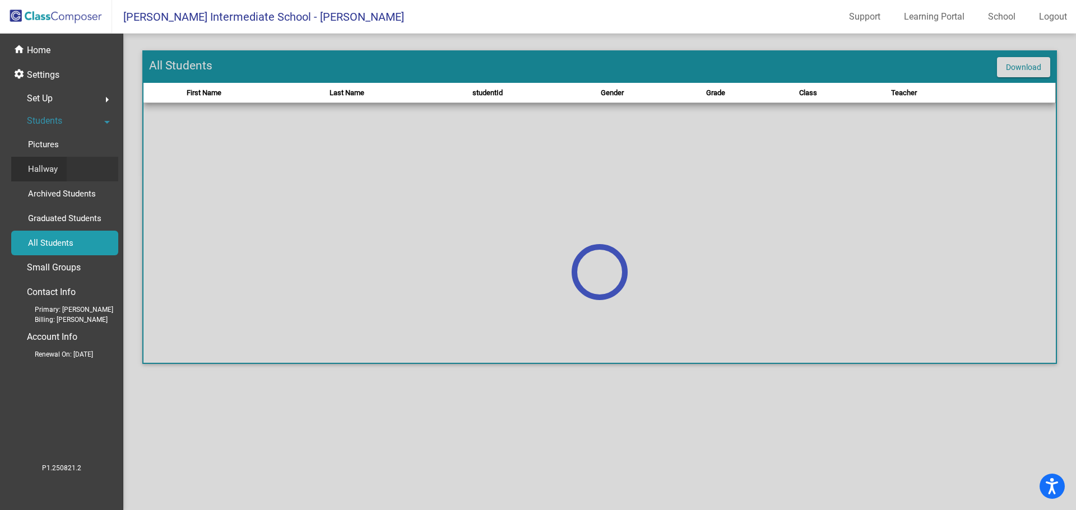
click at [55, 173] on p "Hallway" at bounding box center [43, 168] width 30 height 13
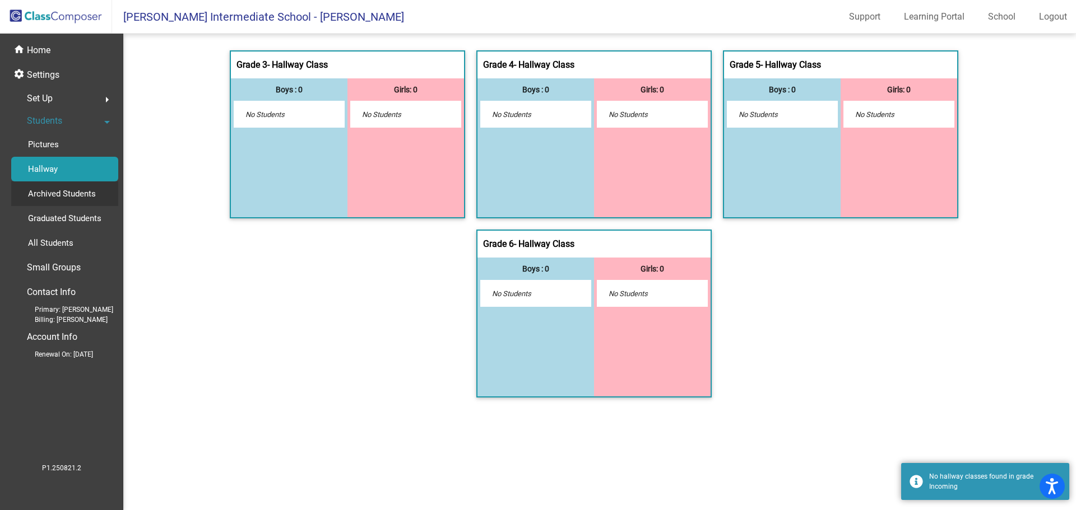
click at [58, 190] on p "Archived Students" at bounding box center [62, 193] width 68 height 13
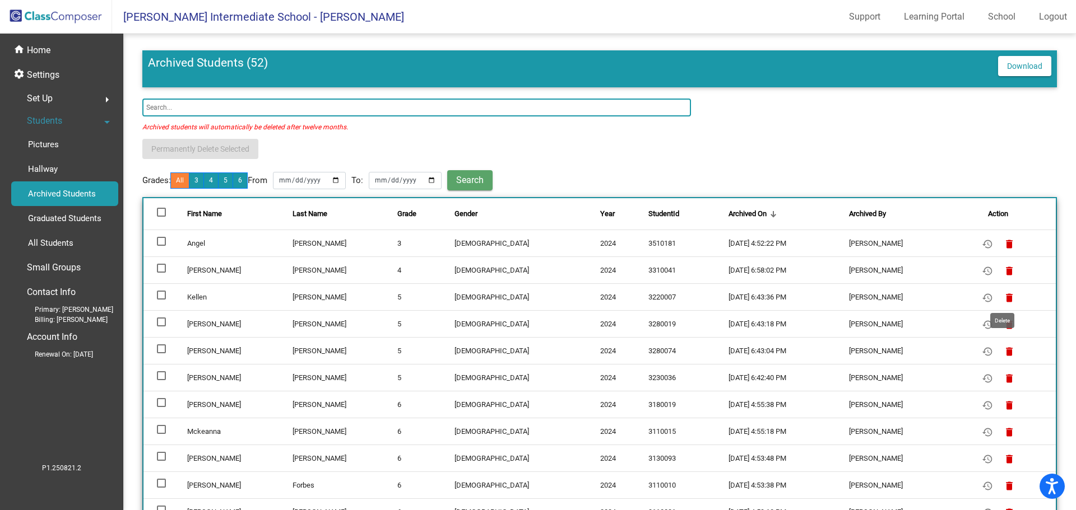
click at [1006, 298] on mat-icon "delete" at bounding box center [1008, 297] width 13 height 13
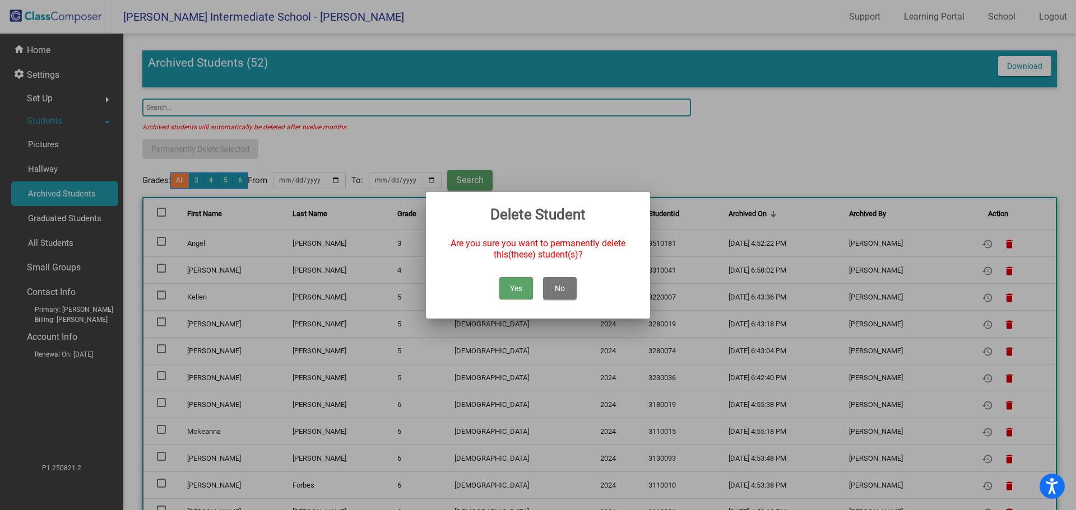
click at [515, 291] on button "Yes" at bounding box center [516, 288] width 34 height 22
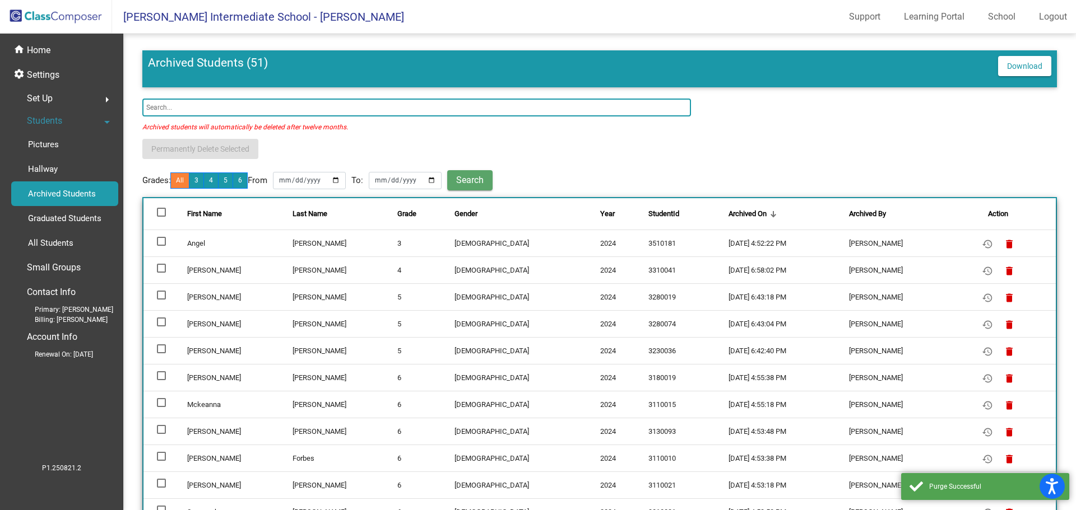
click at [43, 20] on img at bounding box center [56, 16] width 112 height 33
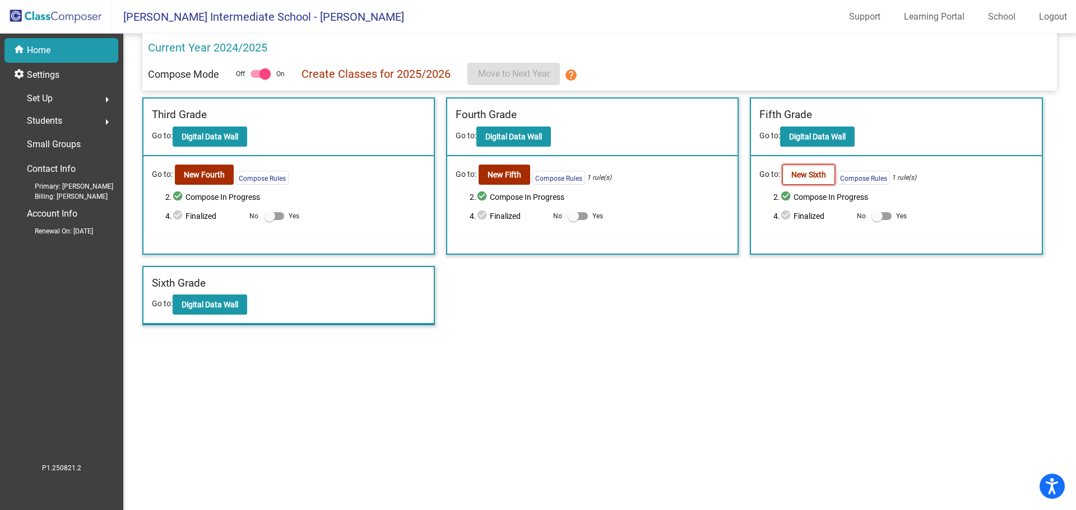
click at [792, 174] on b "New Sixth" at bounding box center [808, 174] width 35 height 9
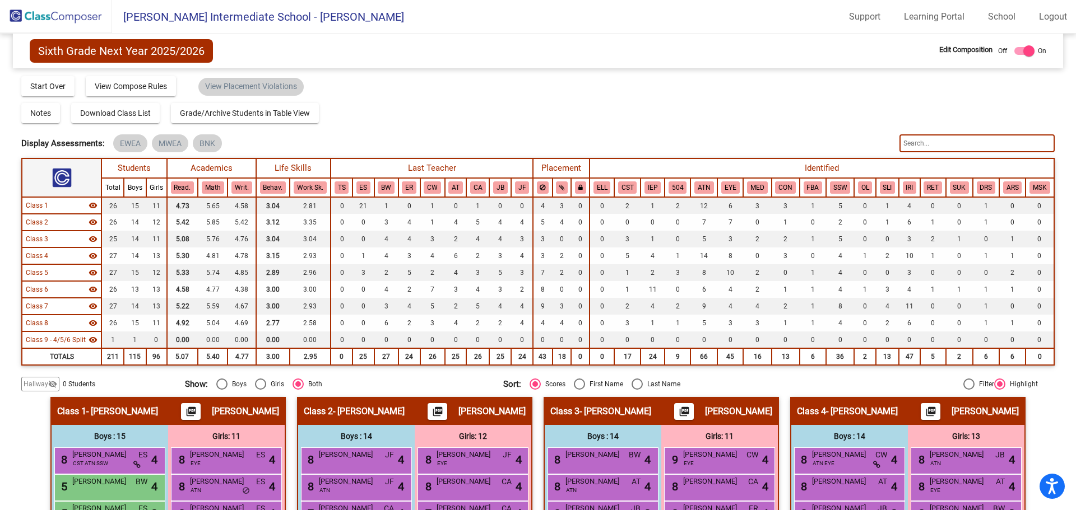
click at [56, 383] on mat-icon "visibility_off" at bounding box center [52, 384] width 9 height 9
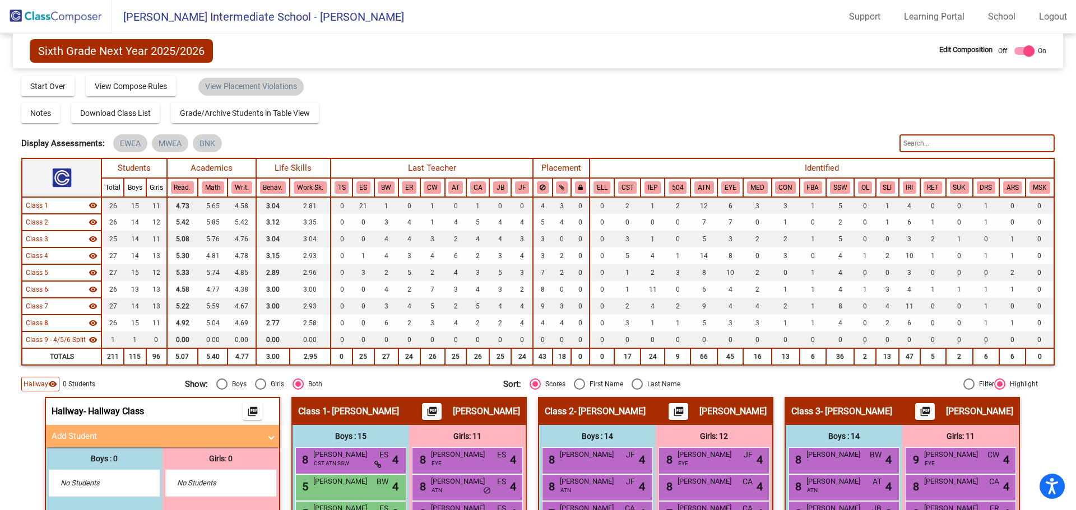
scroll to position [112, 0]
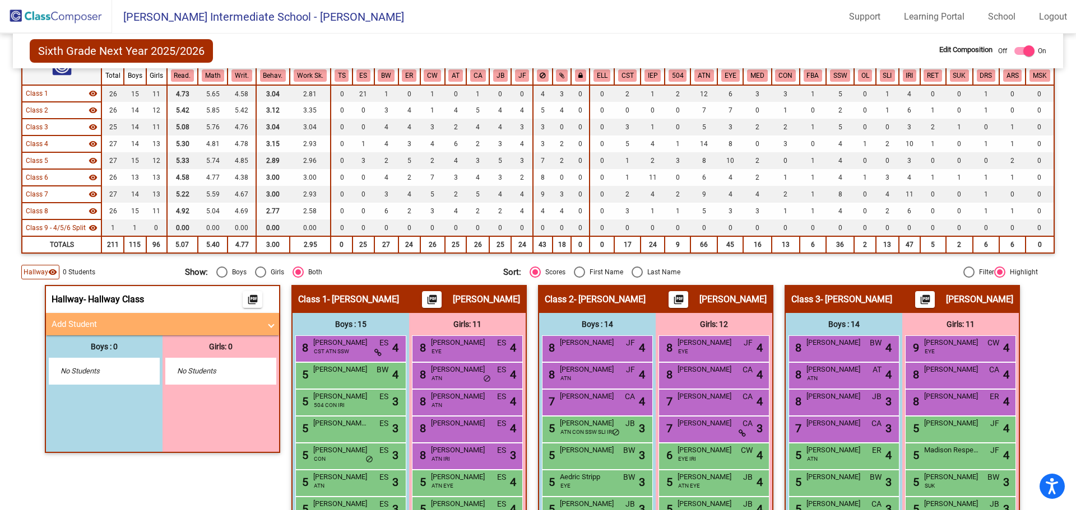
click at [131, 325] on mat-panel-title "Add Student" at bounding box center [156, 324] width 208 height 13
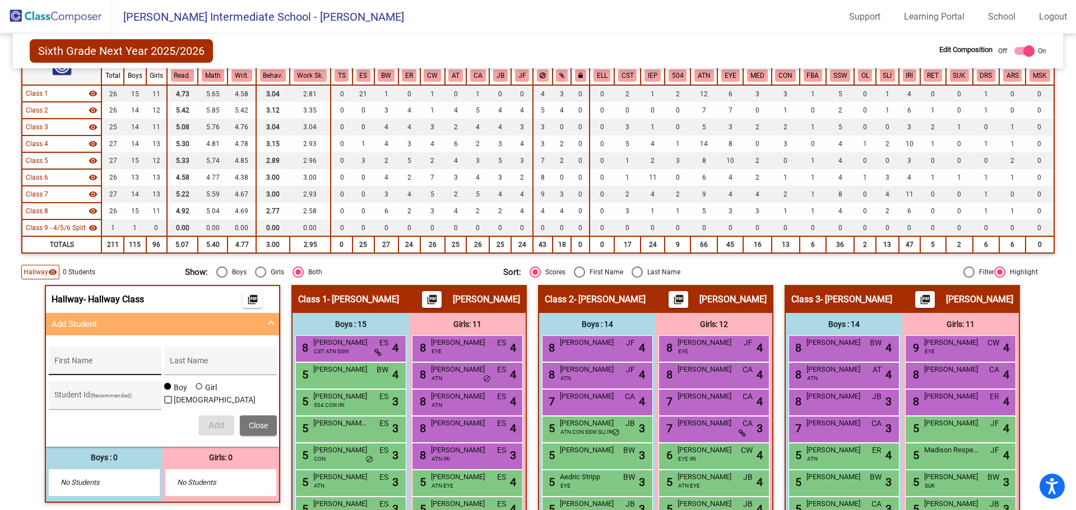
click at [118, 360] on div "First Name" at bounding box center [104, 364] width 101 height 23
type input "Kellen"
type input "[PERSON_NAME]"
type input "3220007"
click at [201, 425] on button "Add" at bounding box center [216, 426] width 36 height 20
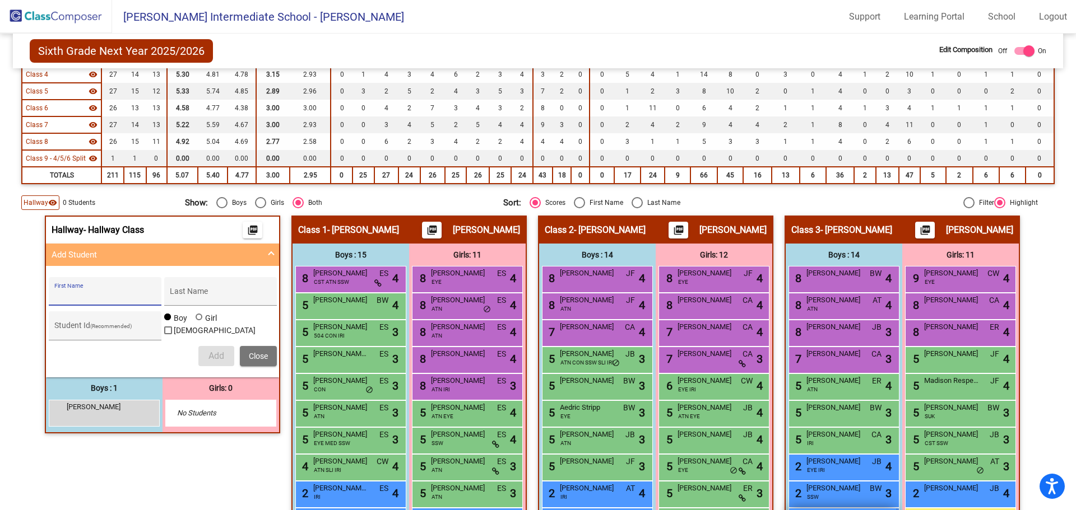
scroll to position [294, 0]
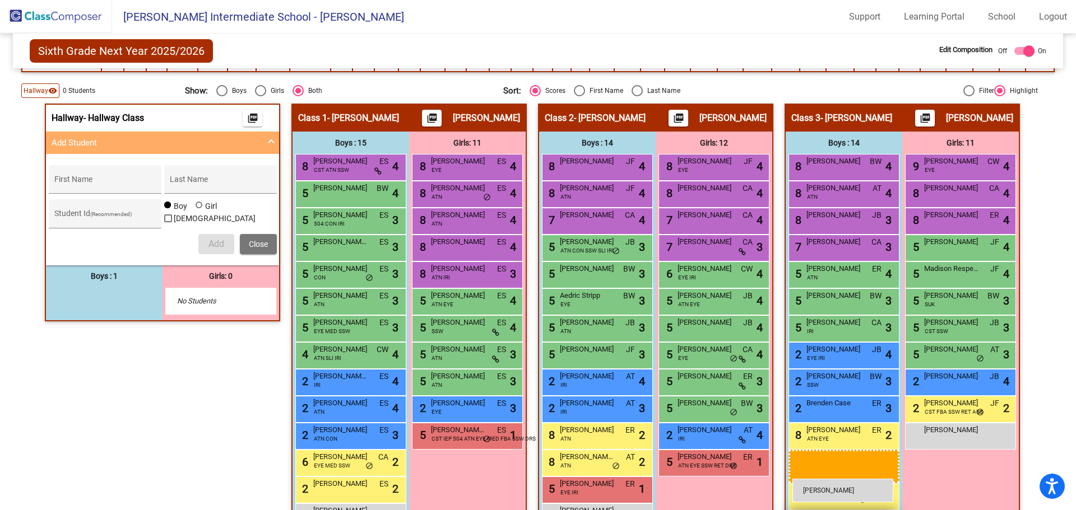
drag, startPoint x: 128, startPoint y: 301, endPoint x: 793, endPoint y: 479, distance: 688.9
